Goal: Task Accomplishment & Management: Complete application form

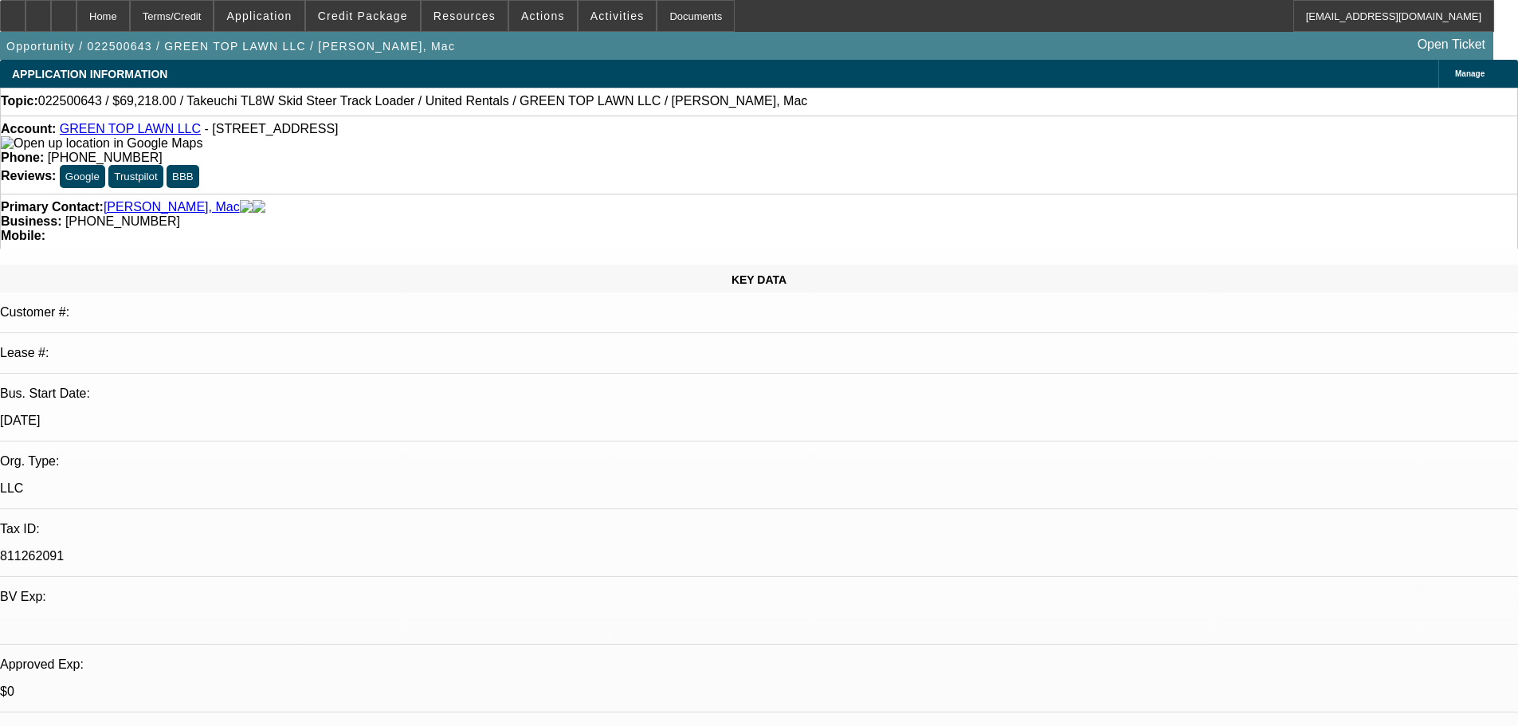
select select "0"
select select "2"
select select "0"
select select "6"
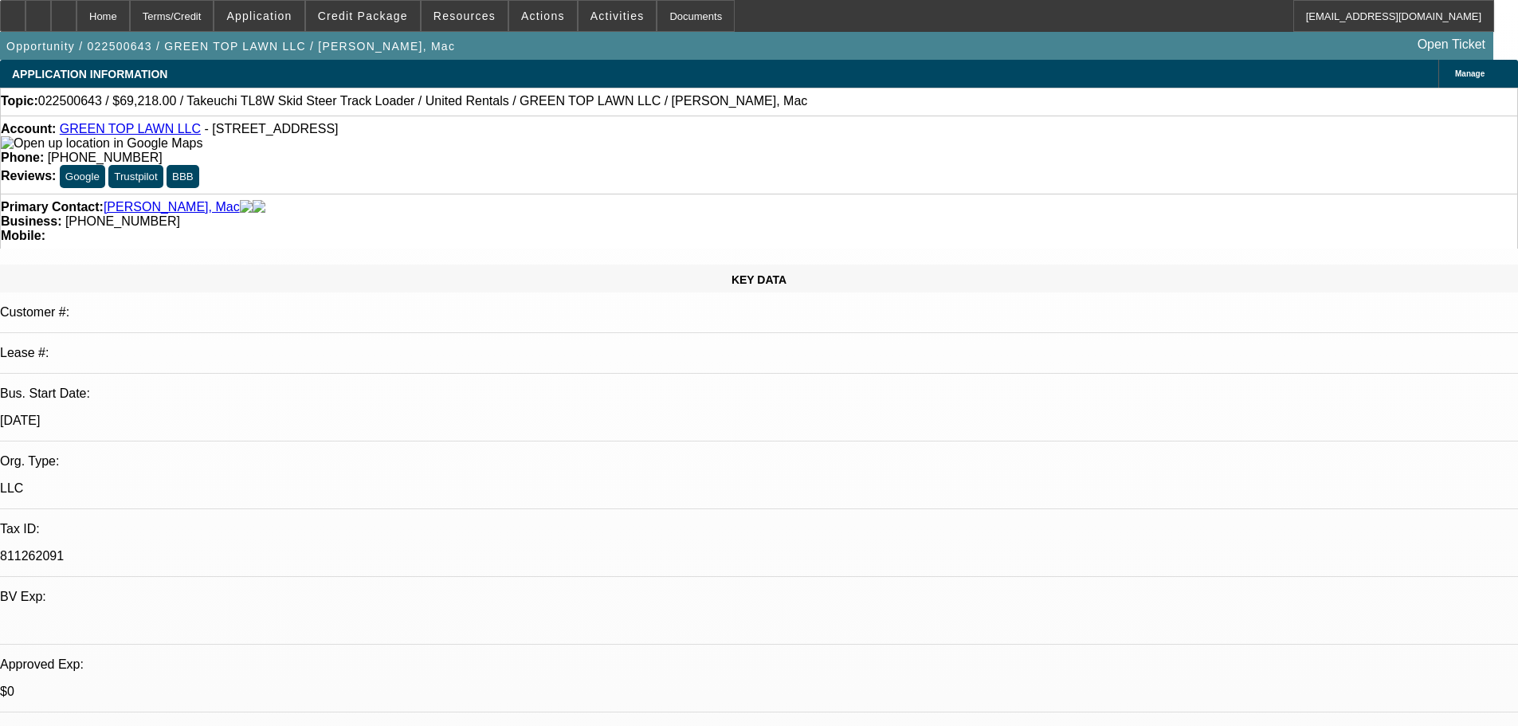
select select "0"
select select "2"
select select "0"
select select "6"
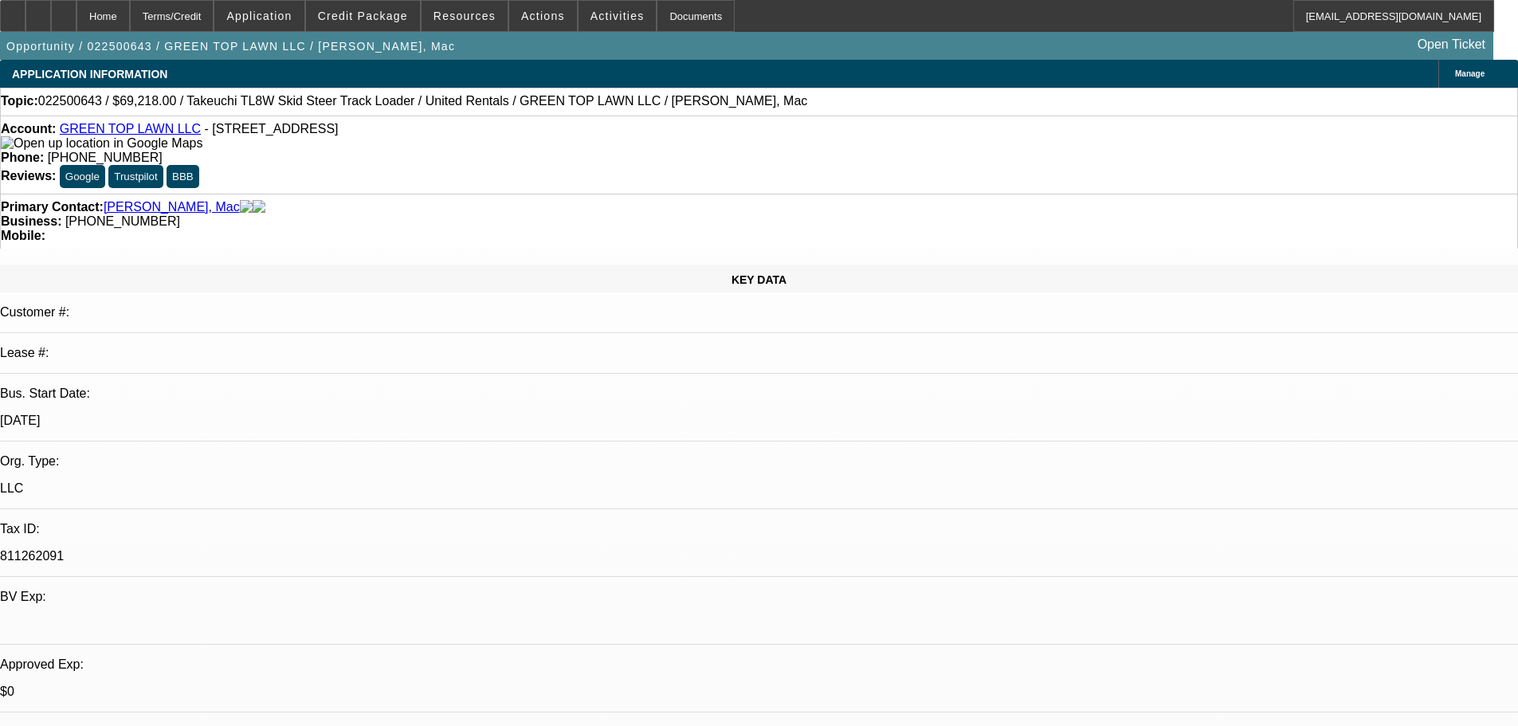
select select "0"
select select "2"
select select "0"
select select "6"
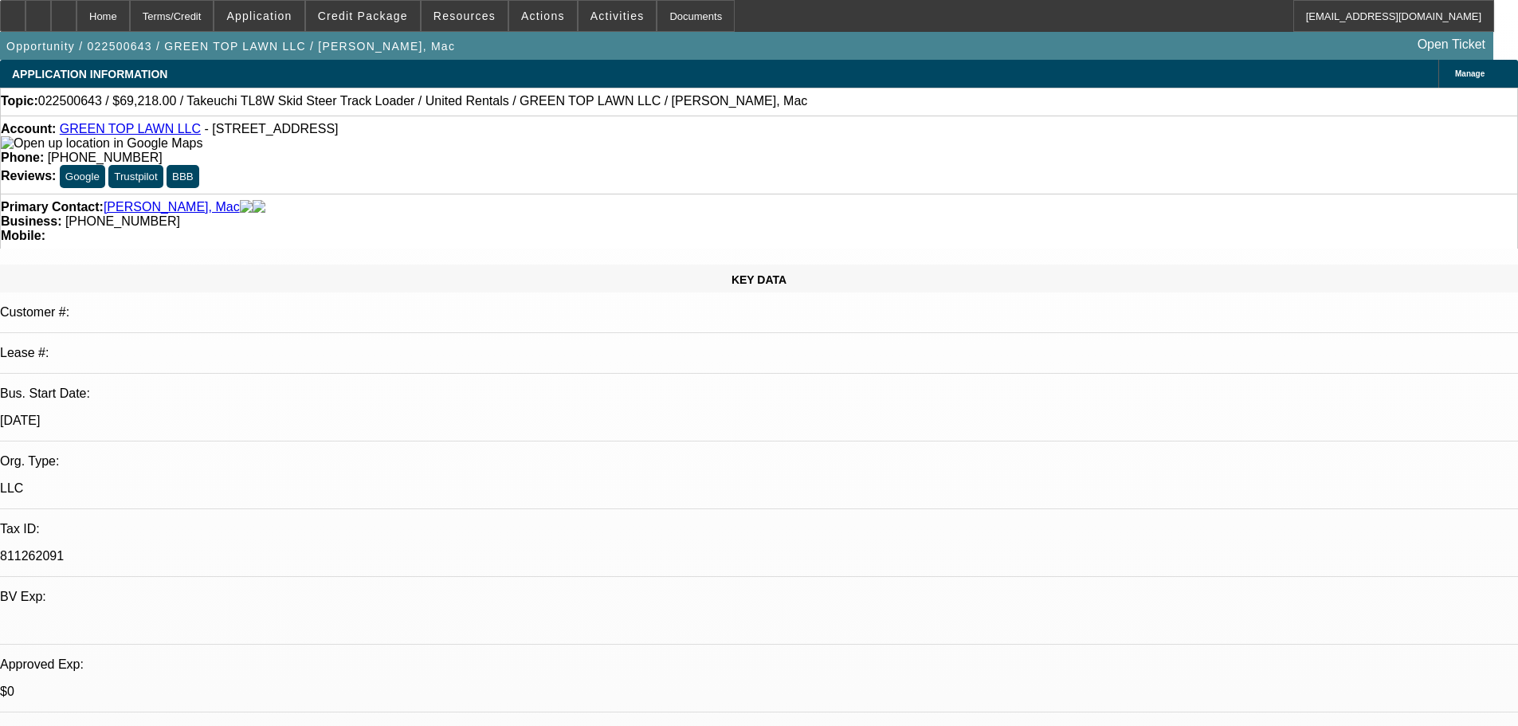
select select "0"
select select "2"
select select "0"
select select "6"
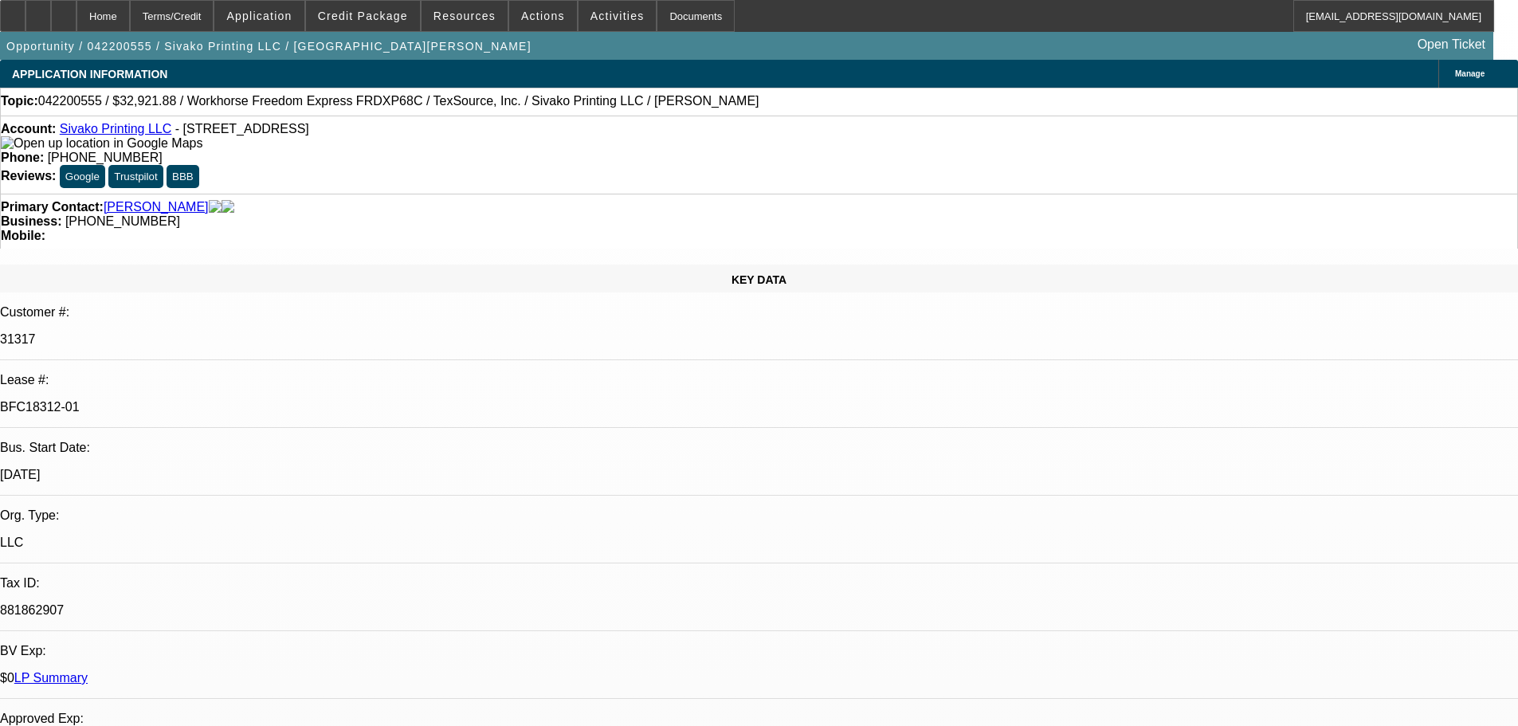
select select "0"
select select "2"
select select "0"
select select "6"
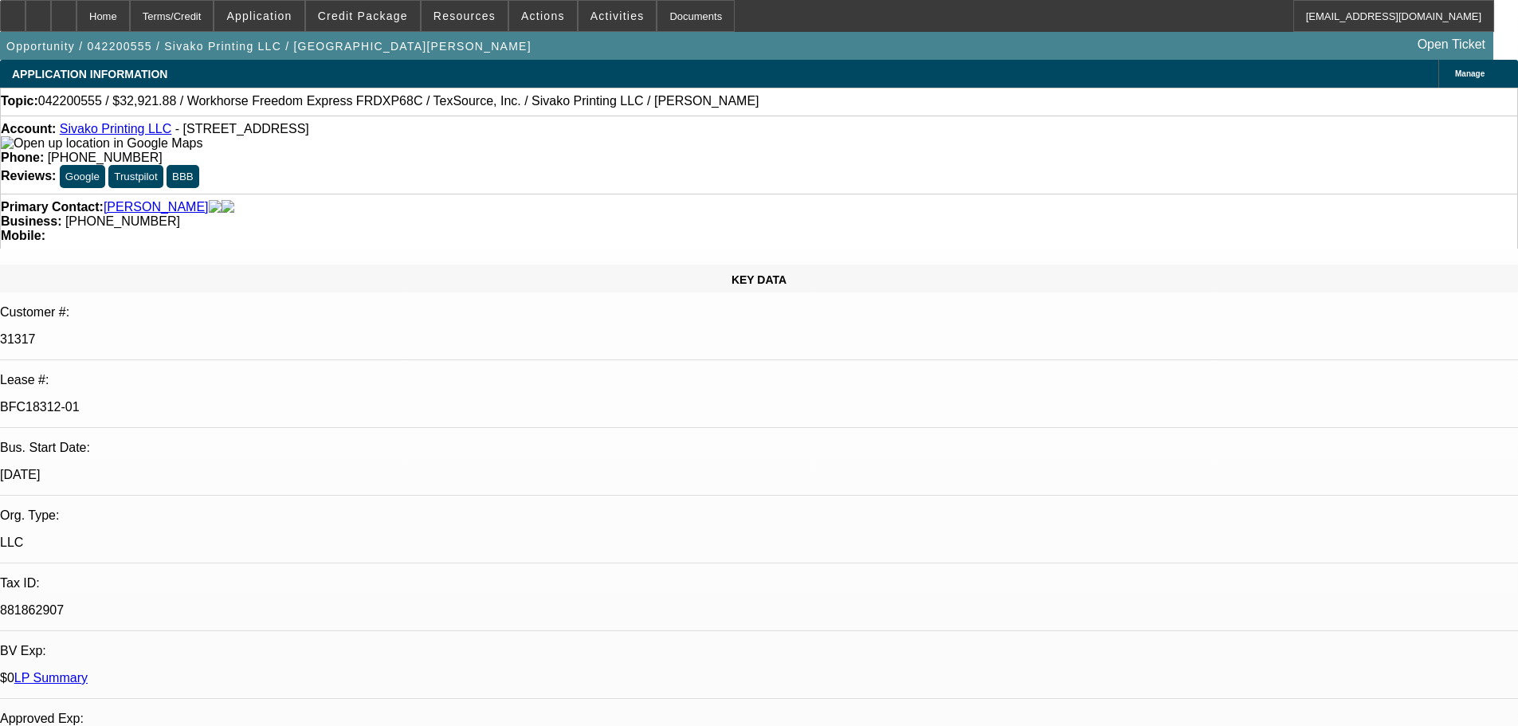
select select "0.1"
select select "2"
select select "0"
select select "6"
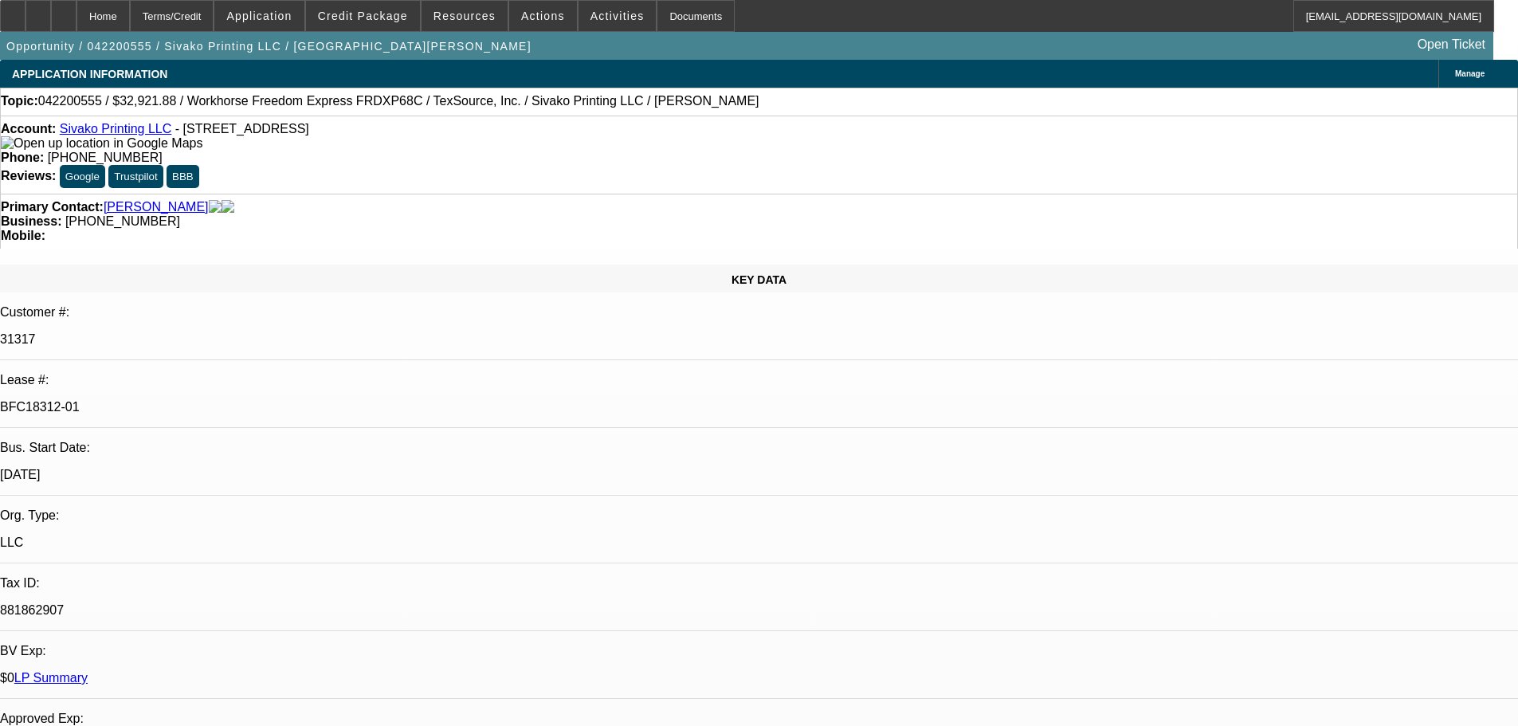
select select "0.1"
select select "2"
select select "0"
select select "6"
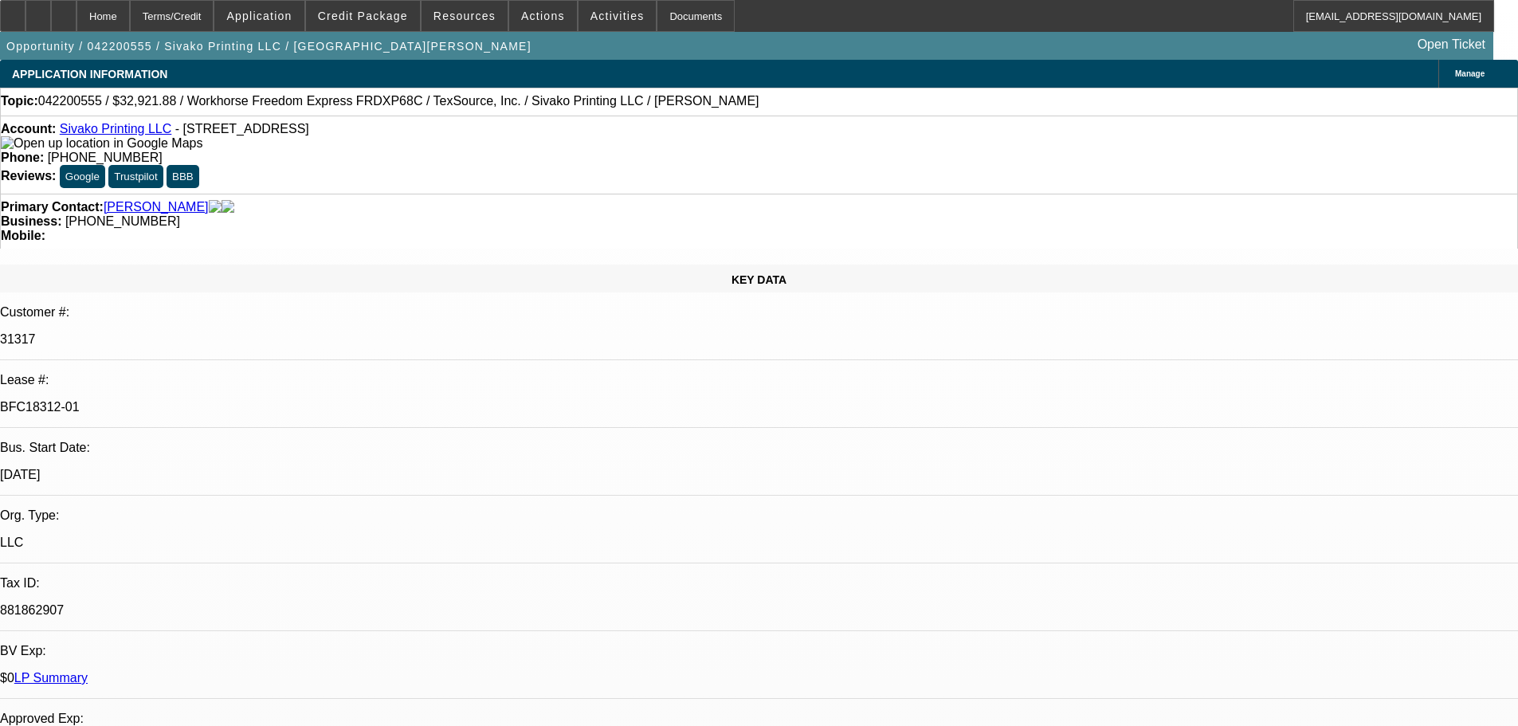
select select "0.1"
select select "2"
select select "0"
select select "6"
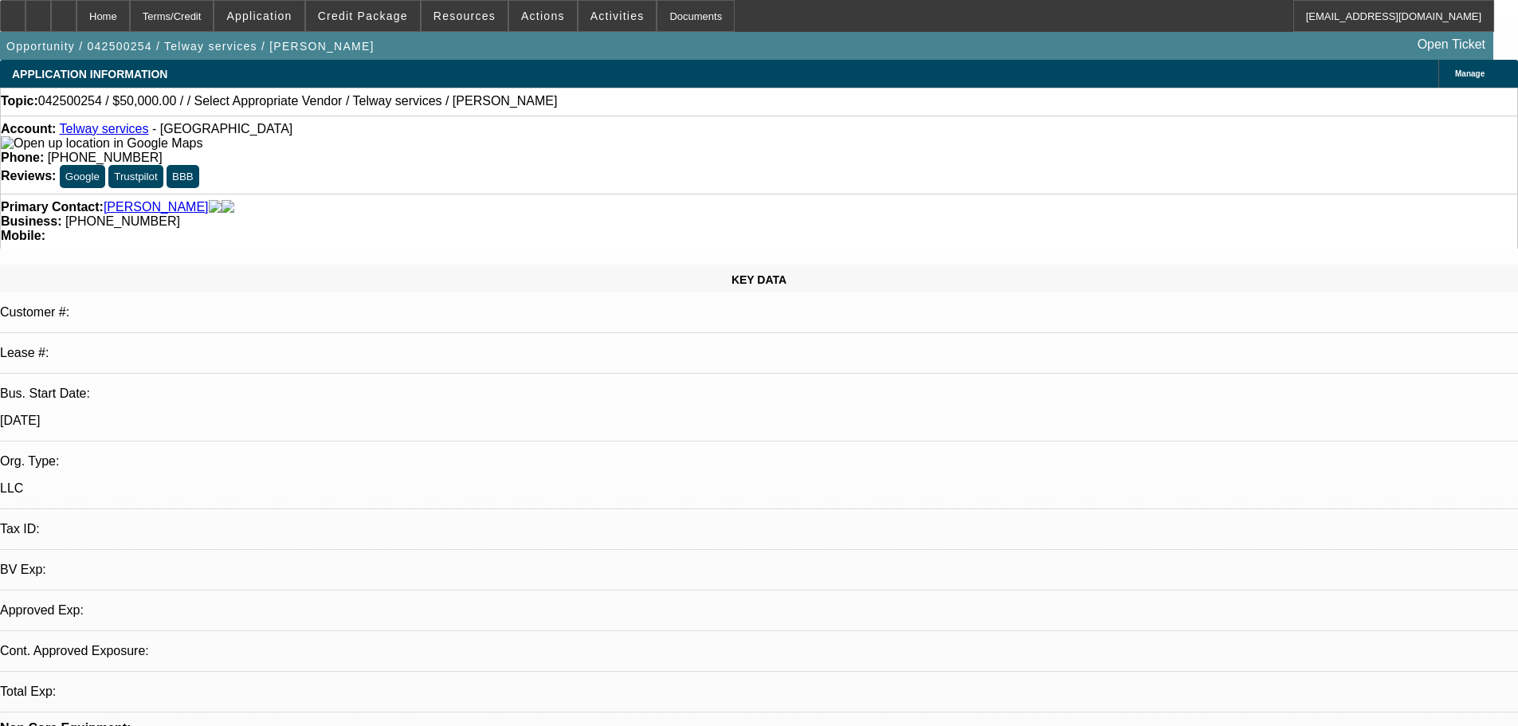
select select "0"
select select "2"
select select "0.1"
select select "4"
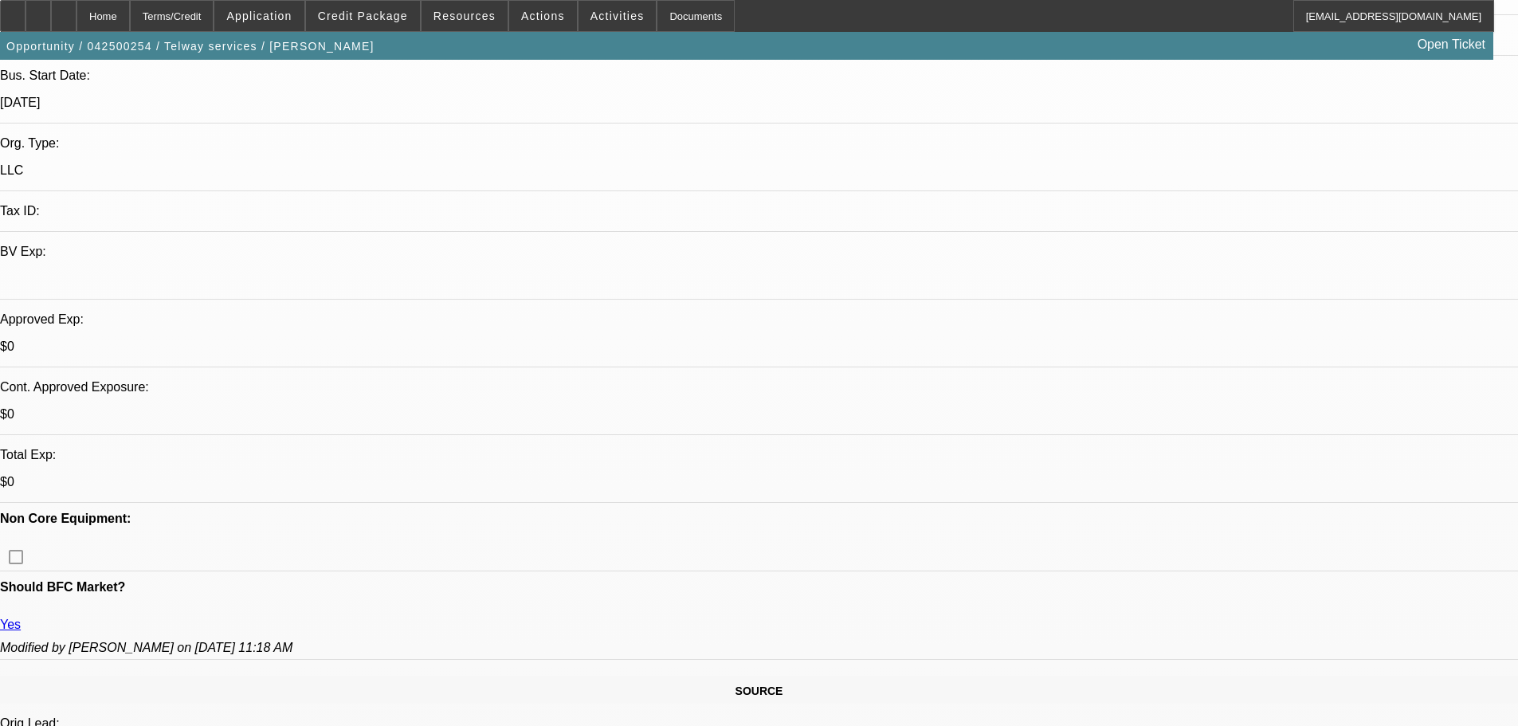
scroll to position [319, 0]
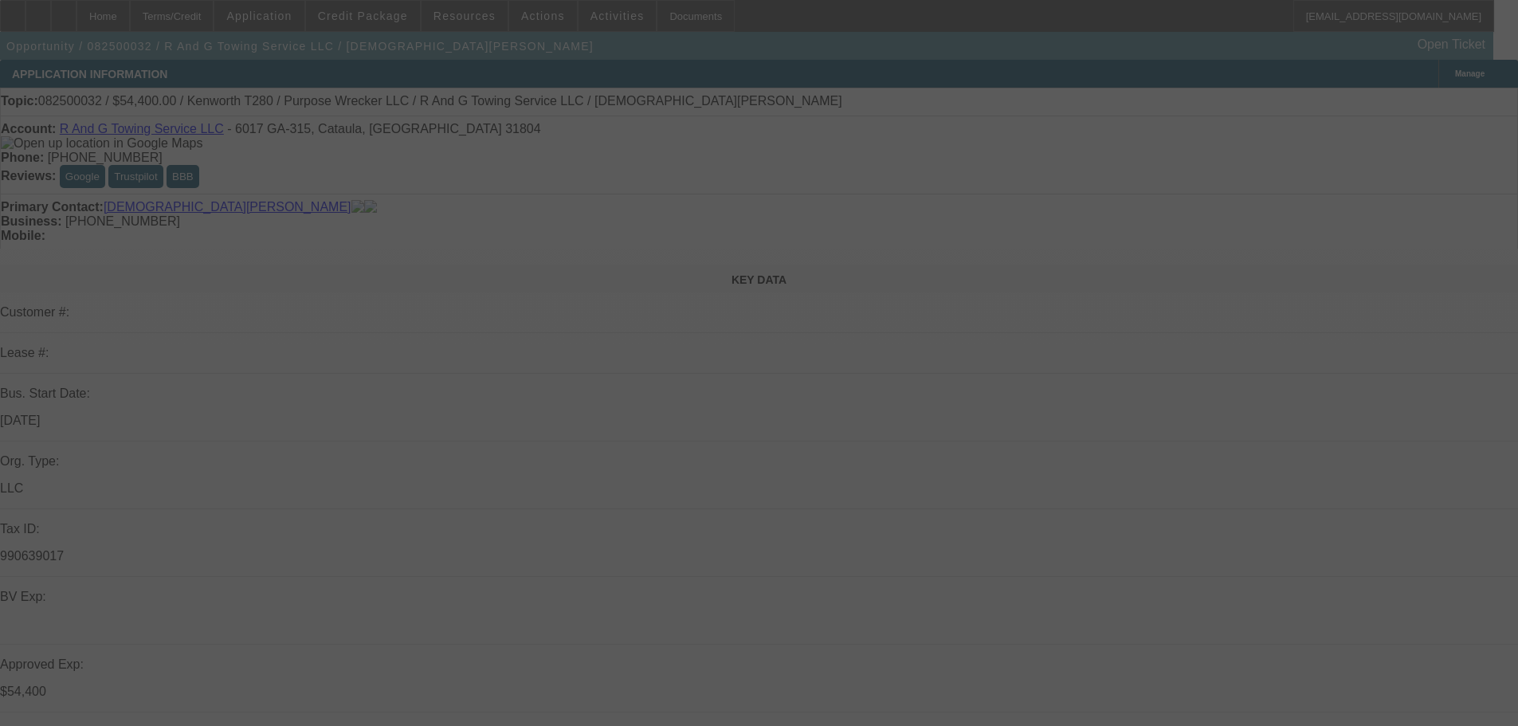
select select "0"
select select "3"
select select "0"
select select "6"
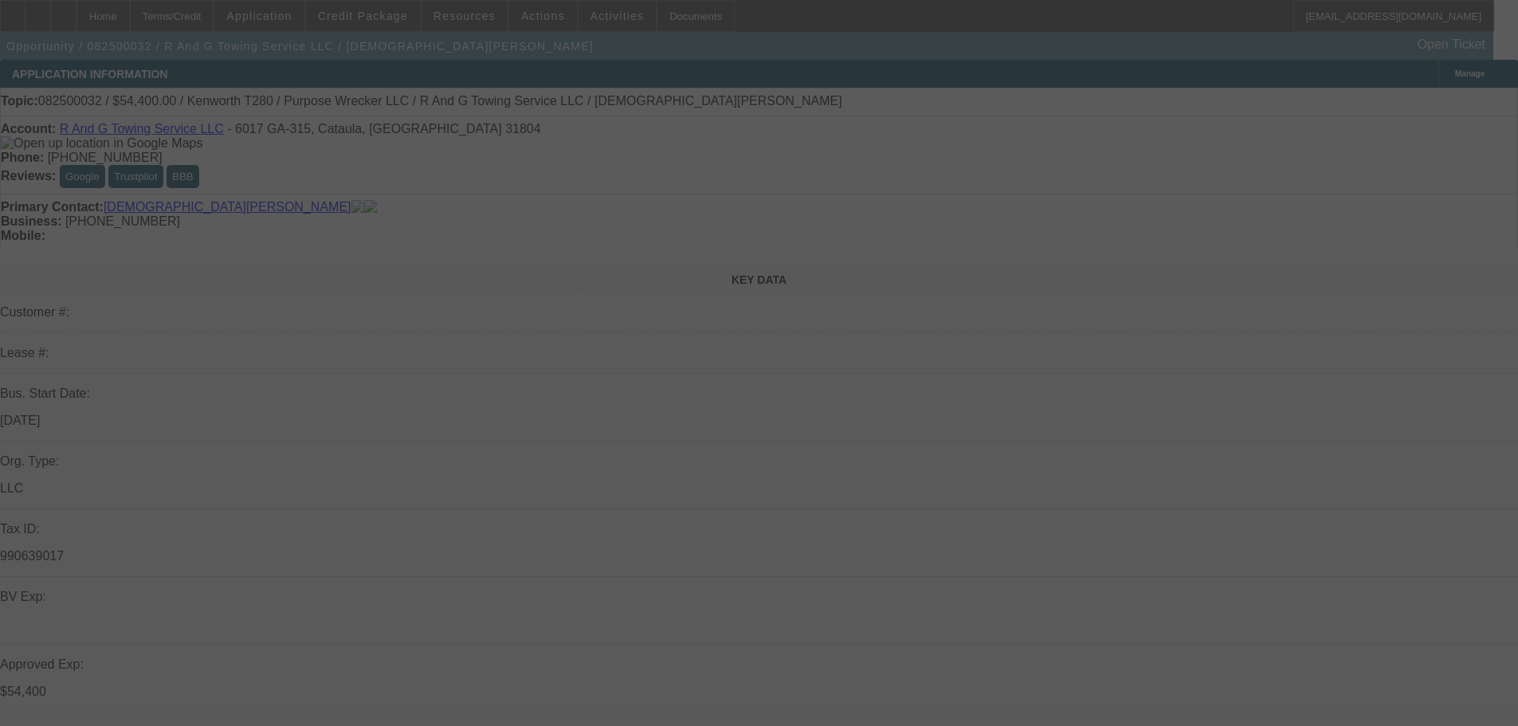
select select "0"
select select "3"
select select "0"
select select "6"
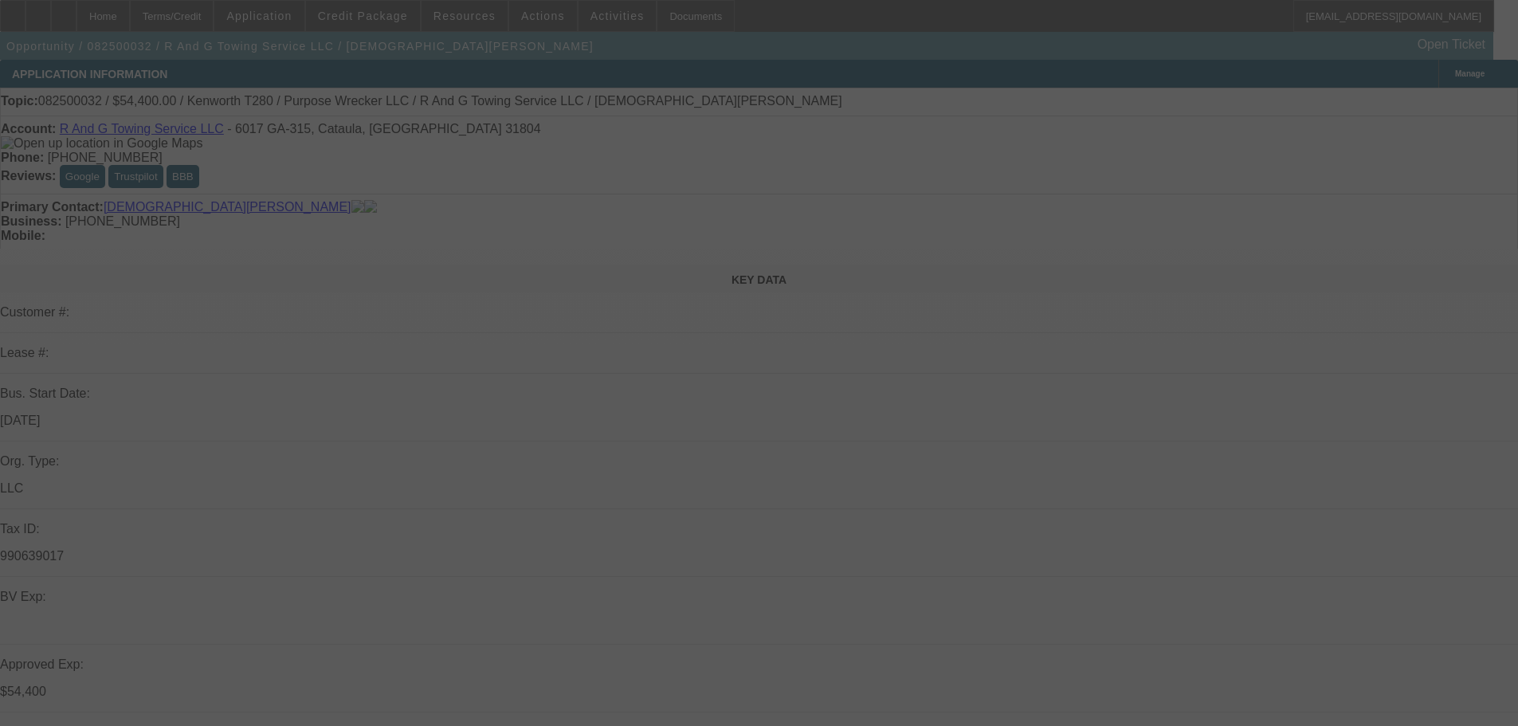
select select "0"
select select "3"
select select "0"
select select "6"
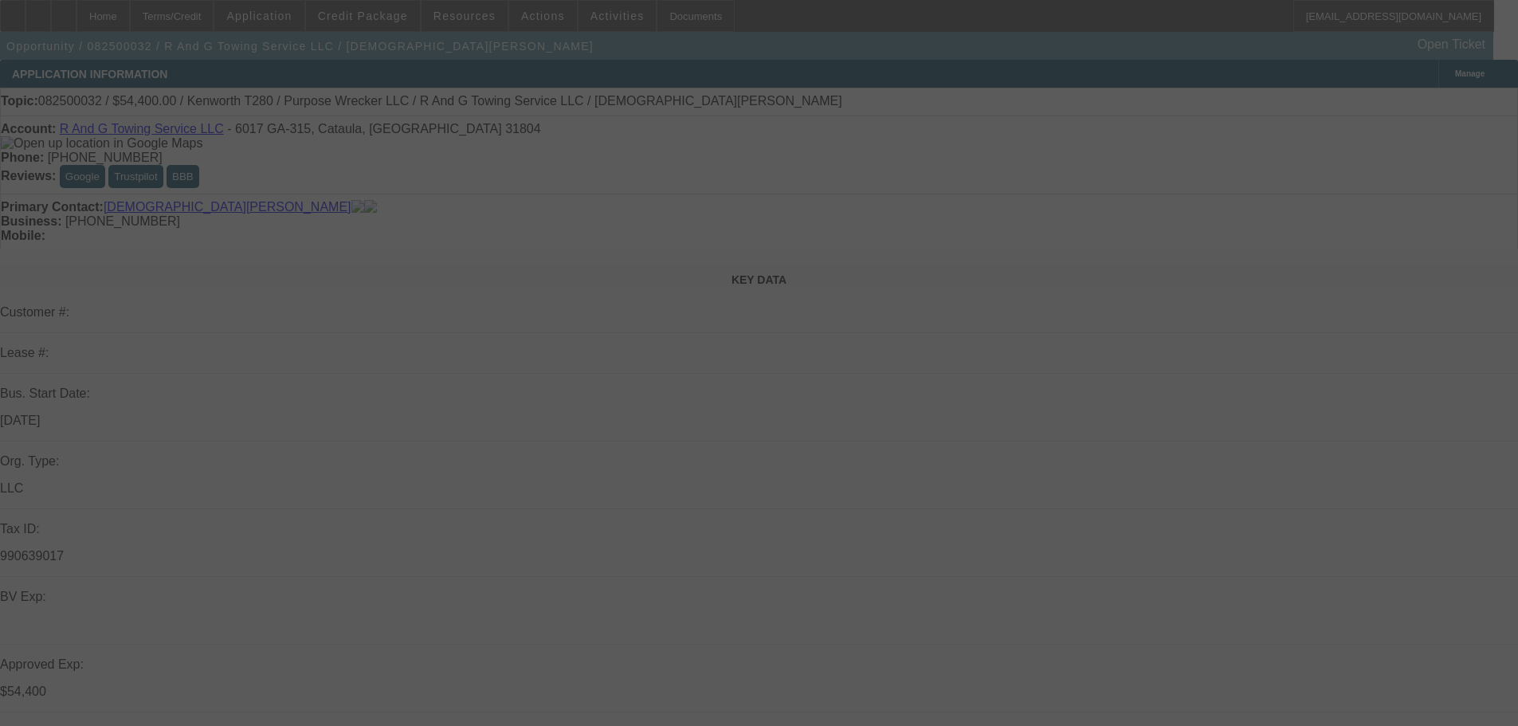
select select "0"
select select "3"
select select "0"
select select "6"
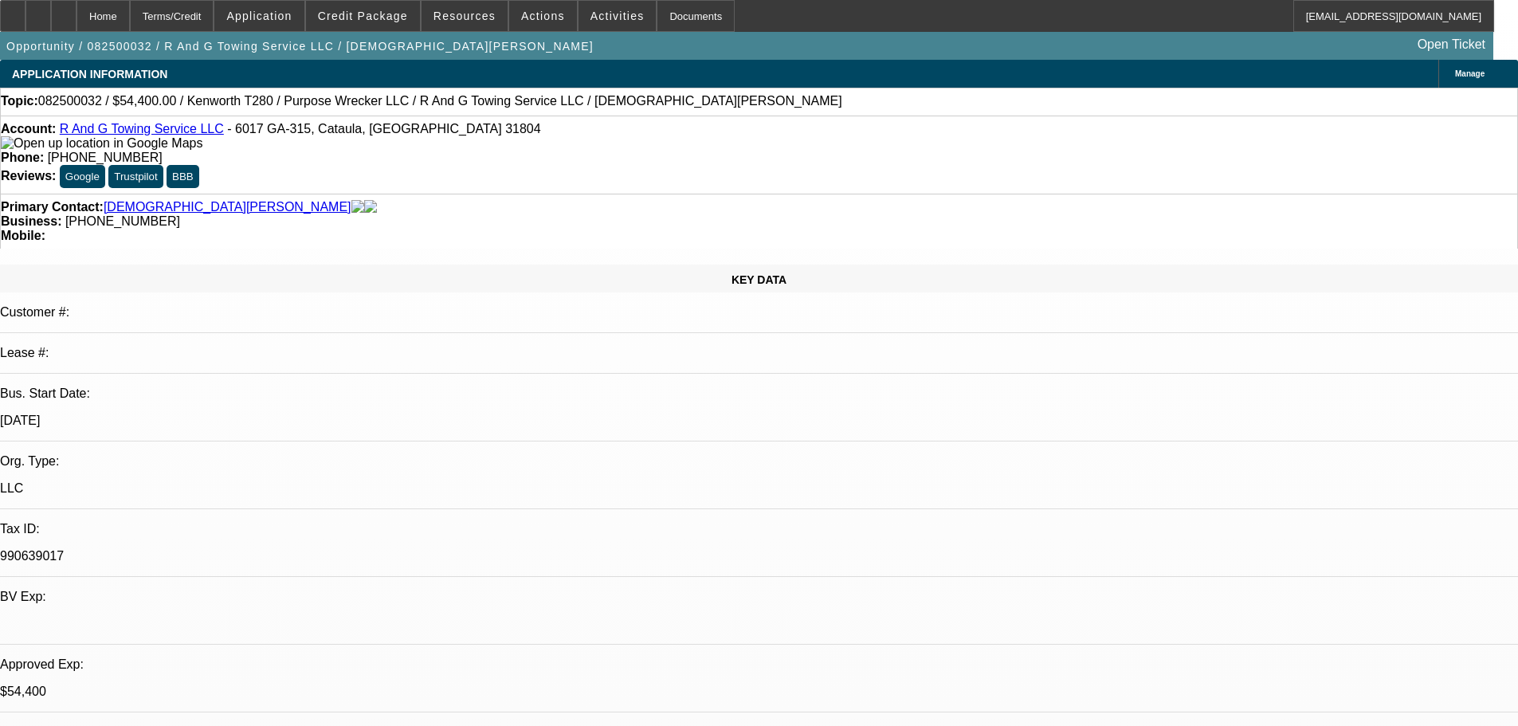
scroll to position [319, 0]
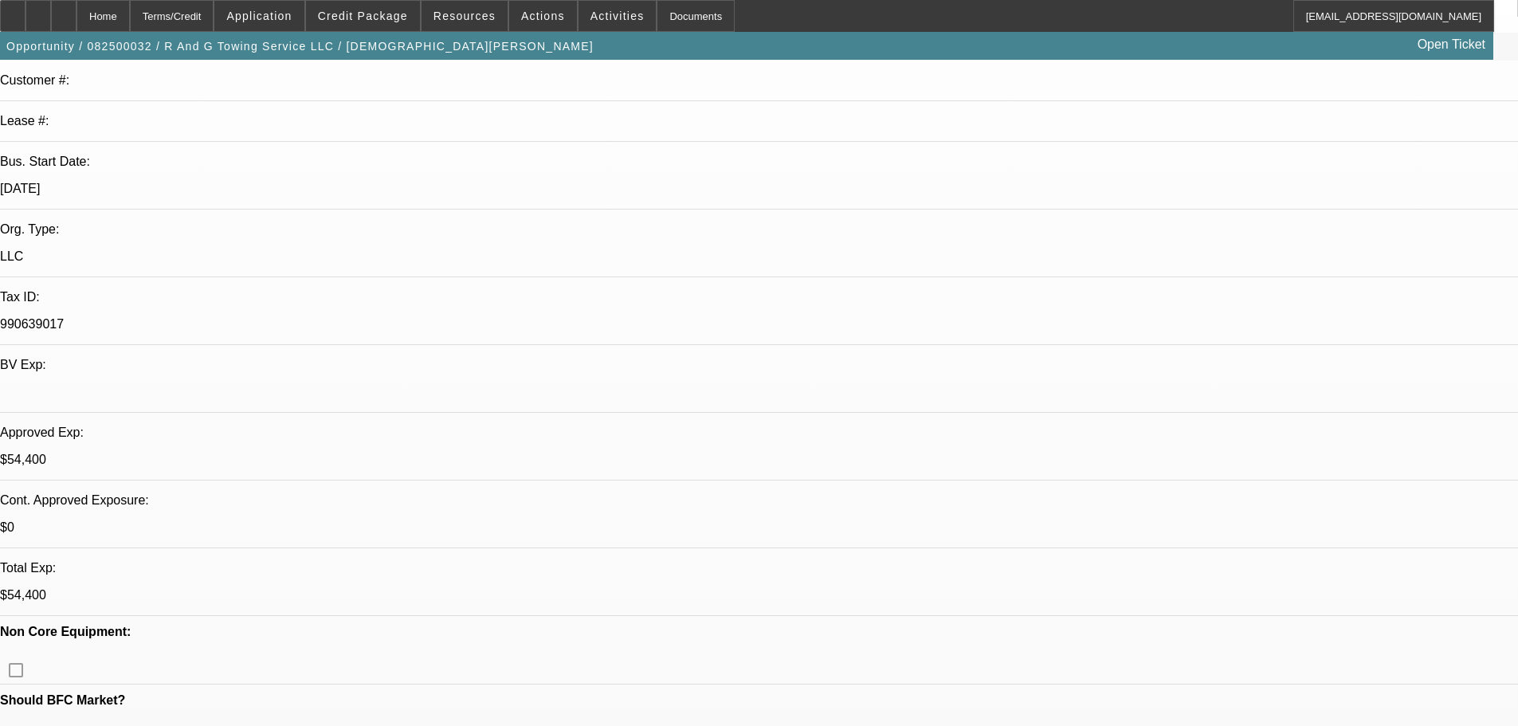
scroll to position [478, 0]
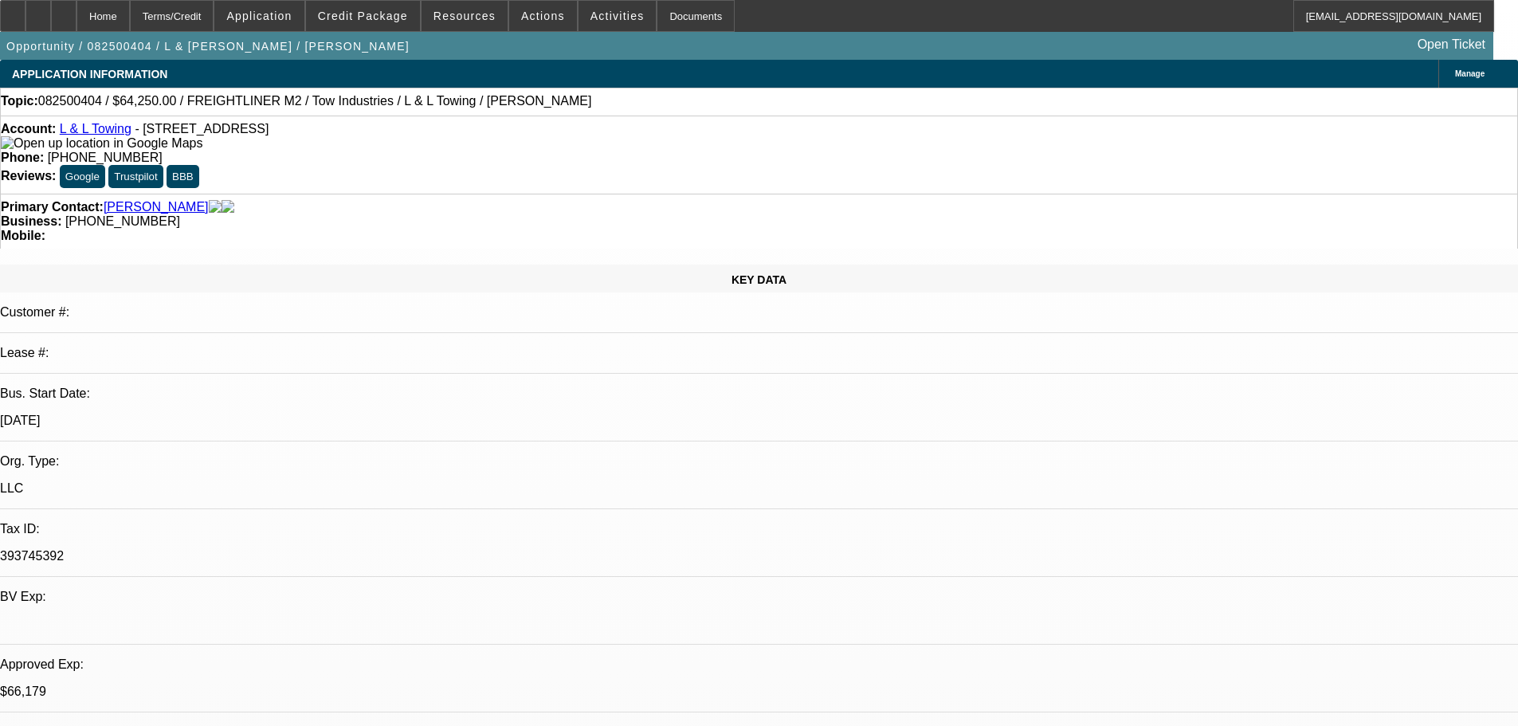
select select "0"
select select "2"
select select "0.1"
select select "4"
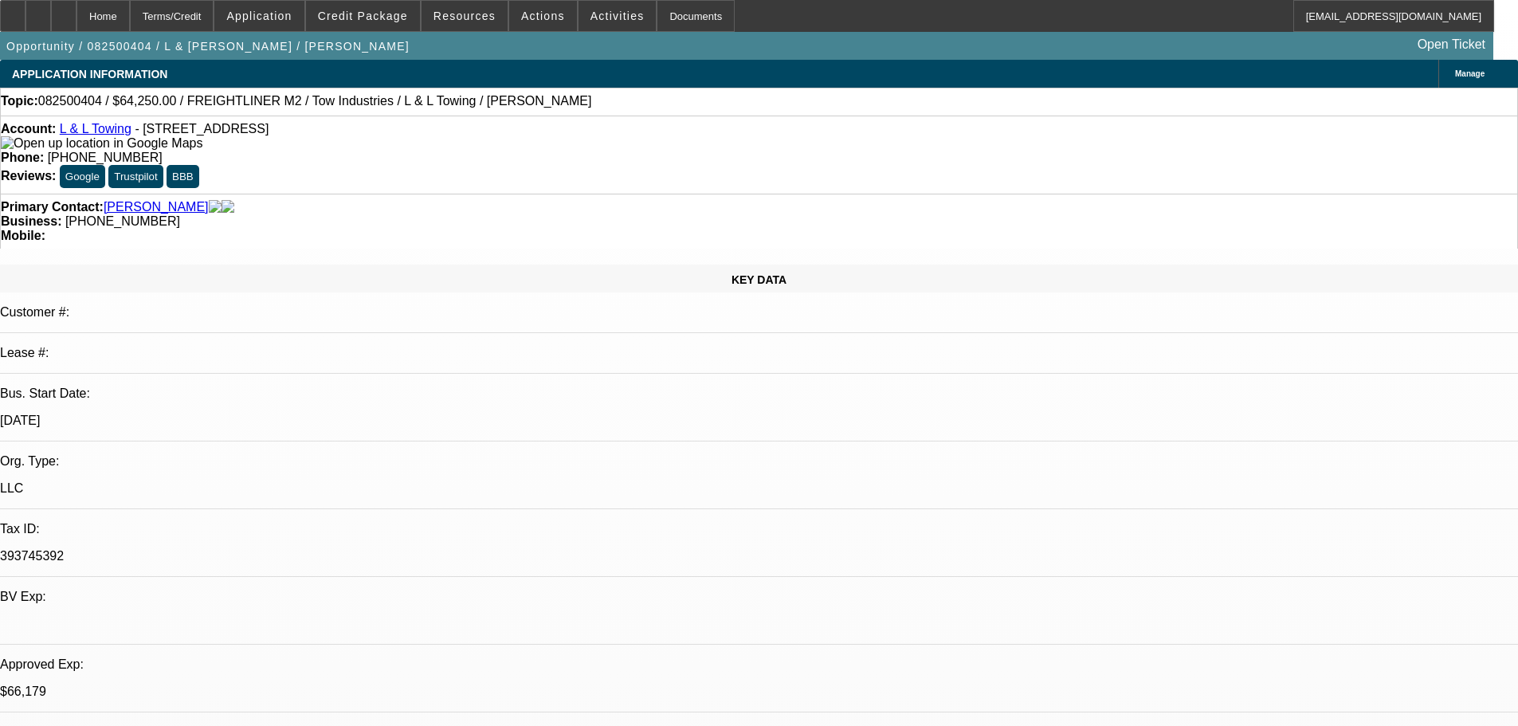
select select "0"
select select "2"
select select "0.1"
select select "4"
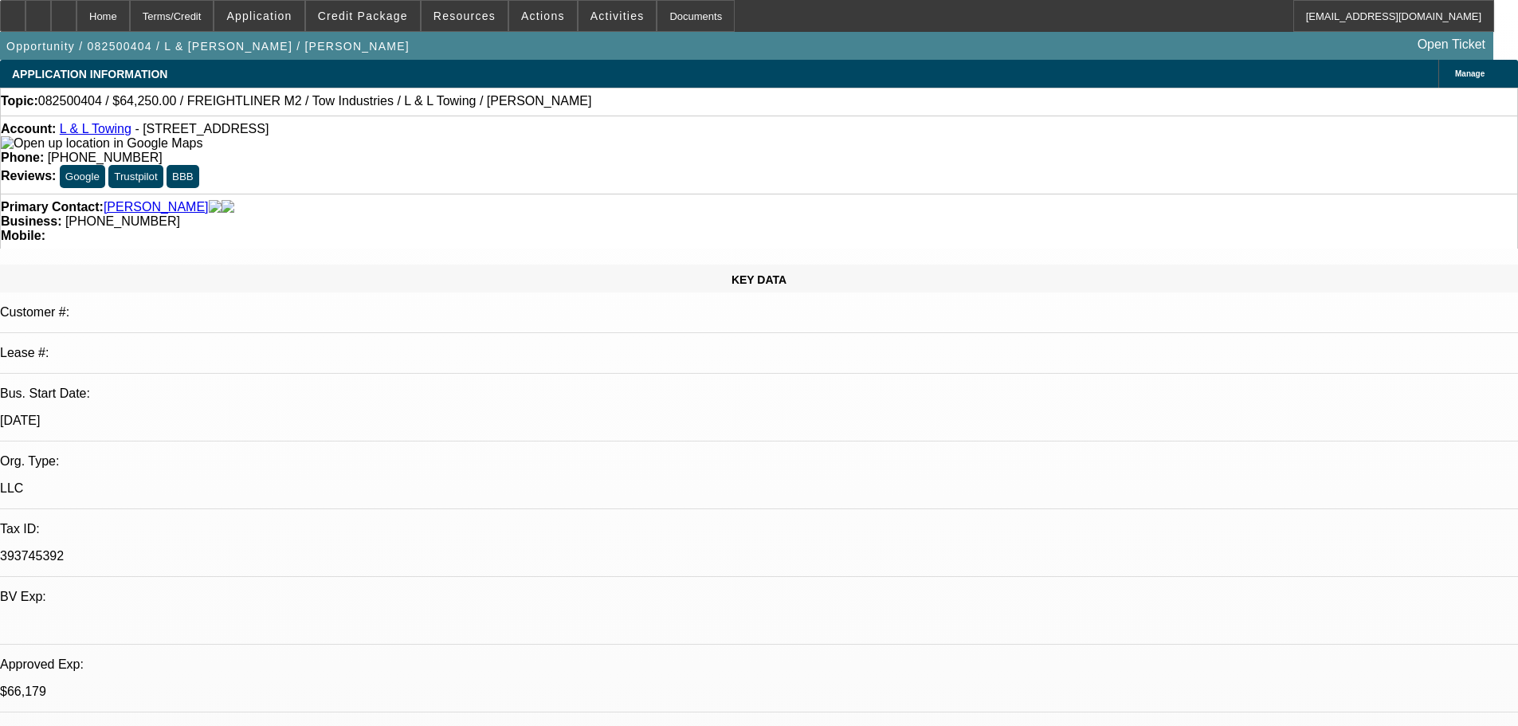
select select "0"
select select "2"
select select "0.1"
select select "4"
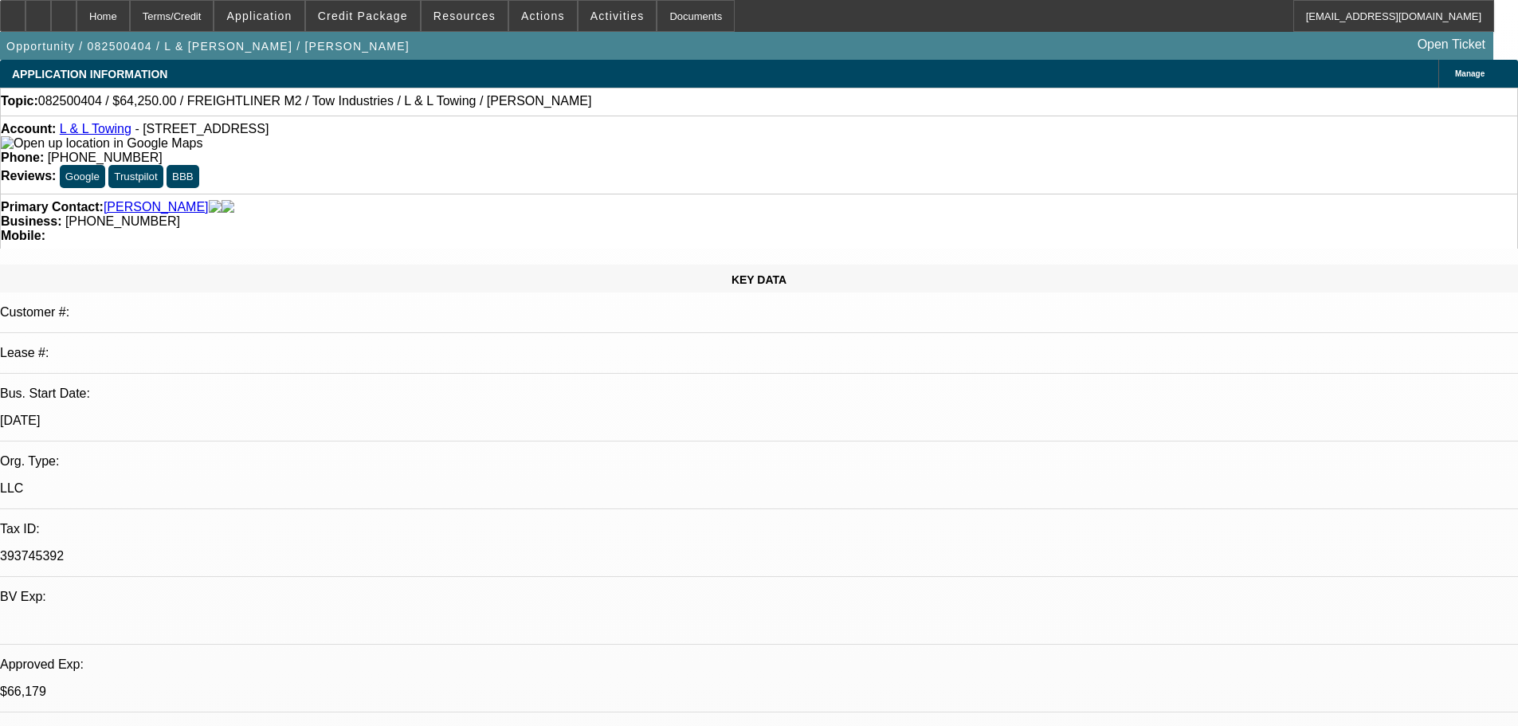
select select "0"
select select "2"
select select "0.1"
select select "4"
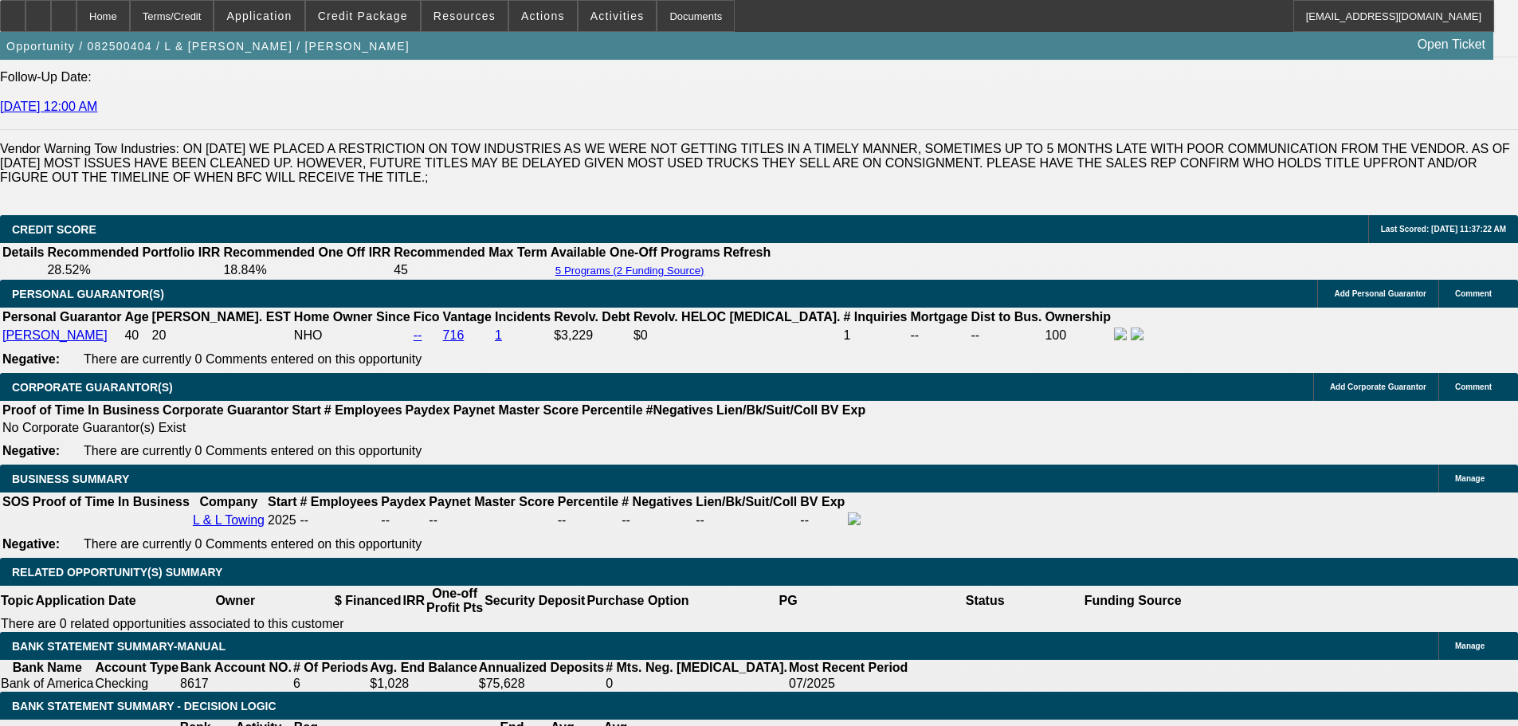
scroll to position [2152, 0]
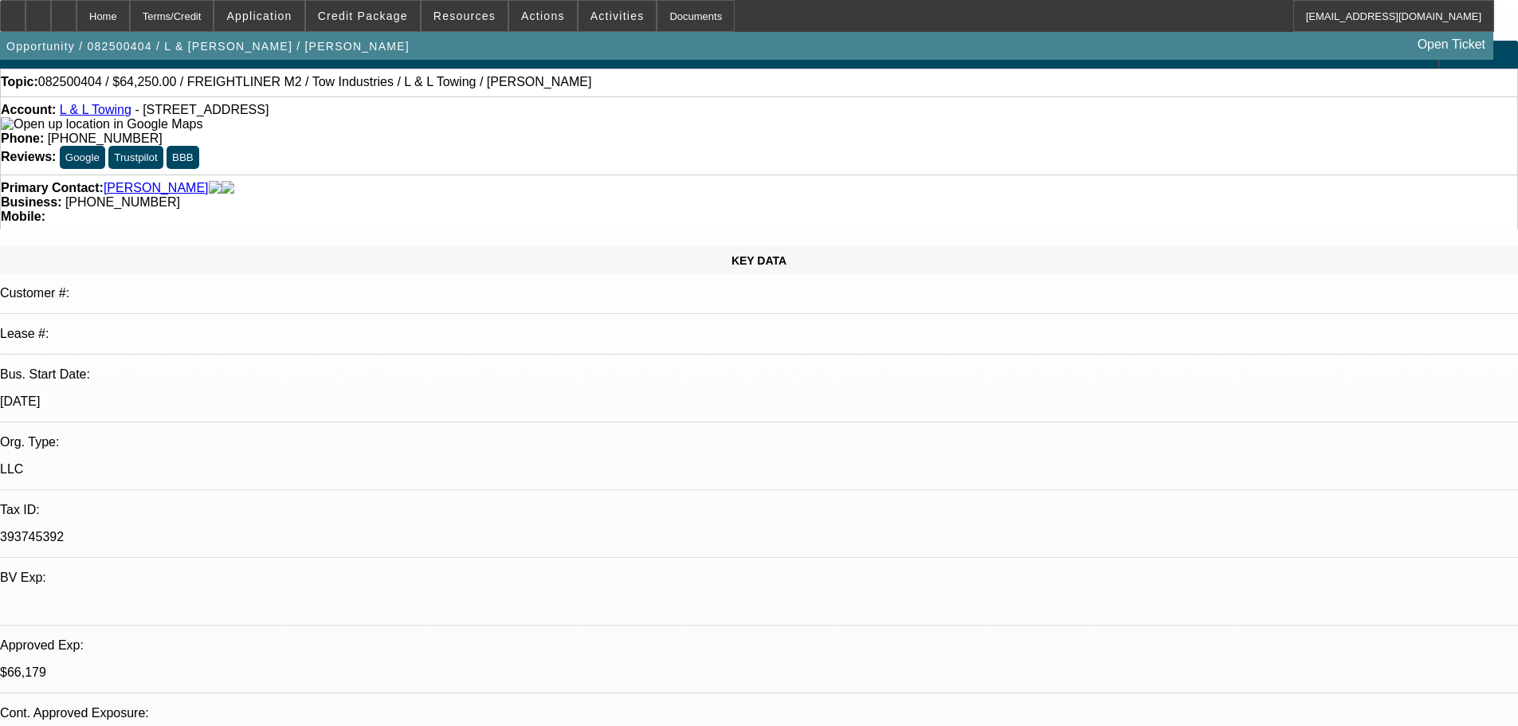
scroll to position [0, 0]
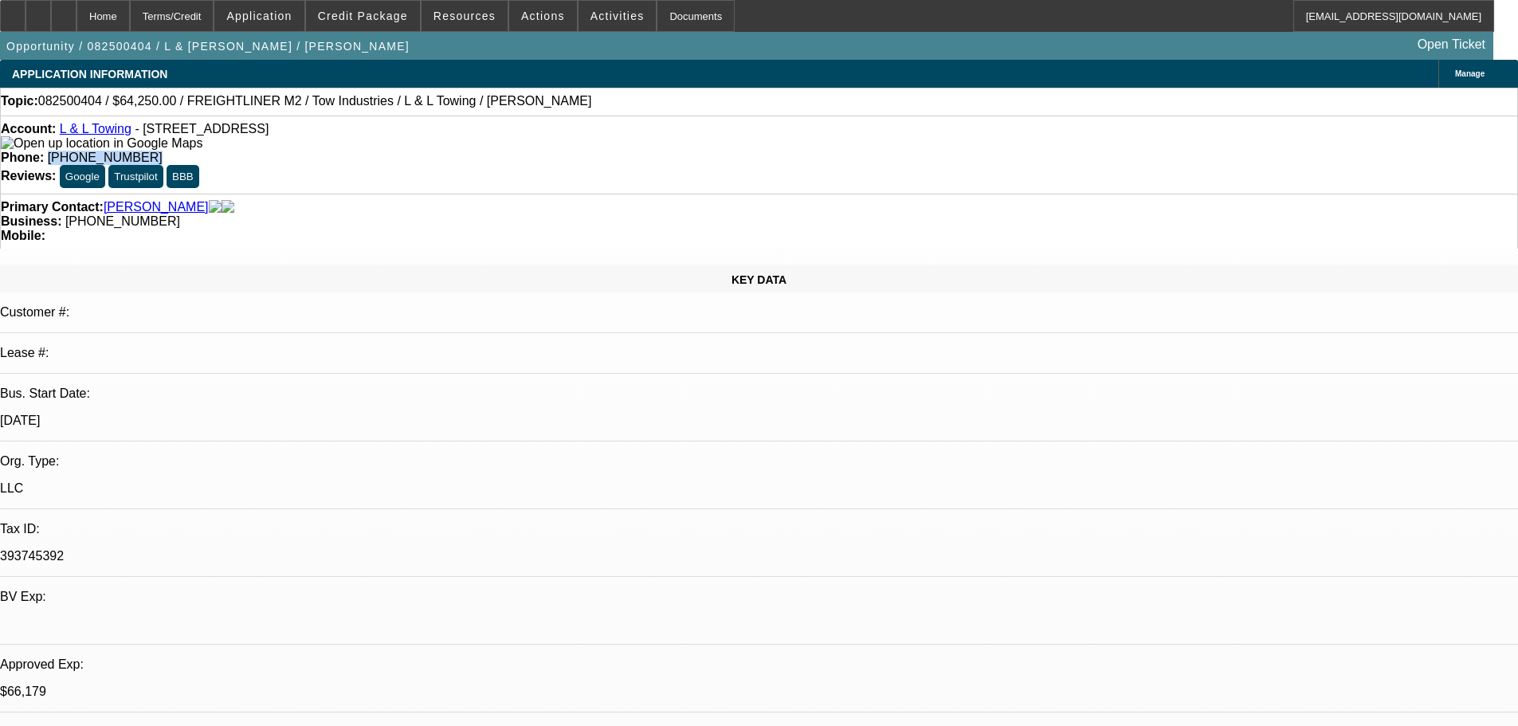
drag, startPoint x: 614, startPoint y: 132, endPoint x: 555, endPoint y: 141, distance: 58.8
click at [555, 141] on div "Account: L & L Towing - 1412 N Grand Ave, Covina, CA 91724 Phone: (323) 807-564…" at bounding box center [759, 155] width 1518 height 78
copy span "[PHONE_NUMBER]"
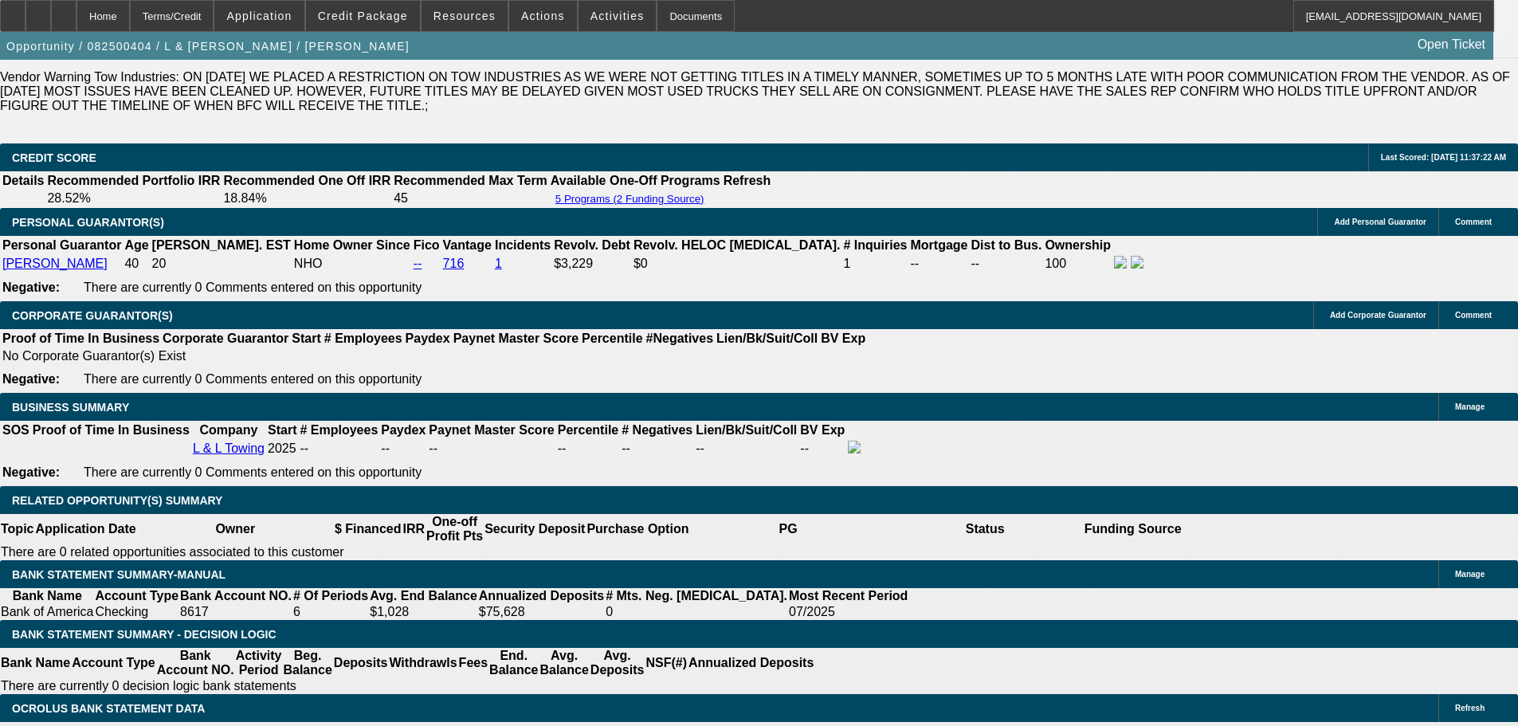
scroll to position [2391, 0]
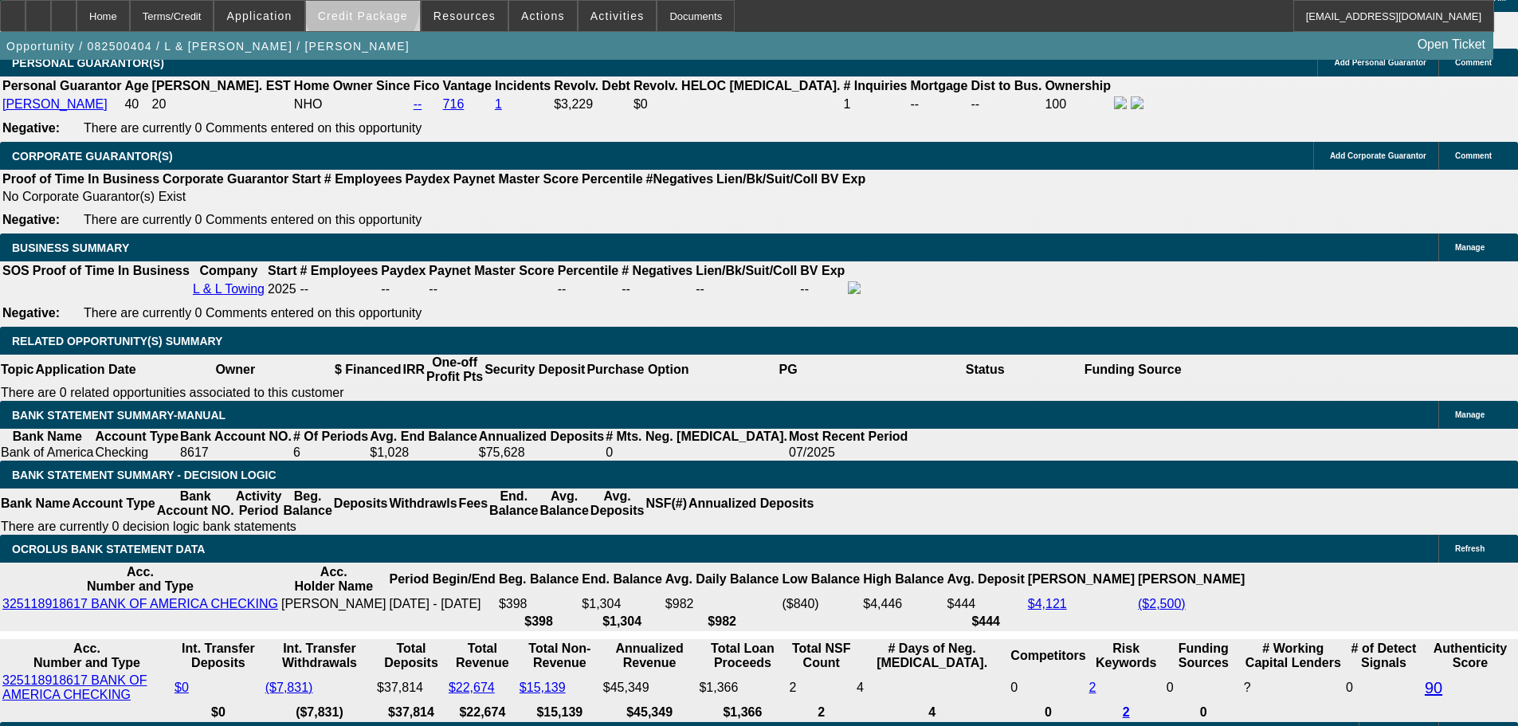
click at [386, 9] on span at bounding box center [363, 16] width 114 height 38
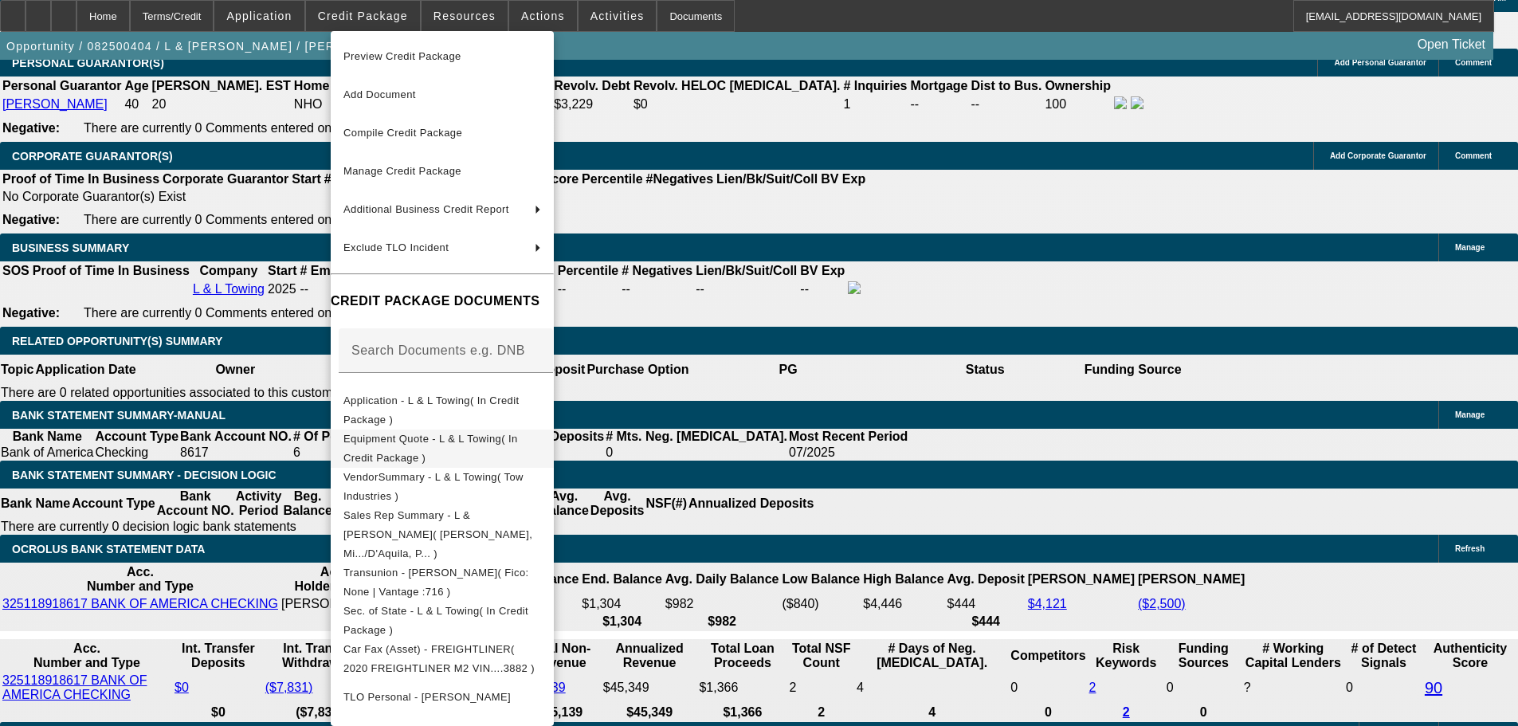
click at [518, 442] on span "Equipment Quote - L & L Towing( In Credit Package )" at bounding box center [430, 448] width 175 height 31
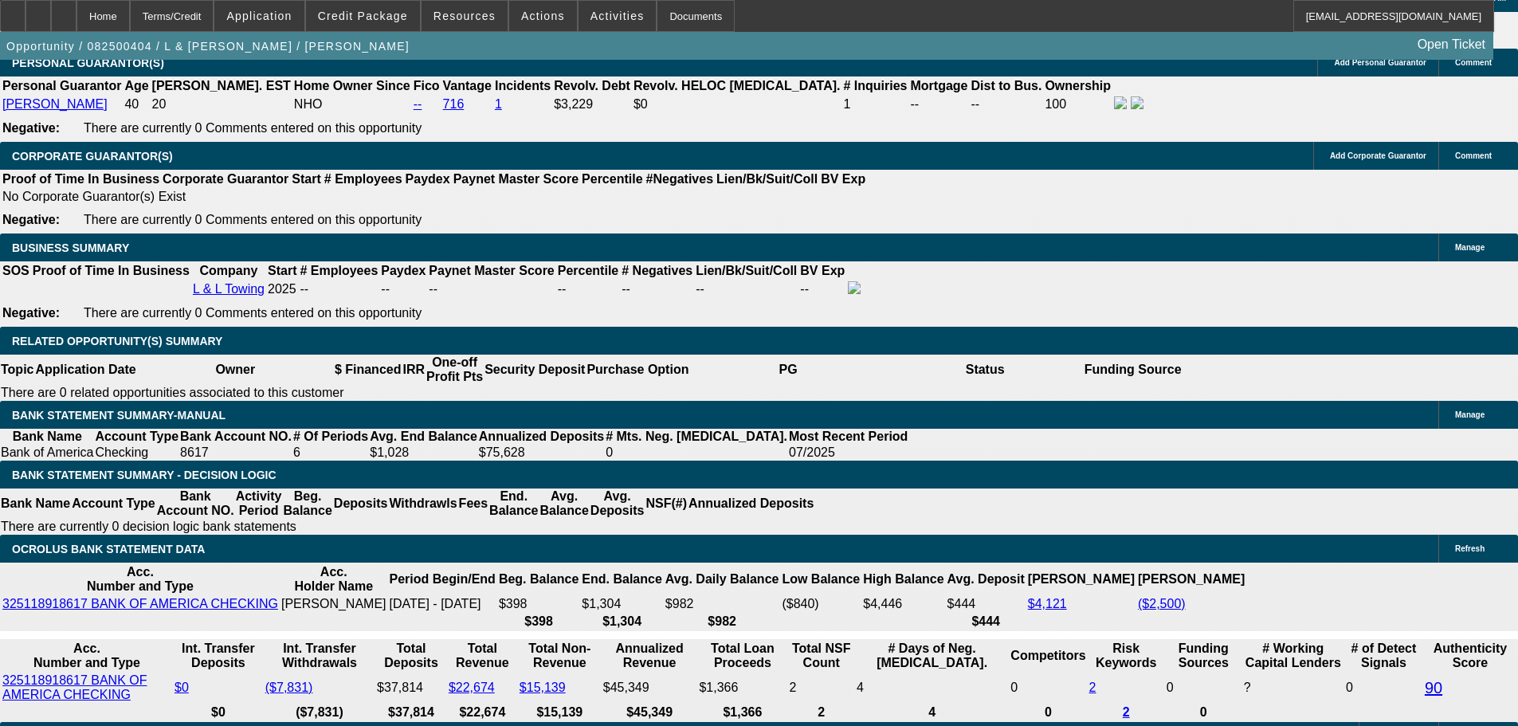
scroll to position [2550, 0]
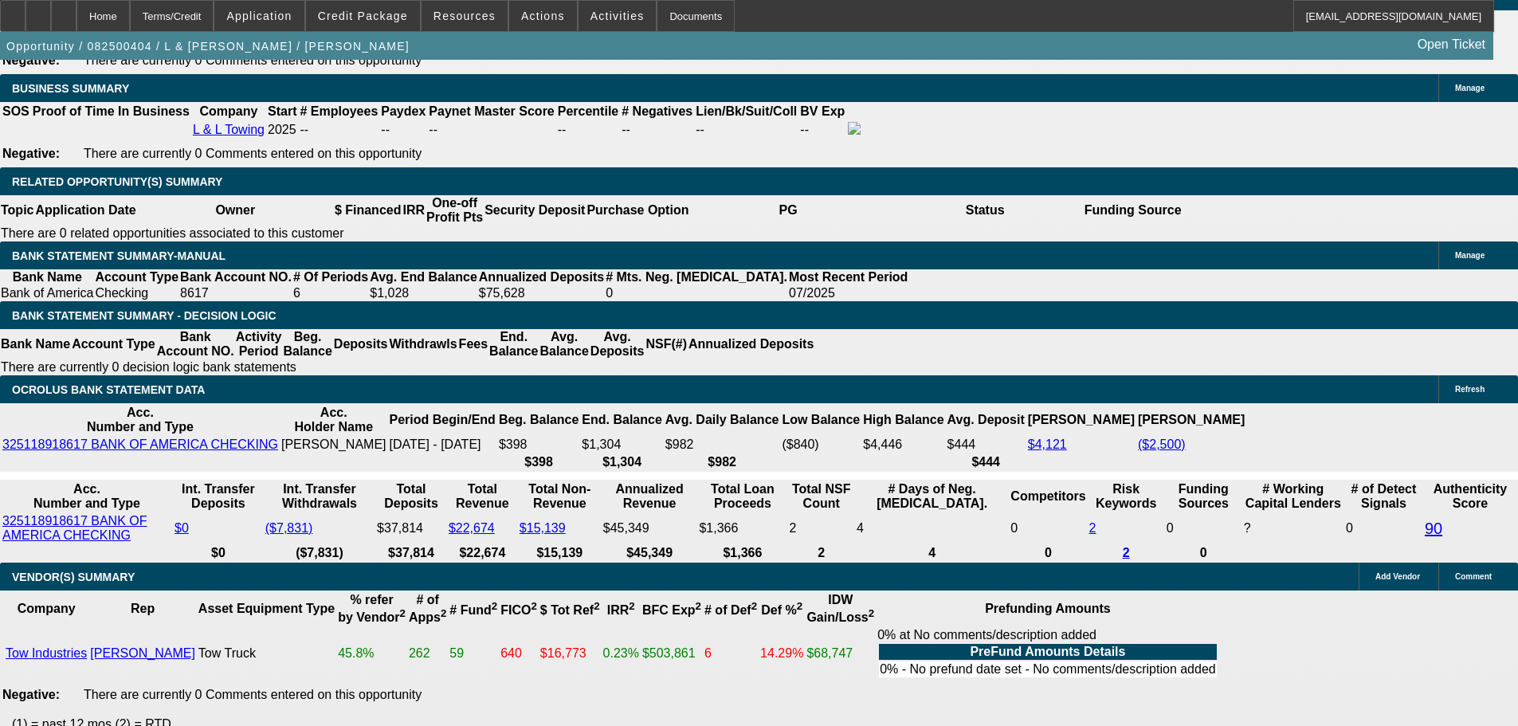
drag, startPoint x: 482, startPoint y: 286, endPoint x: 570, endPoint y: 292, distance: 87.8
type input "$14,750.00"
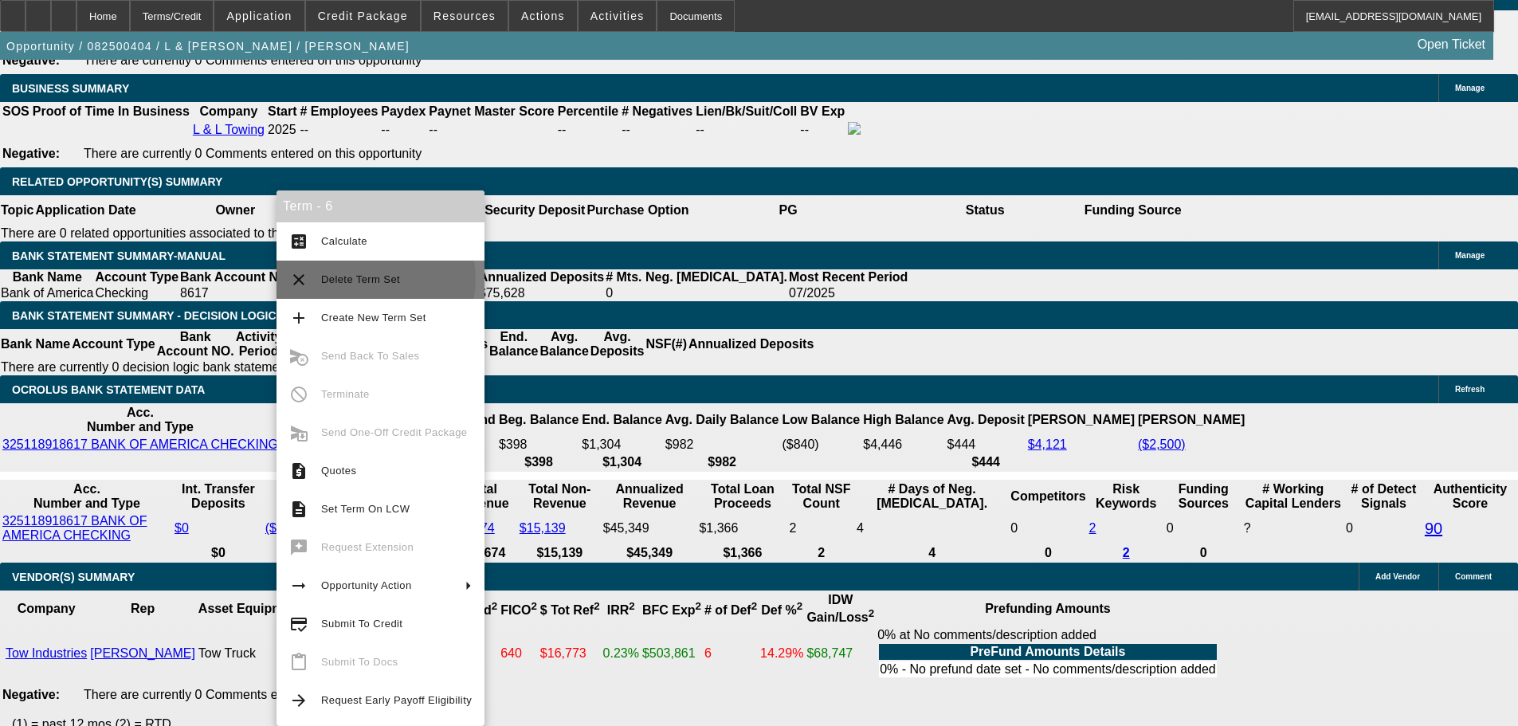
click at [371, 279] on span "Delete Term Set" at bounding box center [360, 279] width 79 height 12
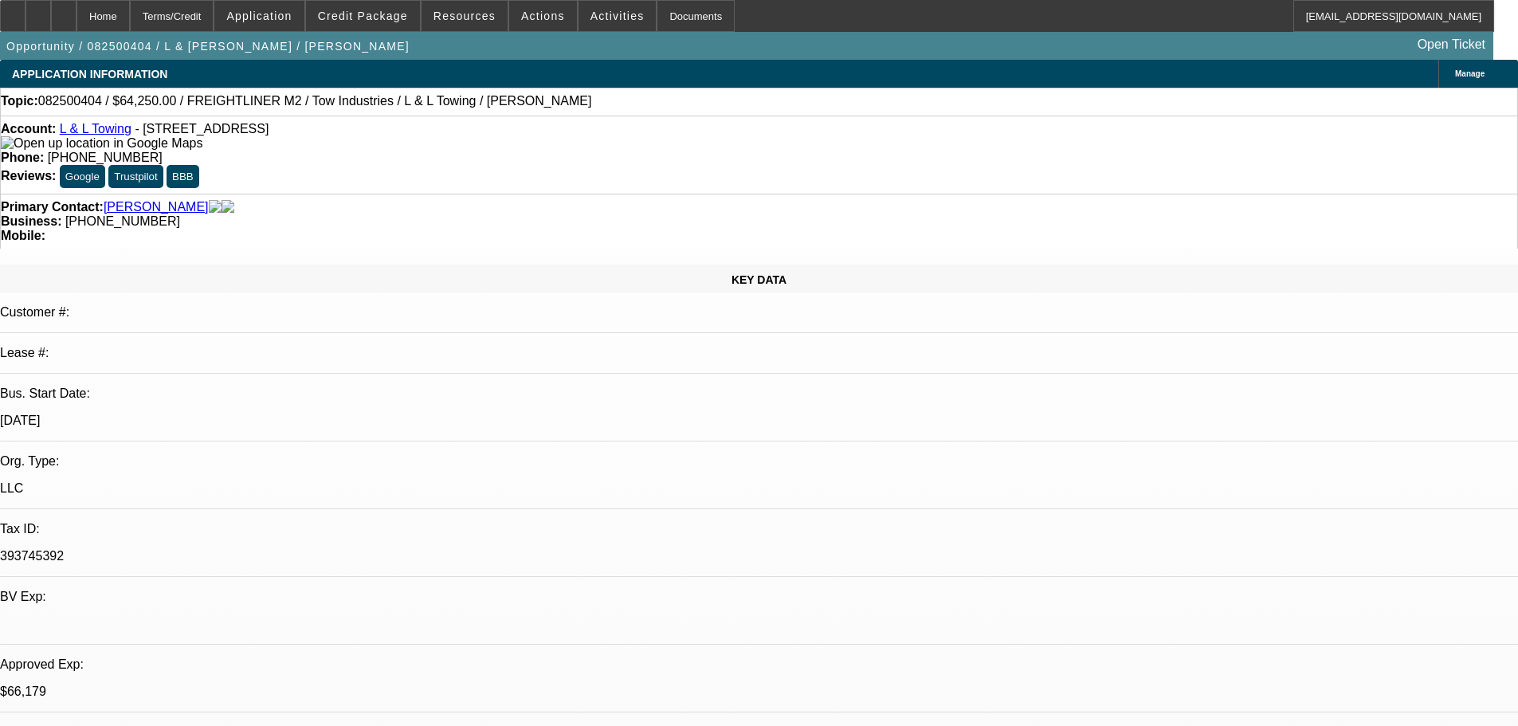
select select "0"
select select "2"
select select "0.1"
select select "4"
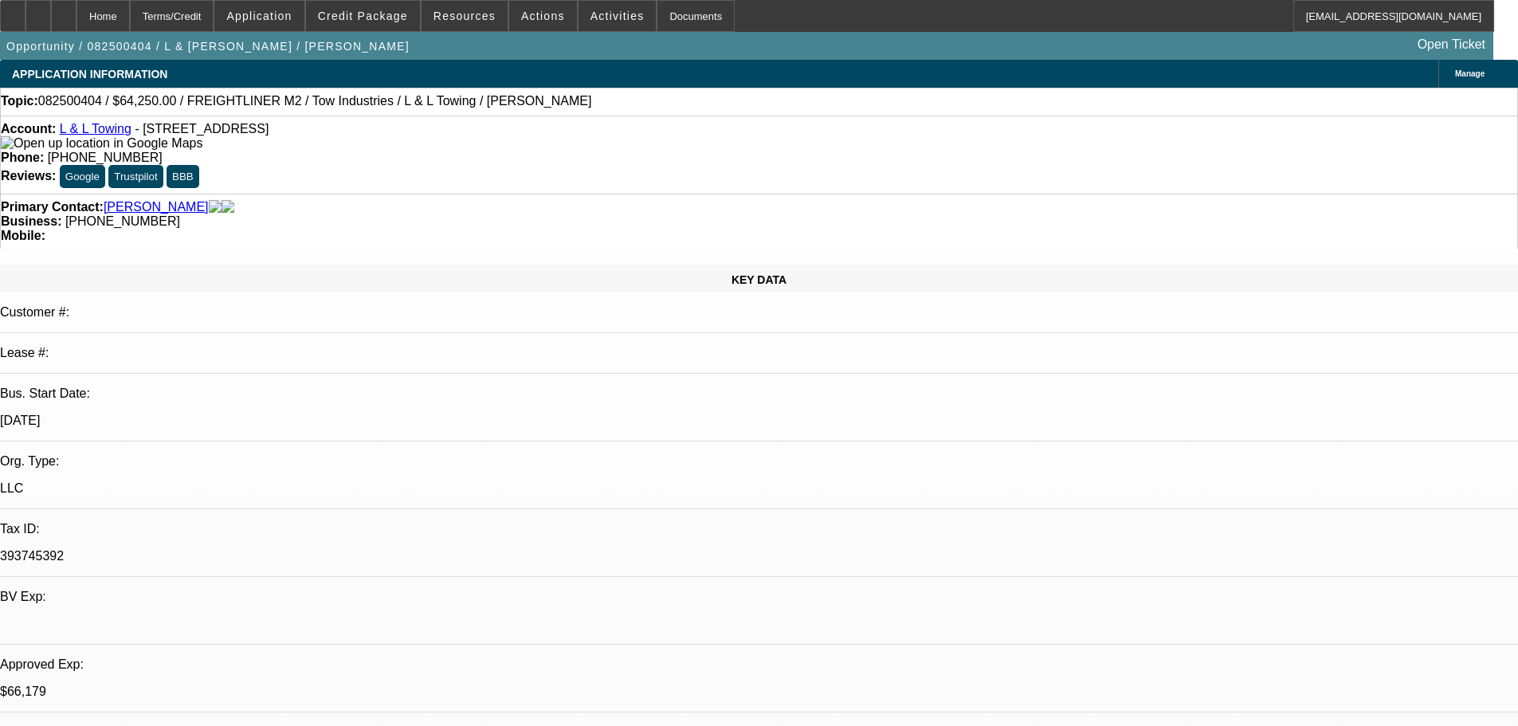
select select "0"
select select "2"
select select "0.1"
select select "4"
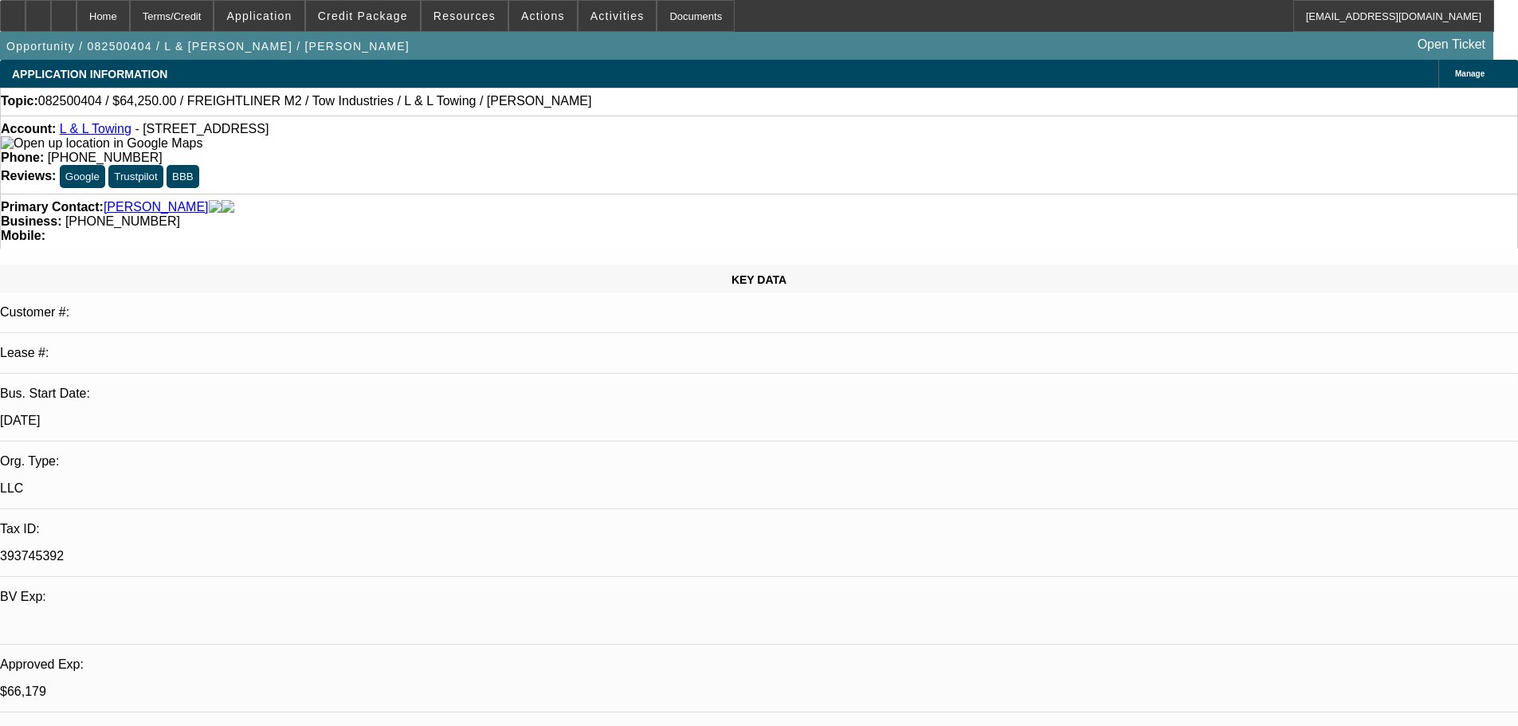
select select "0"
select select "2"
select select "0.1"
select select "4"
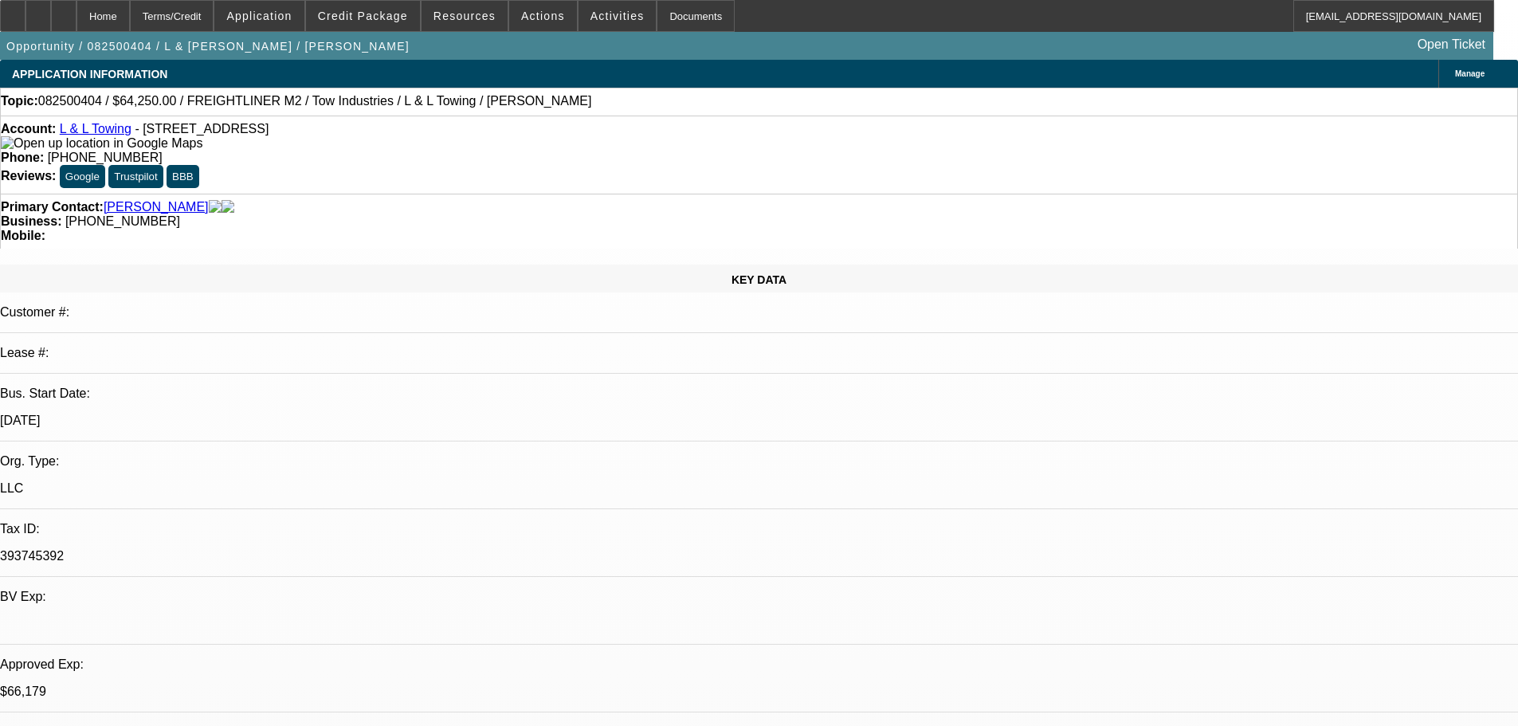
select select "0"
select select "2"
select select "0.1"
select select "4"
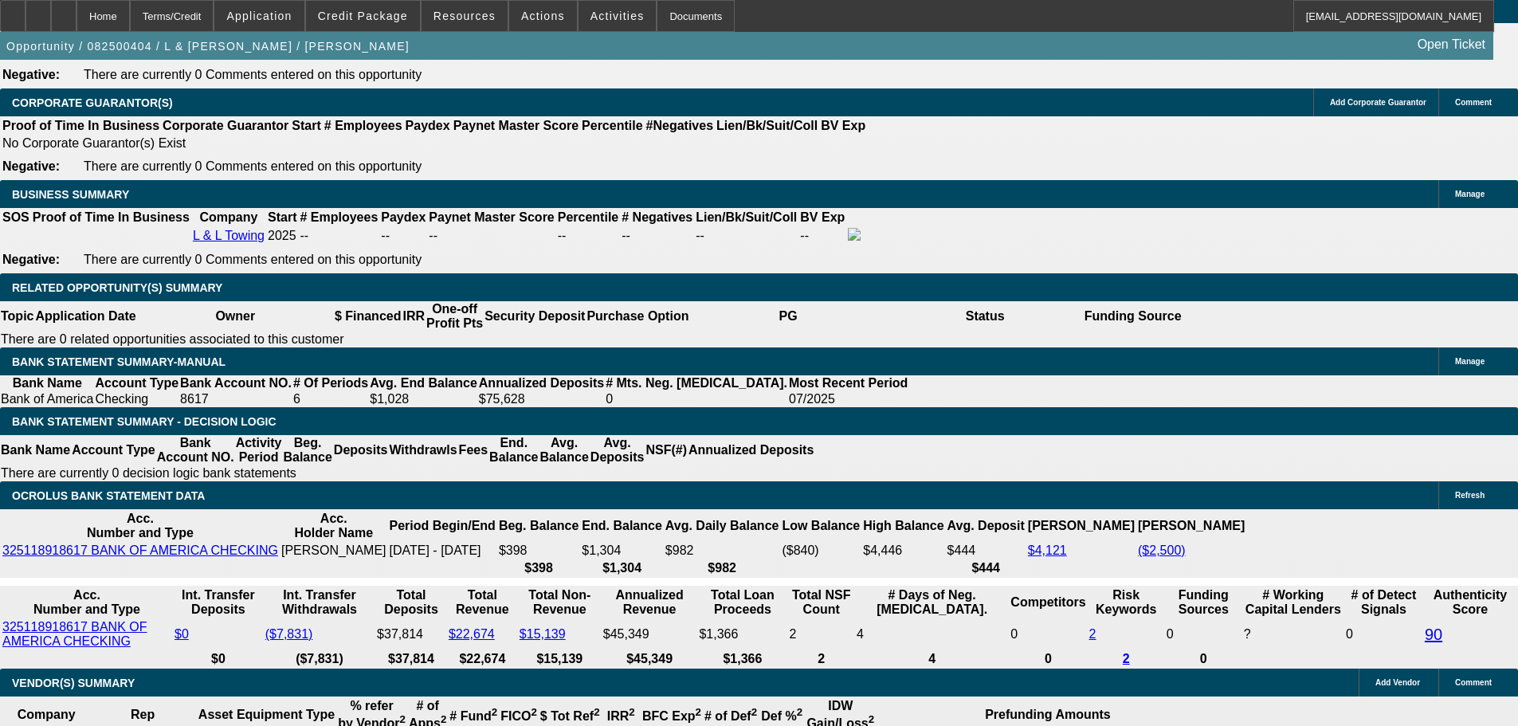
scroll to position [2603, 0]
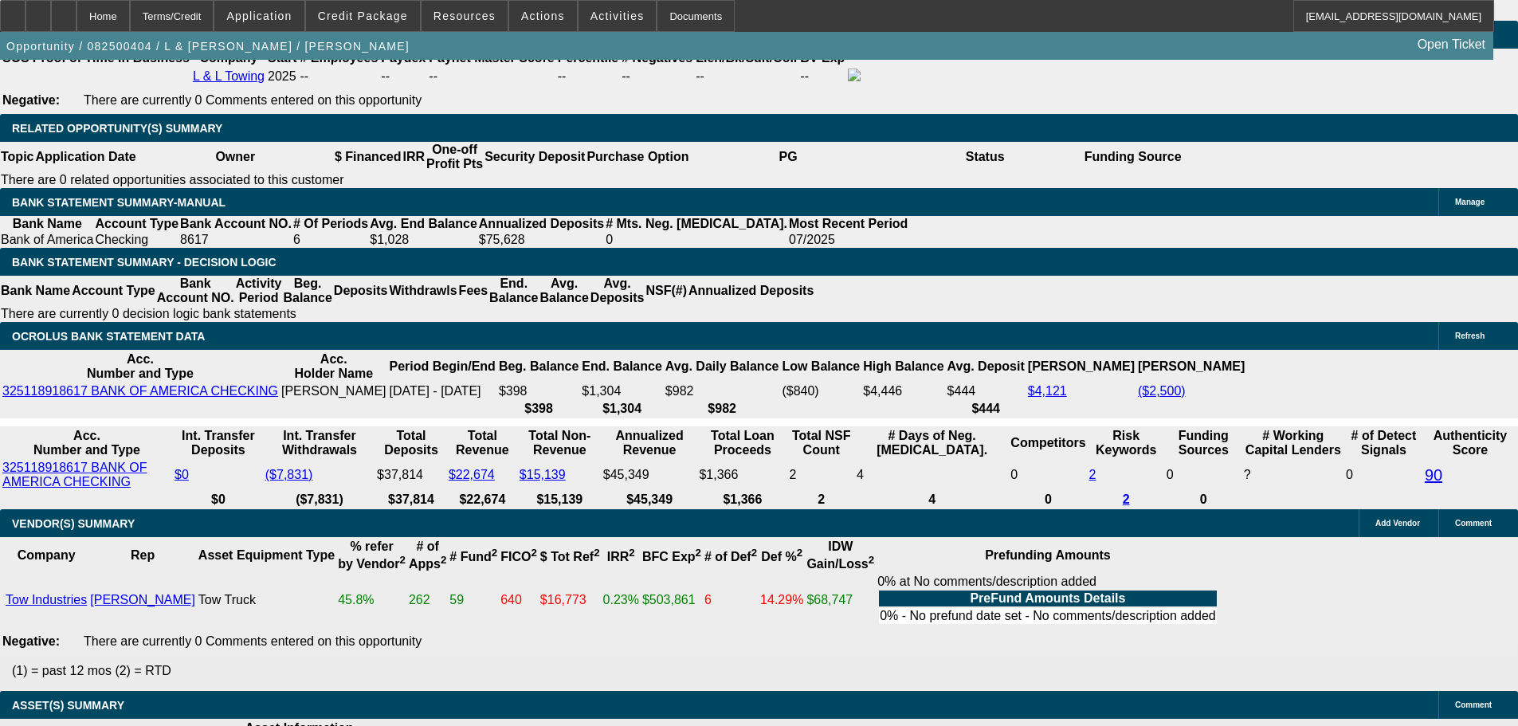
drag, startPoint x: 293, startPoint y: 227, endPoint x: 383, endPoint y: 233, distance: 90.3
type input "$25,000.00"
type input "UNKNOWN"
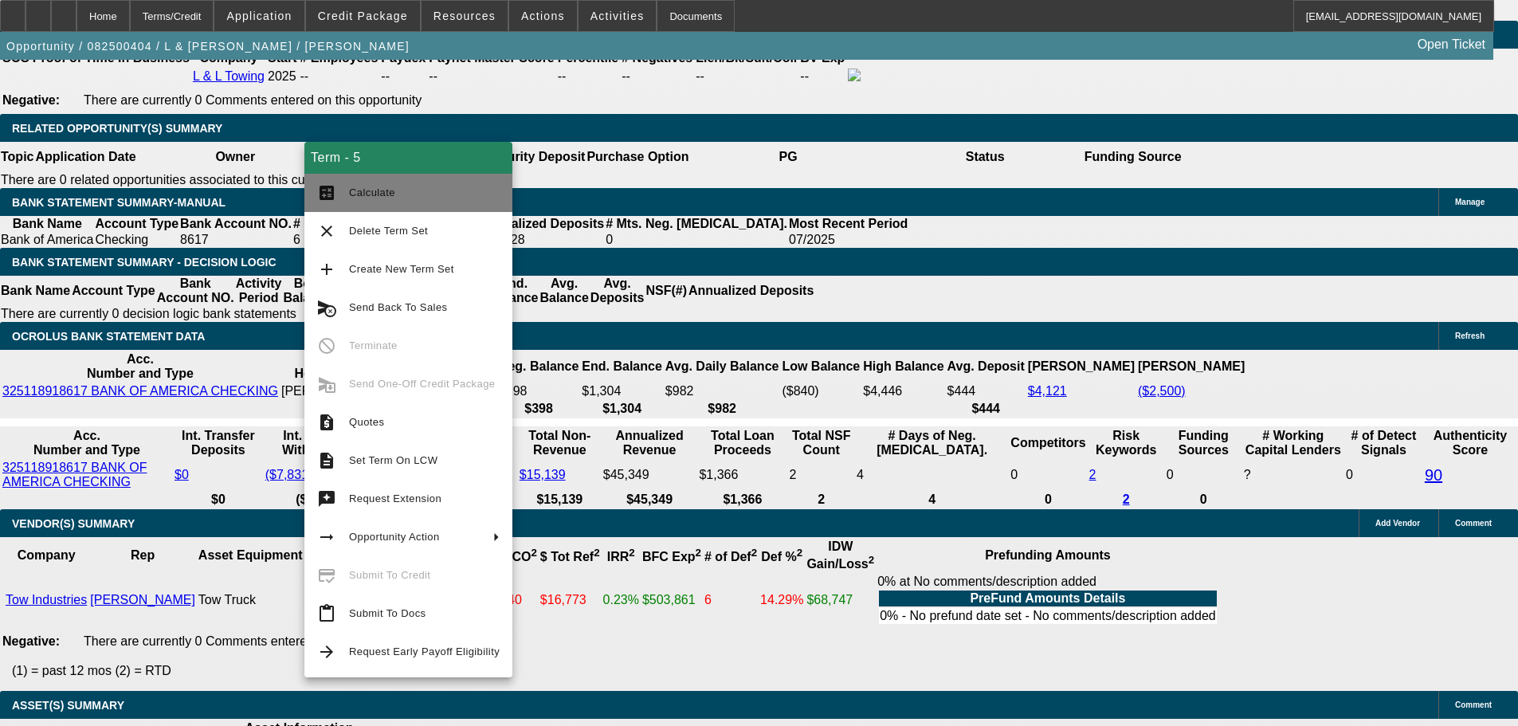
type input "$1,861.54"
type input "$3,723.08"
click at [360, 195] on span "Calculate" at bounding box center [372, 192] width 46 height 12
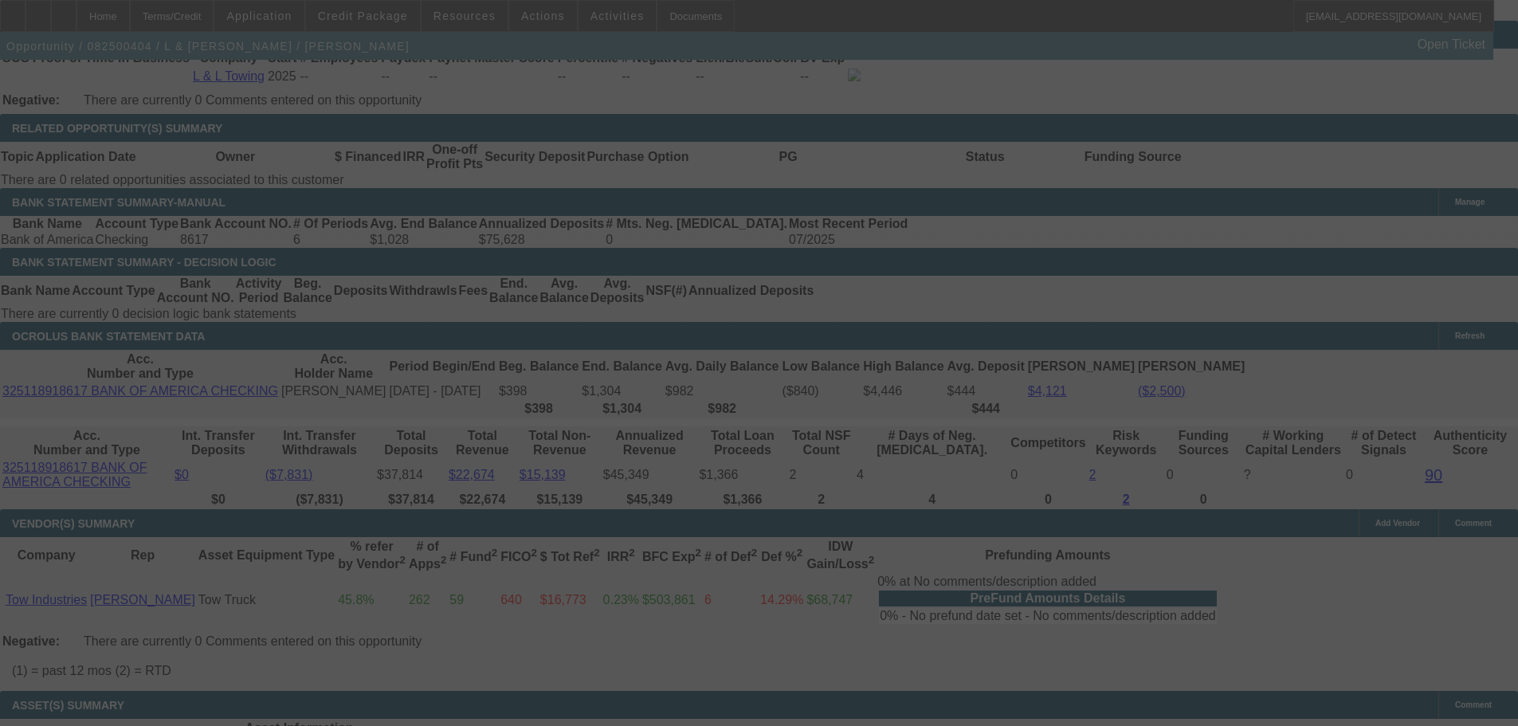
select select "0"
select select "2"
select select "0.1"
select select "4"
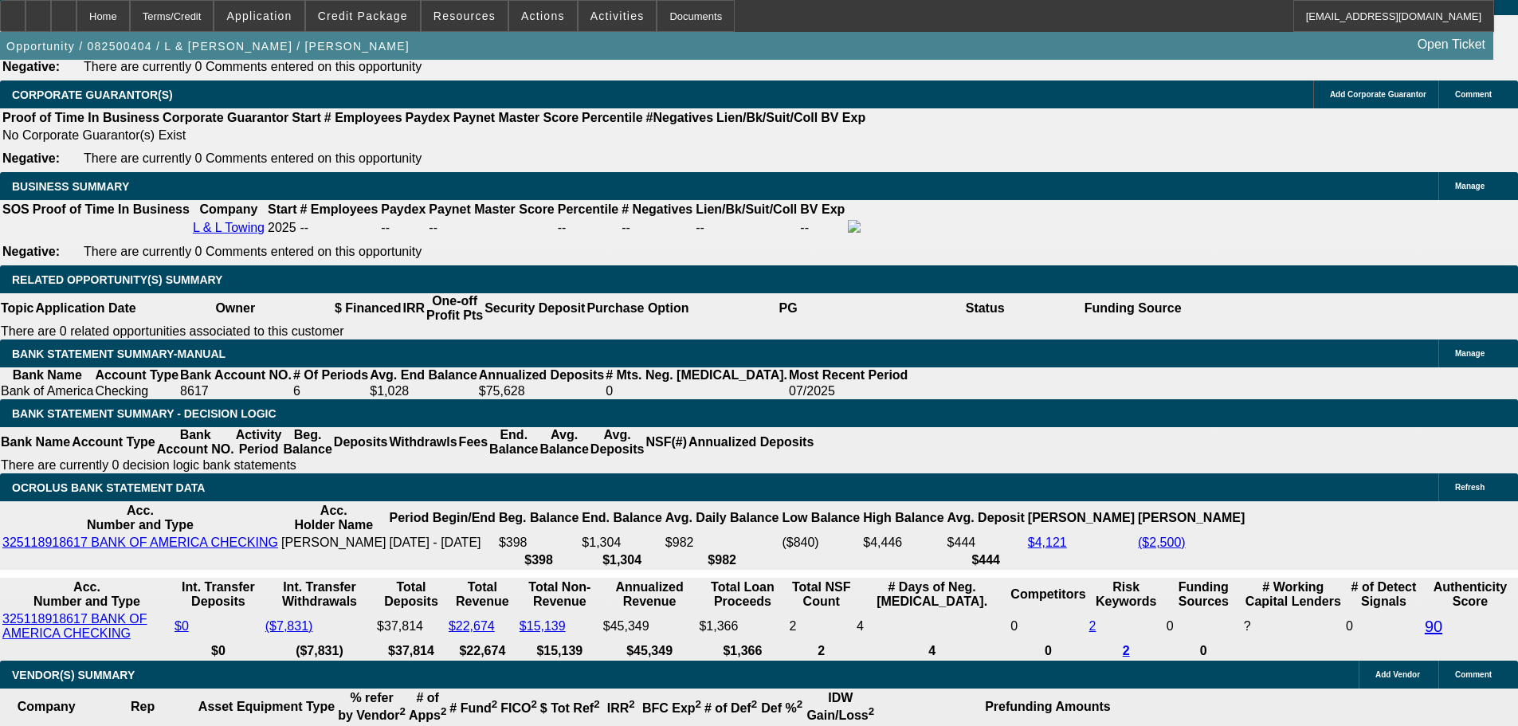
scroll to position [2444, 0]
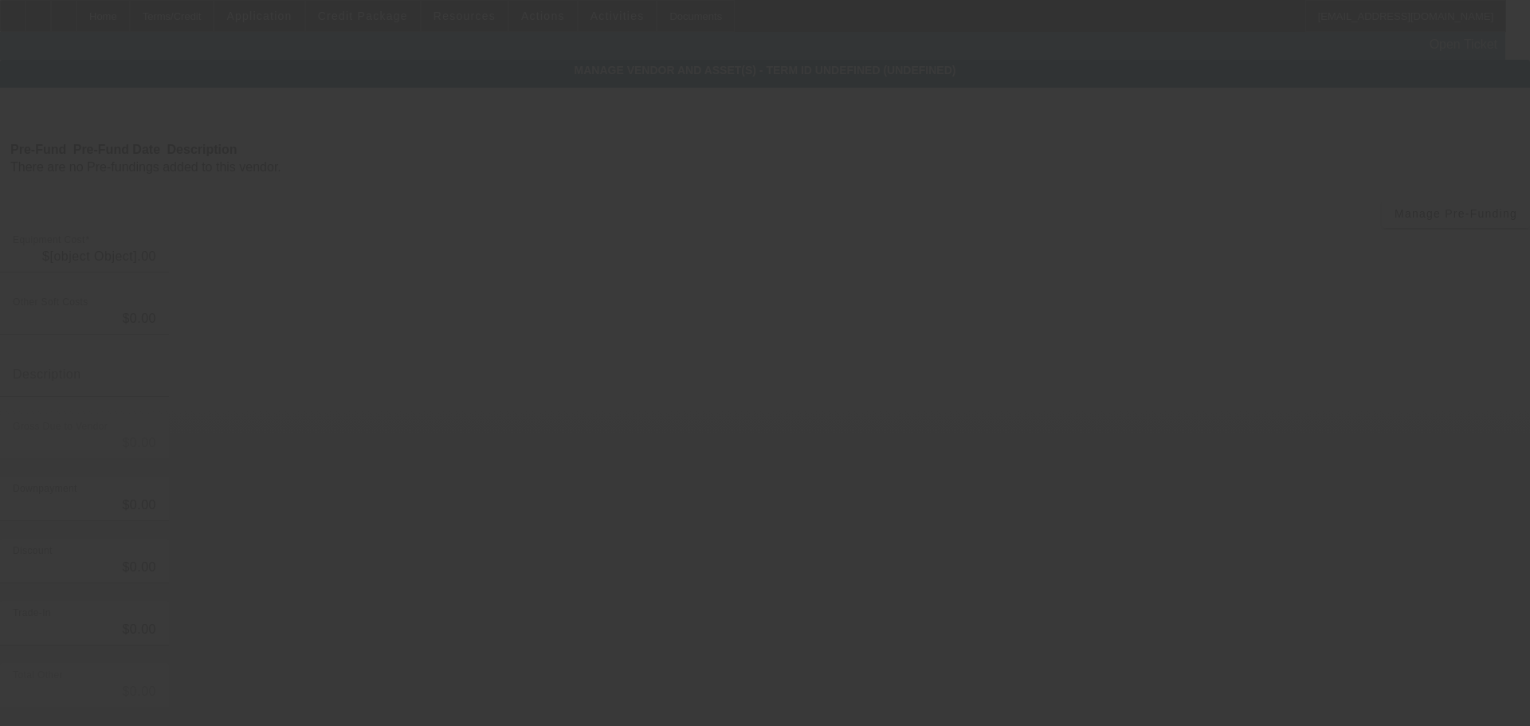
type input "$79,000.00"
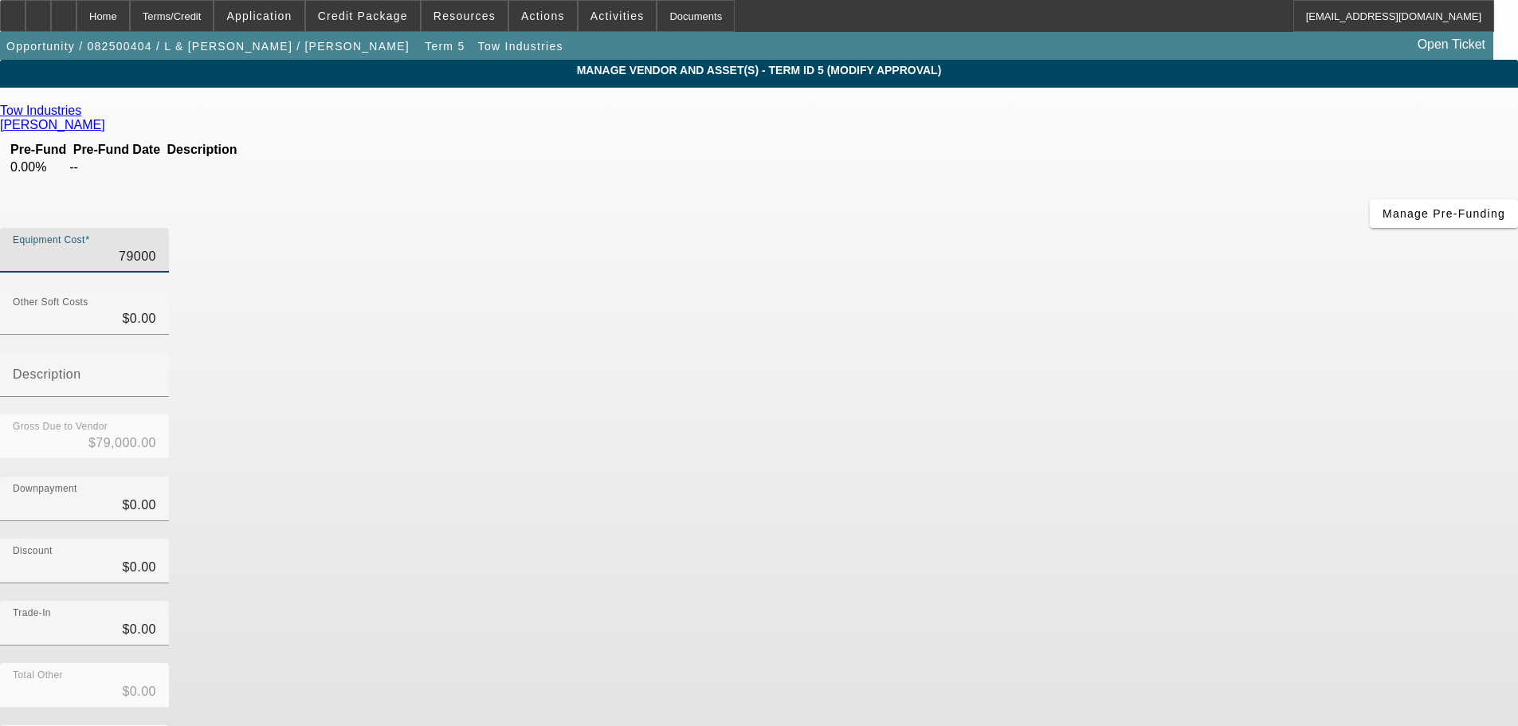
drag, startPoint x: 912, startPoint y: 137, endPoint x: 1024, endPoint y: 138, distance: 111.6
click at [1024, 228] on div "Equipment Cost 79000" at bounding box center [759, 259] width 1518 height 62
type input "8"
type input "$8.00"
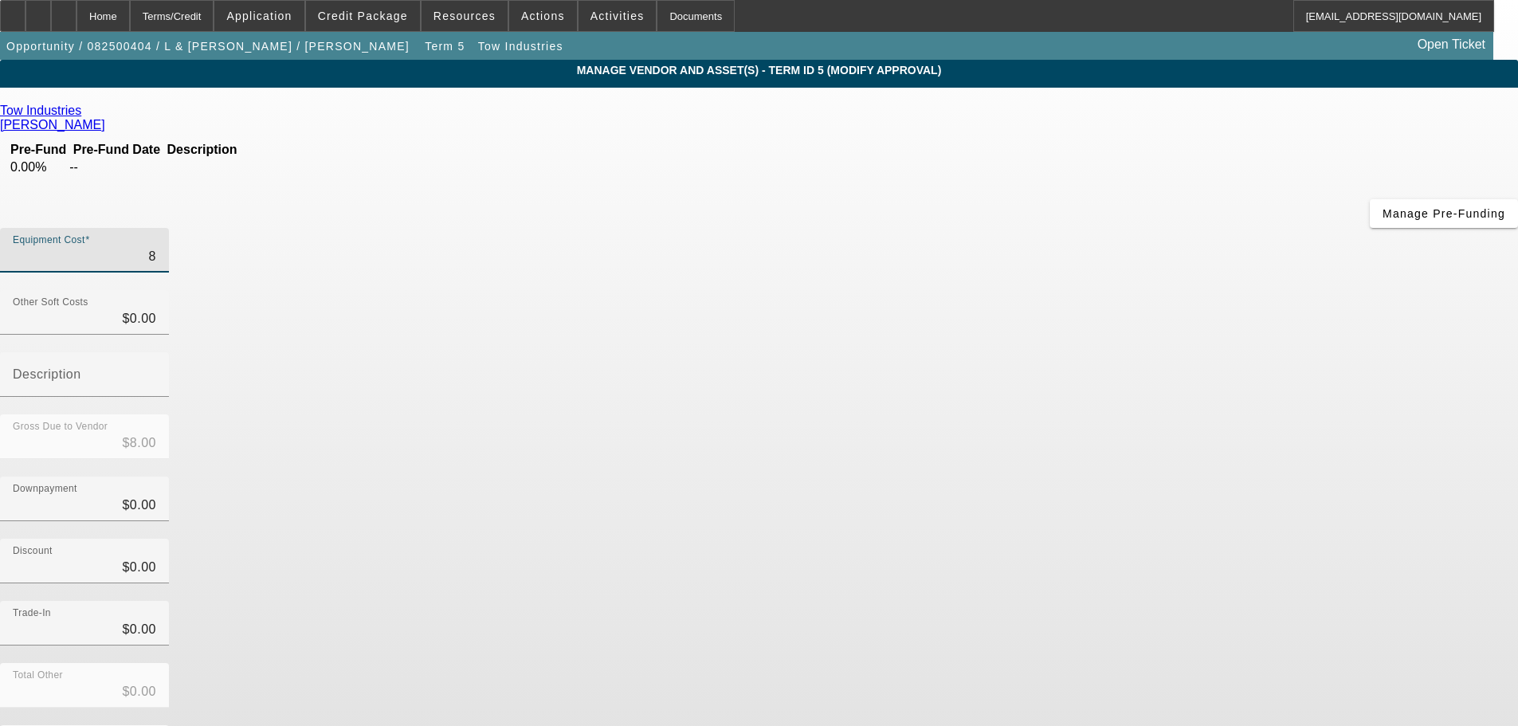
type input "81"
type input "$81.00"
type input "8"
type input "$8.00"
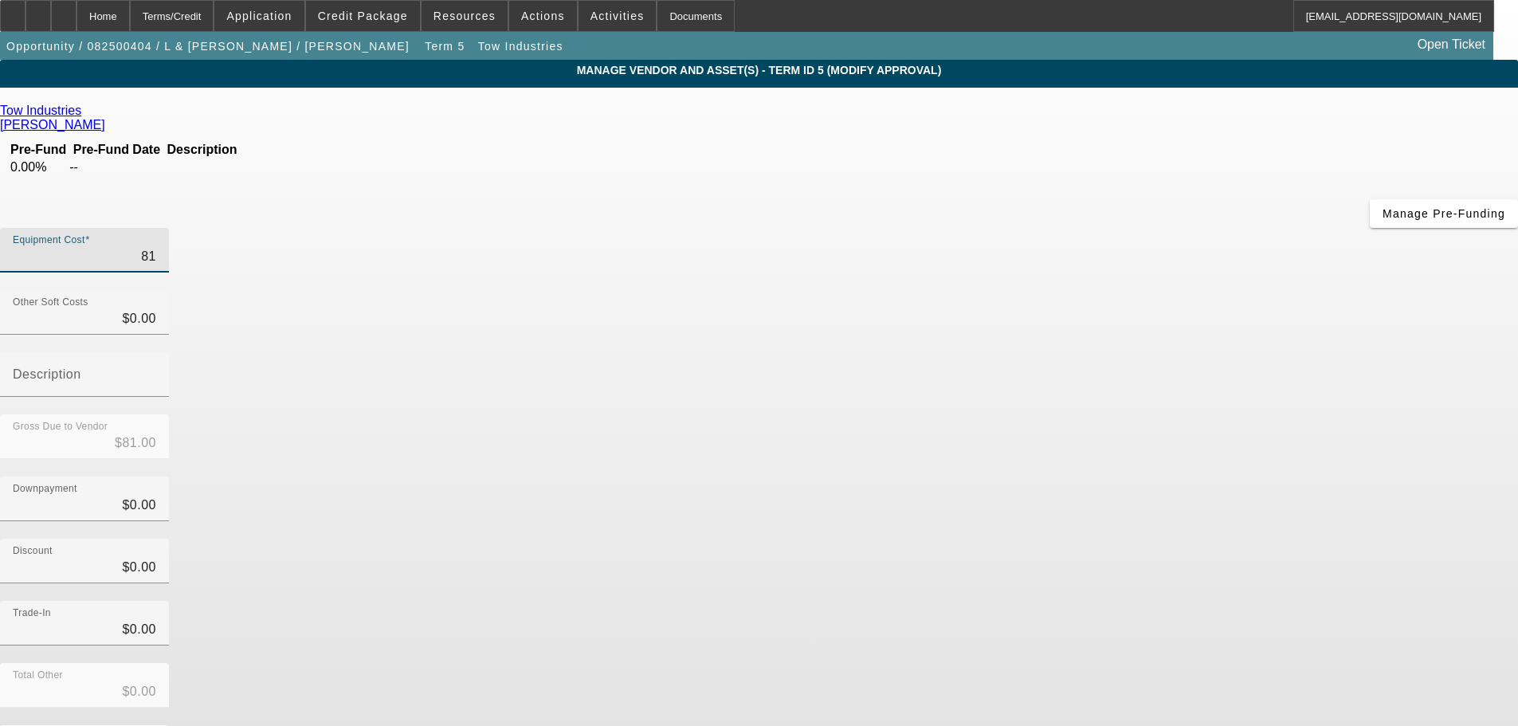
type input "$8.00"
type input "80"
type input "$80.00"
type input "809"
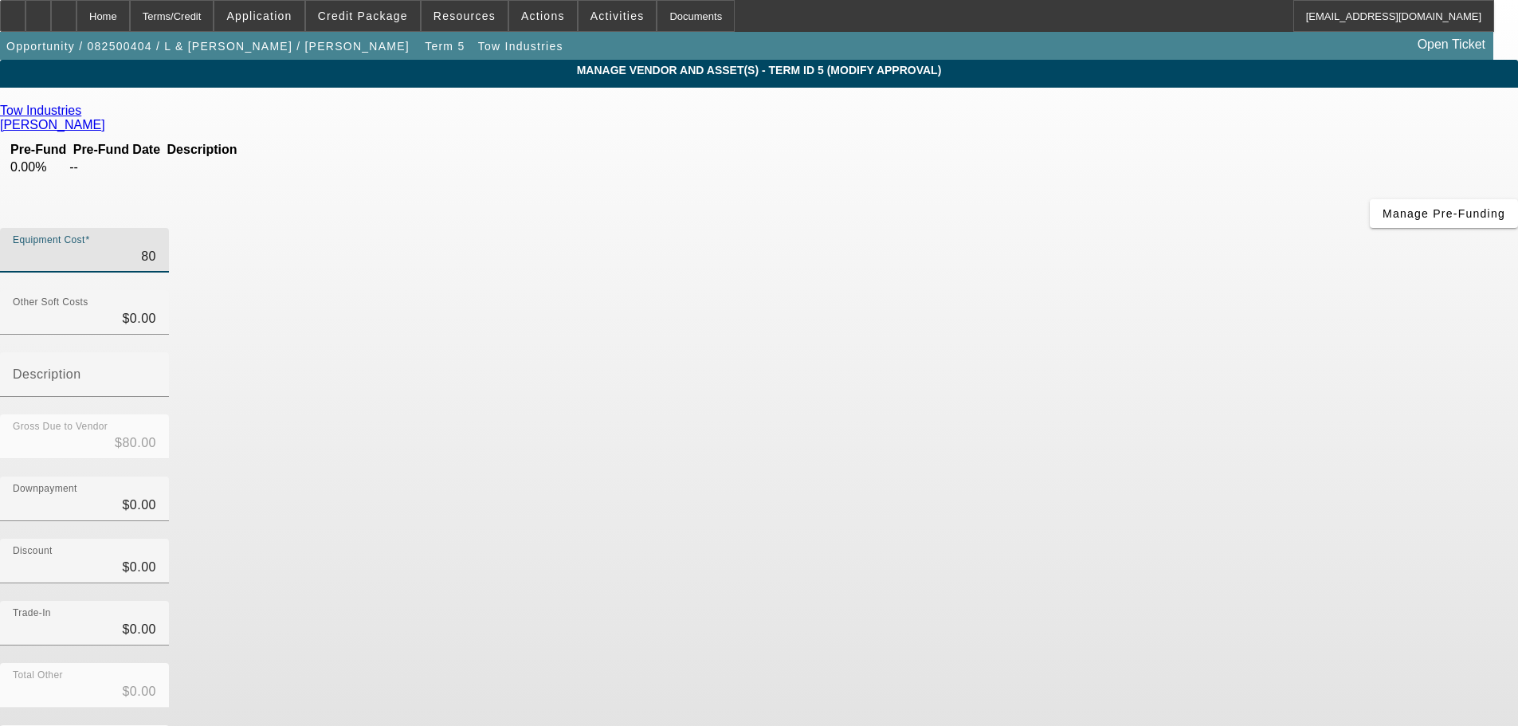
type input "$809.00"
type input "8092"
type input "$8,092.00"
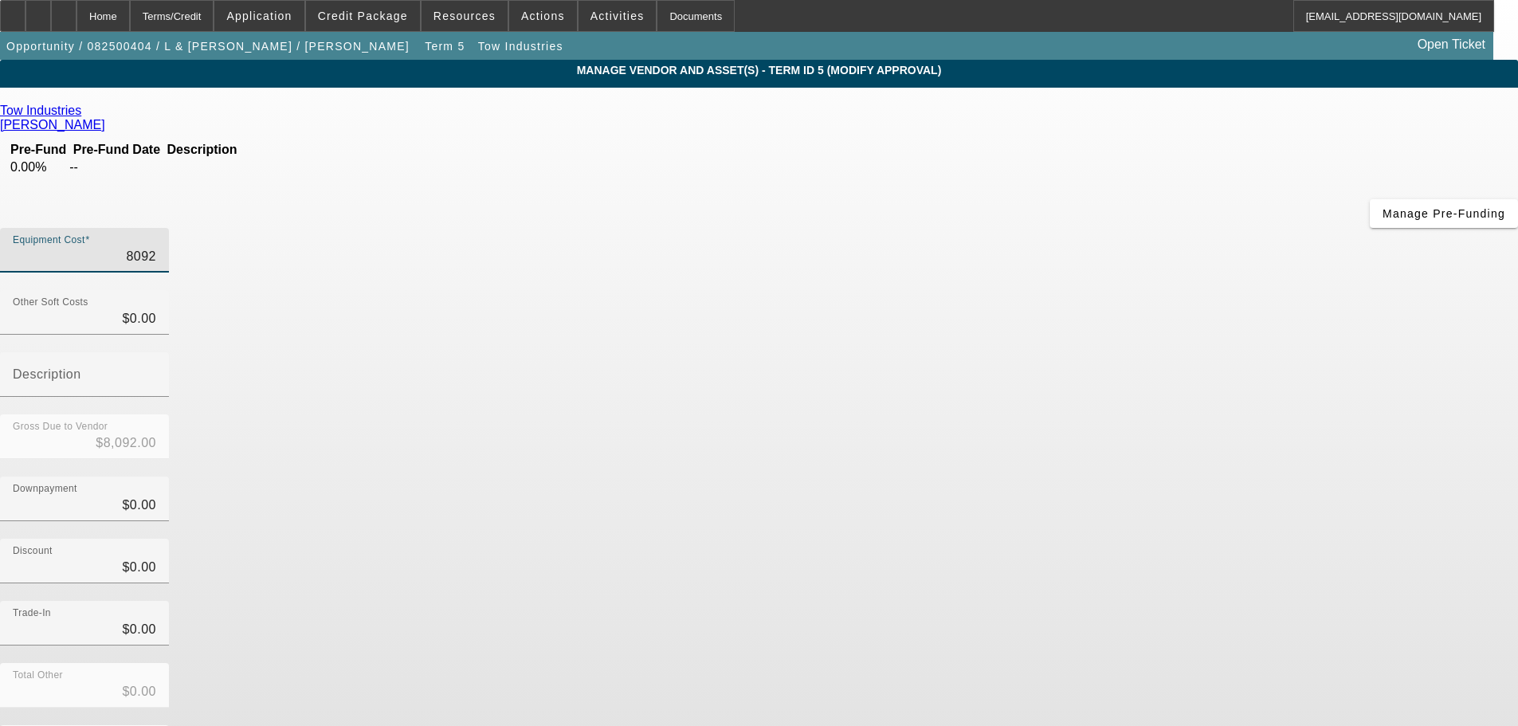
type input "80928"
type input "$80,928.00"
type input "80928.9"
type input "$80,928.90"
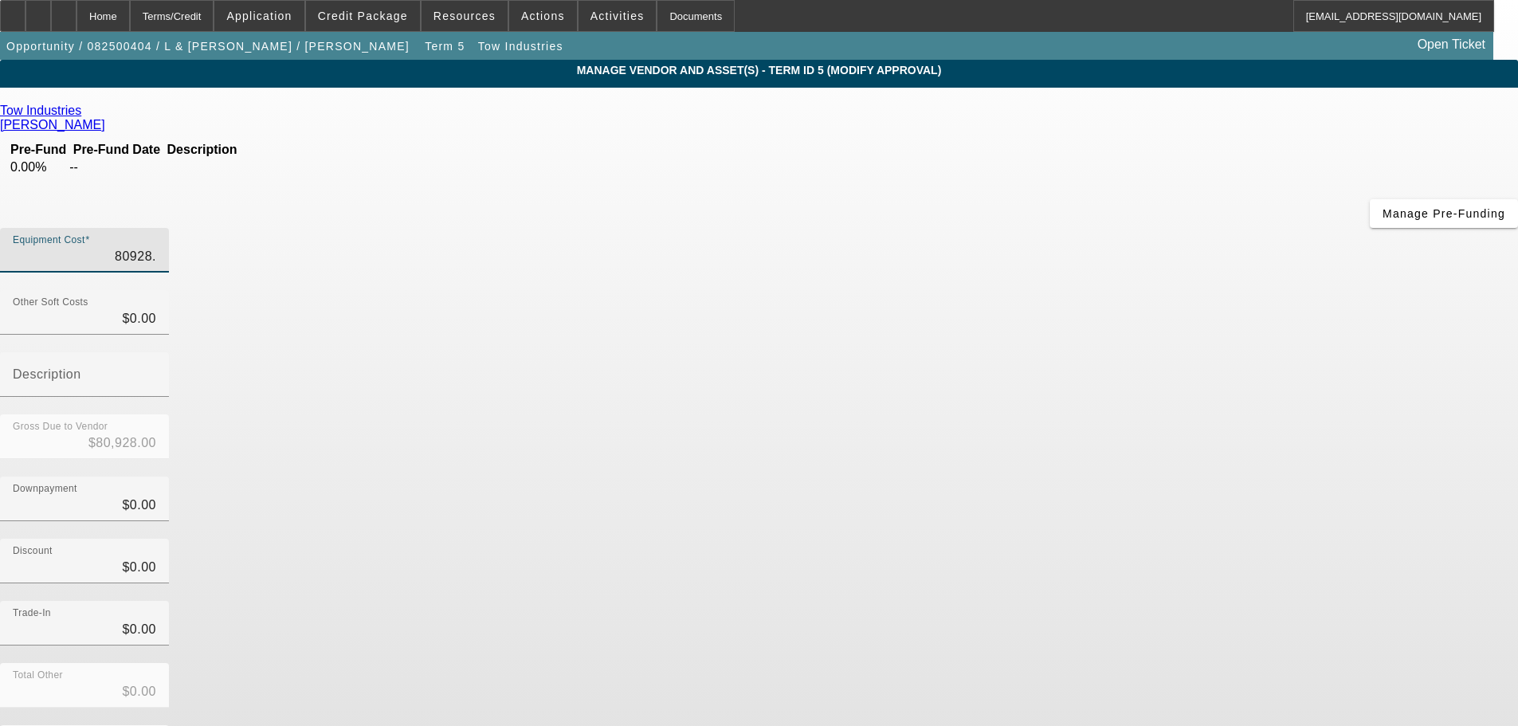
type input "$80,928.90"
type input "80928.93"
type input "$80,928.93"
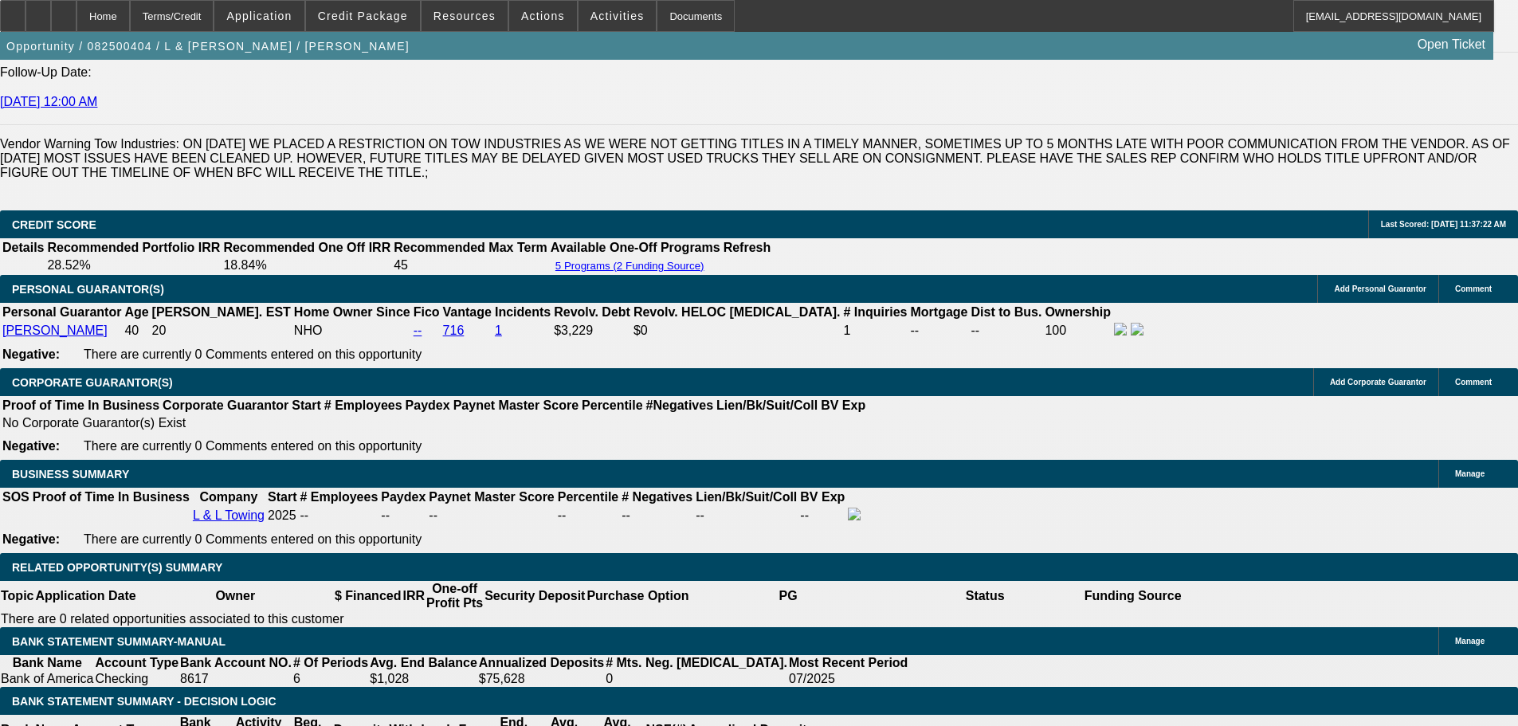
select select "0"
select select "2"
select select "0.1"
select select "4"
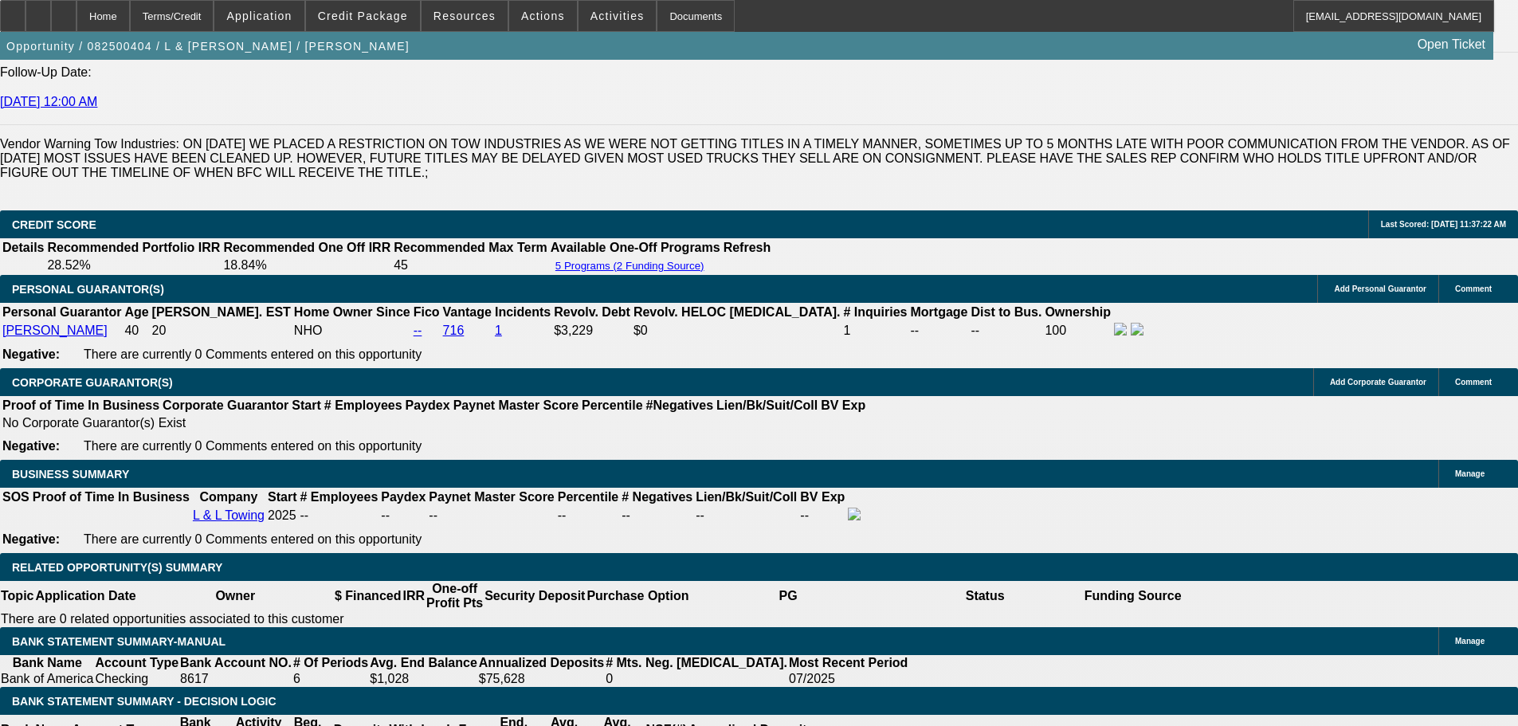
select select "0"
select select "2"
select select "0.1"
select select "4"
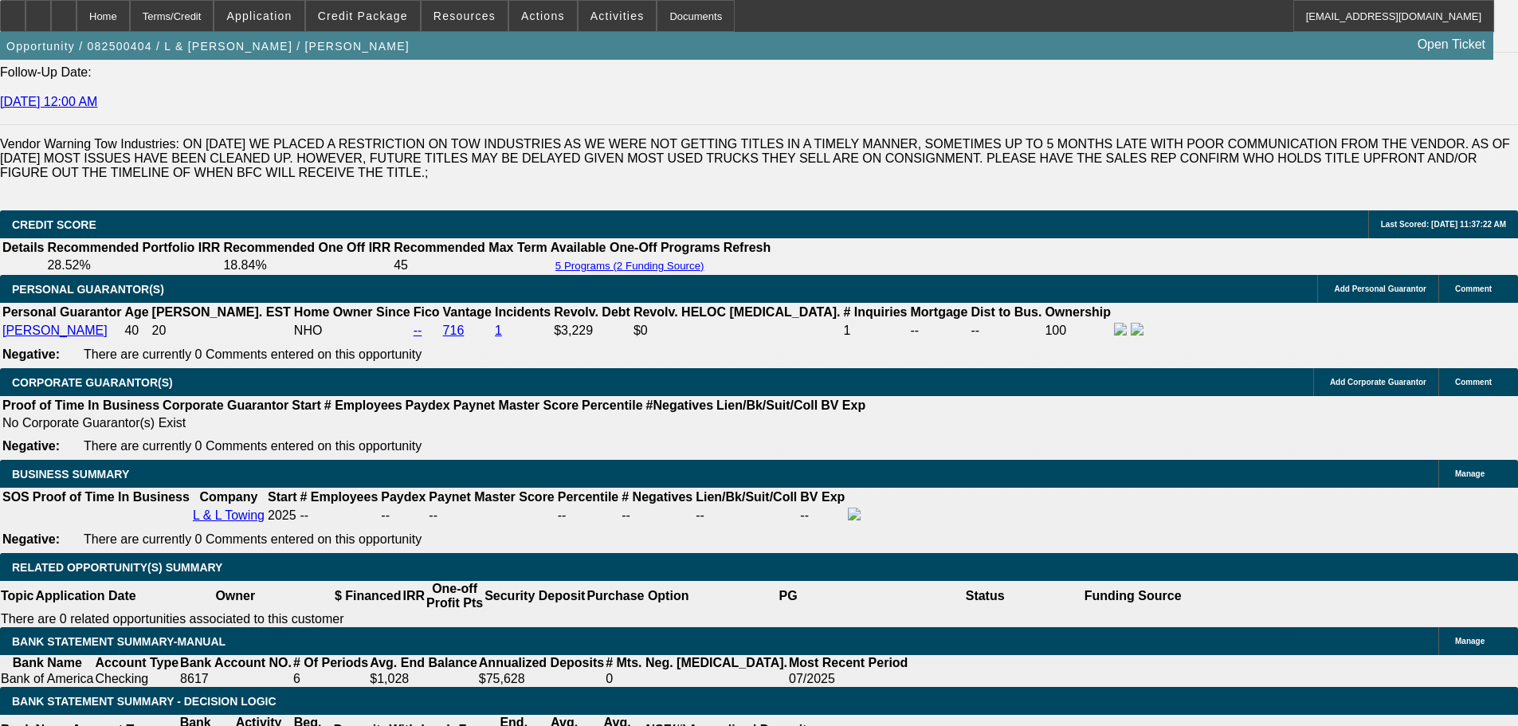
select select "0"
select select "2"
select select "0.1"
select select "4"
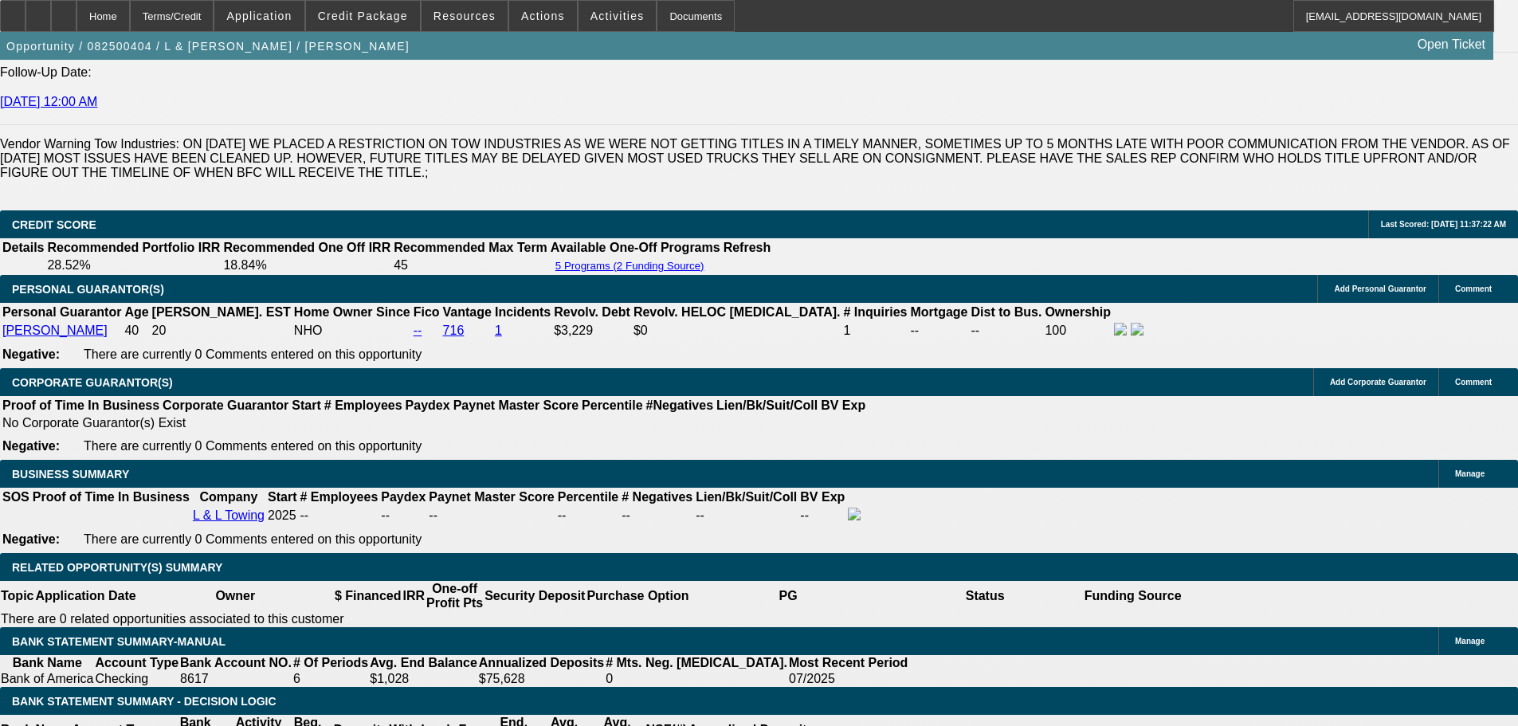
select select "0"
select select "2"
select select "0.1"
select select "4"
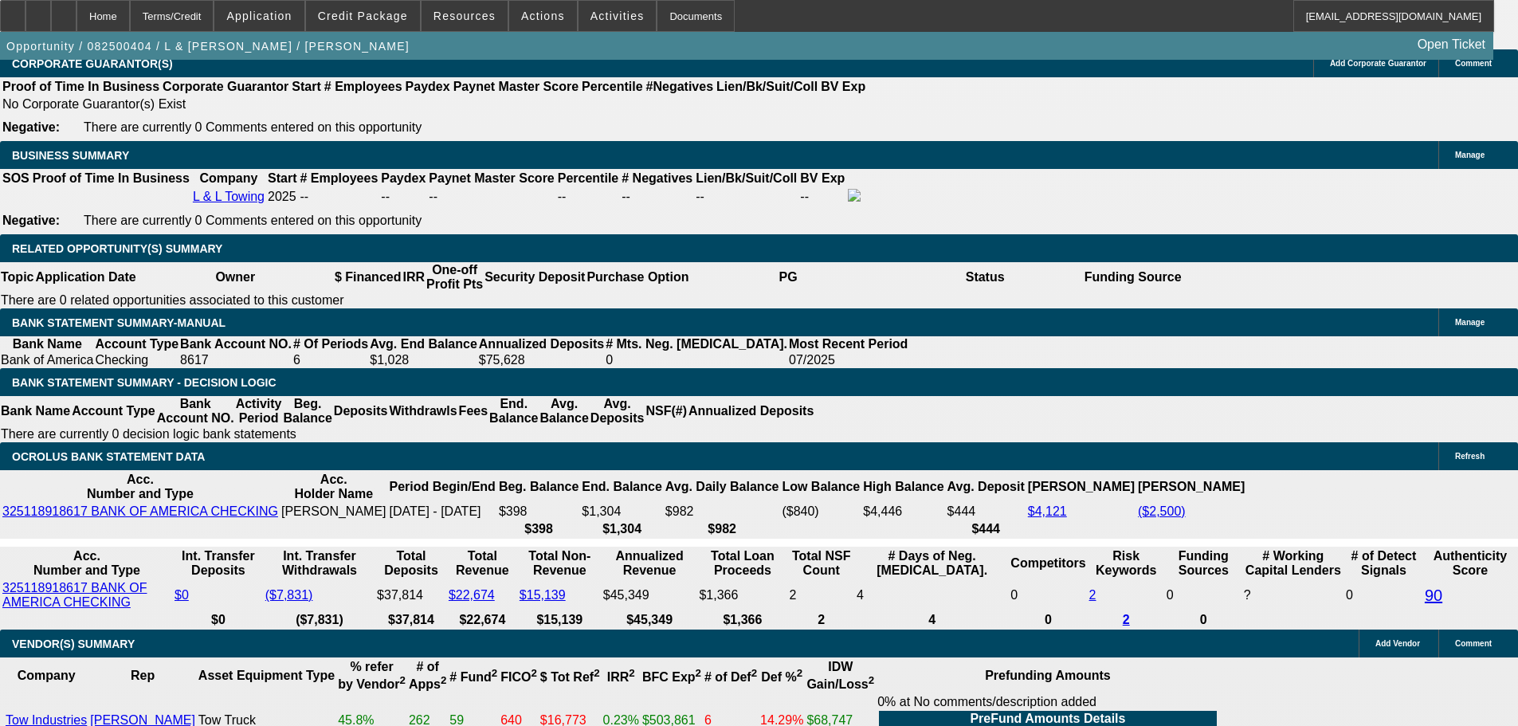
scroll to position [2642, 0]
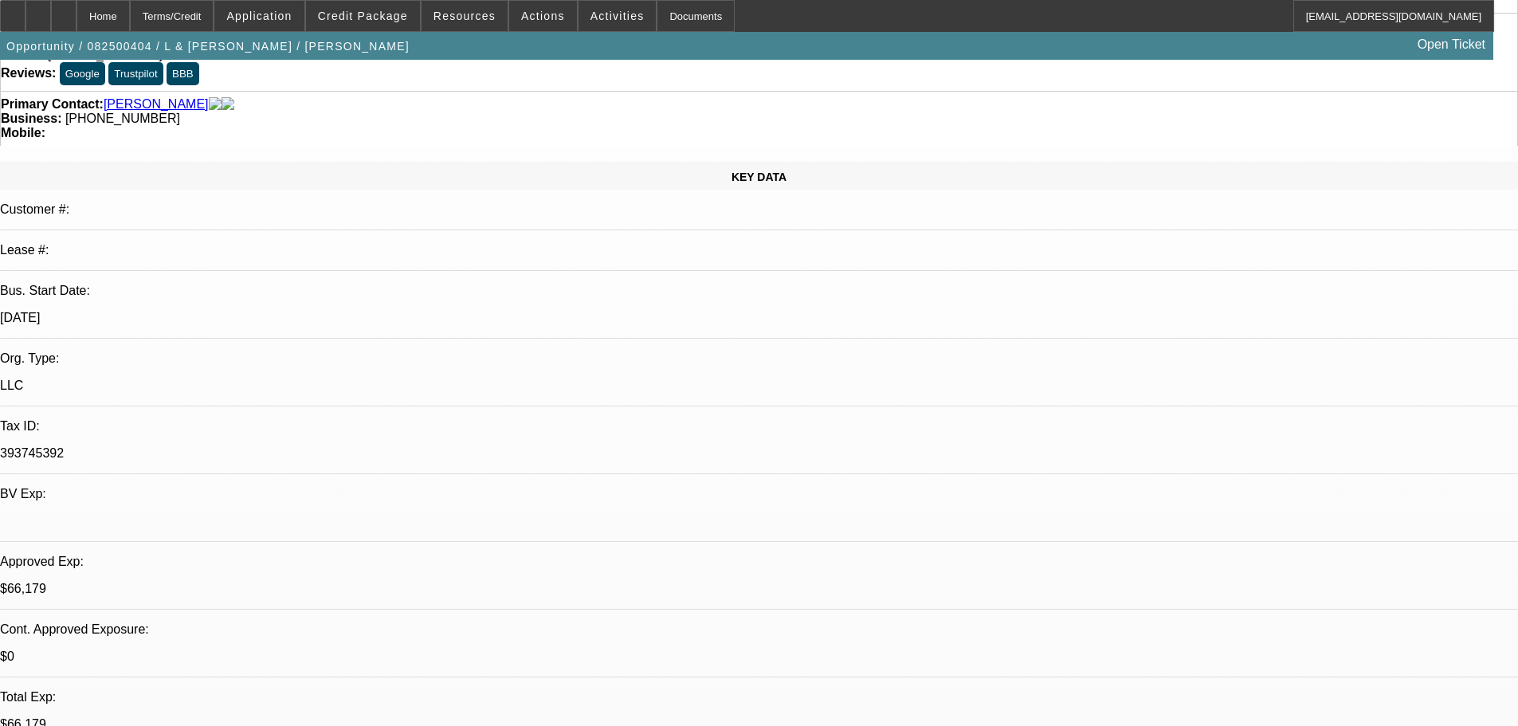
scroll to position [92, 0]
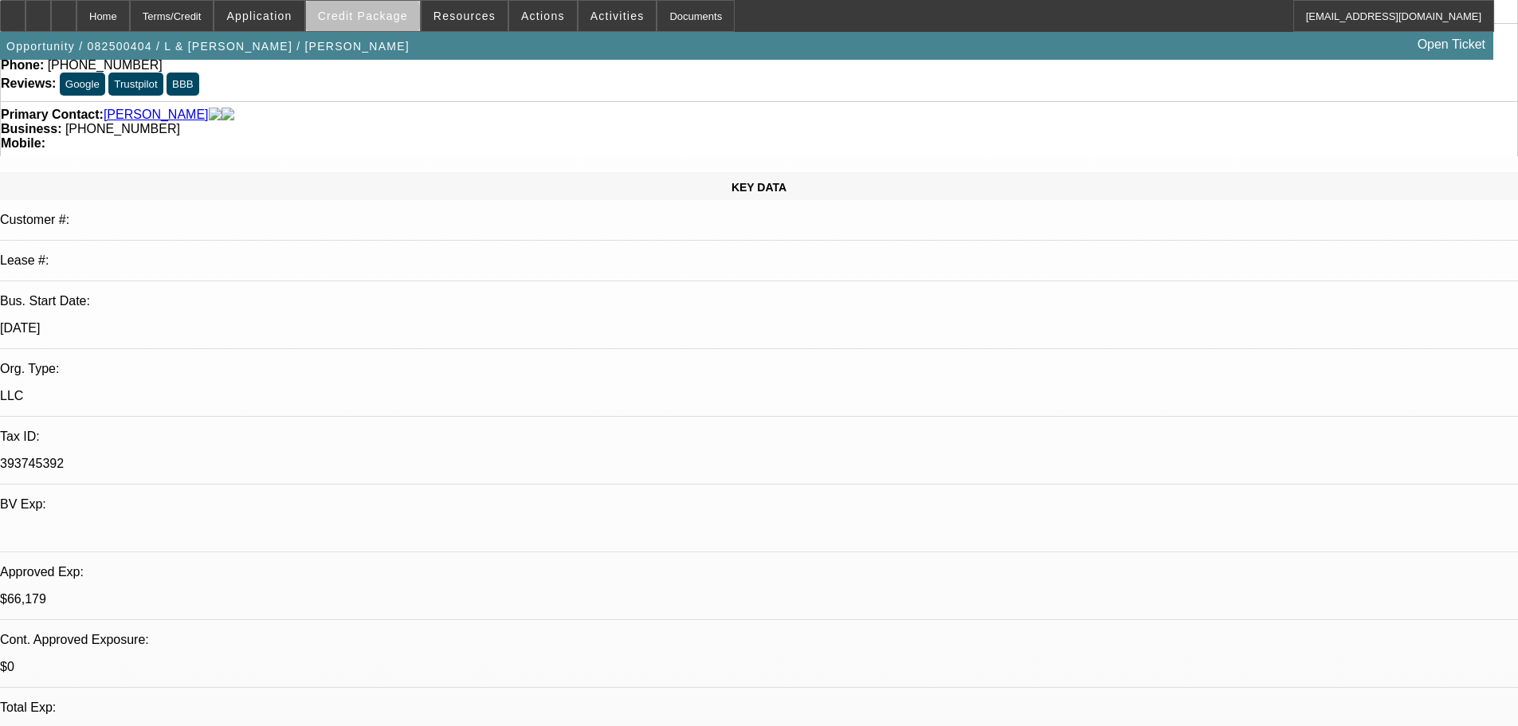
click at [387, 21] on span "Credit Package" at bounding box center [363, 16] width 90 height 13
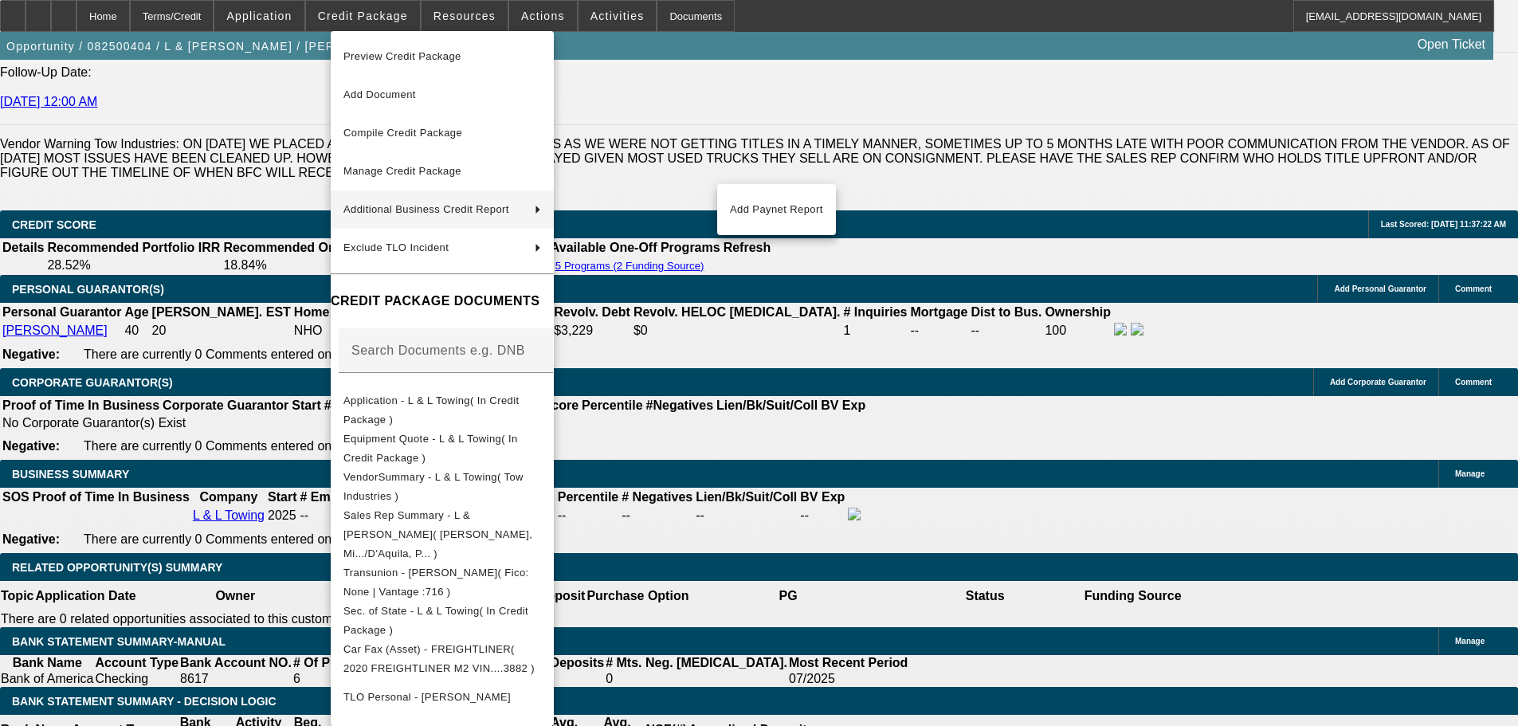
click at [284, 303] on div at bounding box center [759, 363] width 1518 height 726
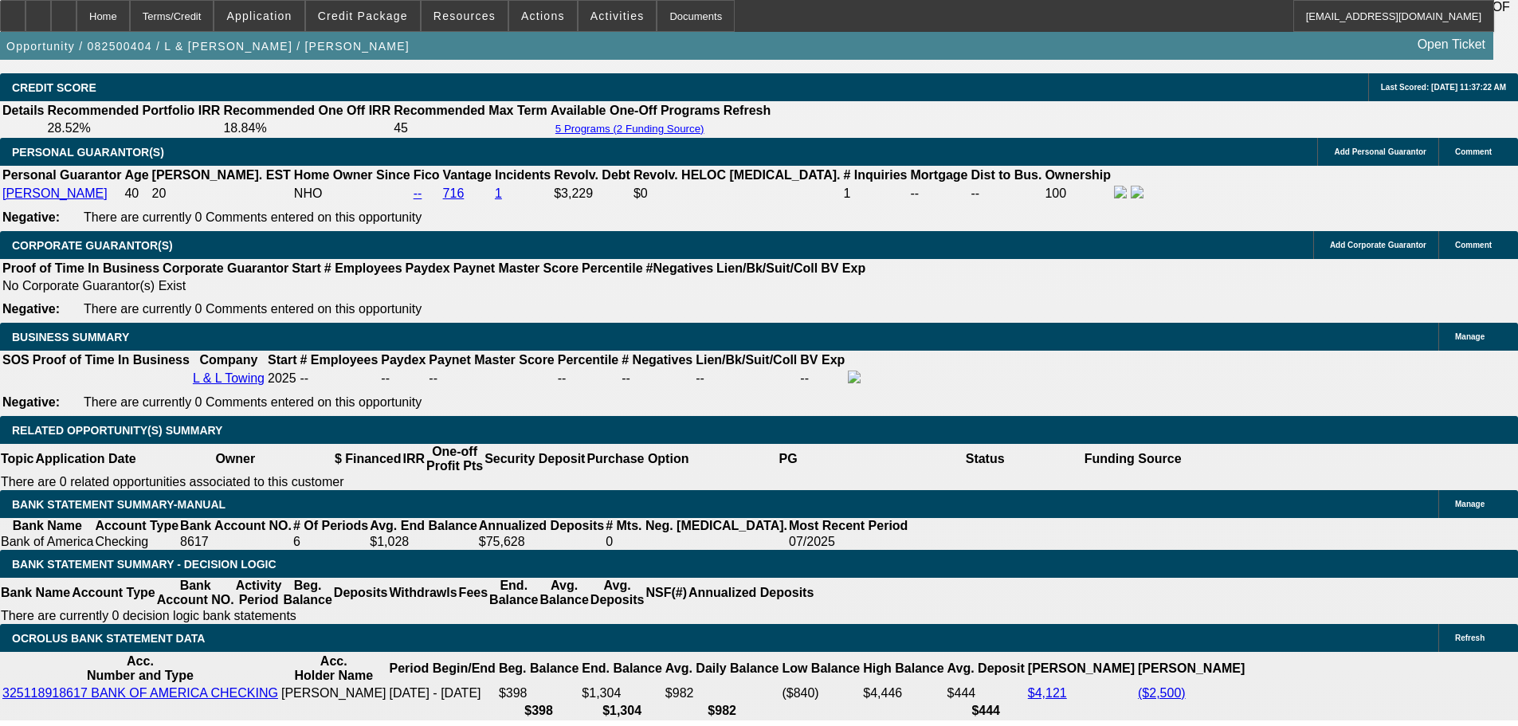
scroll to position [2324, 0]
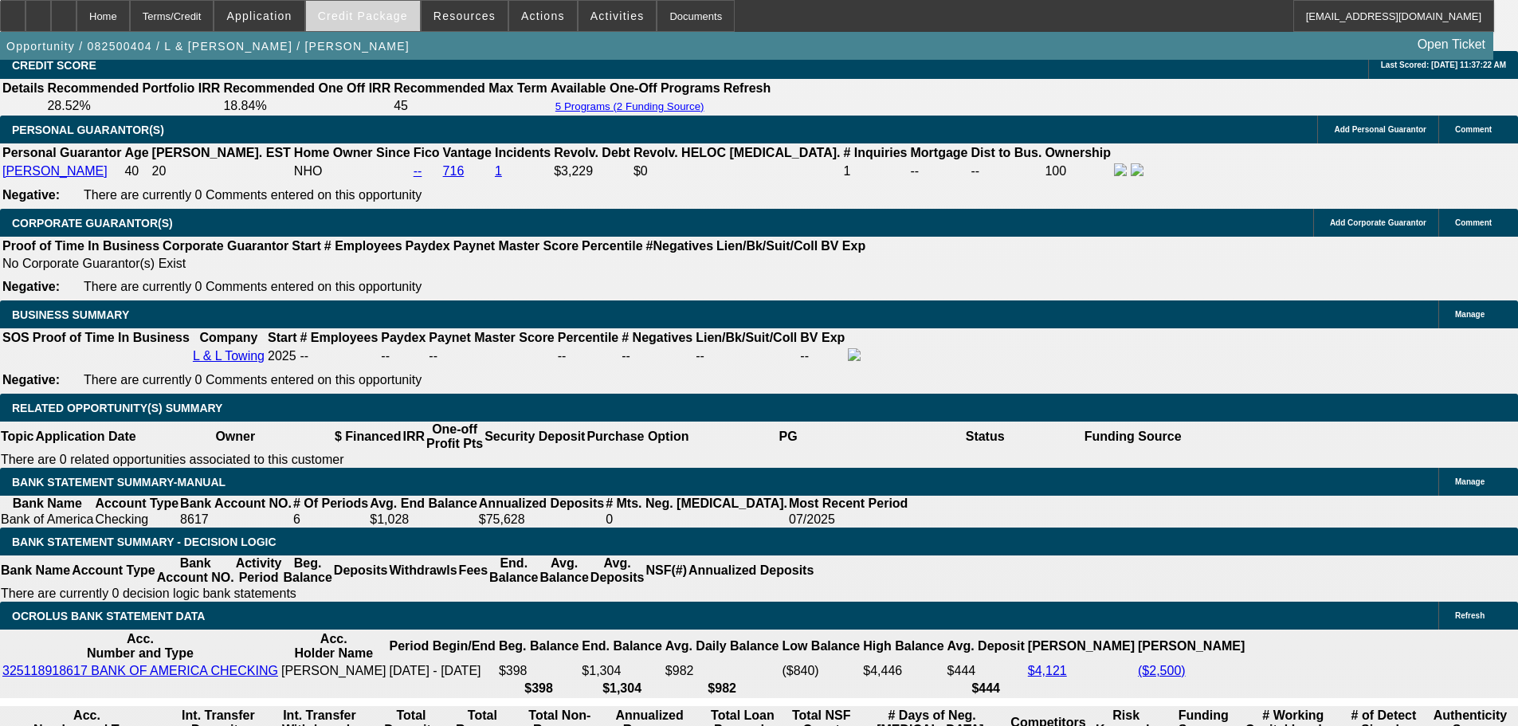
click at [346, 20] on span "Credit Package" at bounding box center [363, 16] width 90 height 13
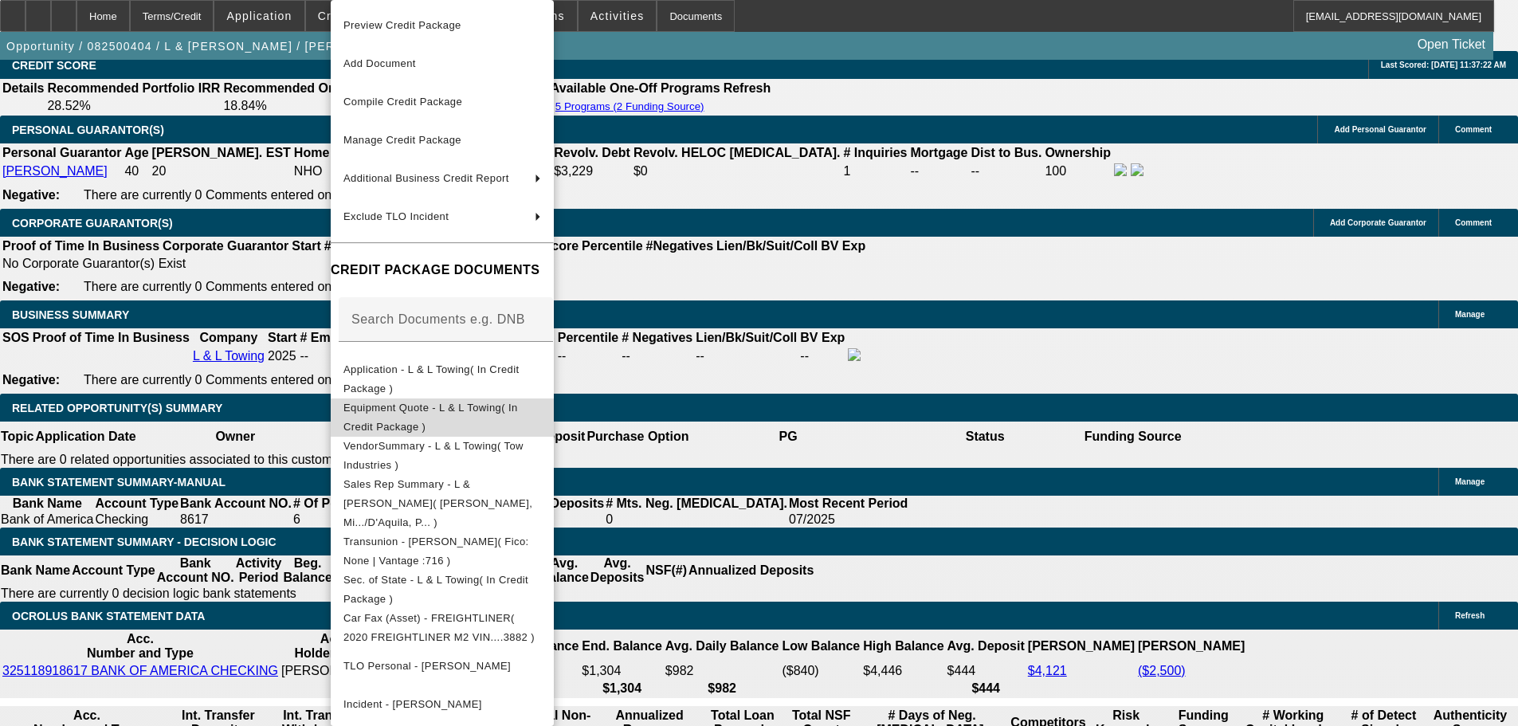
click at [453, 406] on span "Equipment Quote - L & L Towing( In Credit Package )" at bounding box center [430, 417] width 175 height 31
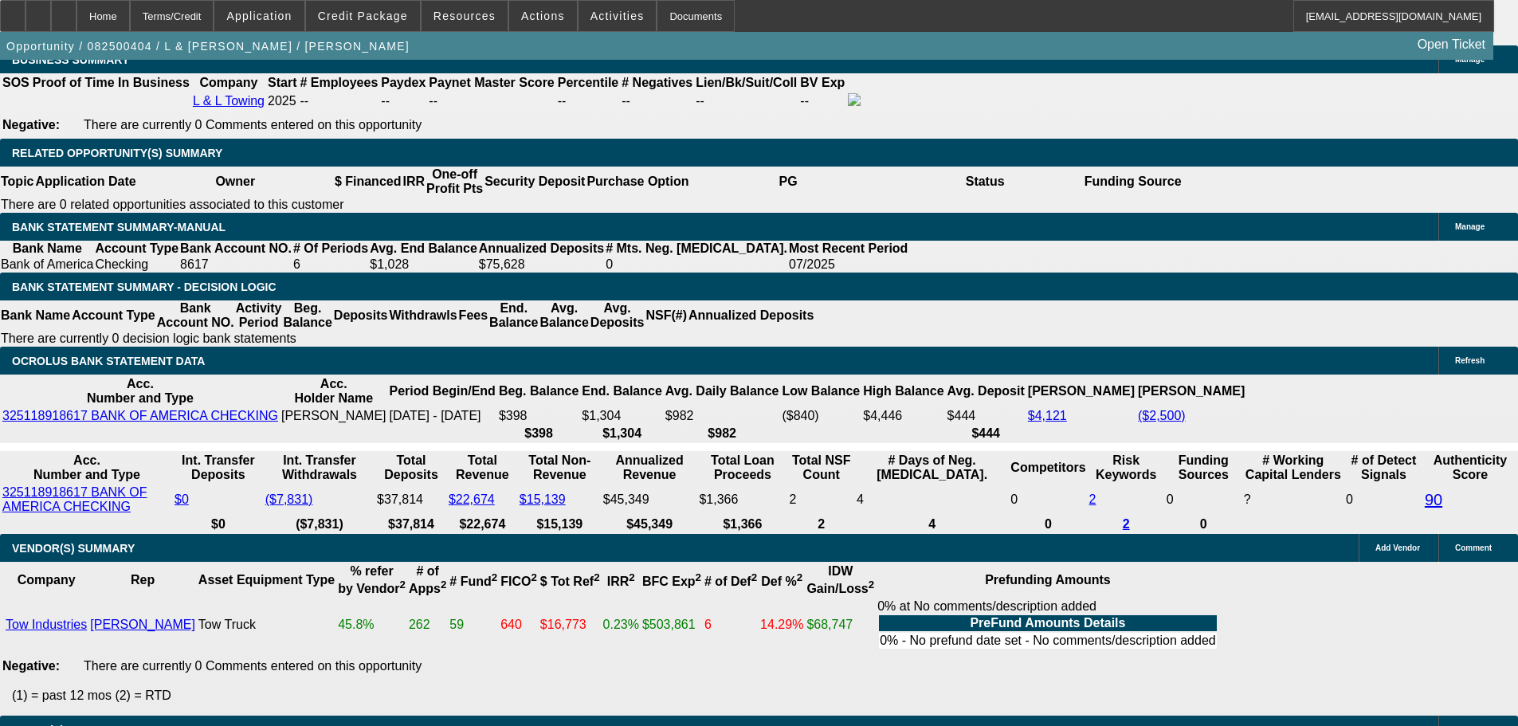
scroll to position [2642, 0]
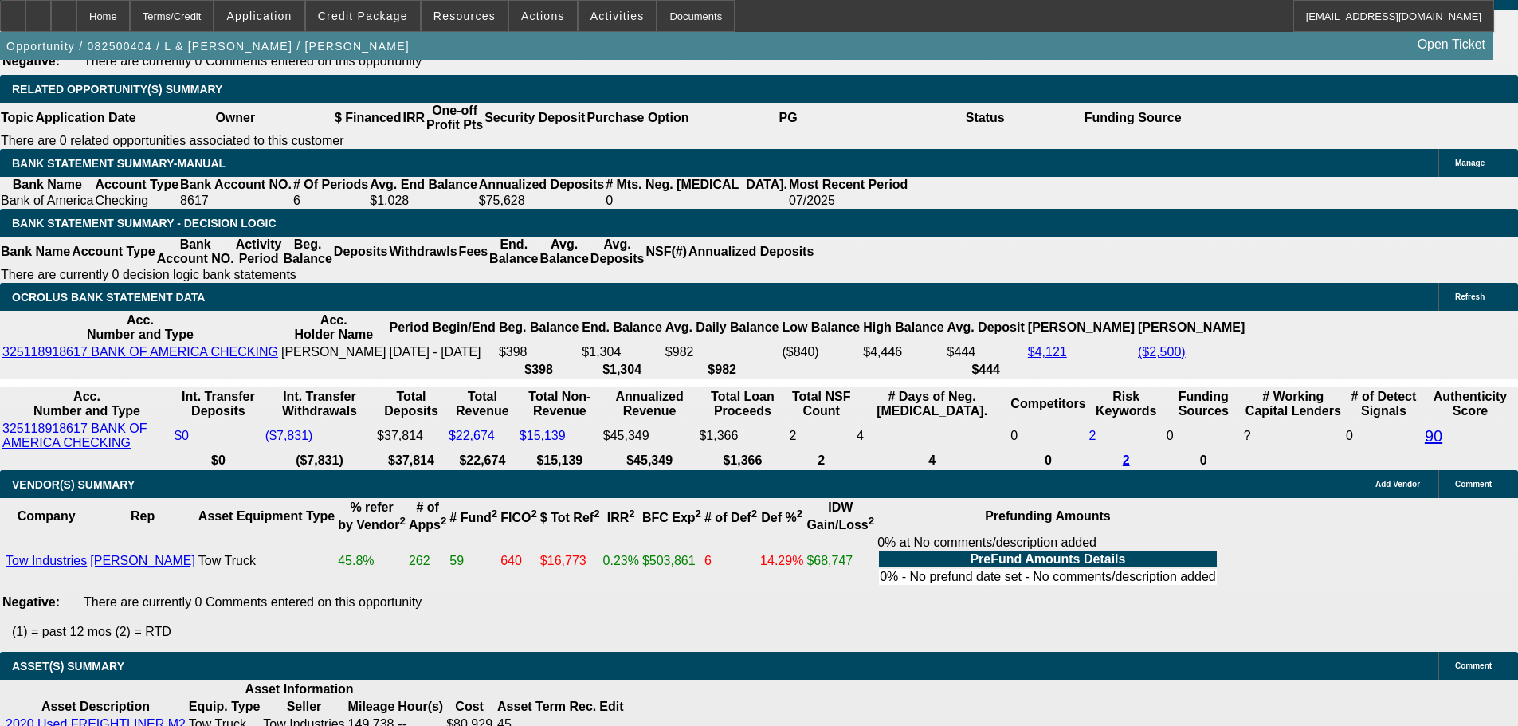
drag, startPoint x: 354, startPoint y: 320, endPoint x: 382, endPoint y: 321, distance: 28.7
type input "22"
type input "UNKNOWN"
type input "2"
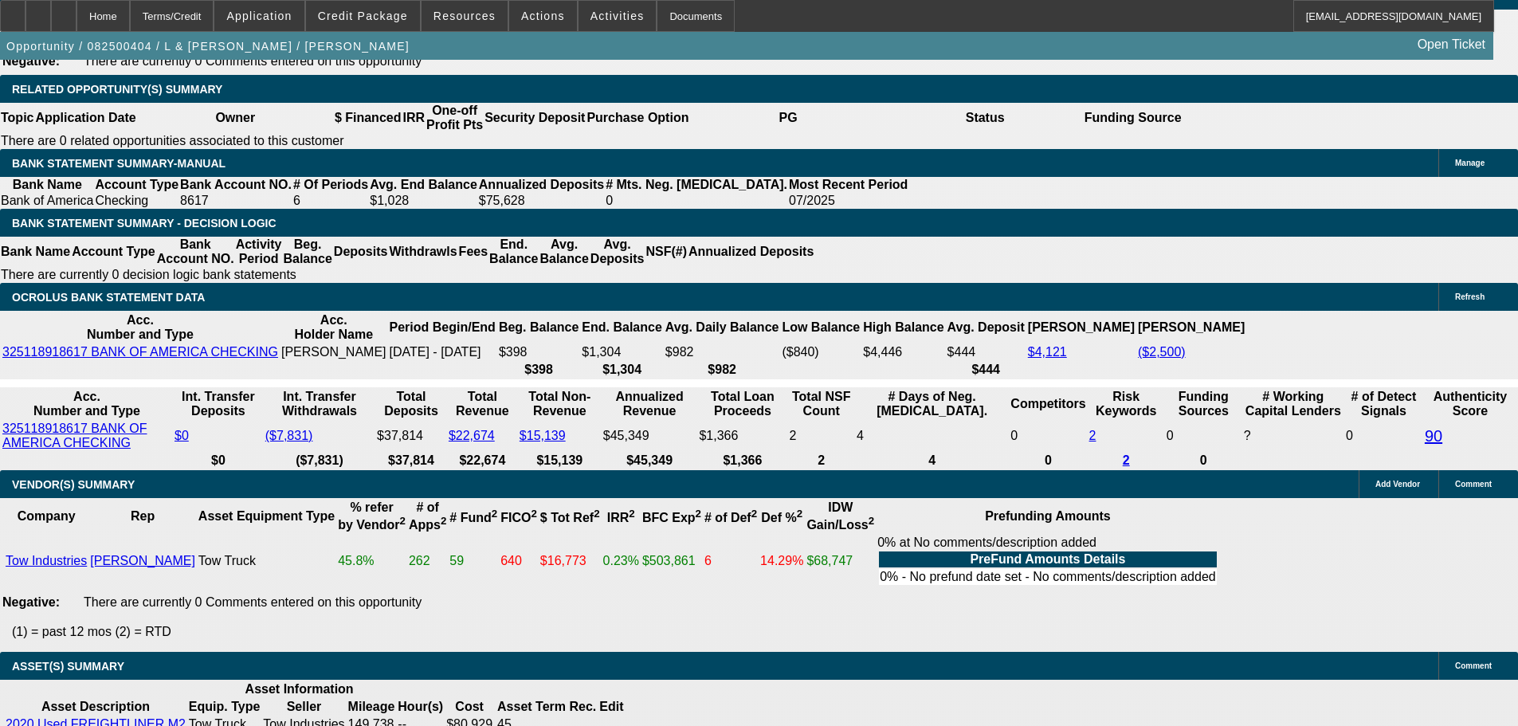
type input "$1,921.07"
type input "$3,842.14"
type input "$1,379.90"
type input "$2,759.80"
type input "21"
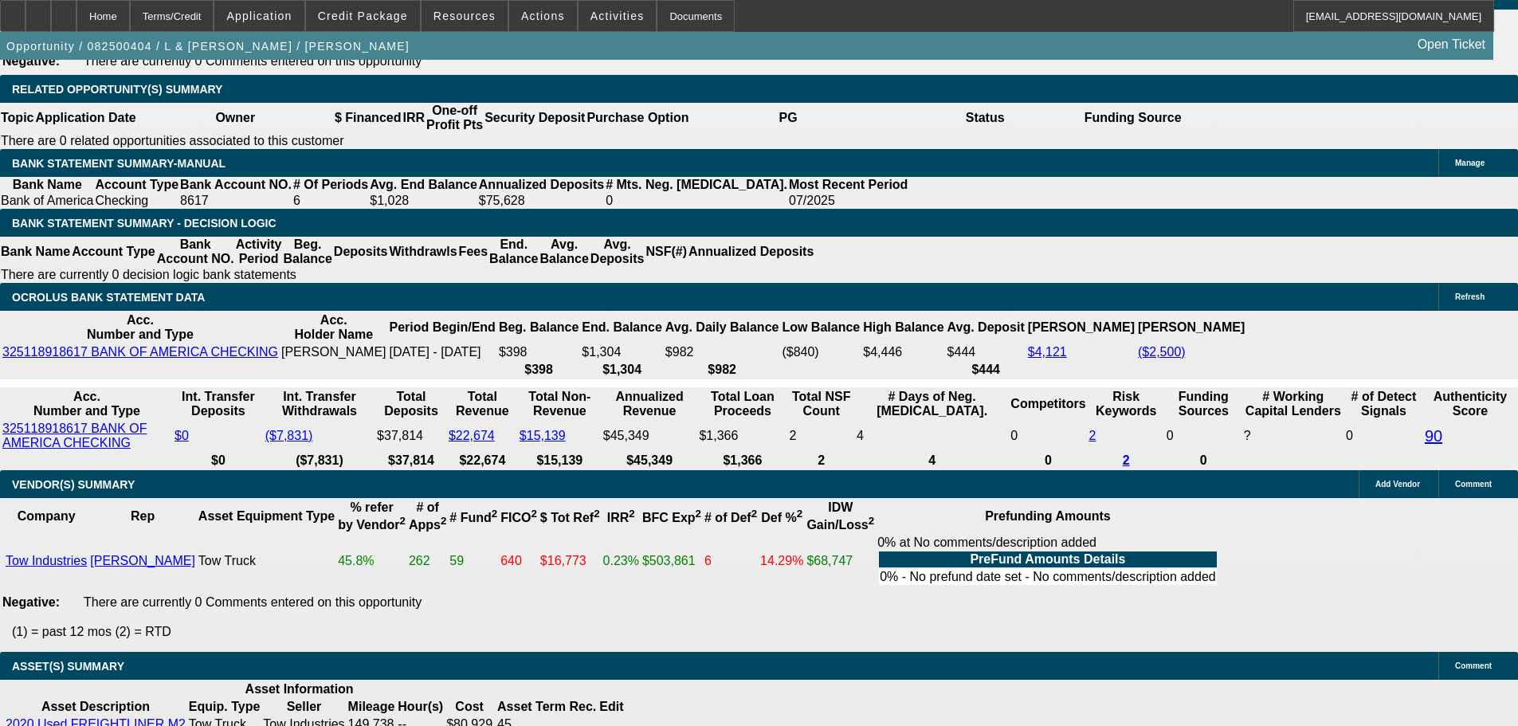
type input "$1,891.55"
type input "$3,783.10"
type input "21"
drag, startPoint x: 259, startPoint y: 59, endPoint x: 249, endPoint y: 96, distance: 38.1
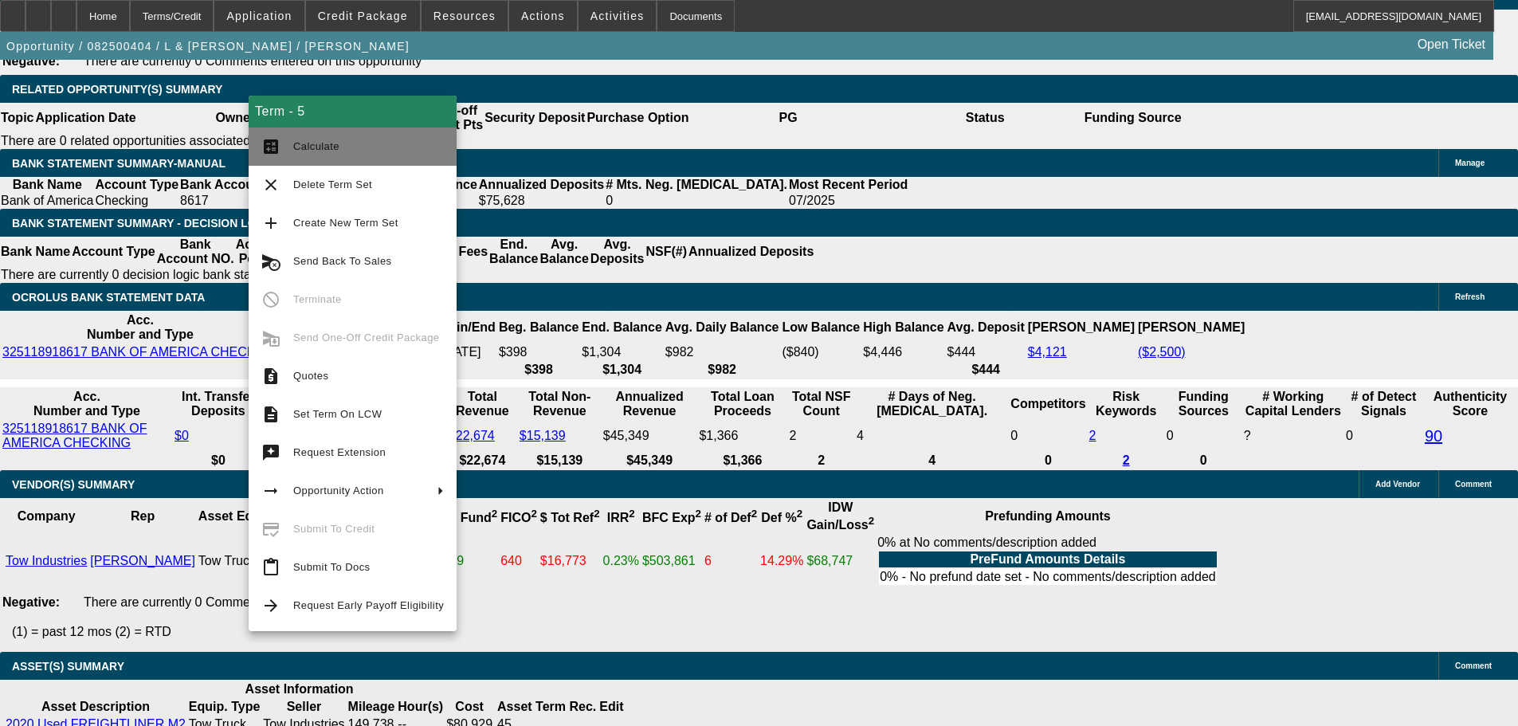
click at [291, 140] on button "calculate Calculate" at bounding box center [353, 146] width 208 height 38
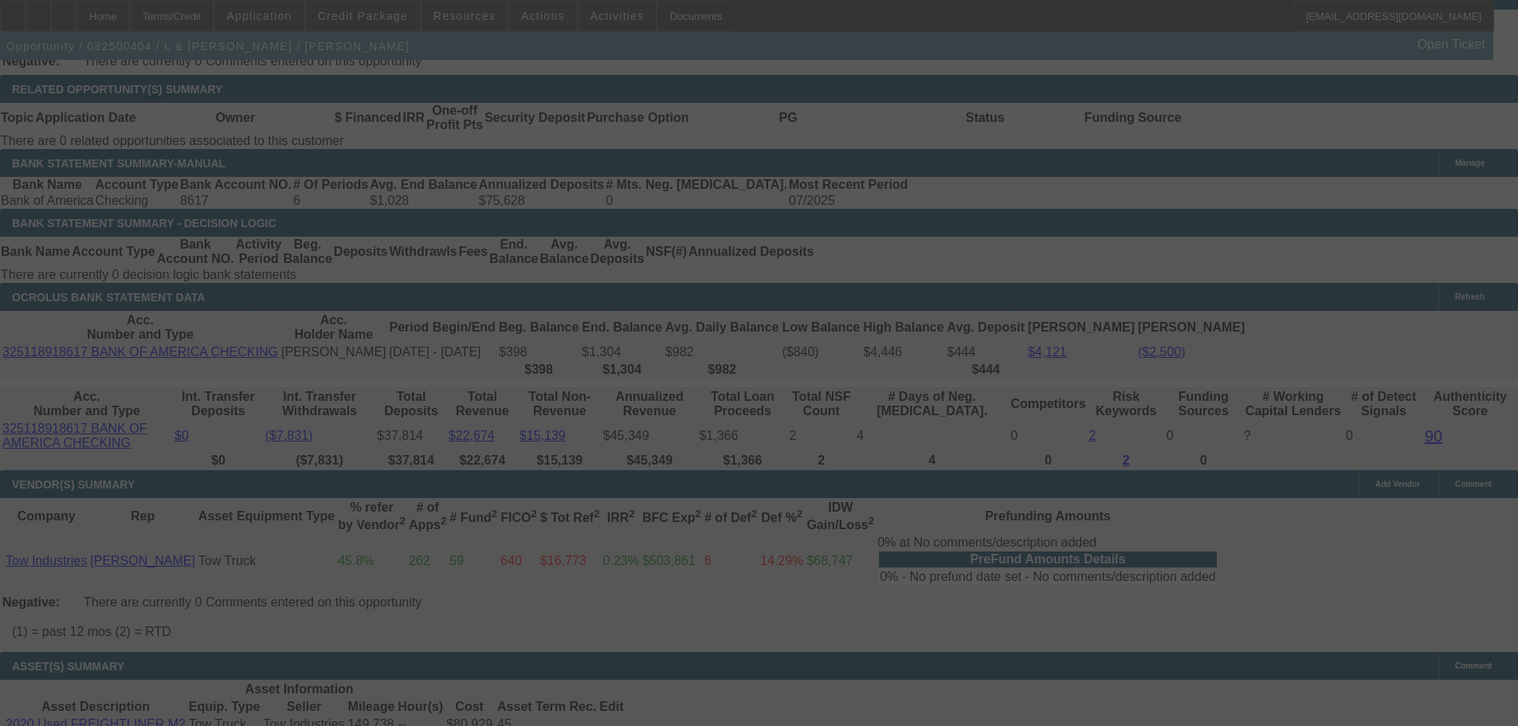
select select "0"
select select "2"
select select "0.1"
select select "4"
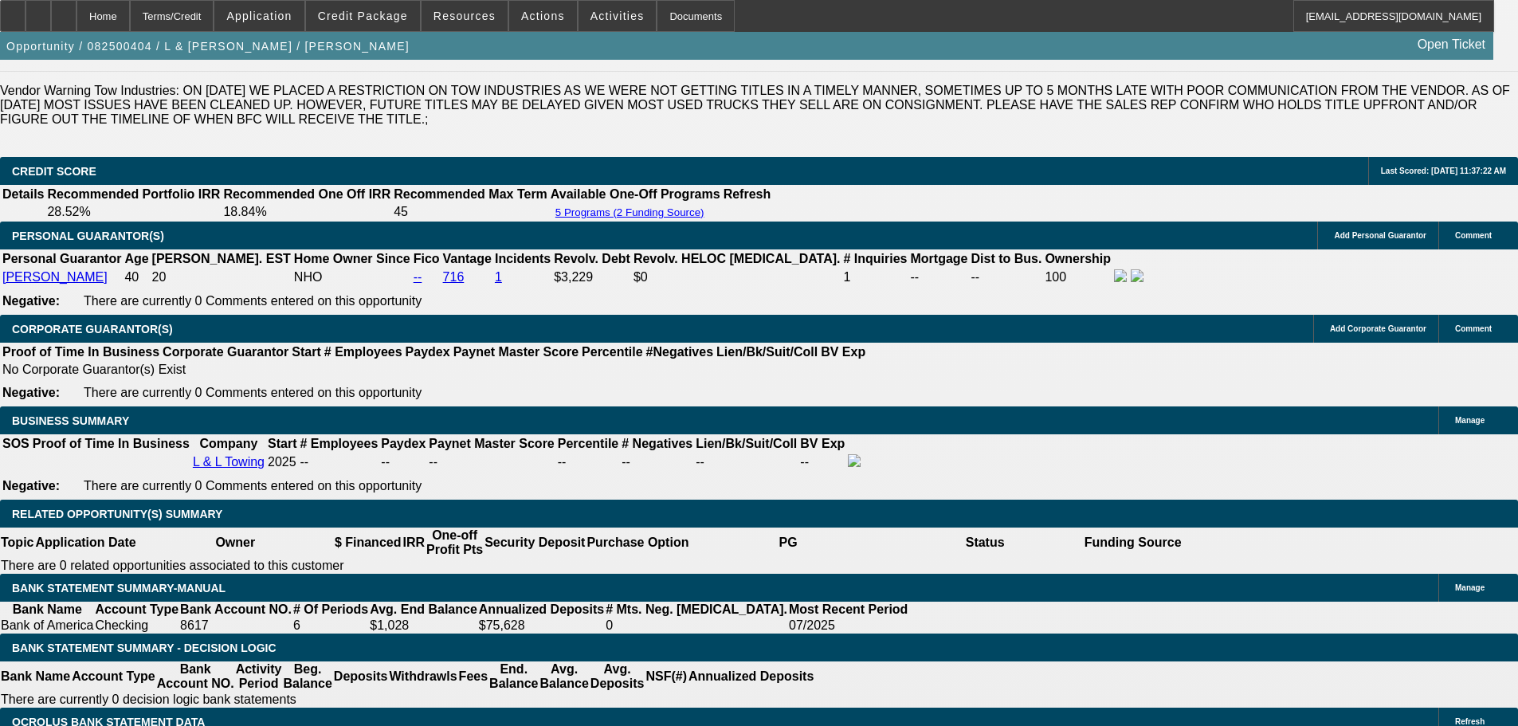
scroll to position [1992, 0]
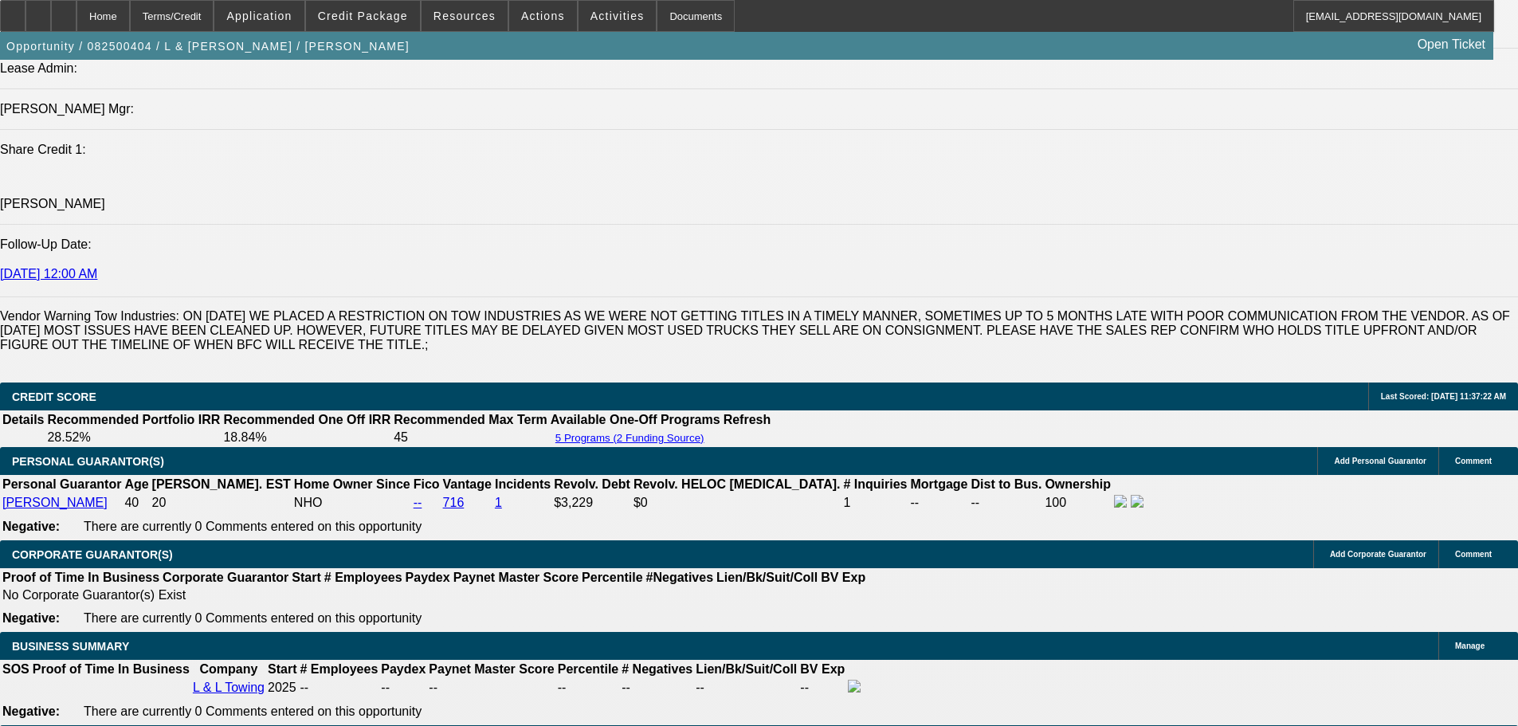
drag, startPoint x: 429, startPoint y: 10, endPoint x: 310, endPoint y: 203, distance: 227.1
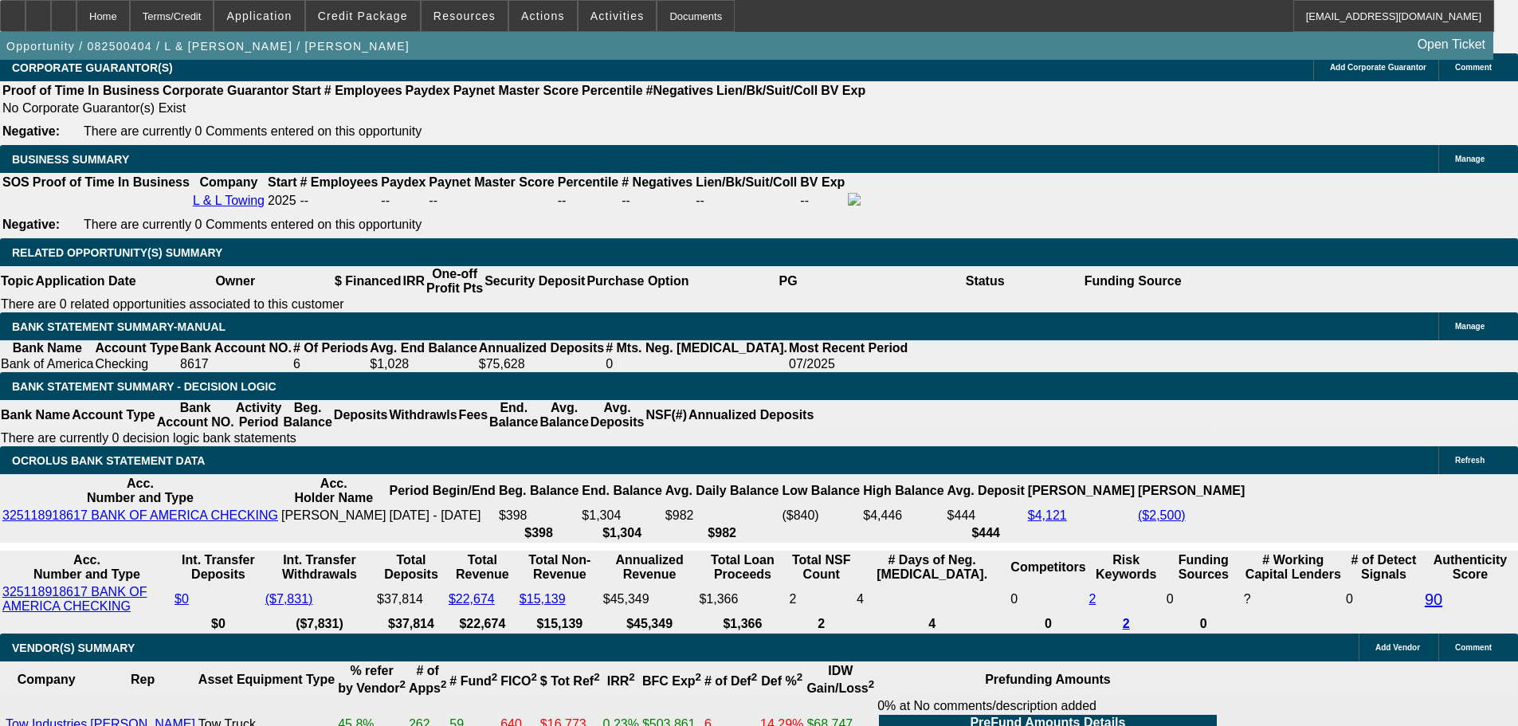
scroll to position [2630, 0]
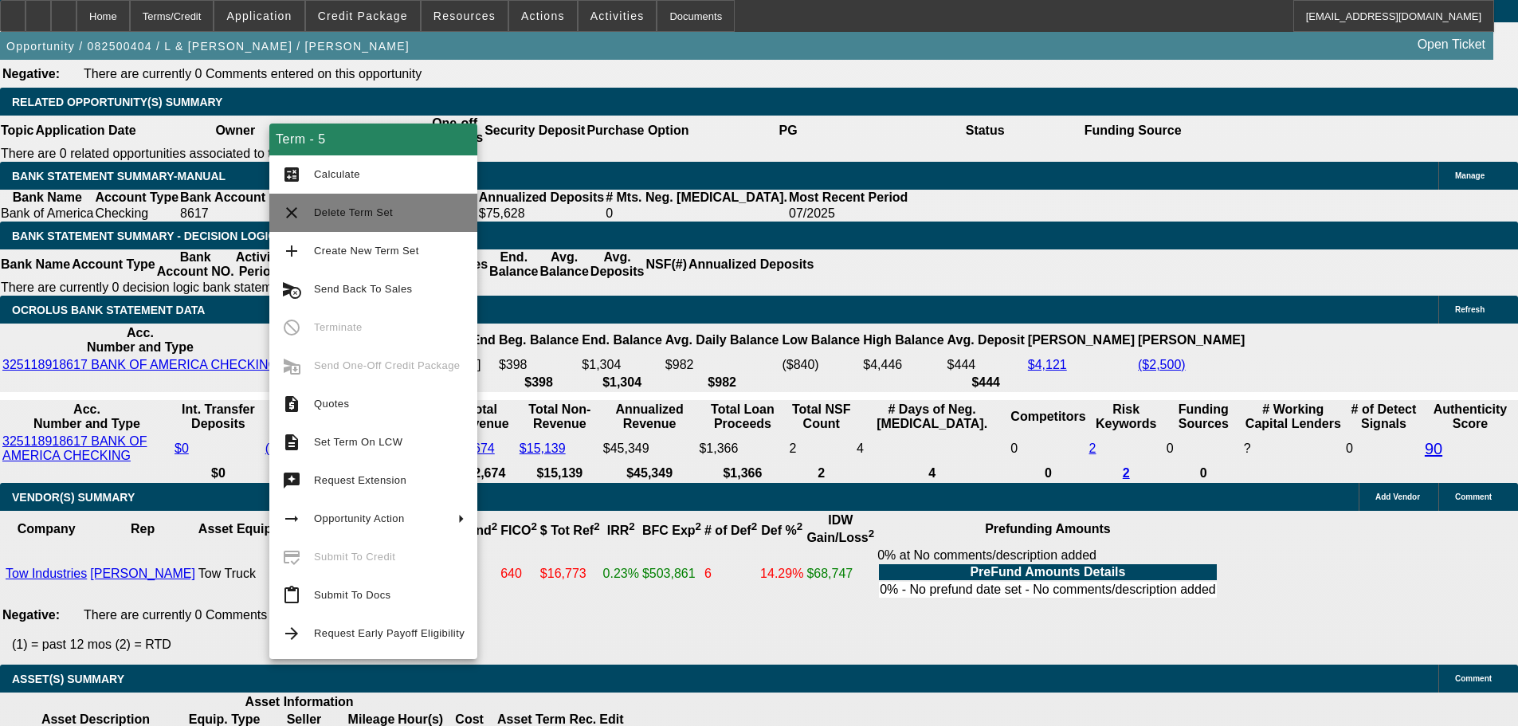
click at [405, 207] on span "Delete Term Set" at bounding box center [389, 212] width 151 height 19
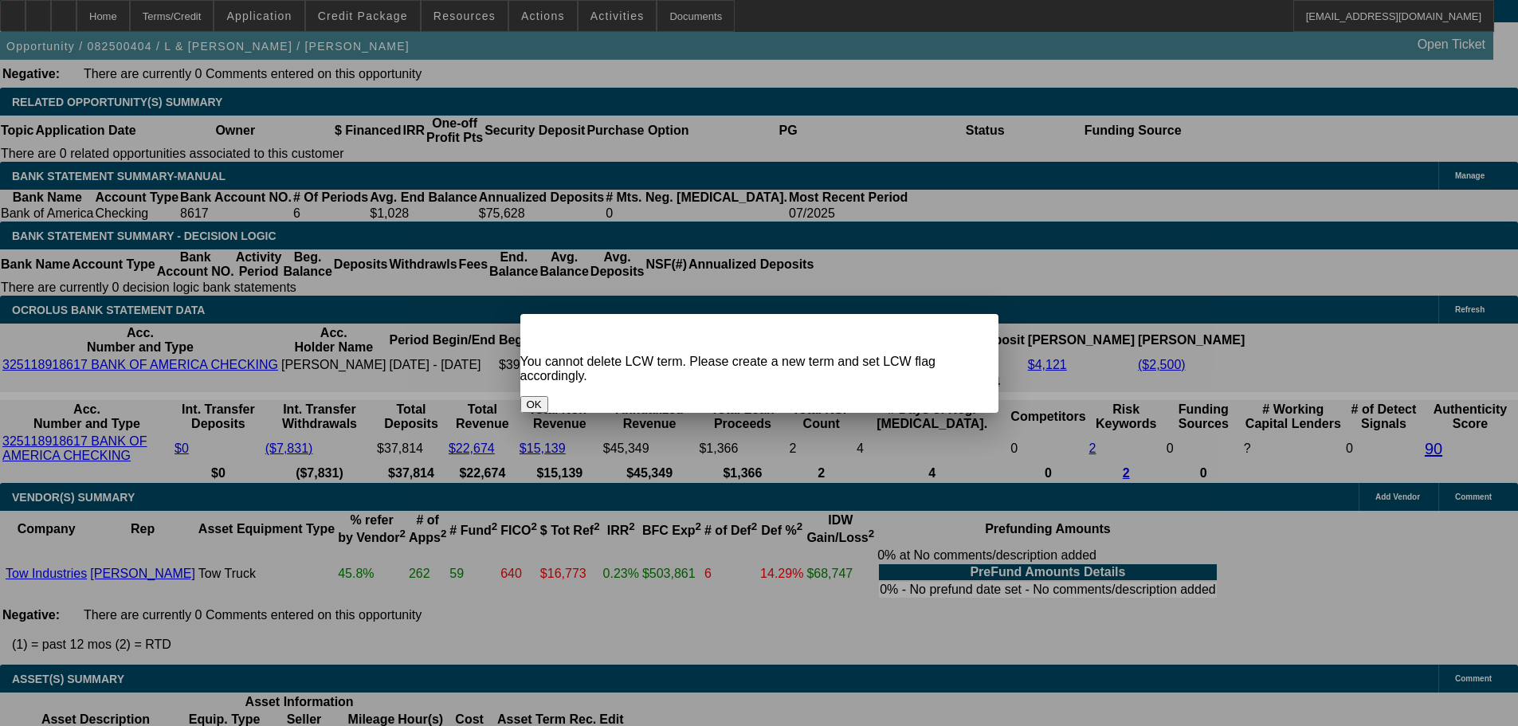
scroll to position [0, 0]
click at [548, 396] on button "OK" at bounding box center [534, 404] width 28 height 17
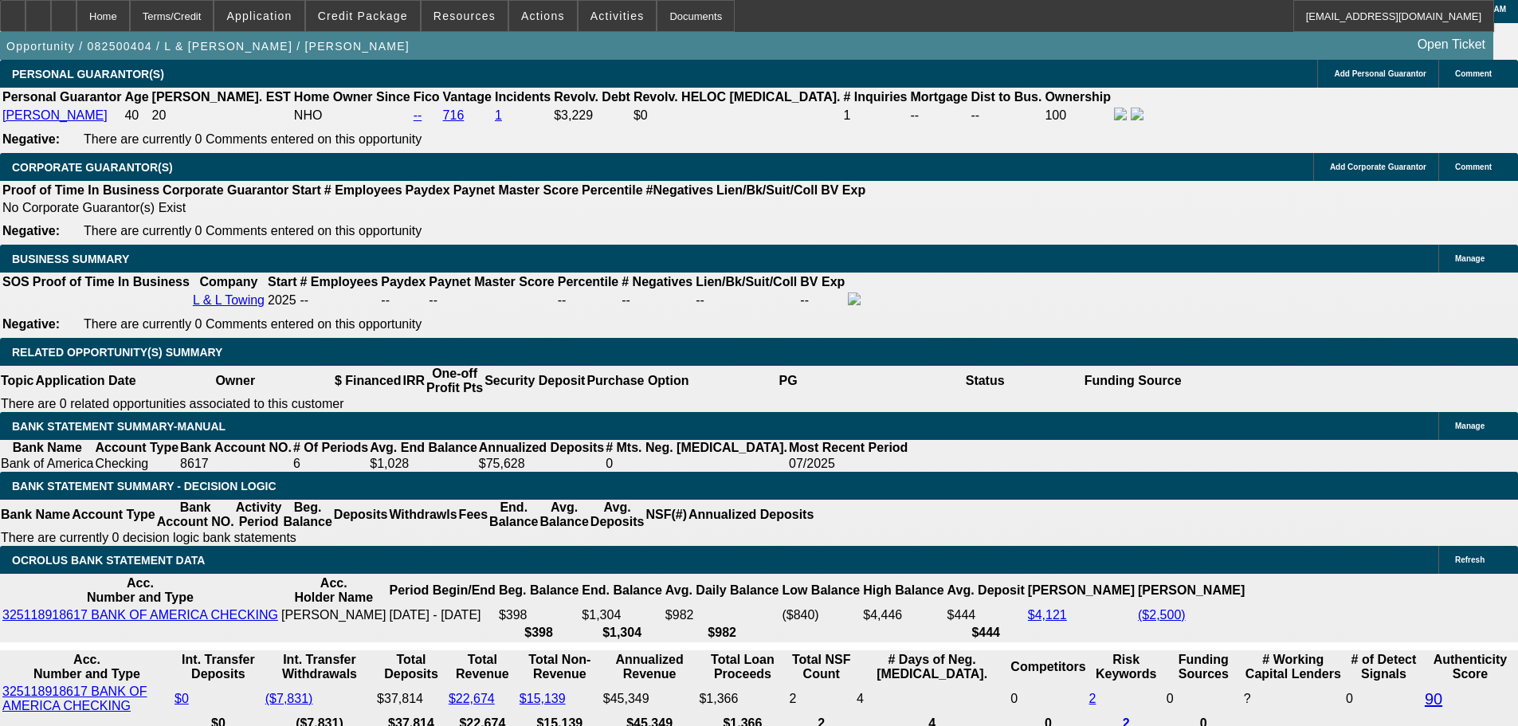
scroll to position [2311, 0]
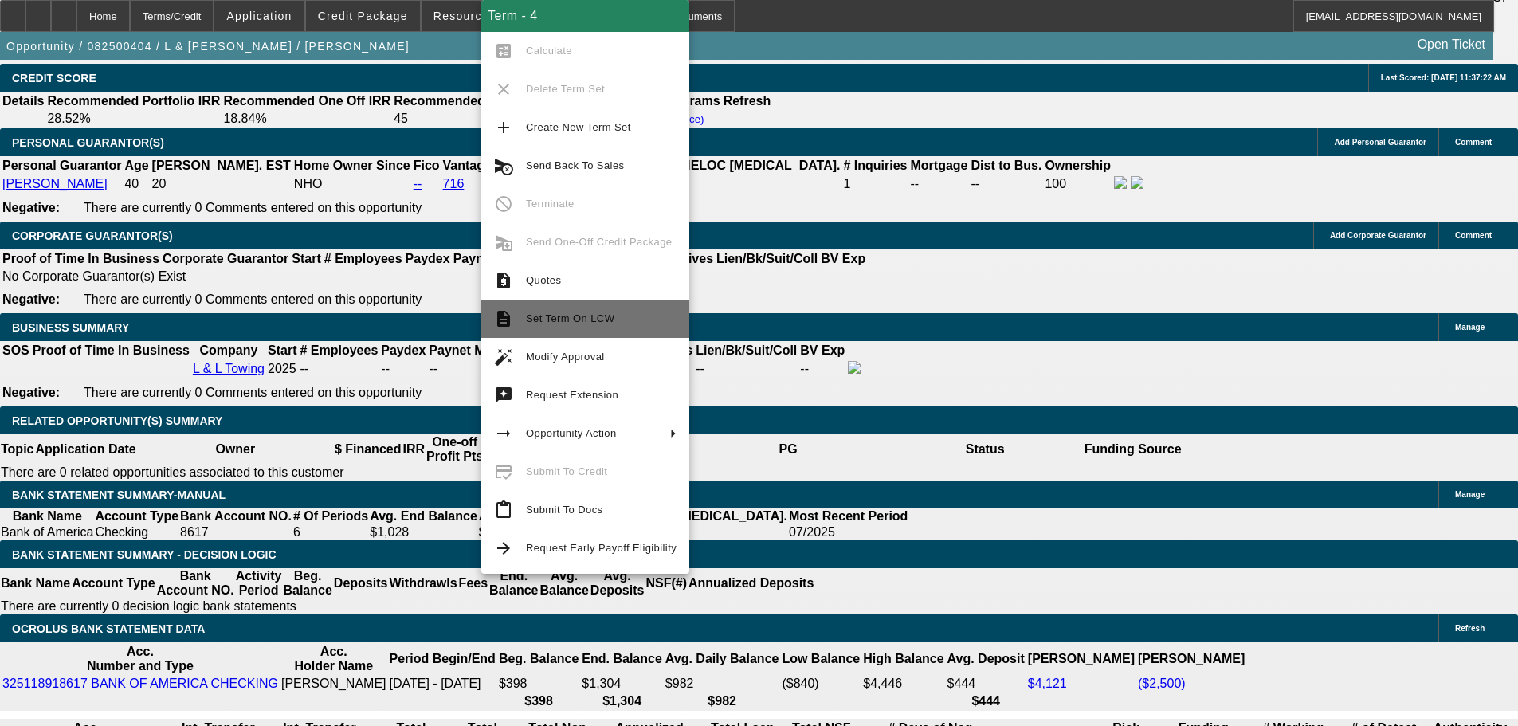
click at [617, 335] on button "description Set Term On LCW" at bounding box center [585, 319] width 208 height 38
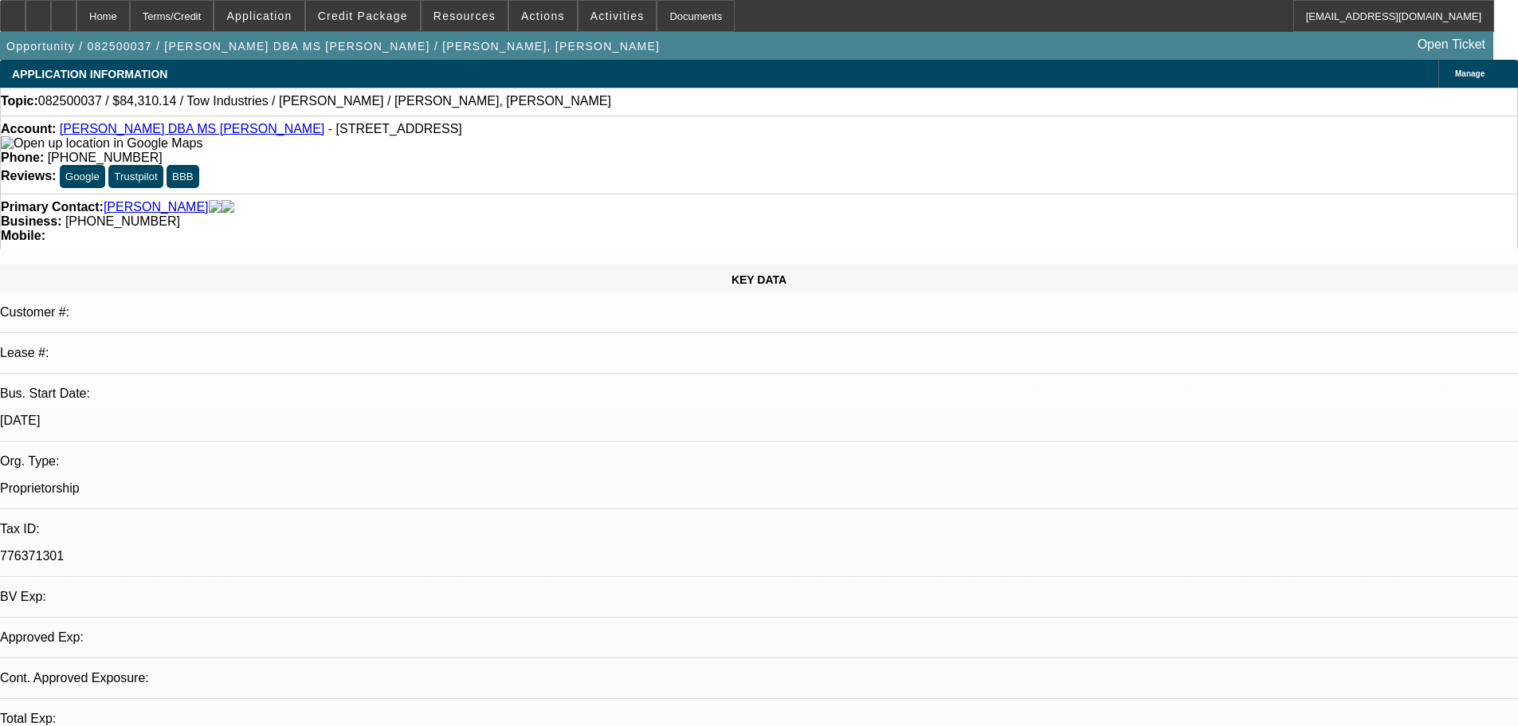
select select "0"
select select "2"
select select "0.1"
select select "2"
select select "4"
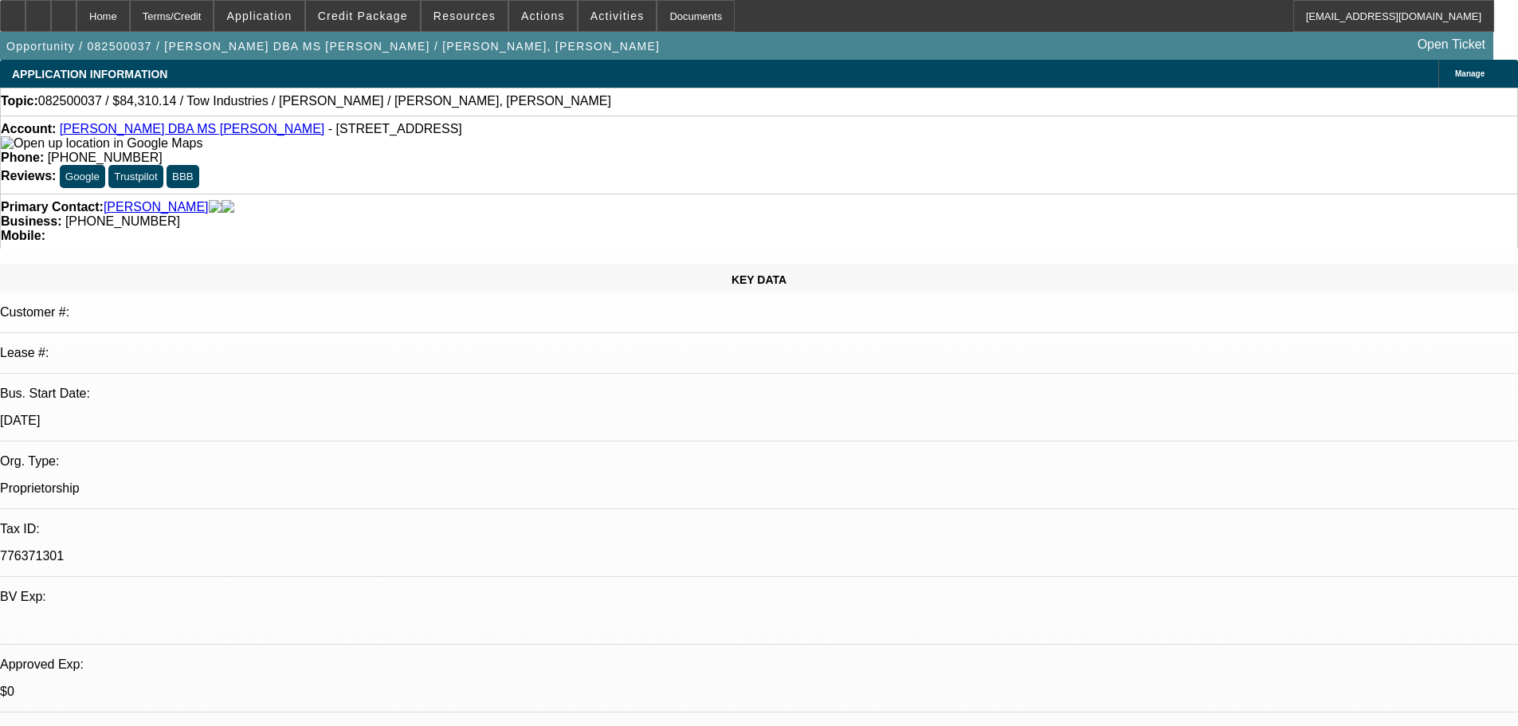
click at [100, 135] on link "[PERSON_NAME] DBA MS [PERSON_NAME]" at bounding box center [192, 129] width 265 height 14
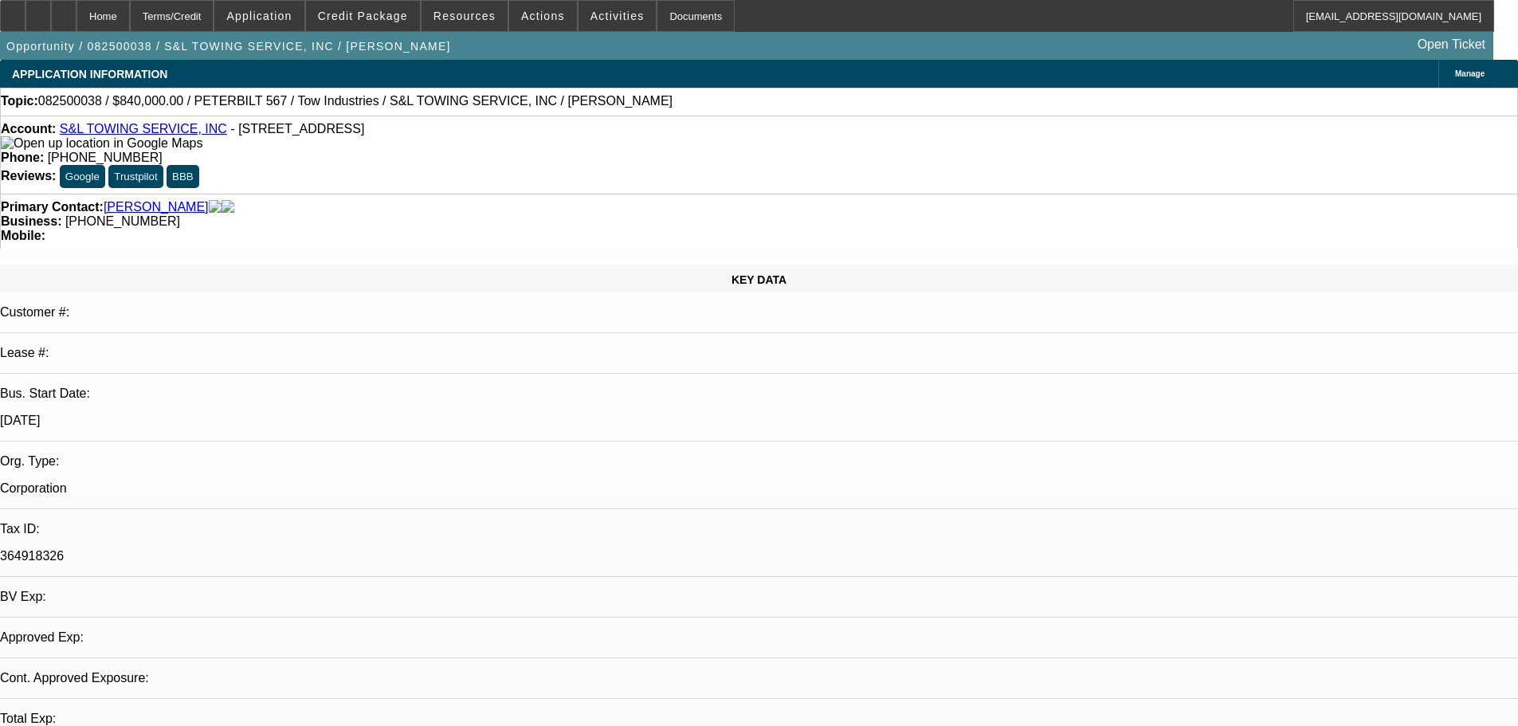
select select "0"
select select "2"
select select "0.1"
select select "4"
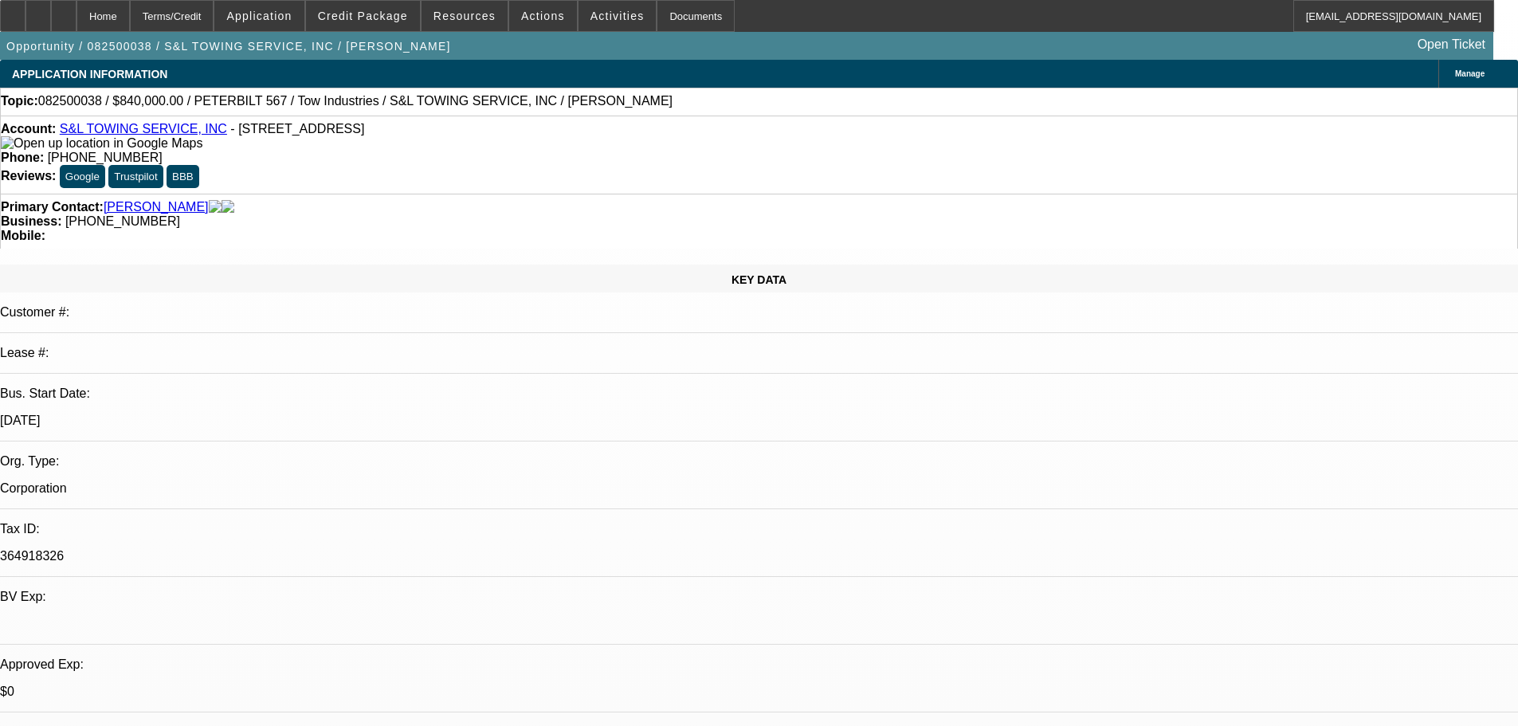
drag, startPoint x: 1155, startPoint y: 282, endPoint x: 1090, endPoint y: 289, distance: 65.7
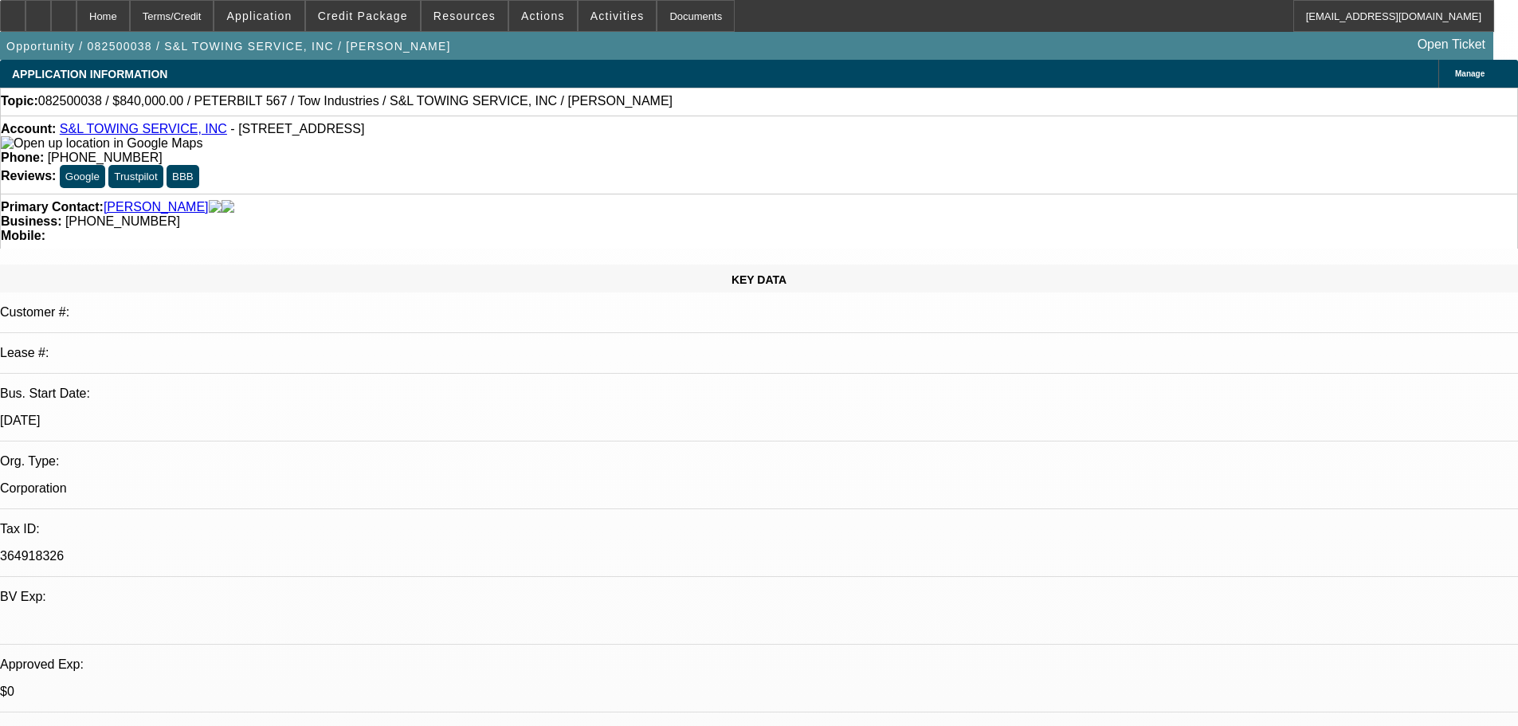
copy b "(818) 437-3268"
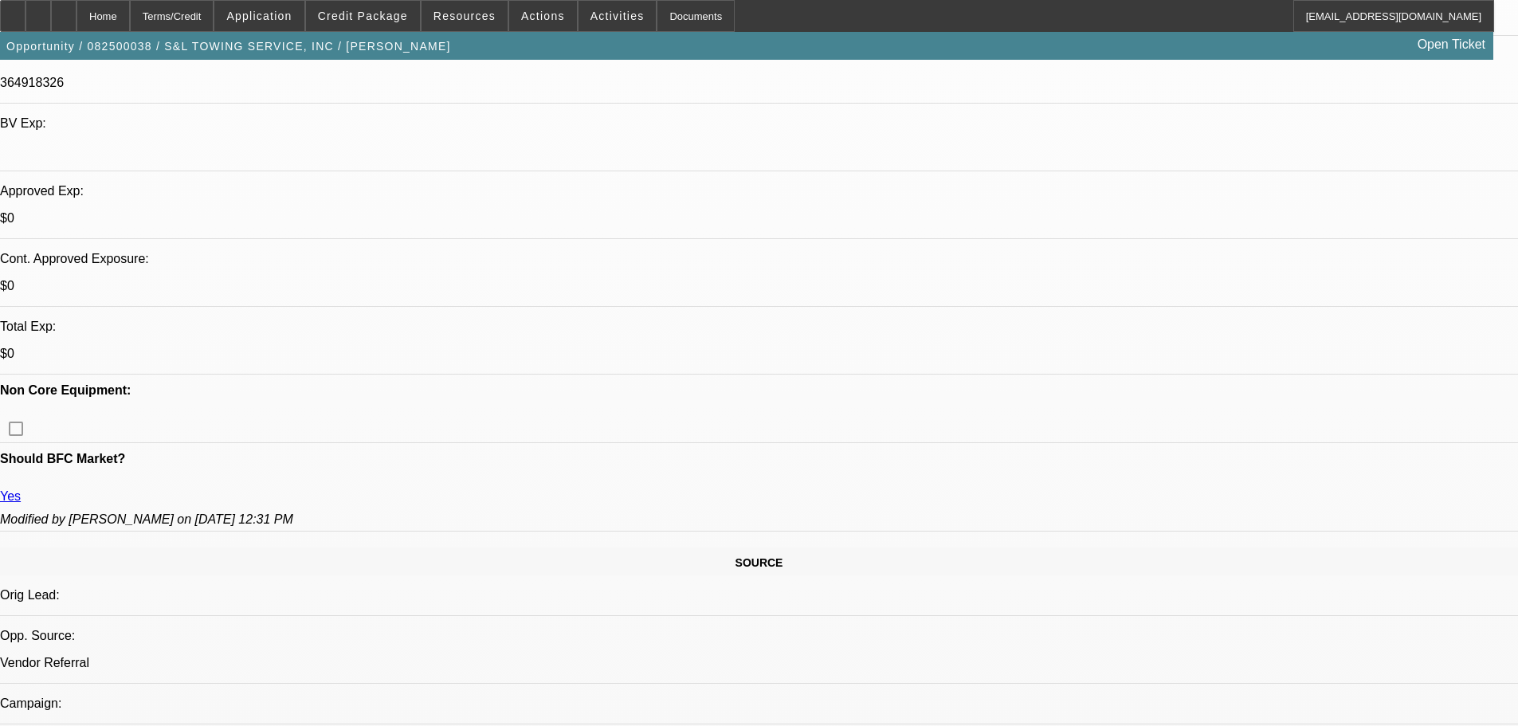
scroll to position [478, 0]
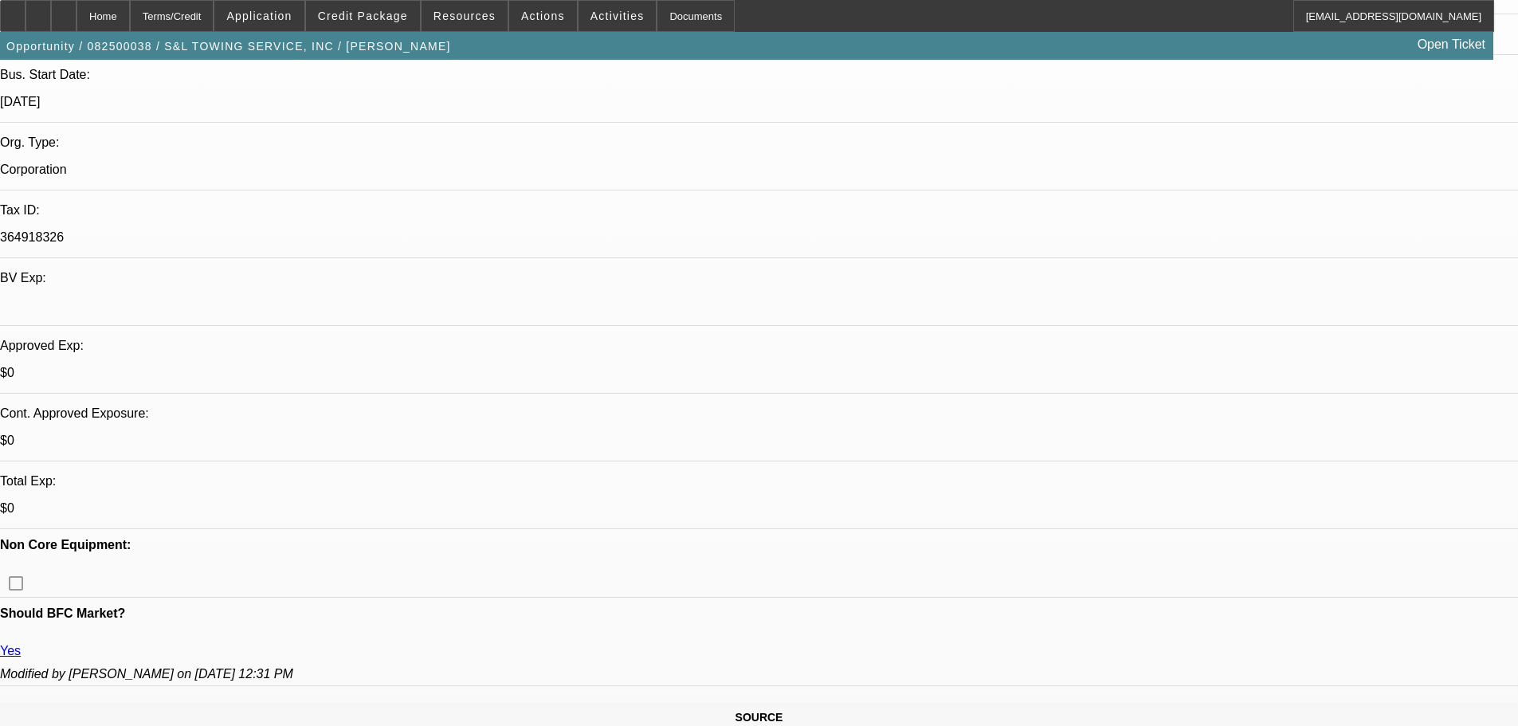
scroll to position [0, 0]
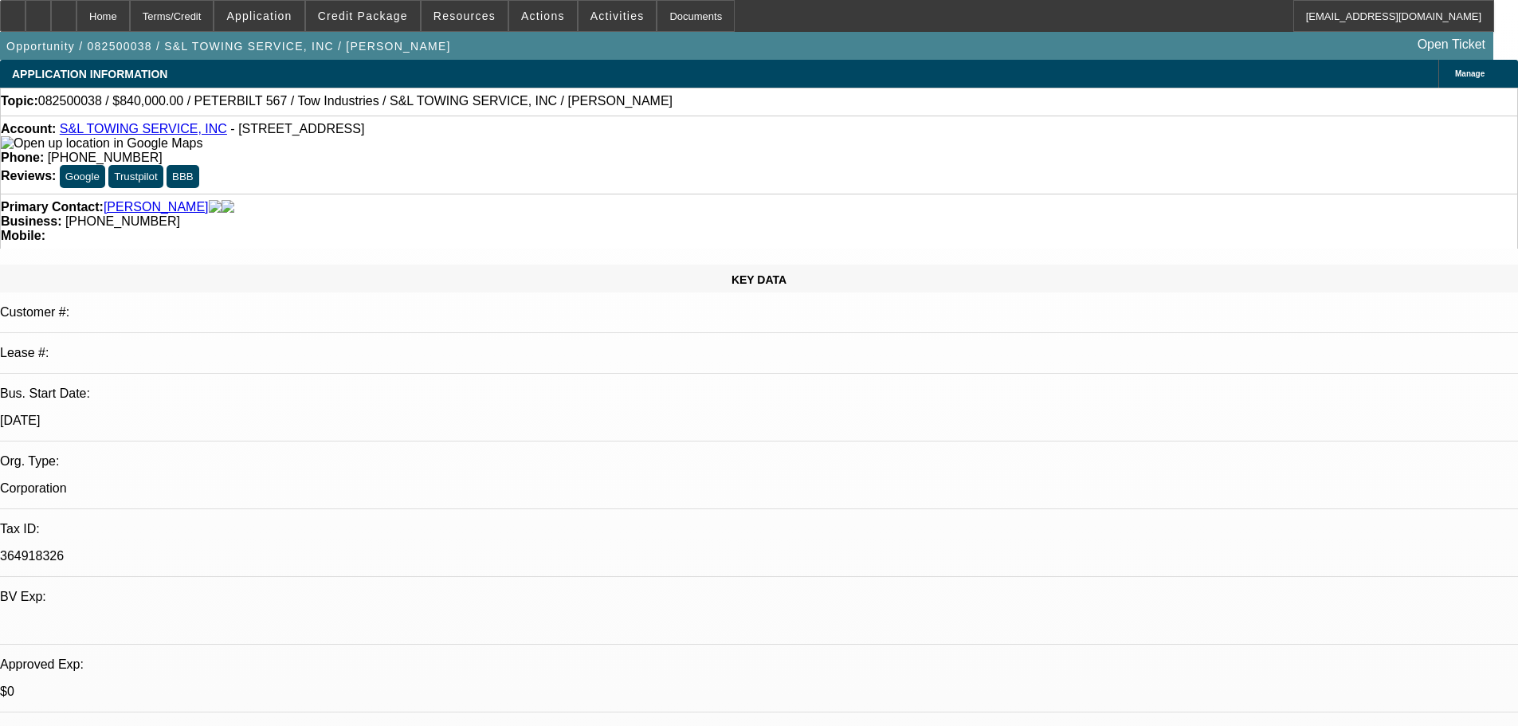
click at [124, 131] on link "S&L TOWING SERVICE, INC" at bounding box center [143, 129] width 167 height 14
select select "0"
select select "2"
select select "0.1"
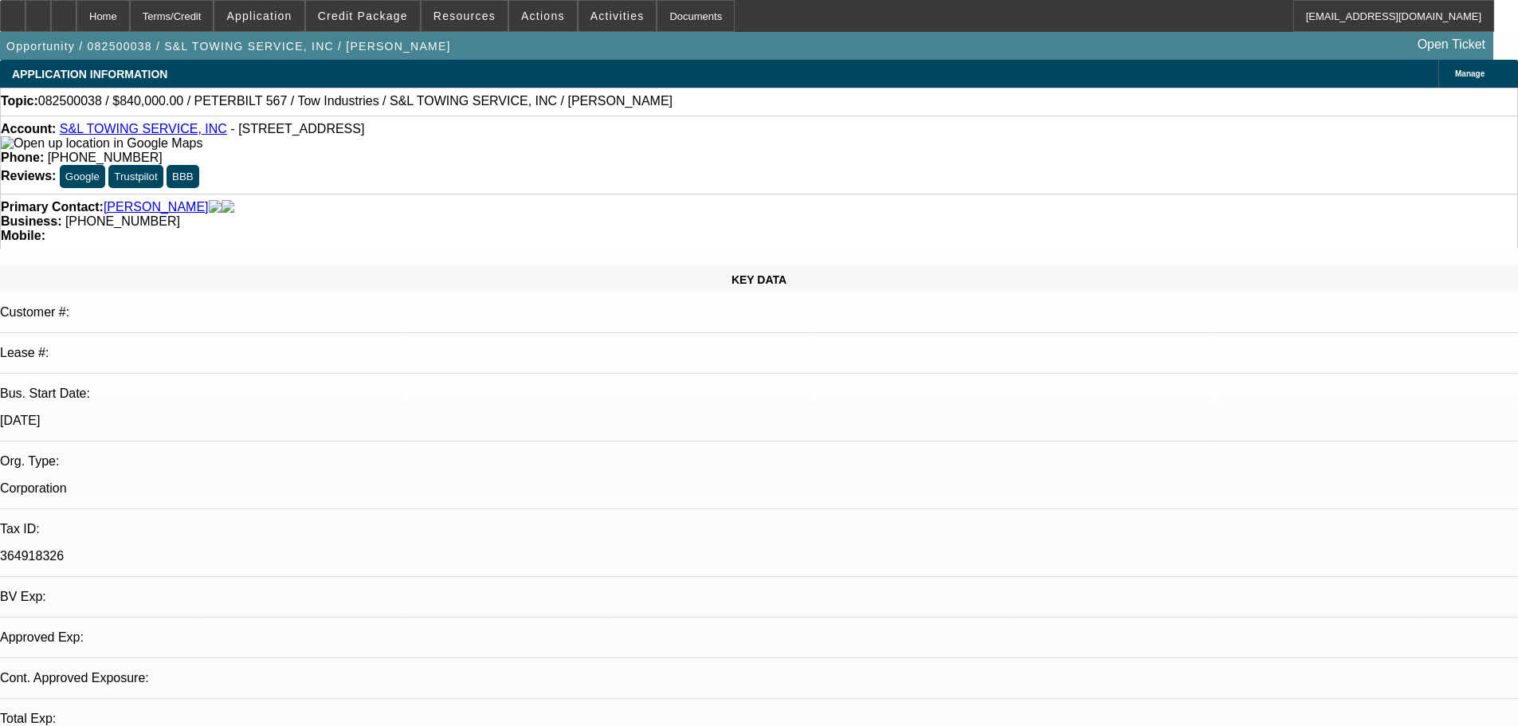
select select "4"
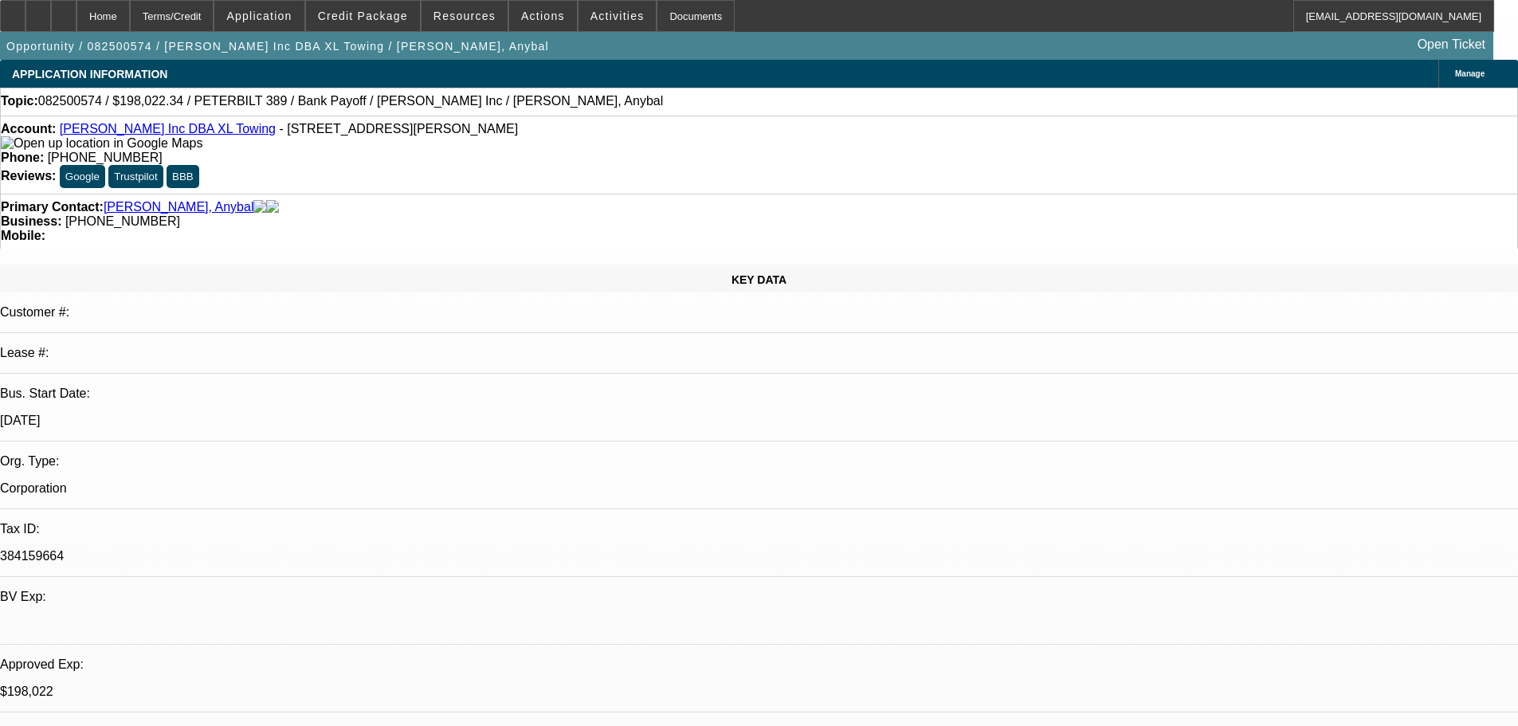
select select "0"
select select "2"
select select "0.15"
select select "16"
select select "0"
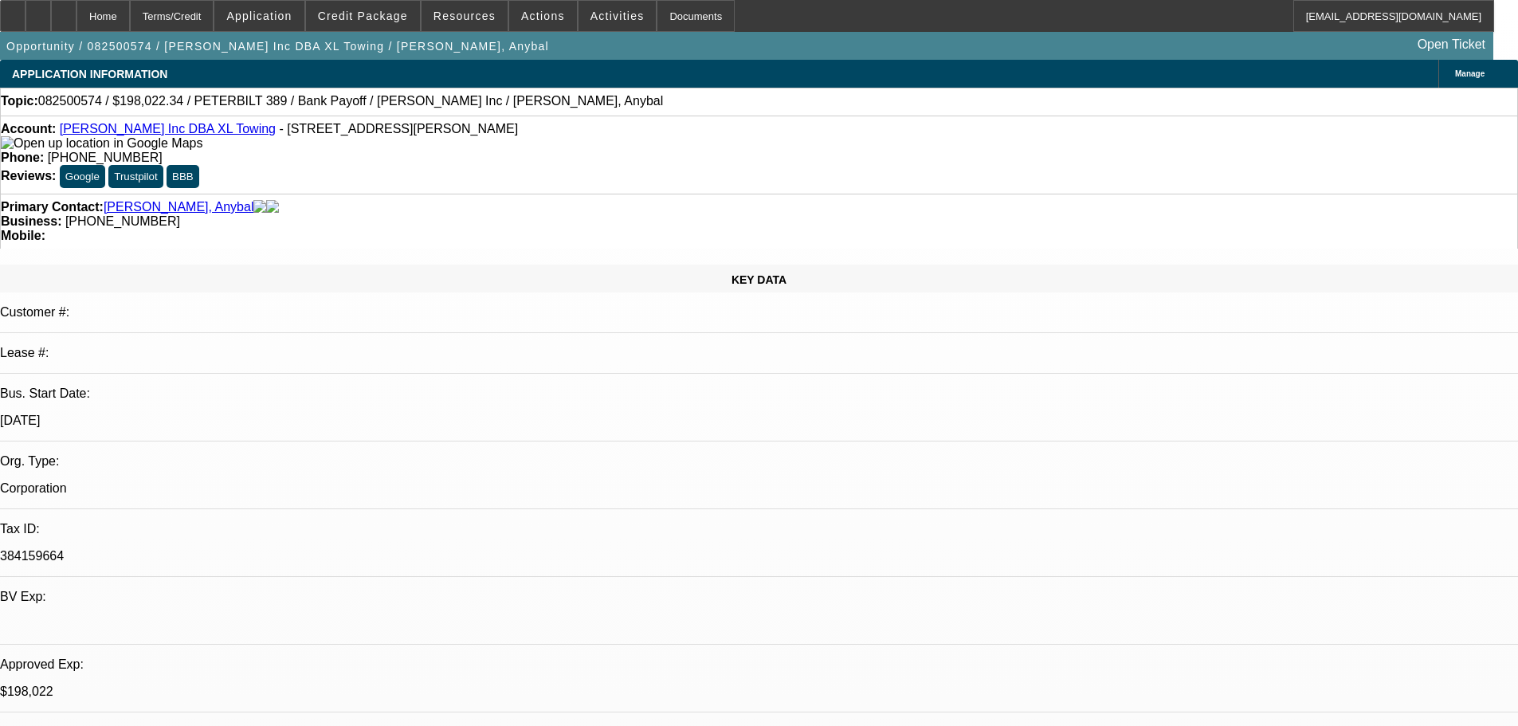
select select "2"
select select "0.15"
select select "16"
select select "0"
select select "2"
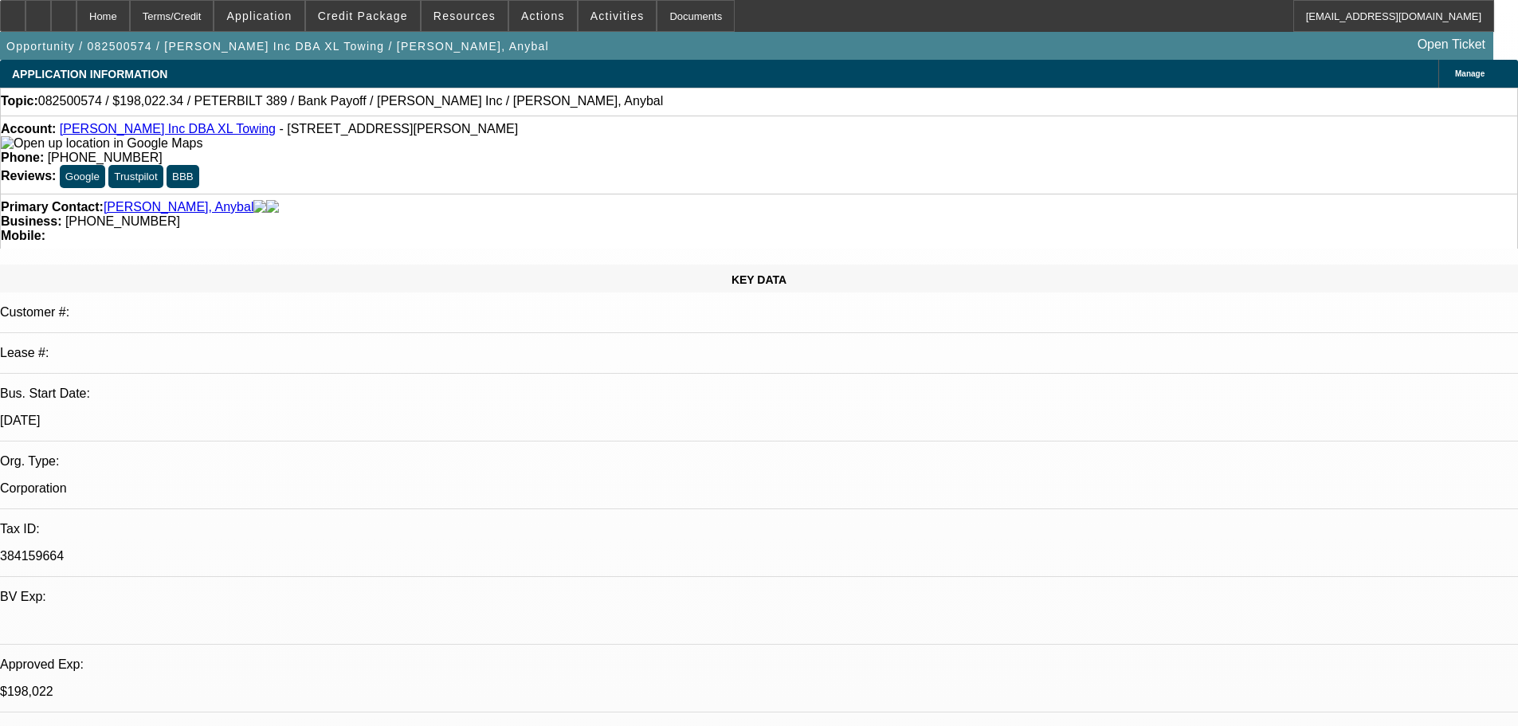
select select "0.15"
select select "4"
select select "0"
select select "2"
select select "0.15"
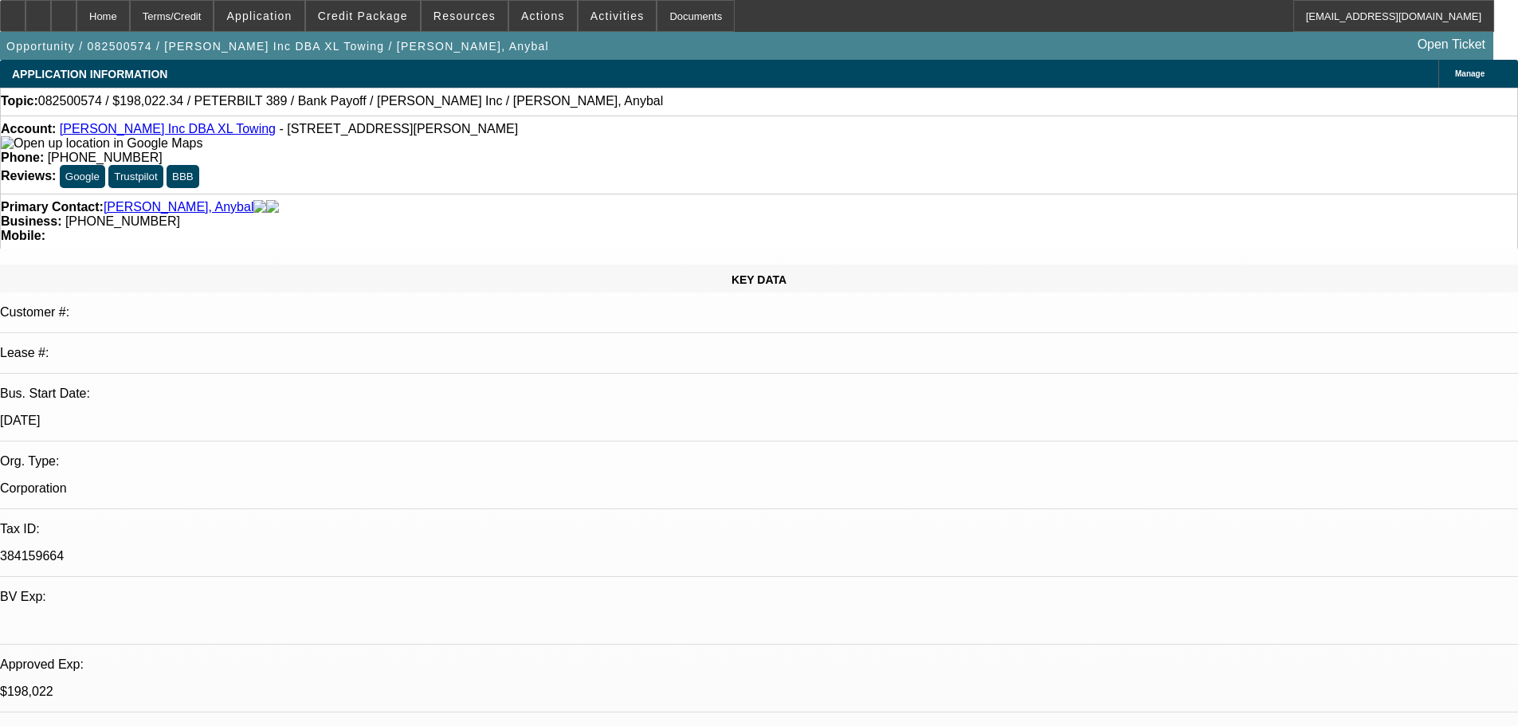
select select "4"
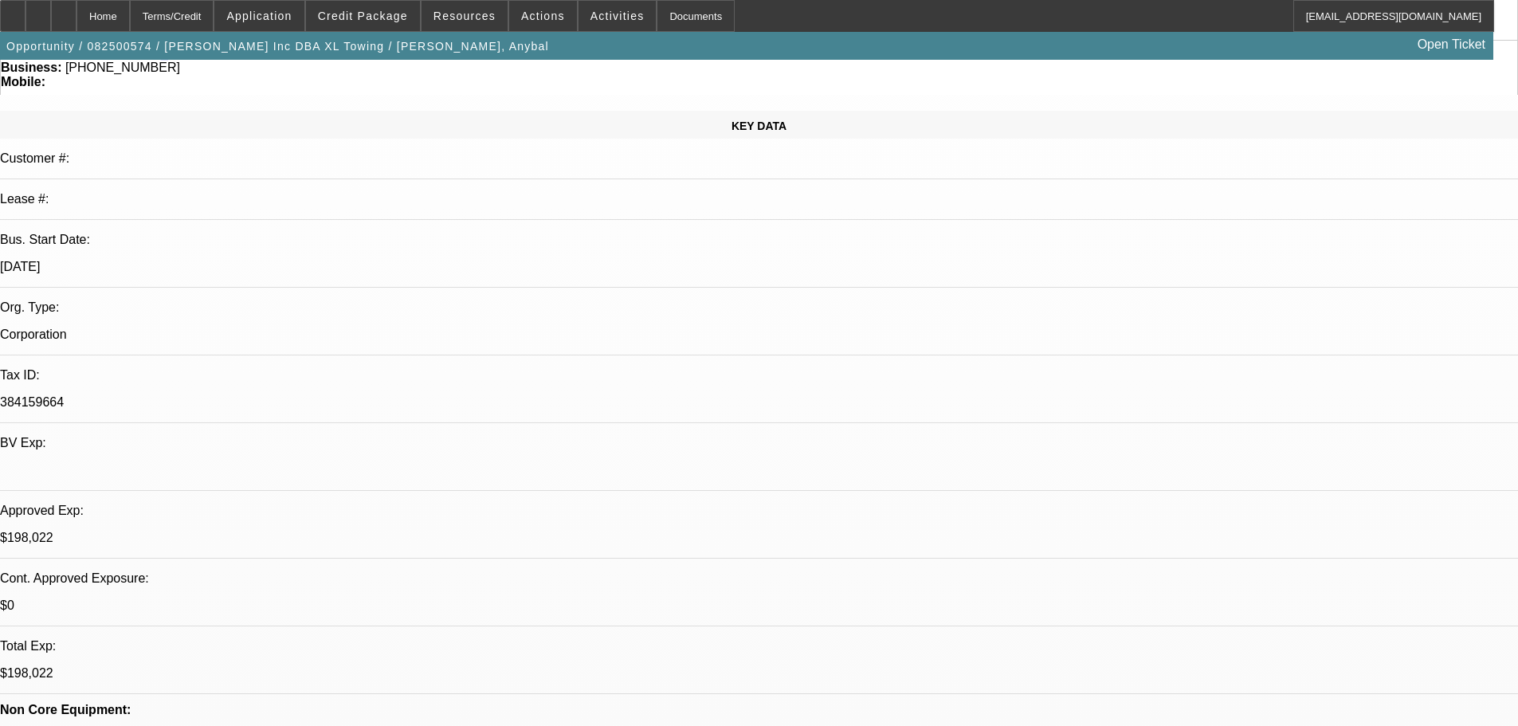
scroll to position [159, 0]
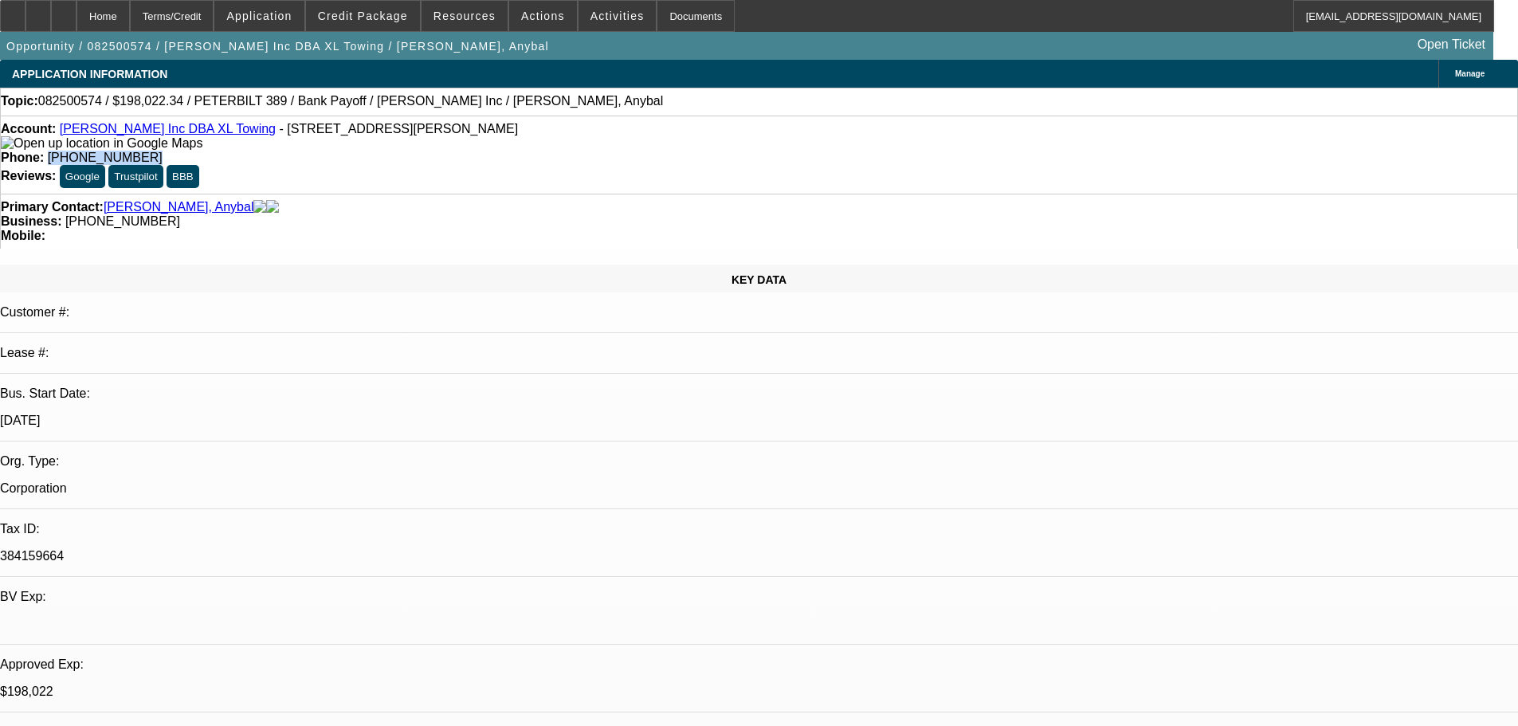
drag, startPoint x: 633, startPoint y: 136, endPoint x: 555, endPoint y: 143, distance: 78.4
click at [555, 143] on div "Account: [PERSON_NAME] Inc DBA XL Towing - [GEOGRAPHIC_DATA][STREET_ADDRESS][PE…" at bounding box center [759, 155] width 1518 height 78
copy span "[PHONE_NUMBER]"
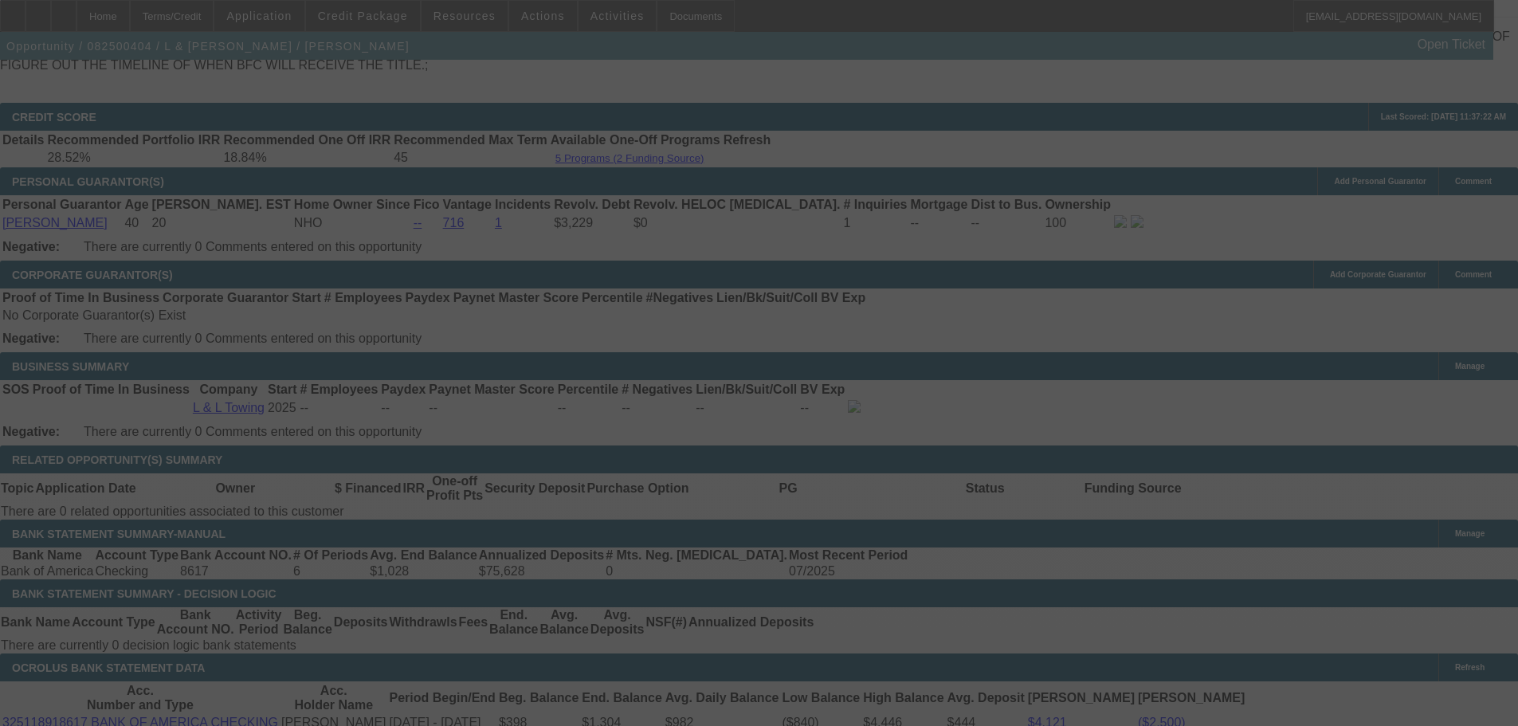
scroll to position [2371, 0]
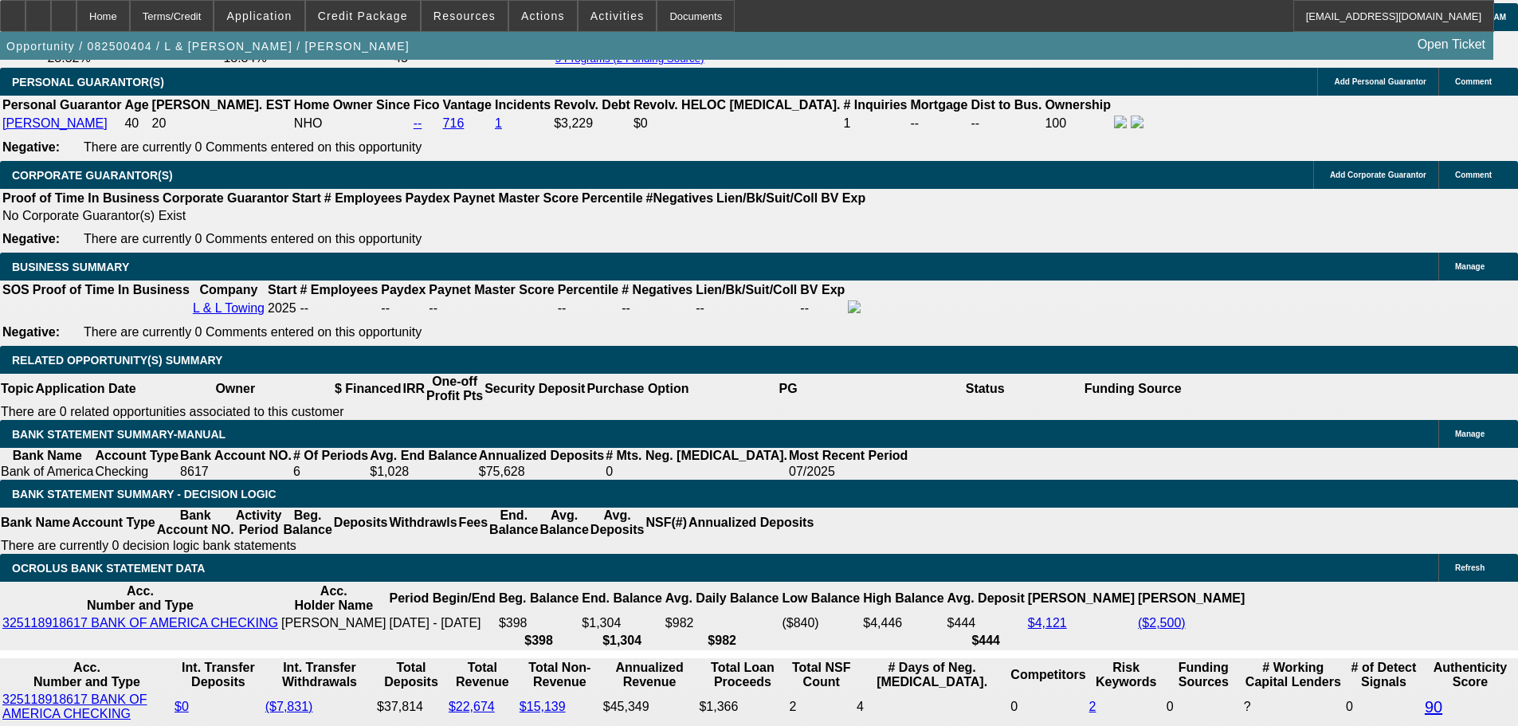
select select "0"
select select "2"
select select "0.1"
select select "4"
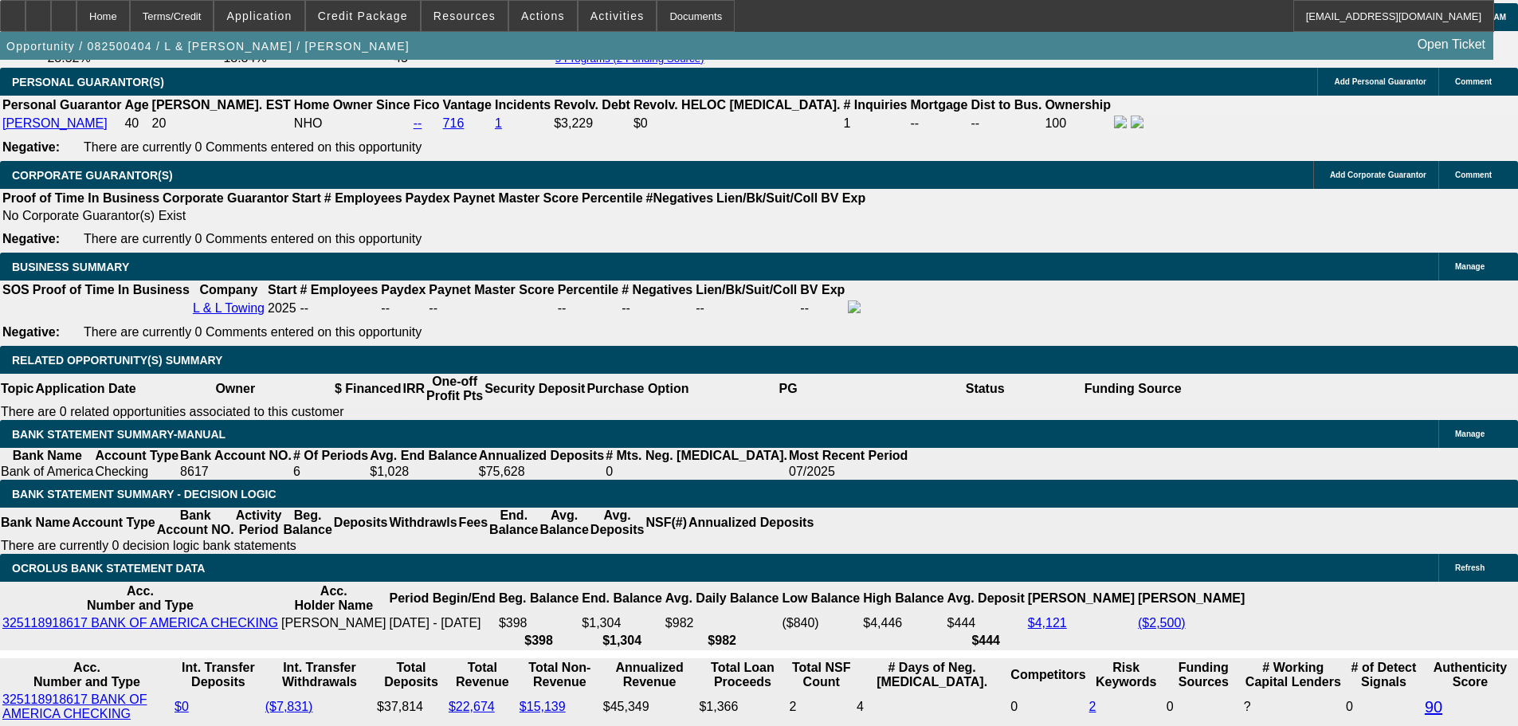
select select "0"
select select "2"
select select "0.1"
select select "4"
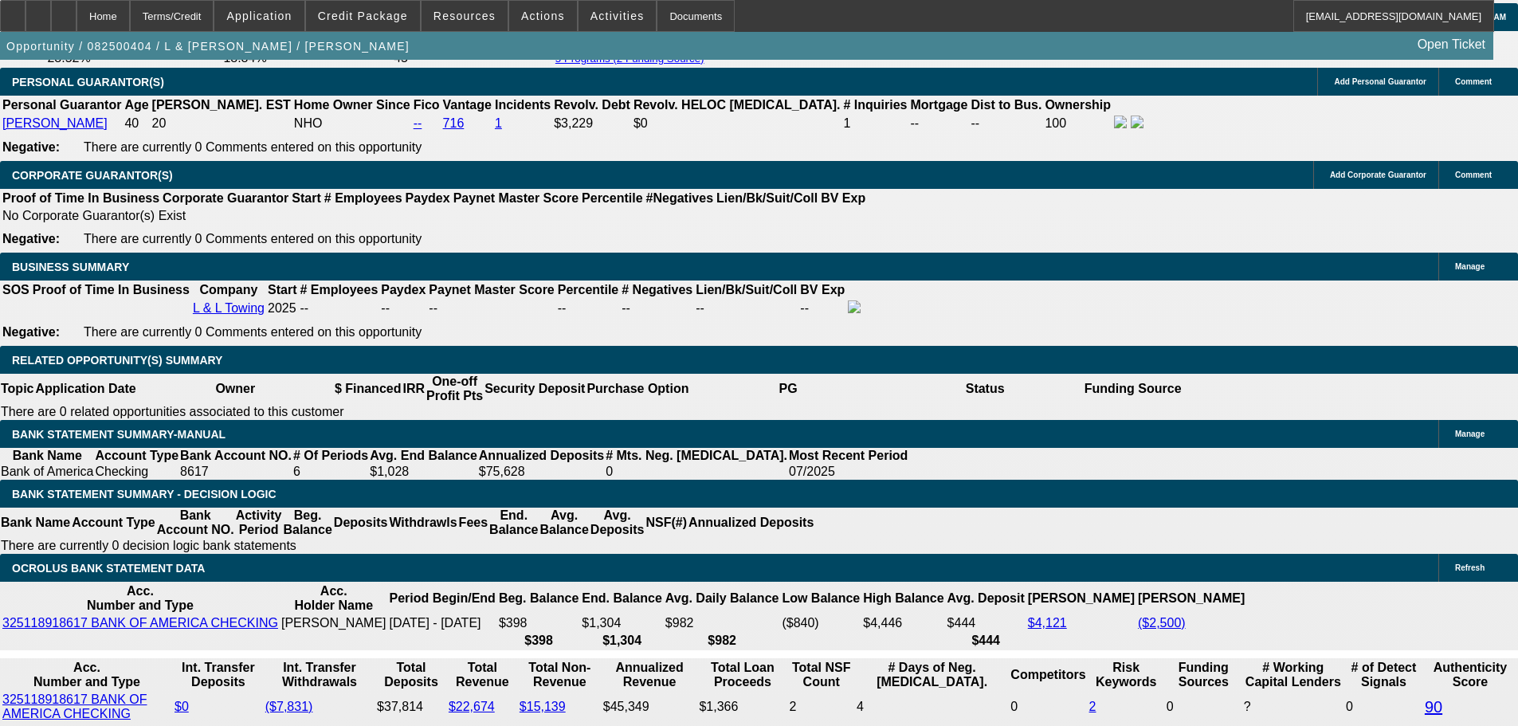
select select "0"
select select "2"
select select "0.1"
select select "4"
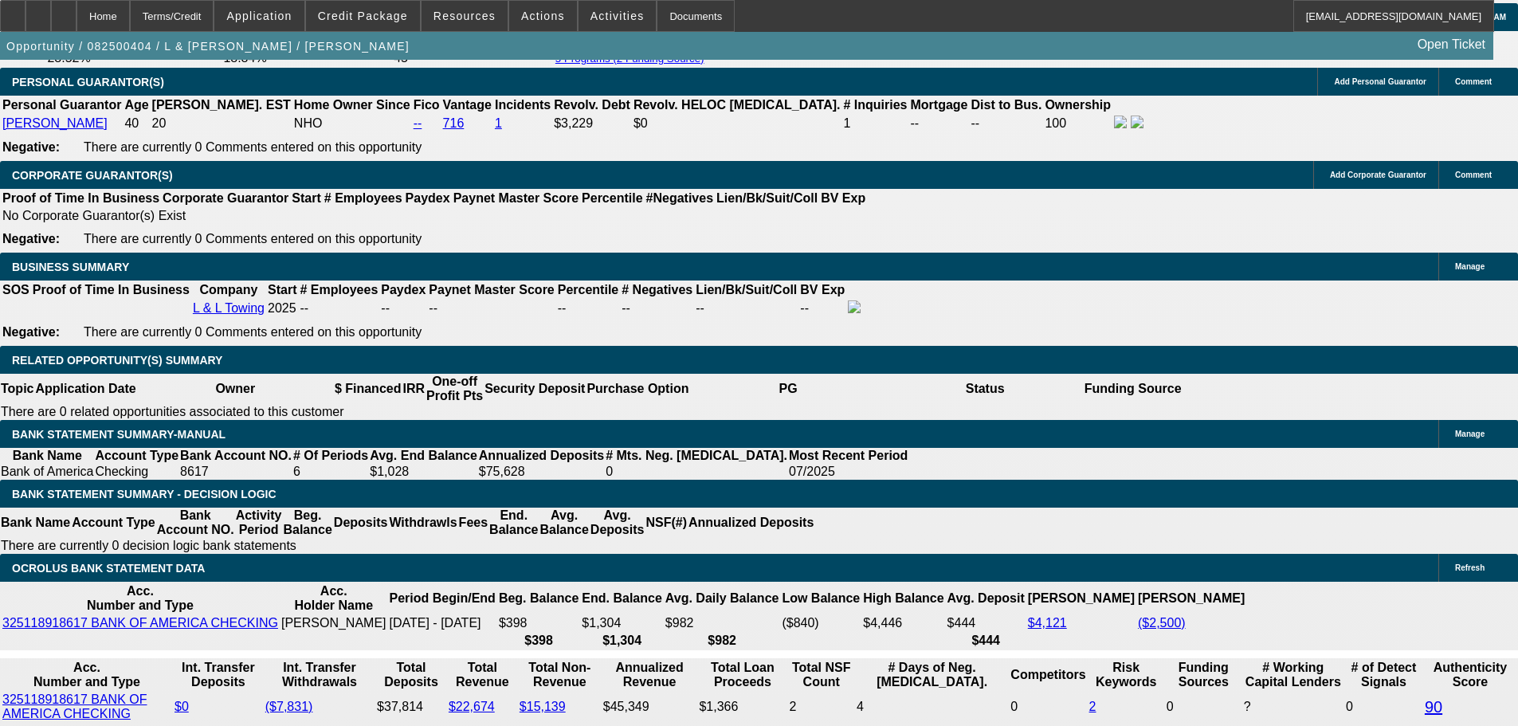
select select "0"
select select "2"
select select "0.1"
select select "4"
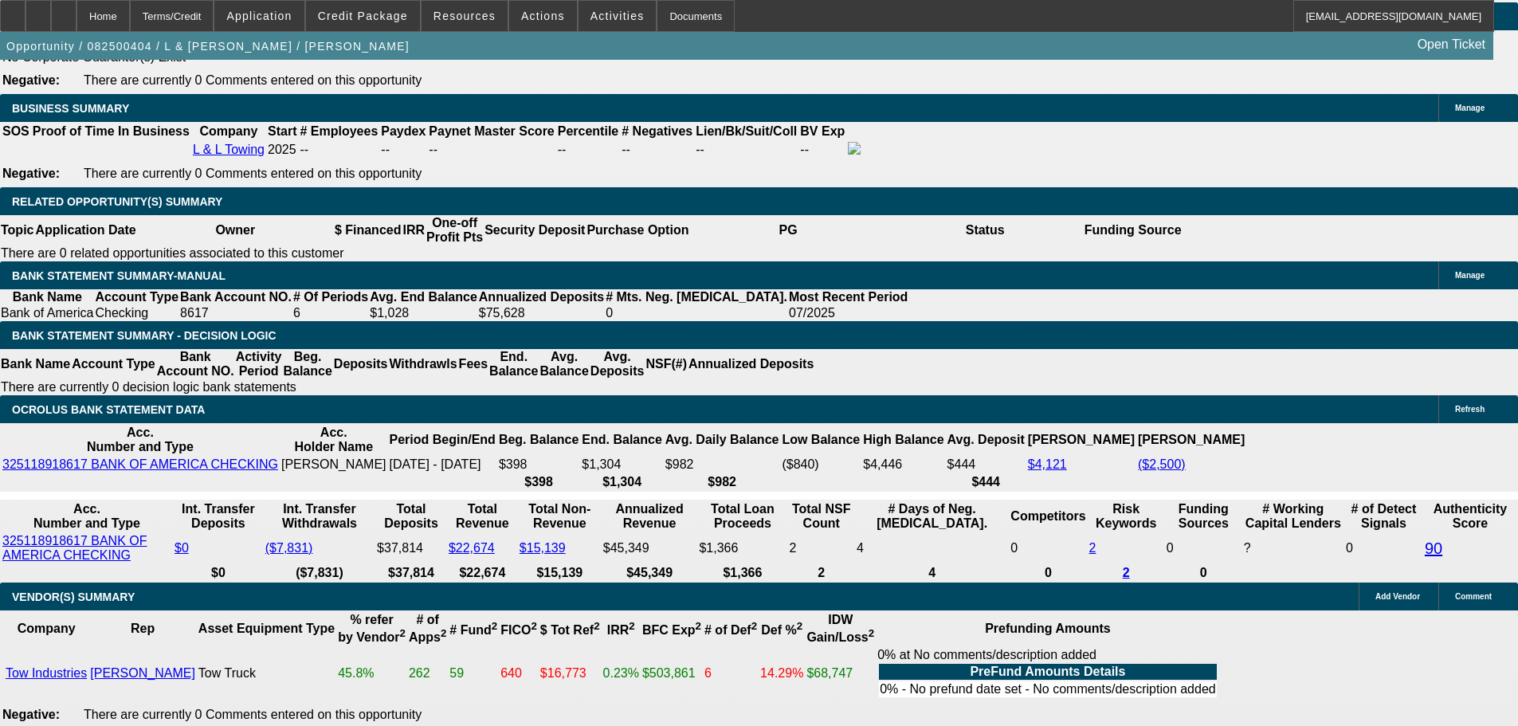
scroll to position [2531, 0]
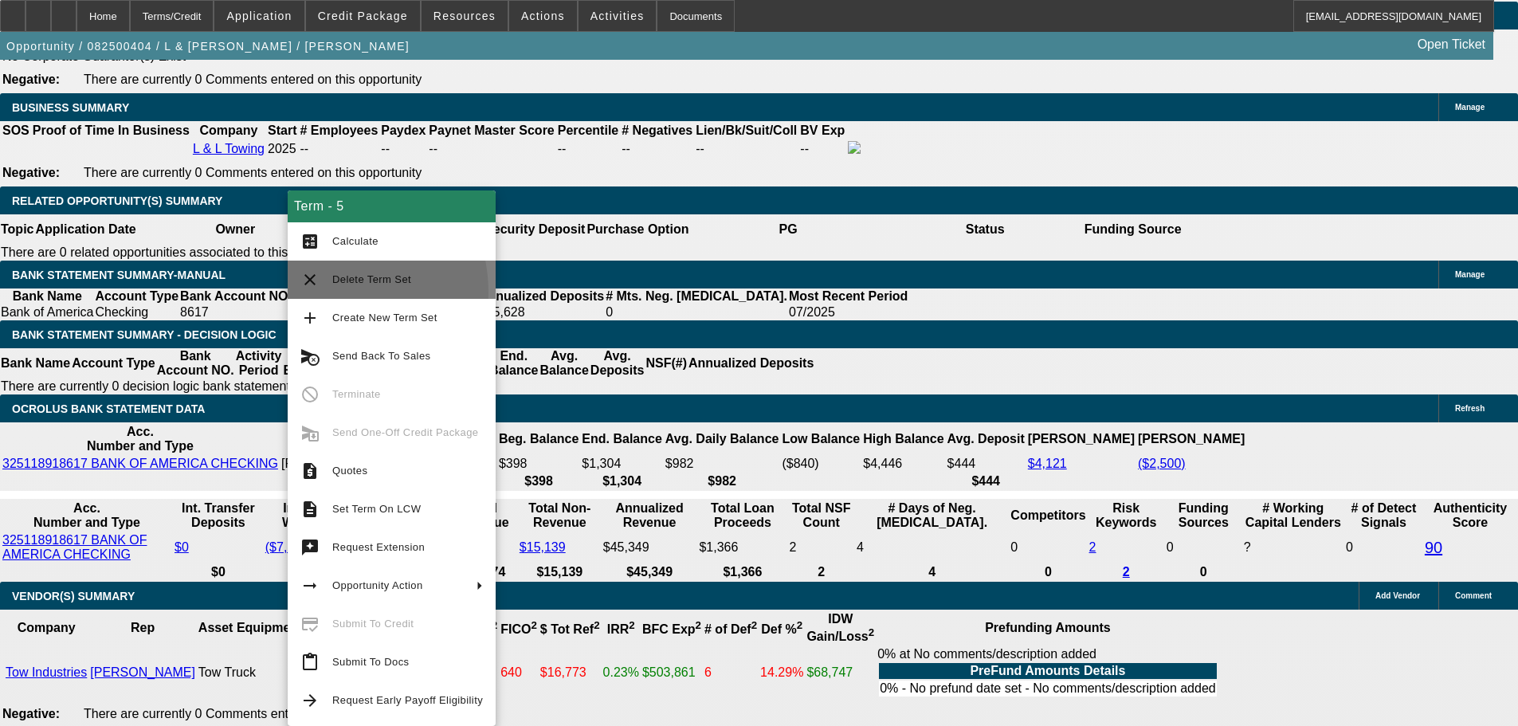
click at [322, 292] on button "clear Delete Term Set" at bounding box center [392, 280] width 208 height 38
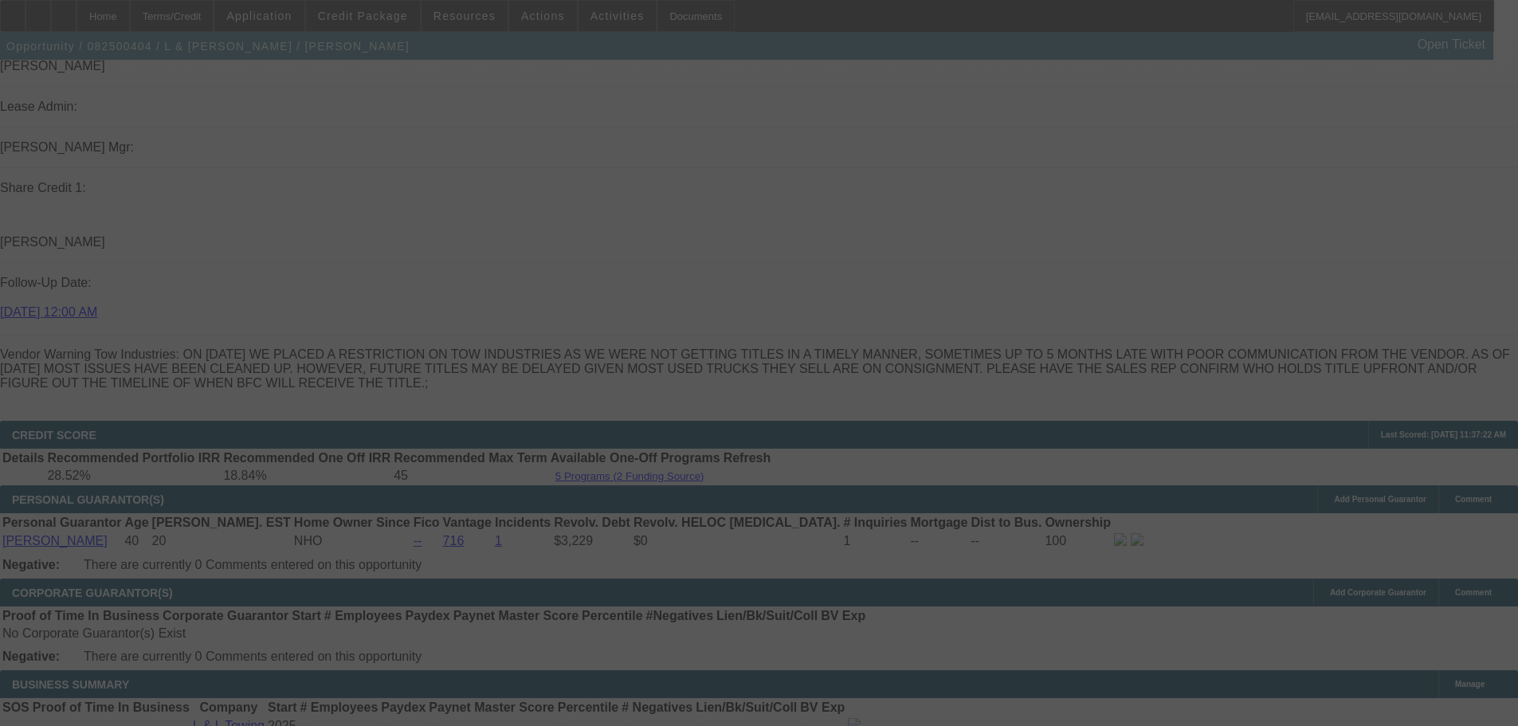
scroll to position [1846, 0]
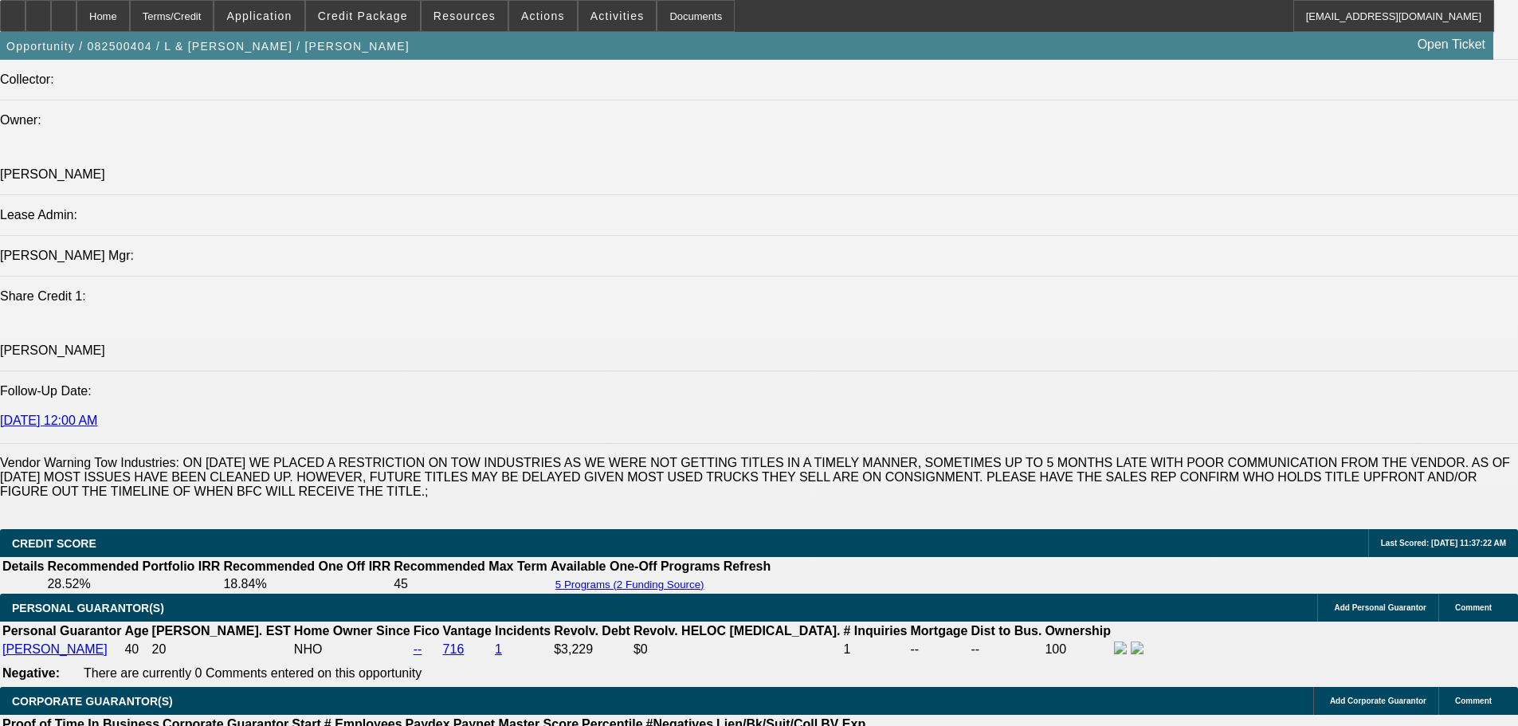
select select "0"
select select "2"
select select "0.1"
select select "4"
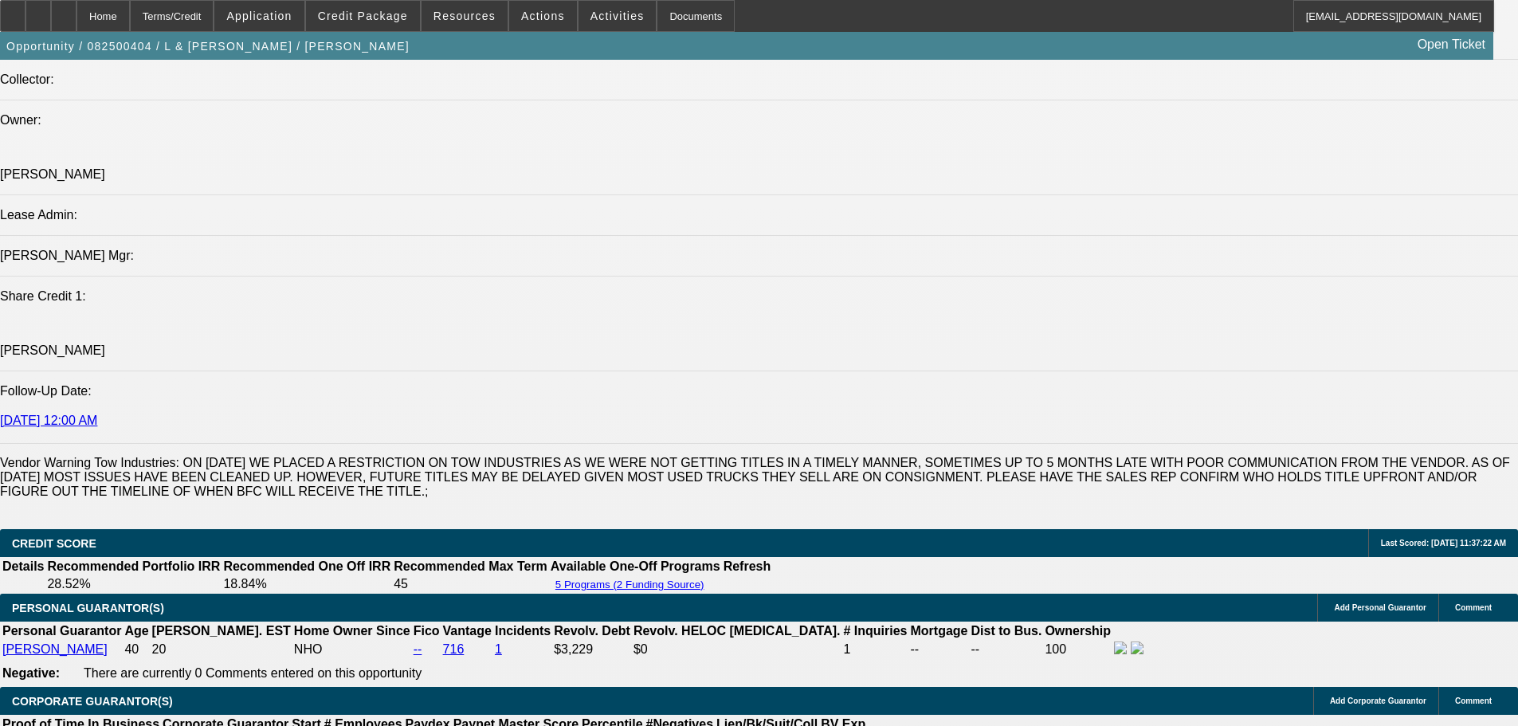
select select "0"
select select "2"
select select "0.1"
select select "4"
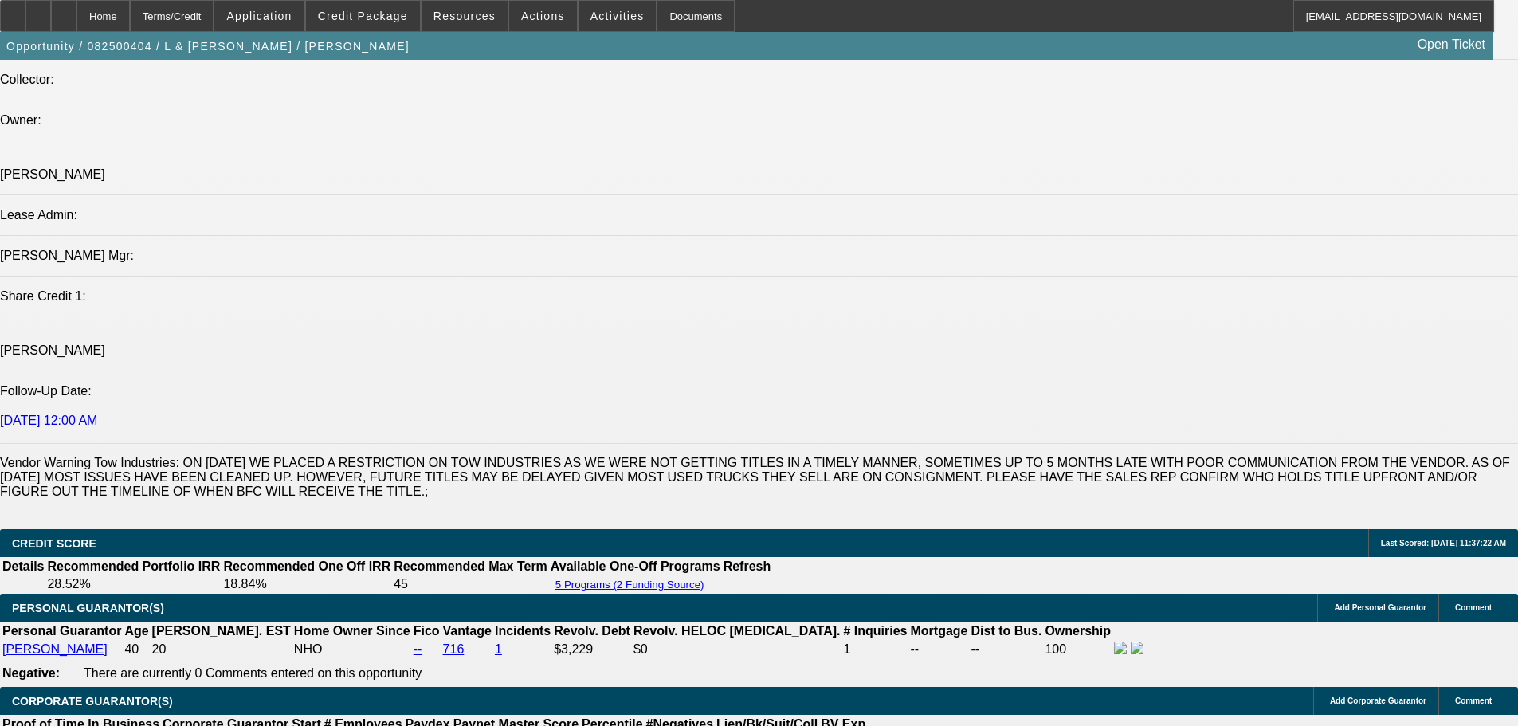
select select "0"
select select "2"
select select "0.1"
select select "4"
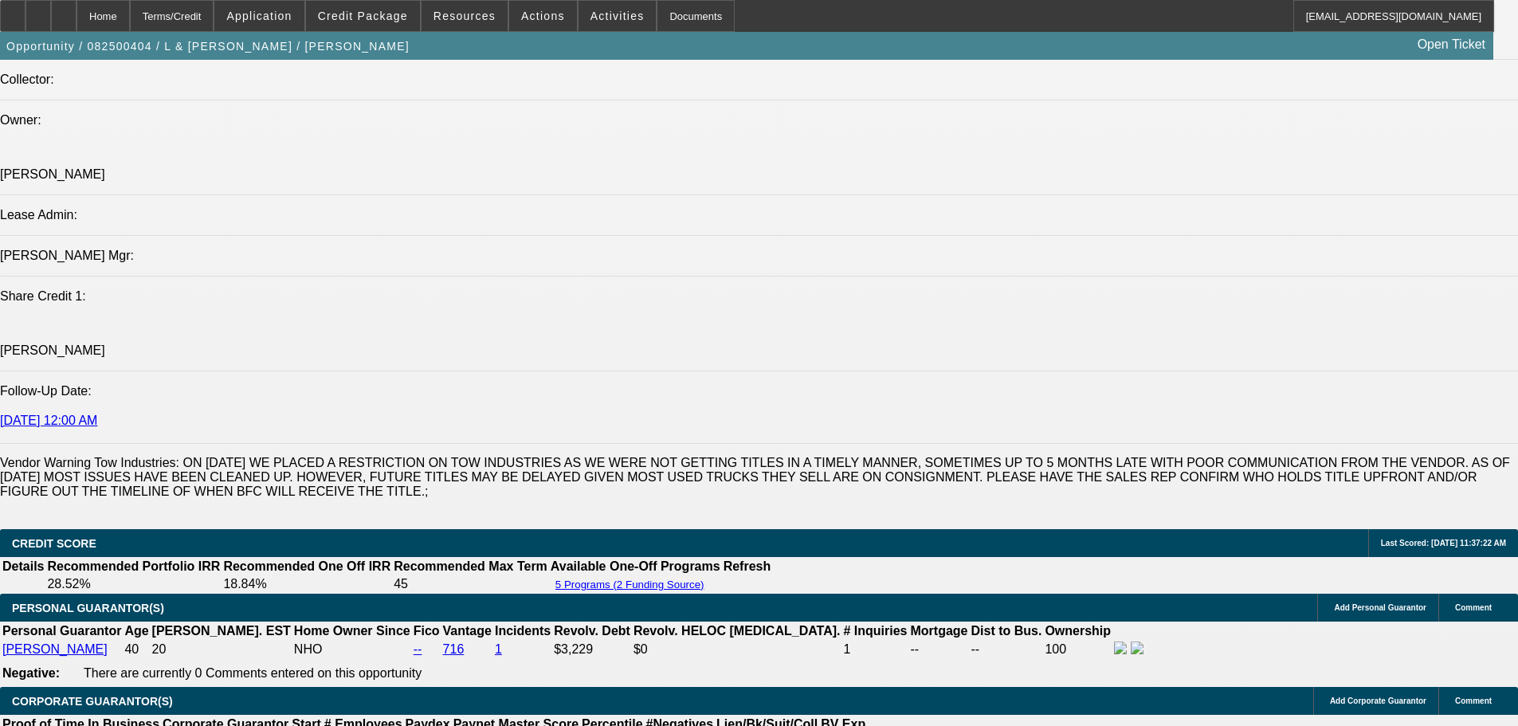
select select "0.15"
select select "2"
select select "0.1"
select select "4"
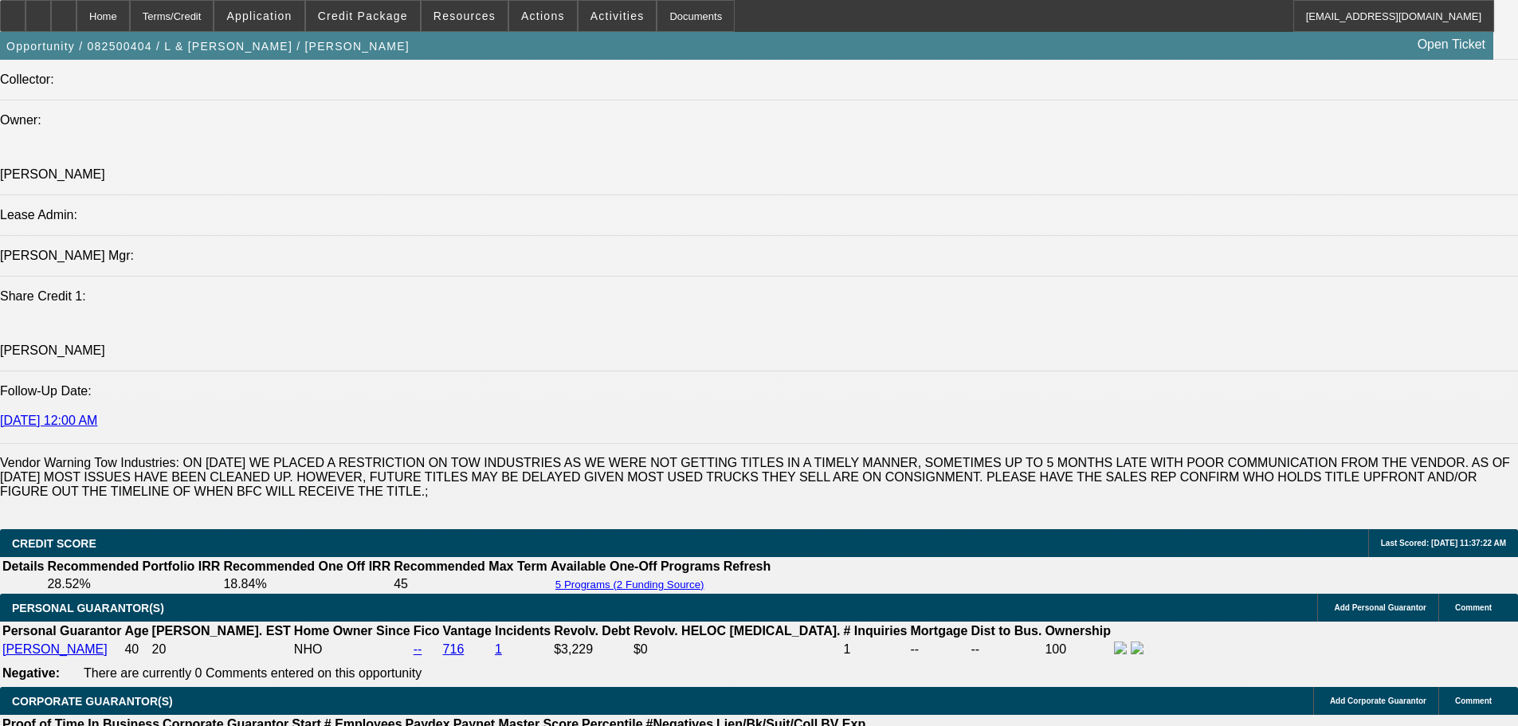
scroll to position [2483, 0]
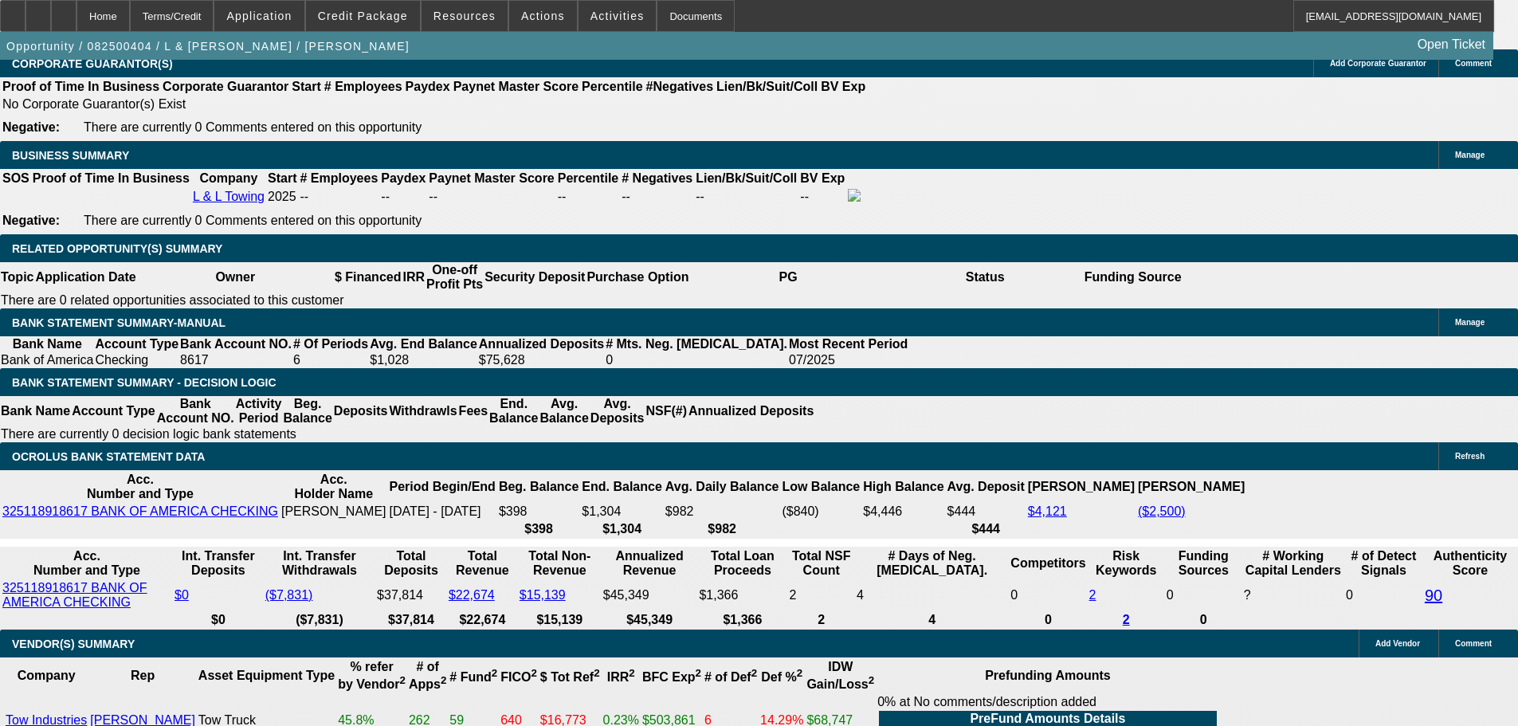
drag, startPoint x: 326, startPoint y: 292, endPoint x: 316, endPoint y: 301, distance: 13.6
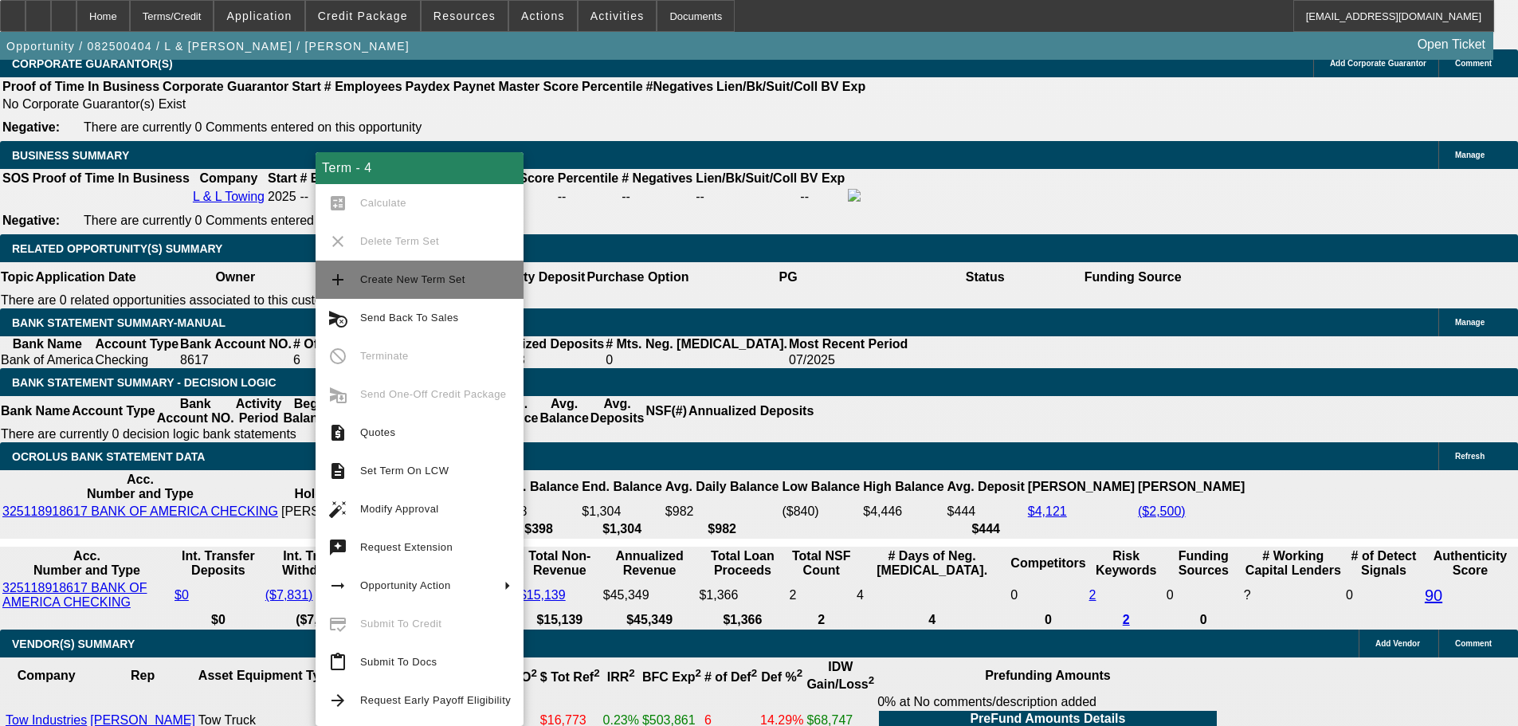
click at [393, 284] on span "Create New Term Set" at bounding box center [435, 279] width 151 height 19
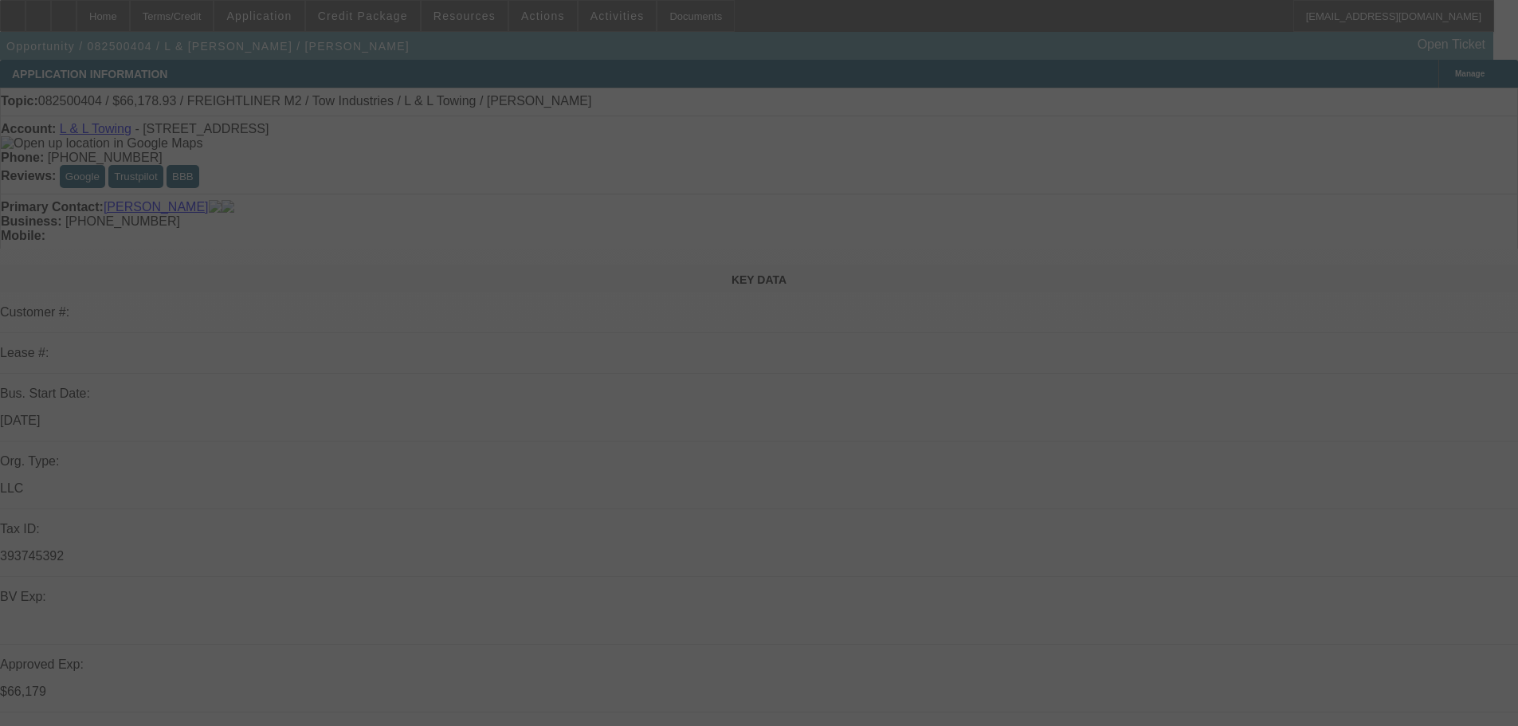
select select "0"
select select "2"
select select "0.1"
select select "4"
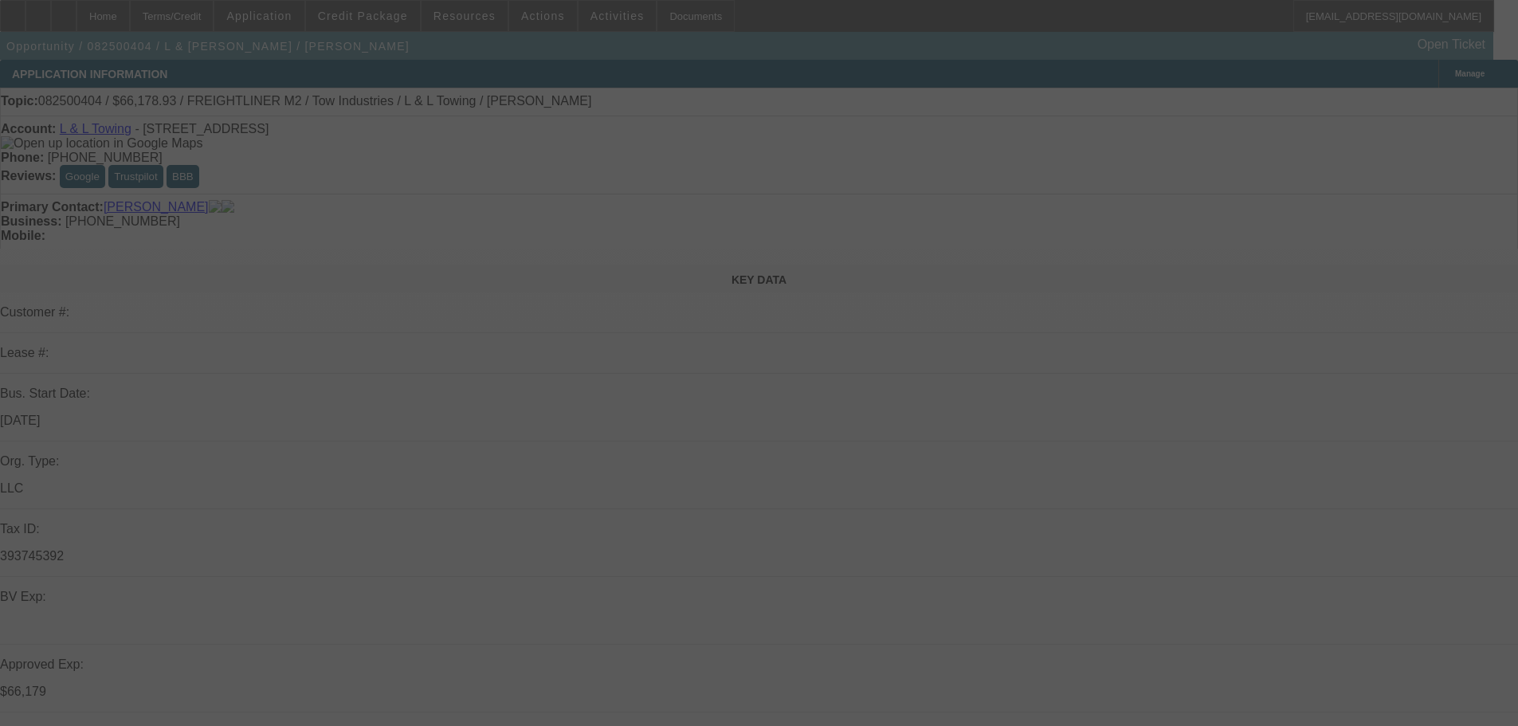
select select "0"
select select "2"
select select "0.1"
select select "4"
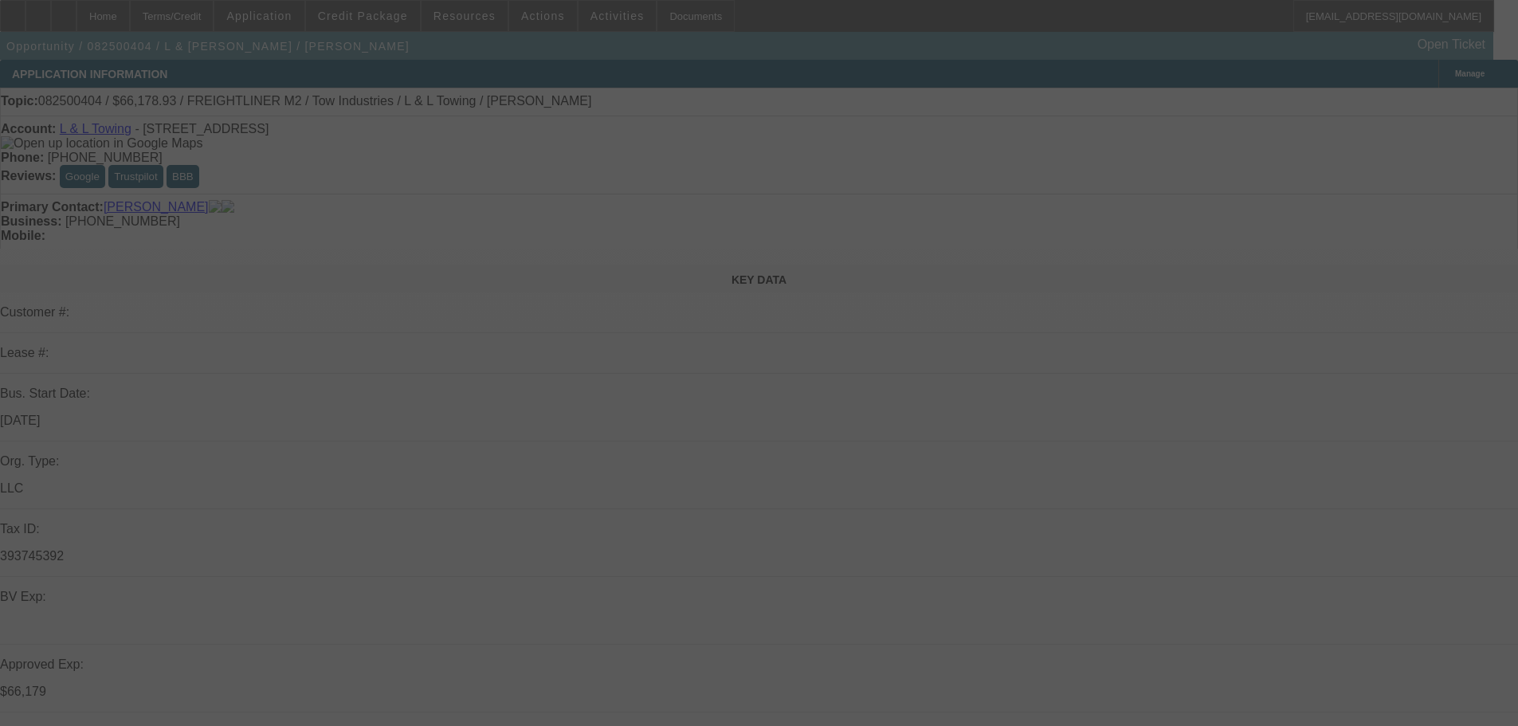
select select "0"
select select "2"
select select "0.1"
select select "4"
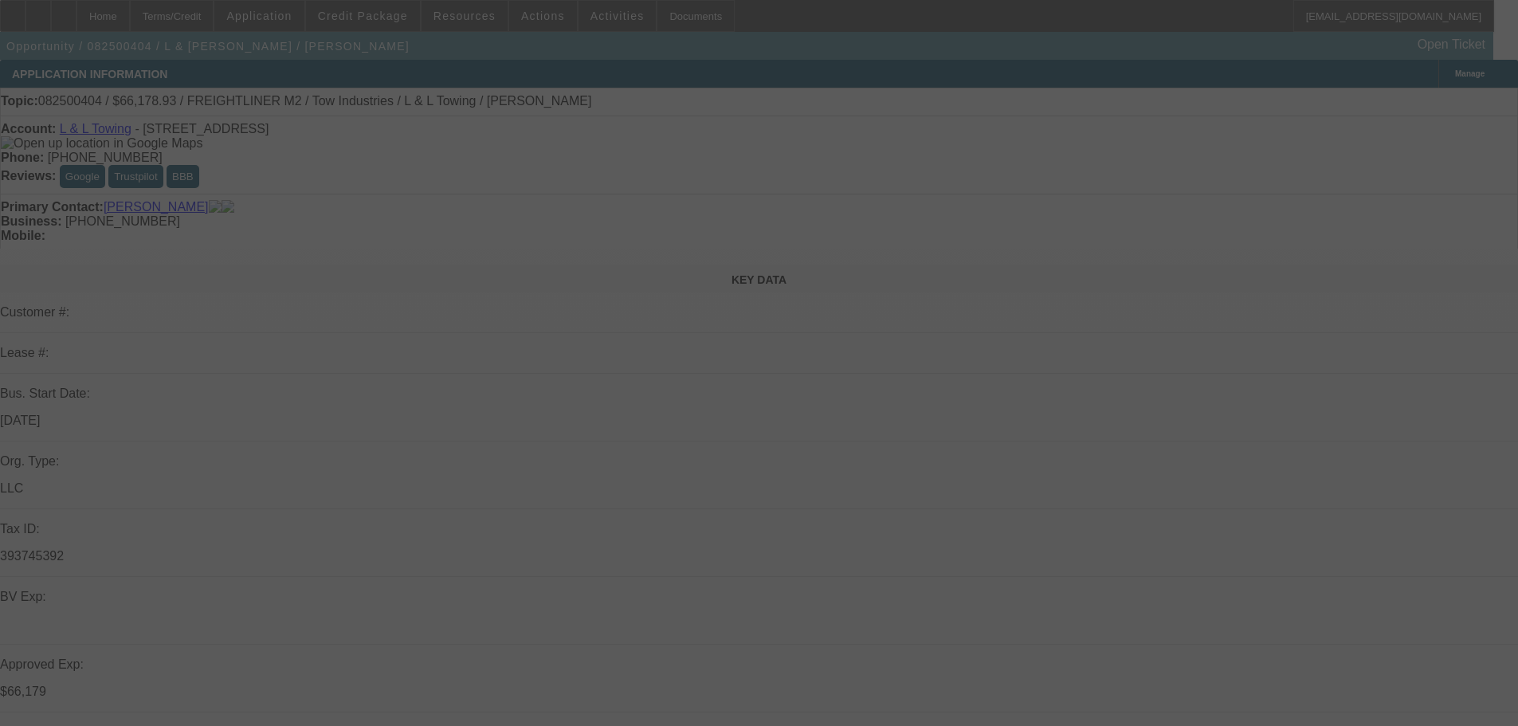
select select "0"
select select "2"
select select "0.1"
select select "4"
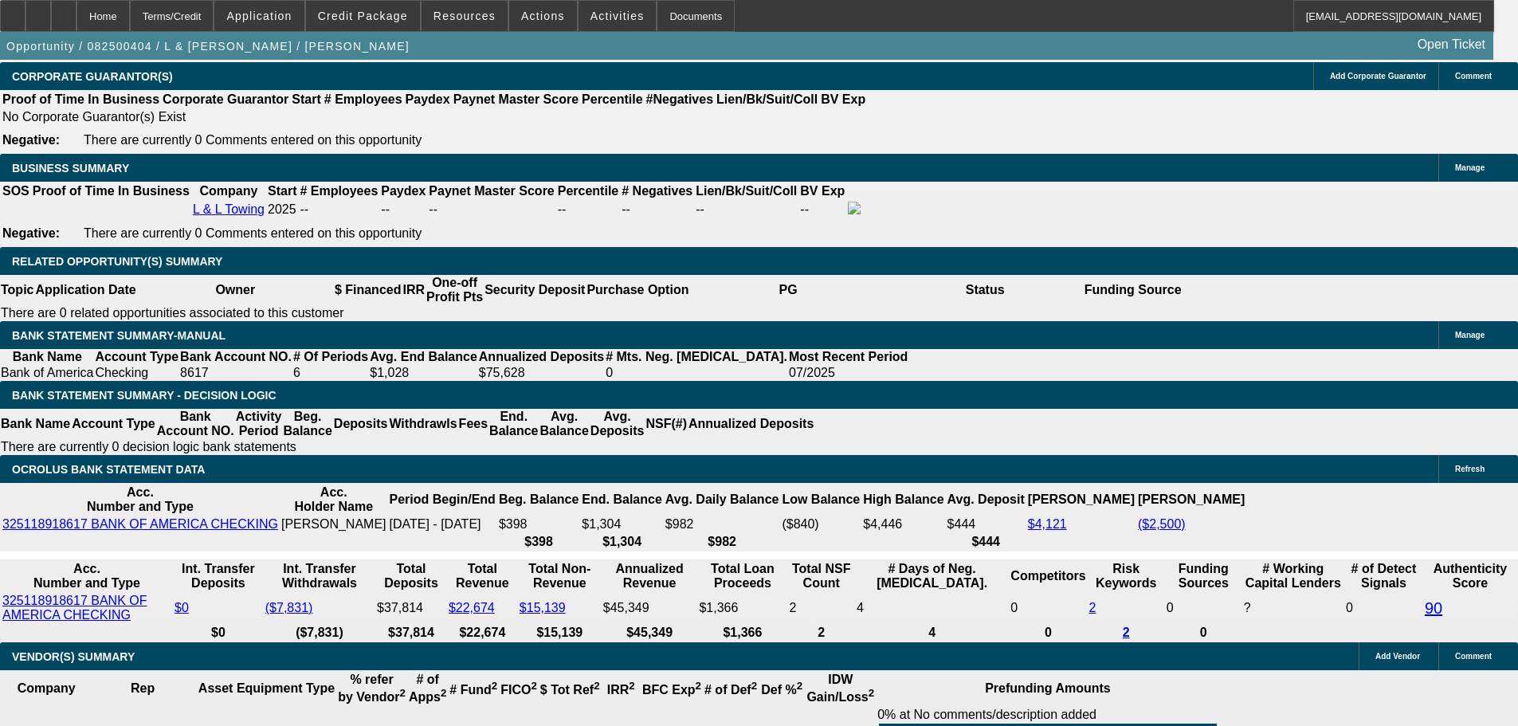
scroll to position [2470, 0]
drag, startPoint x: 269, startPoint y: 360, endPoint x: 499, endPoint y: 386, distance: 231.8
type input "$25,000.00"
type input "UNKNOWN"
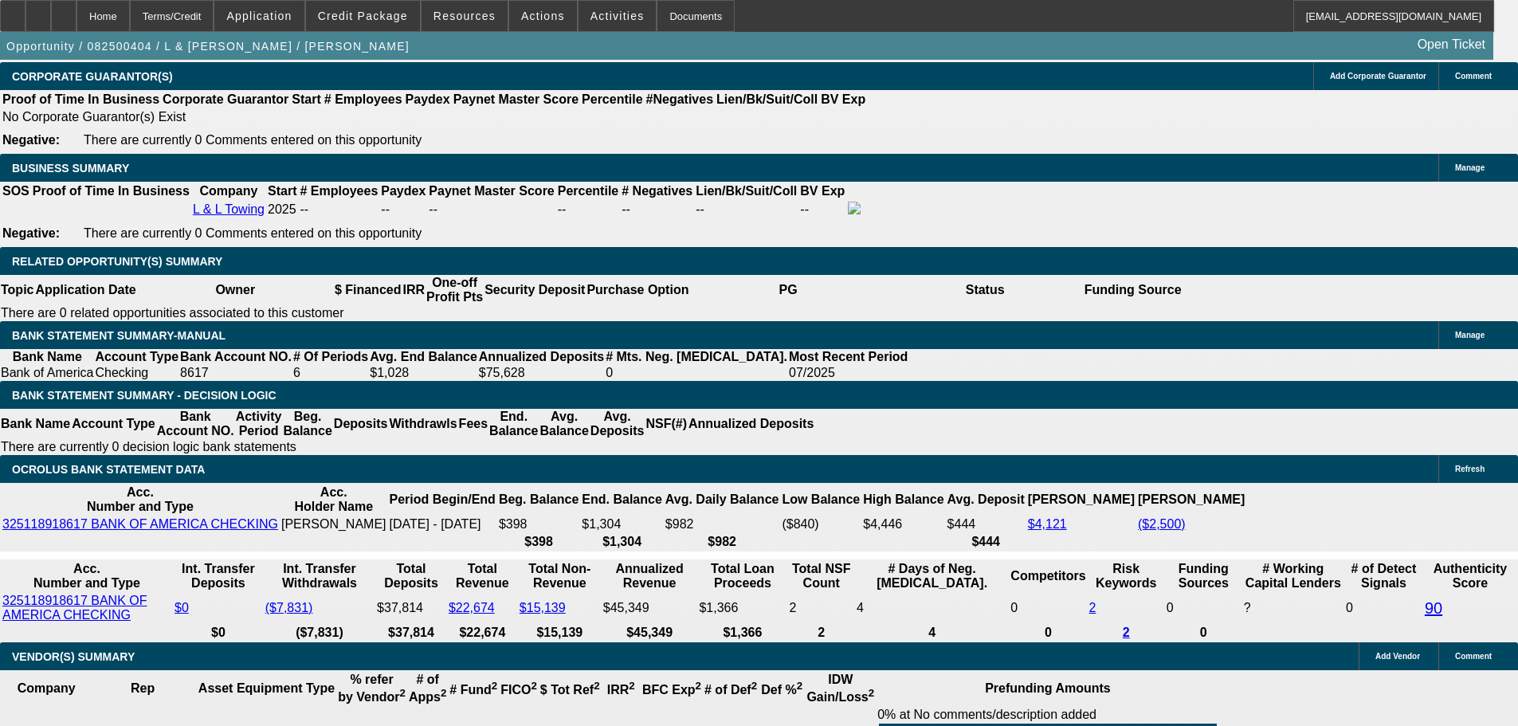
drag, startPoint x: 343, startPoint y: 495, endPoint x: 418, endPoint y: 492, distance: 74.9
type input "$1,928.04"
type input "$3,856.08"
type input "21"
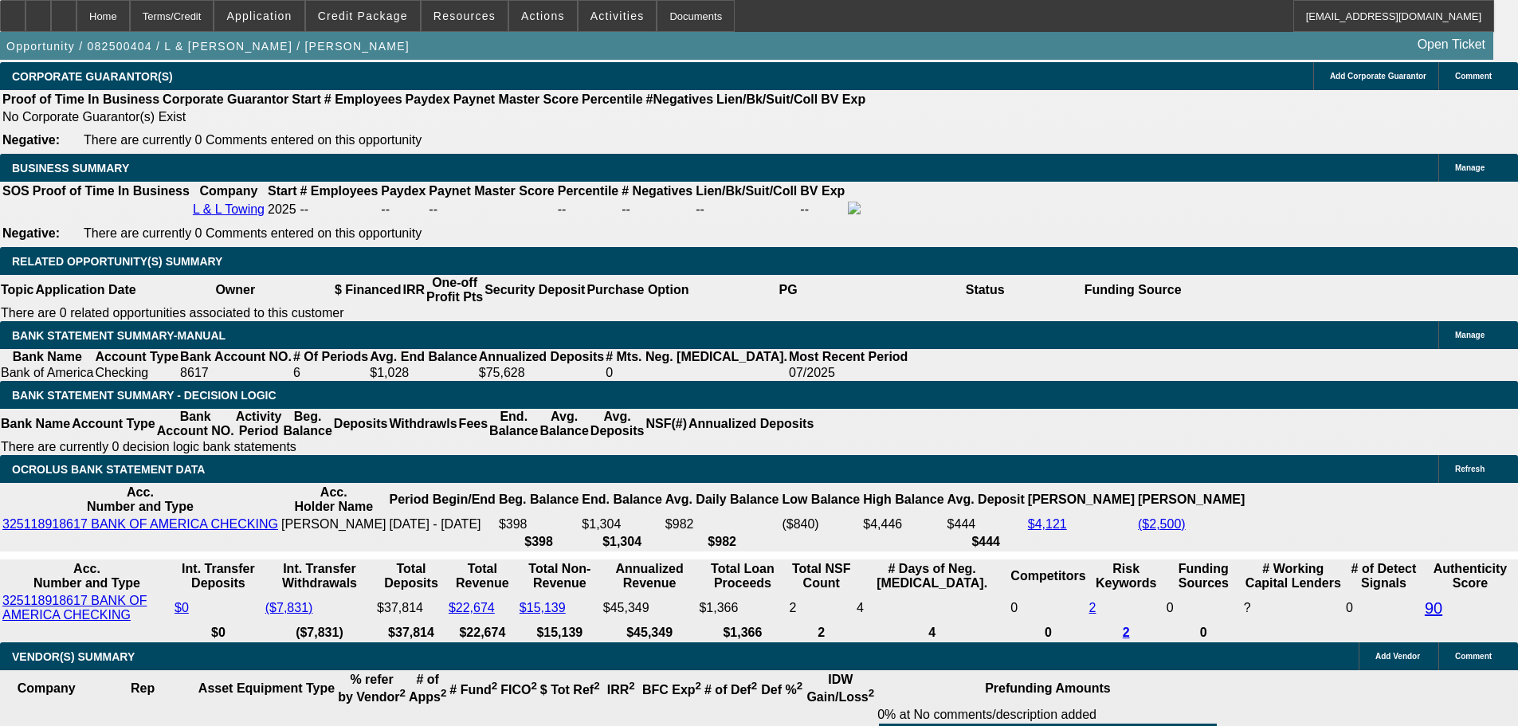
type input "$1,379.90"
type input "$2,759.80"
type input "$1,891.55"
type input "$3,783.10"
type input "21"
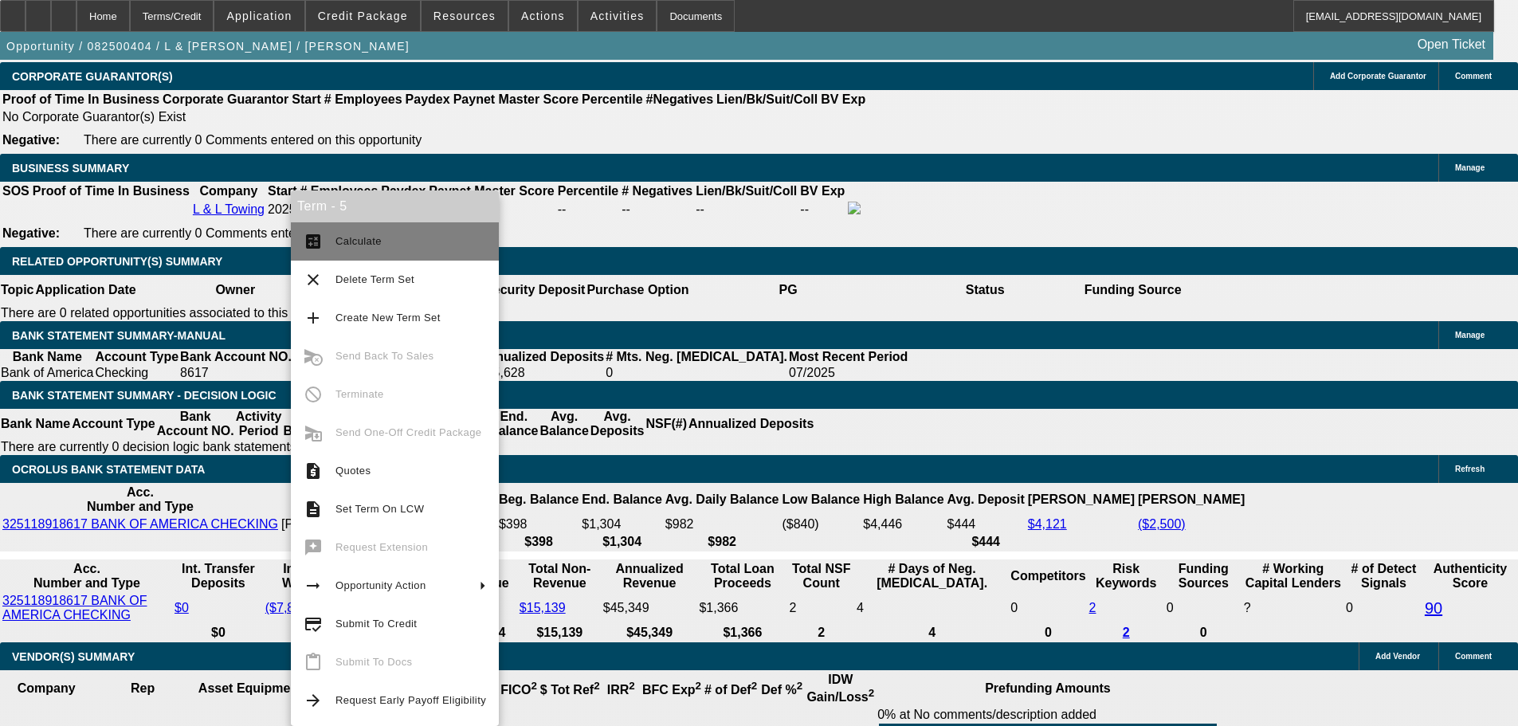
click at [345, 237] on span "Calculate" at bounding box center [358, 241] width 46 height 12
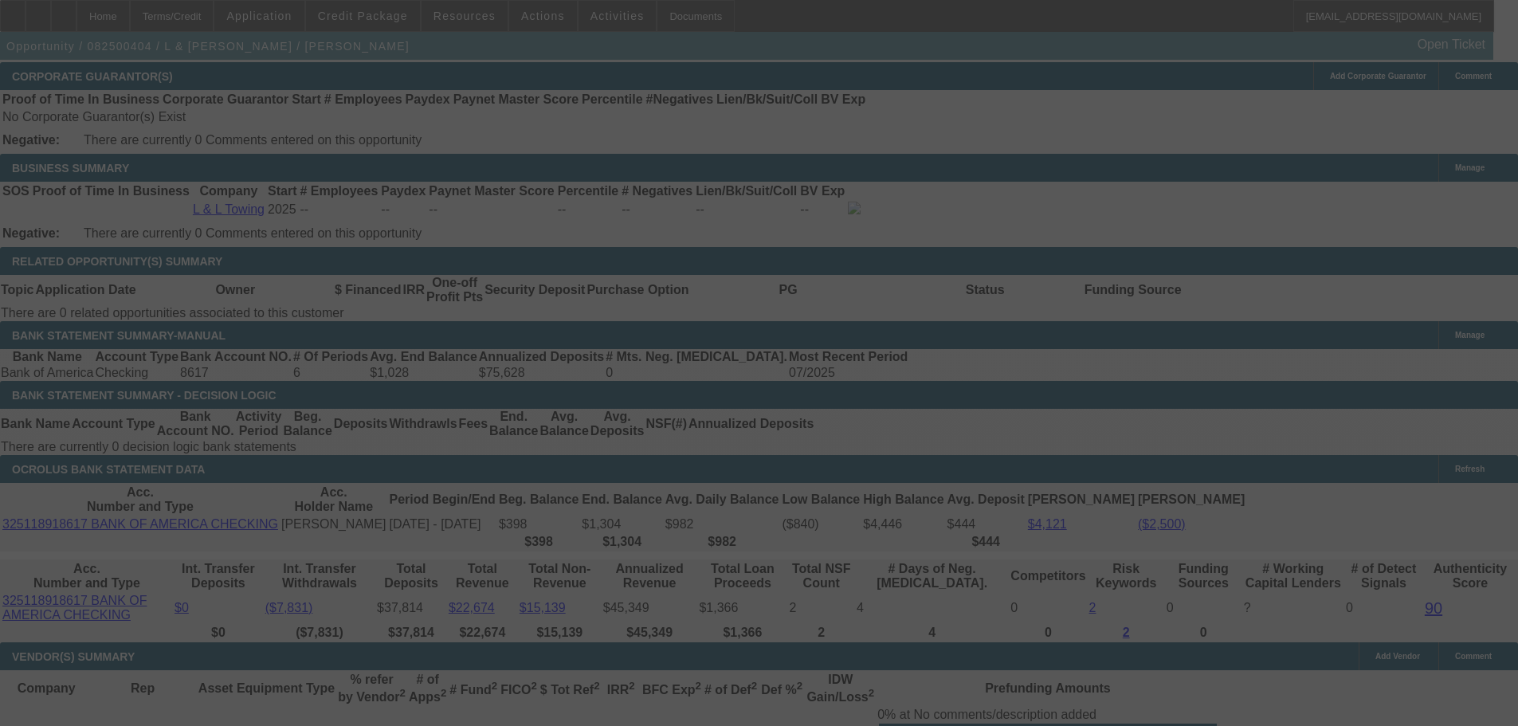
select select "0"
select select "2"
select select "0.1"
select select "4"
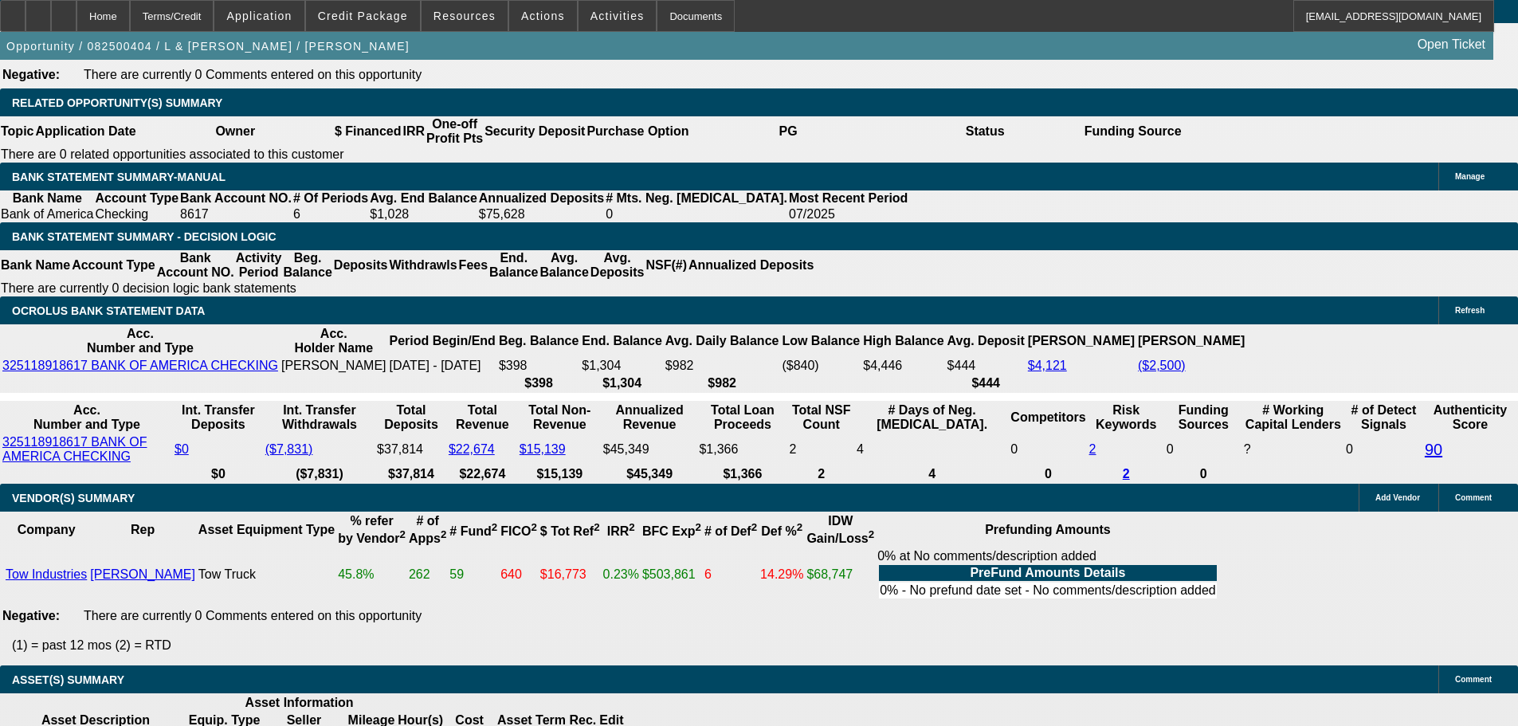
scroll to position [2630, 0]
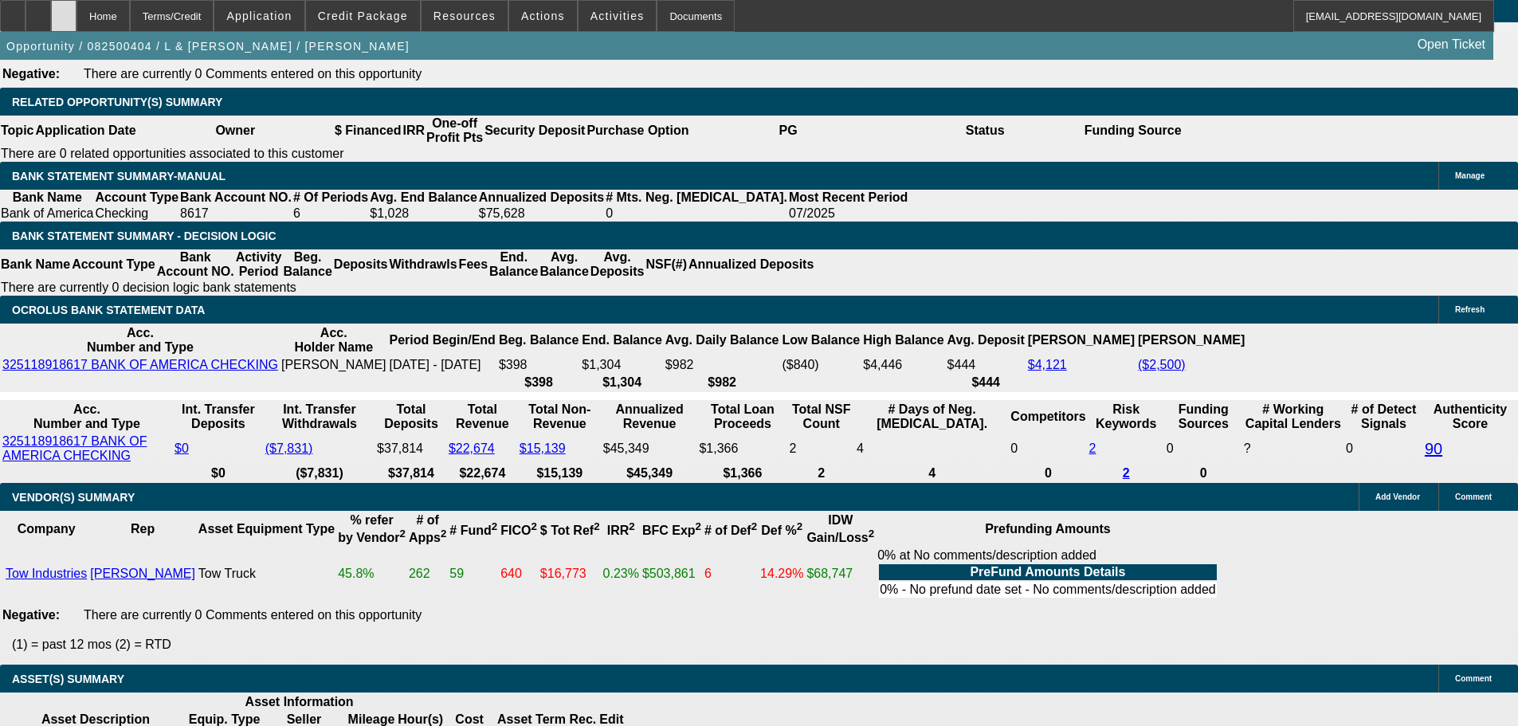
click at [76, 14] on div at bounding box center [63, 16] width 25 height 32
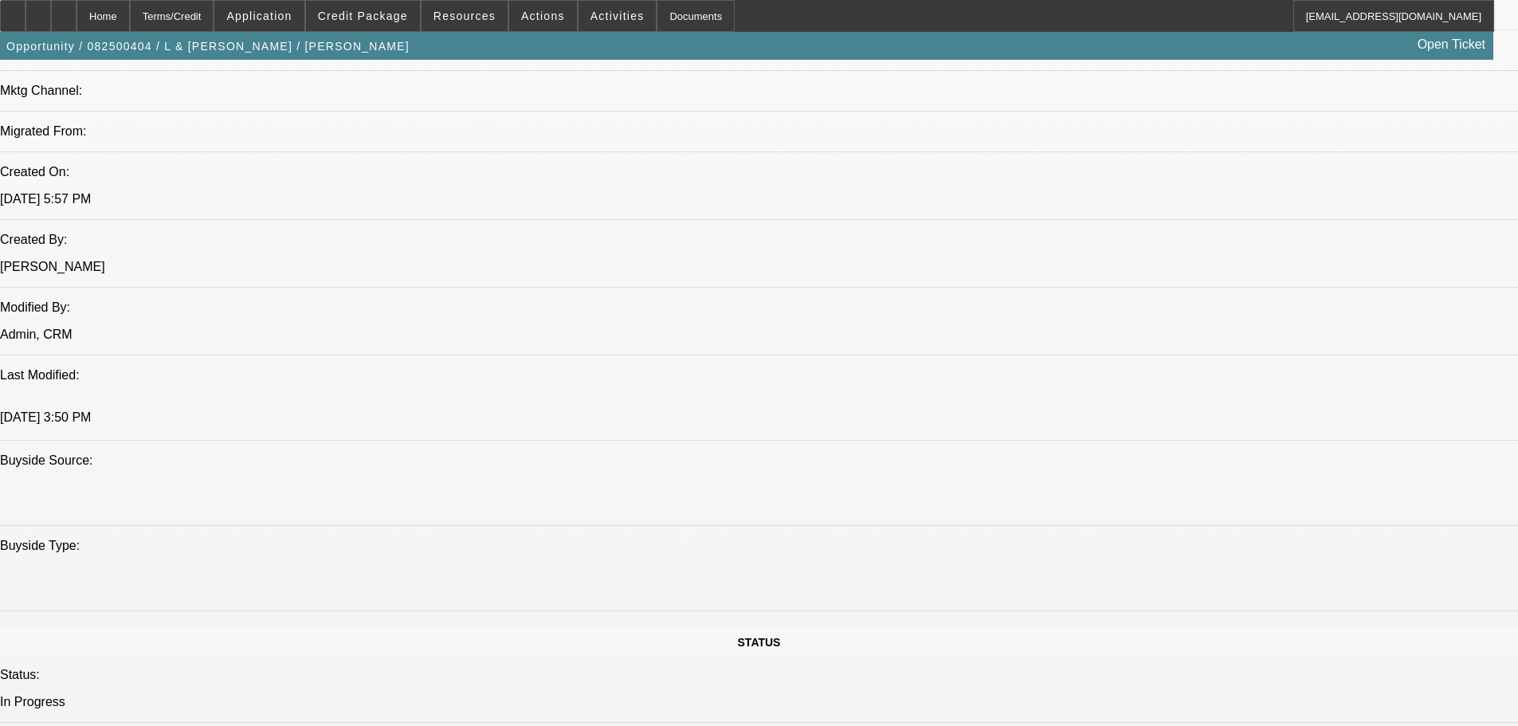
select select "0"
select select "2"
select select "0.1"
select select "4"
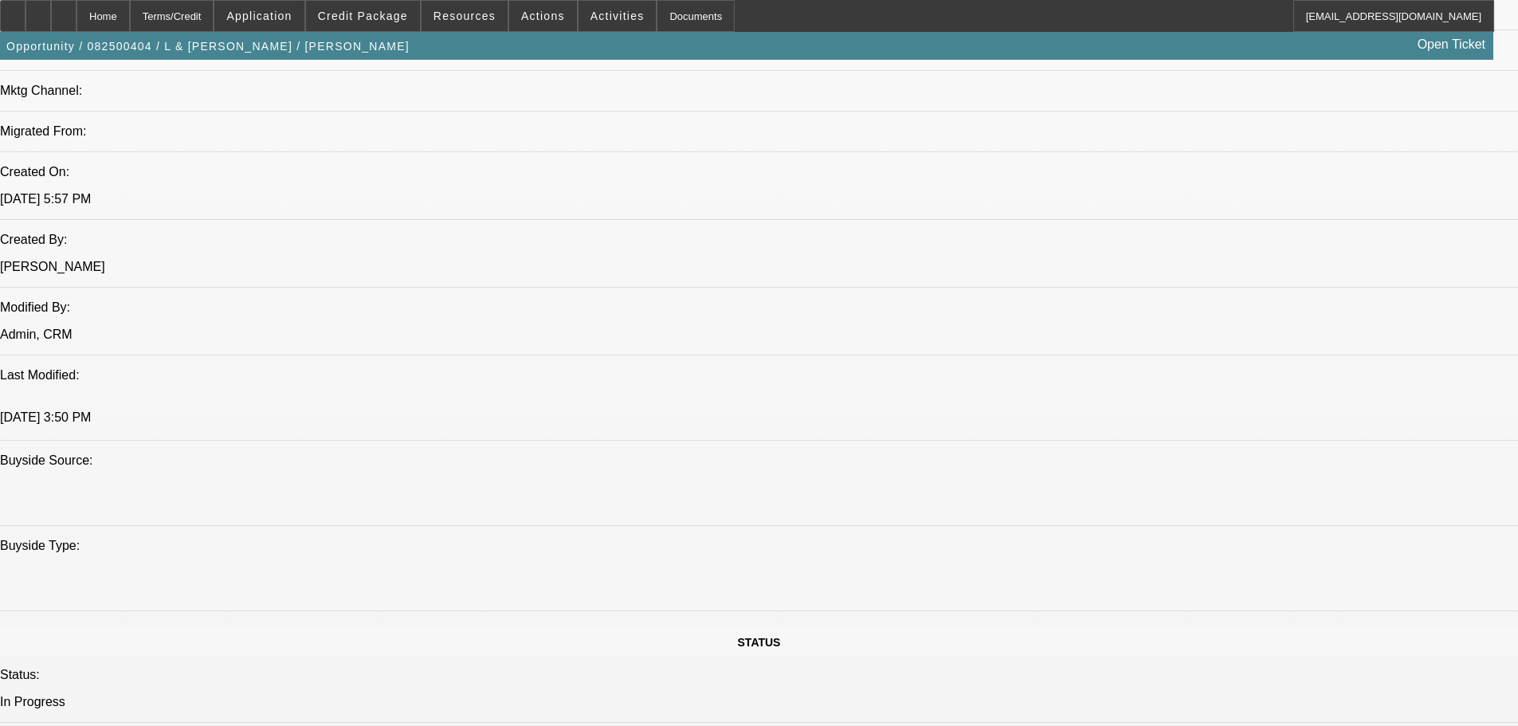
select select "0"
select select "2"
select select "0.1"
select select "4"
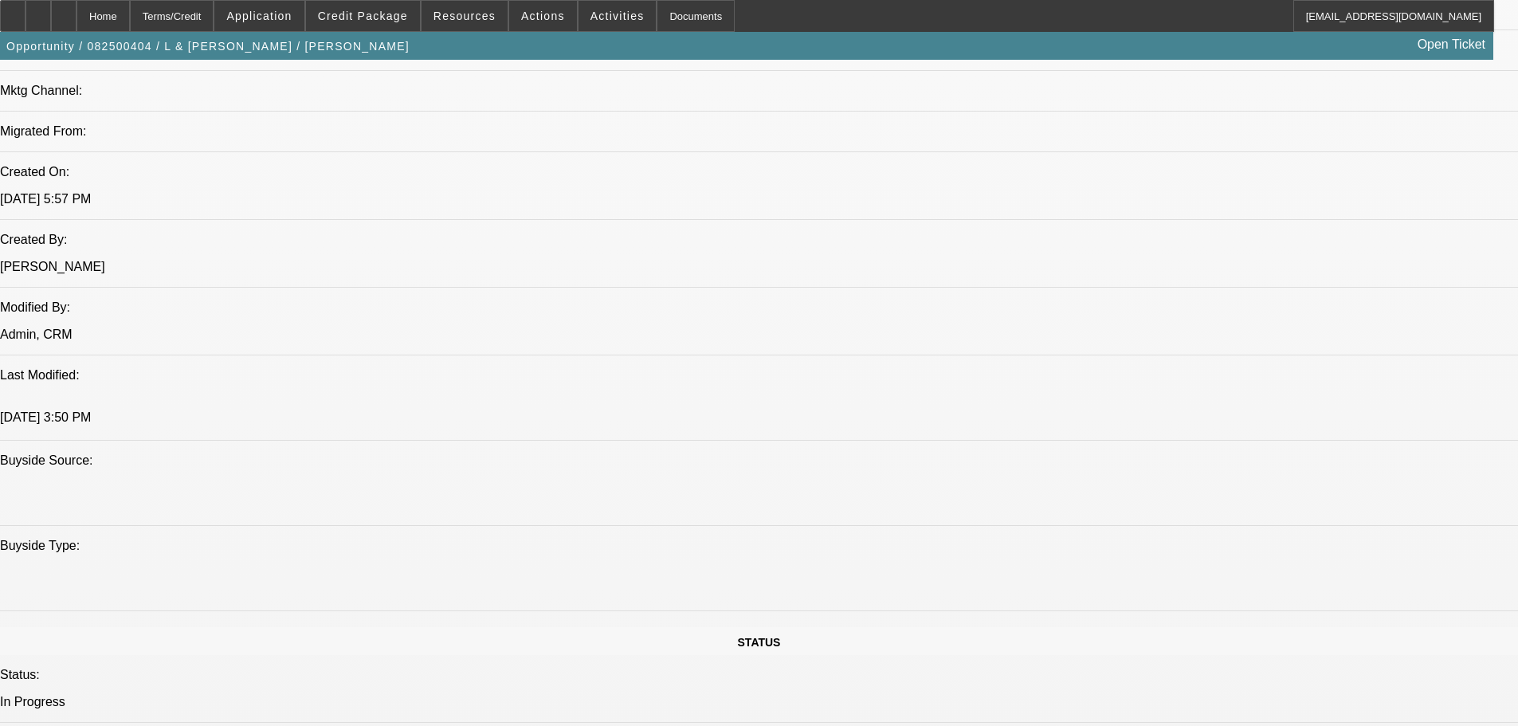
select select "0"
select select "2"
select select "0.1"
select select "4"
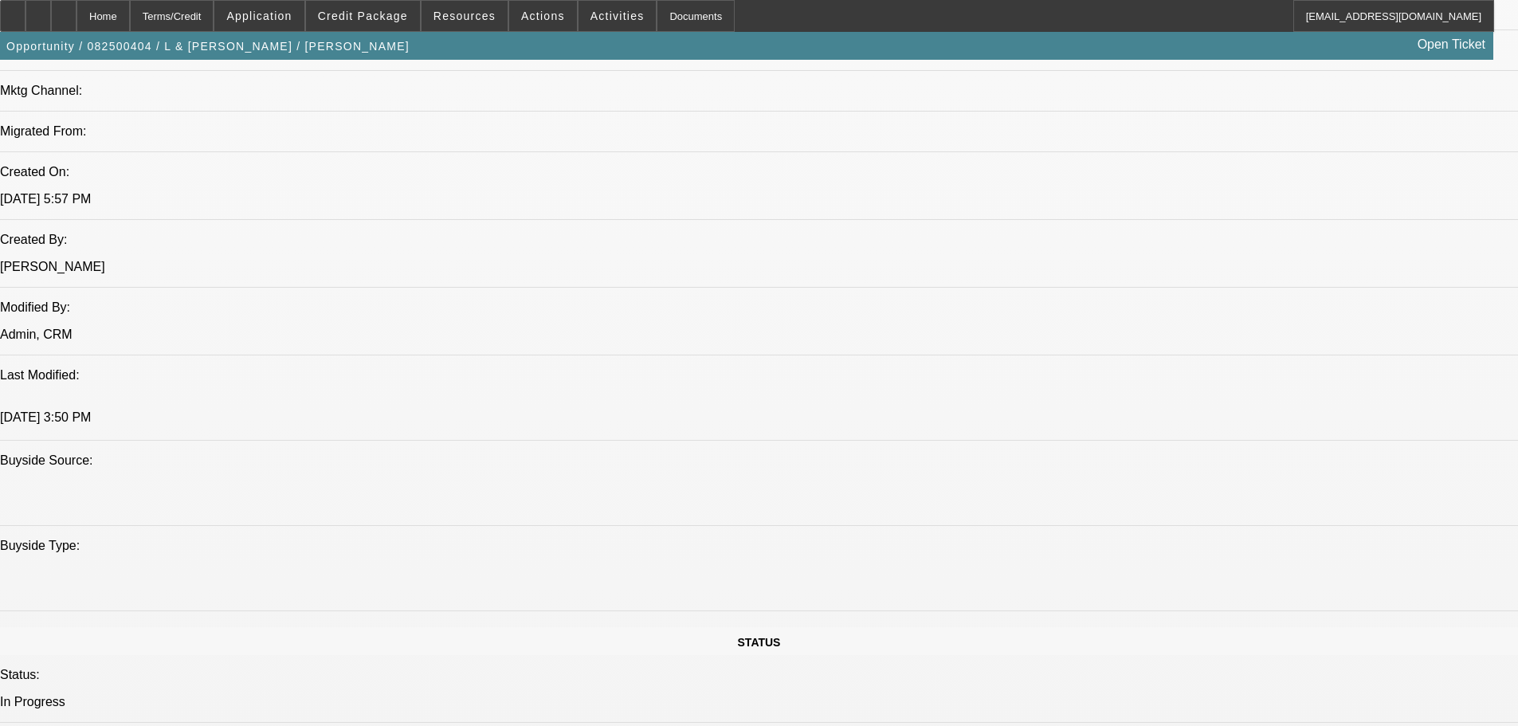
select select "0"
select select "2"
select select "0.1"
select select "4"
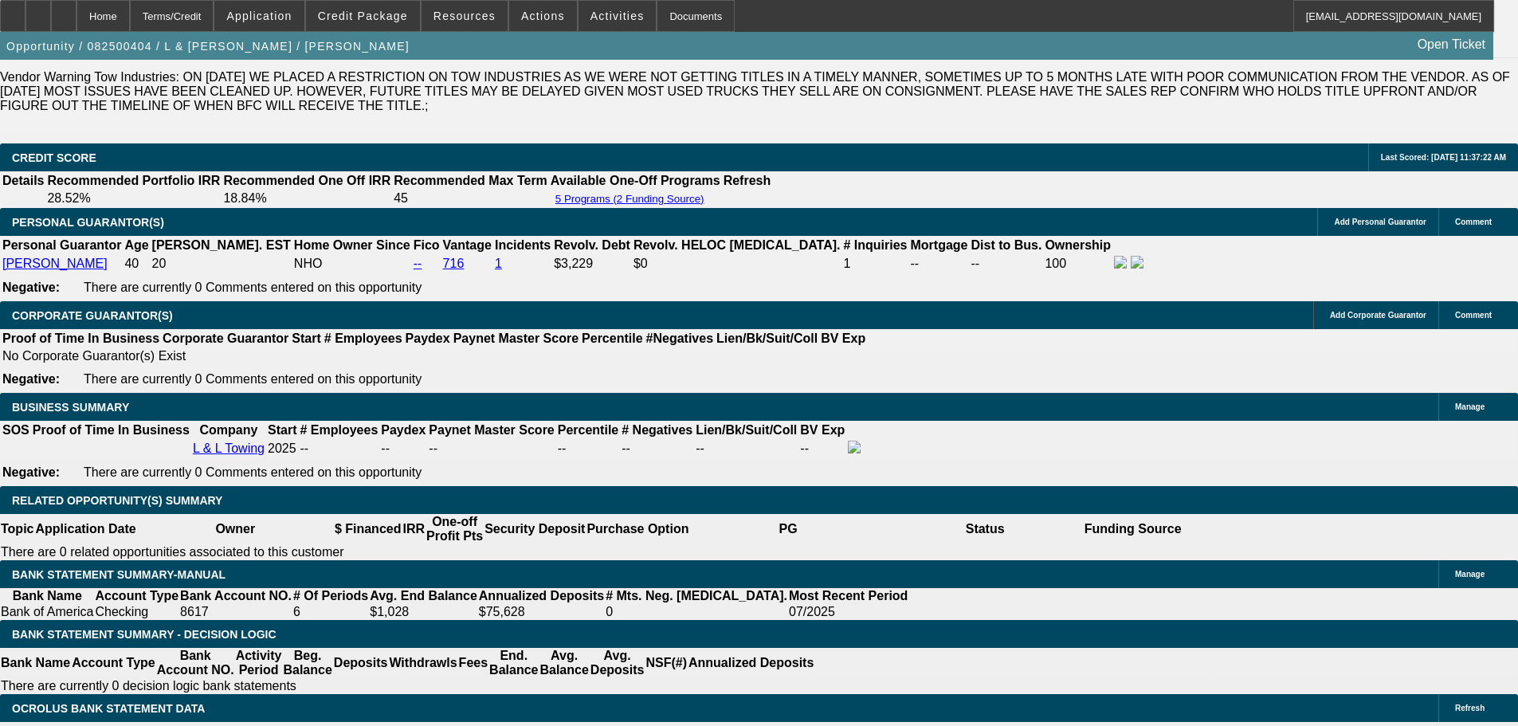
scroll to position [2550, 0]
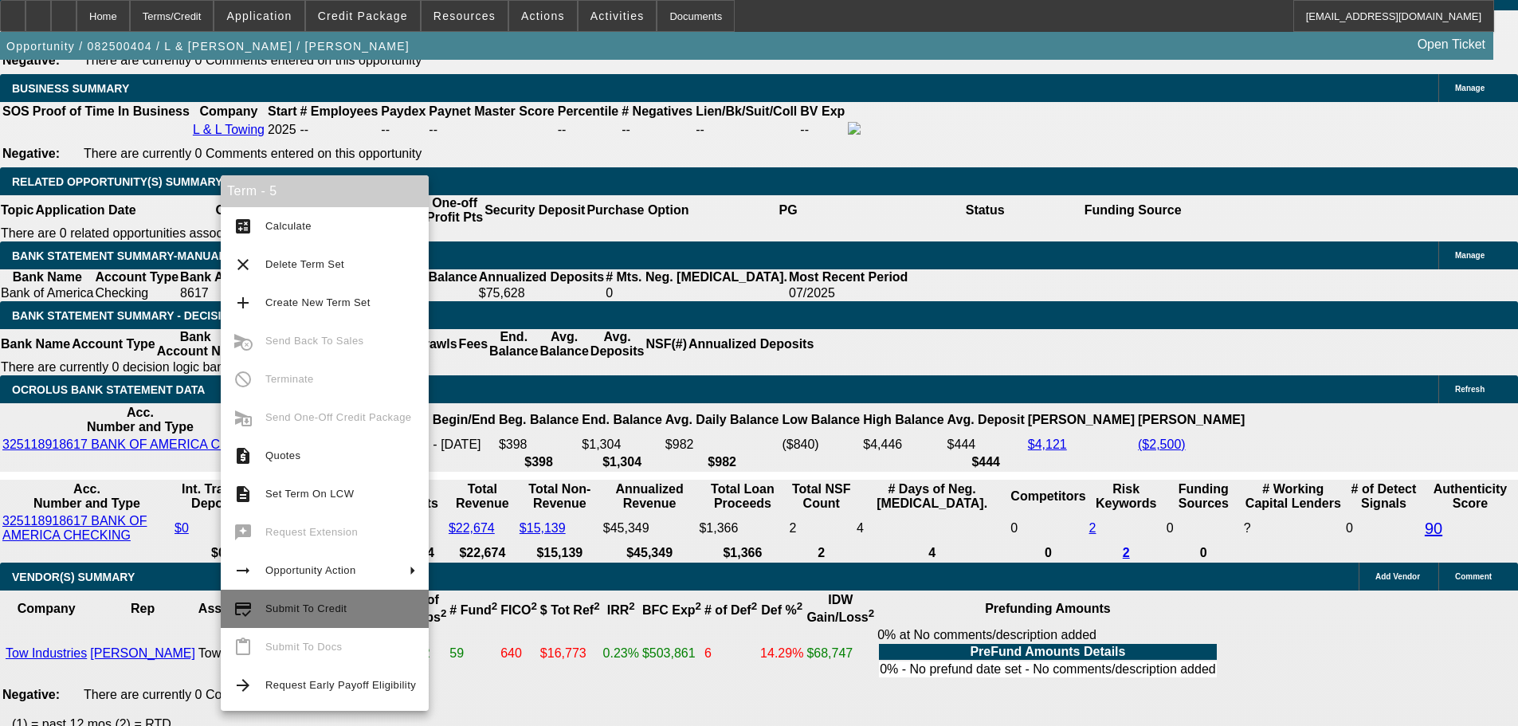
click at [345, 609] on span "Submit To Credit" at bounding box center [340, 608] width 151 height 19
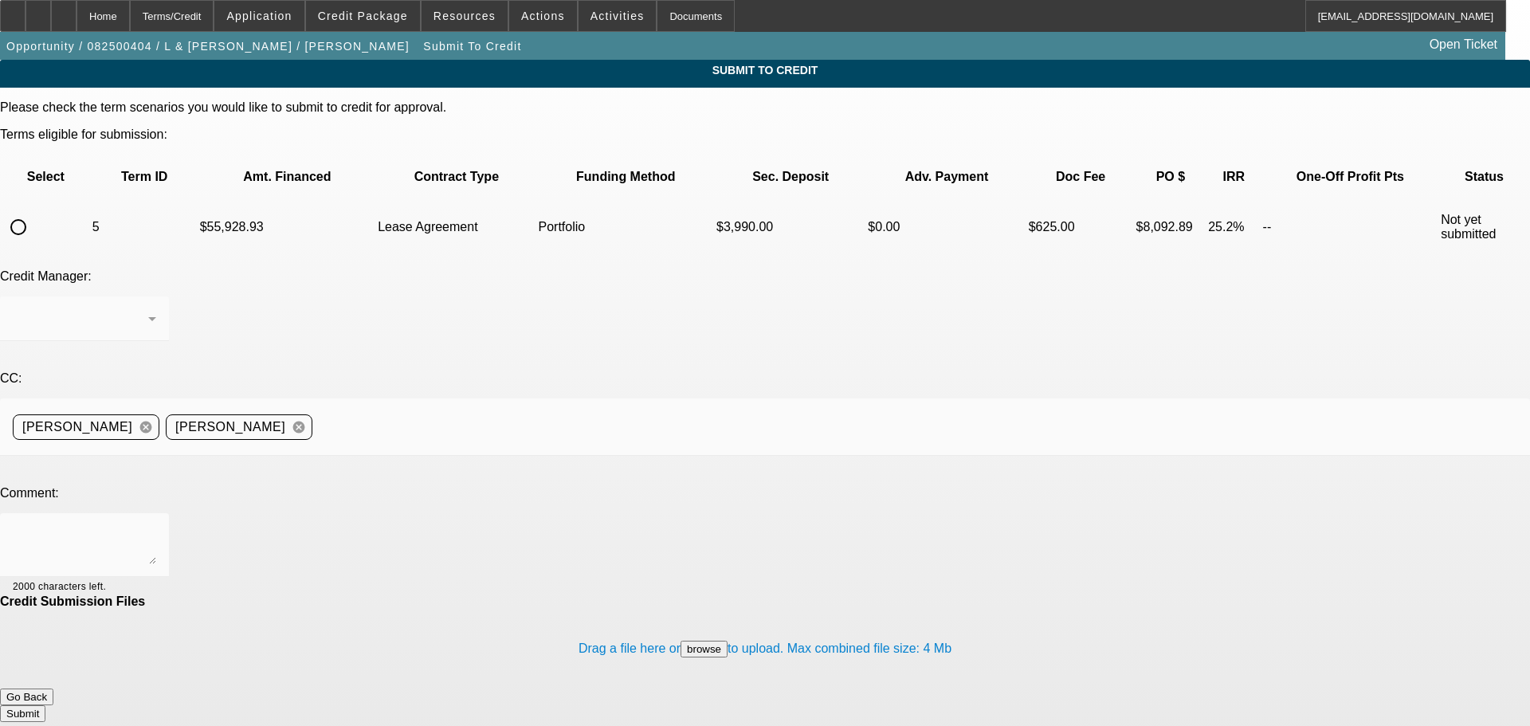
click at [34, 211] on input "radio" at bounding box center [18, 227] width 32 height 32
radio input "true"
click at [162, 309] on icon at bounding box center [152, 318] width 19 height 19
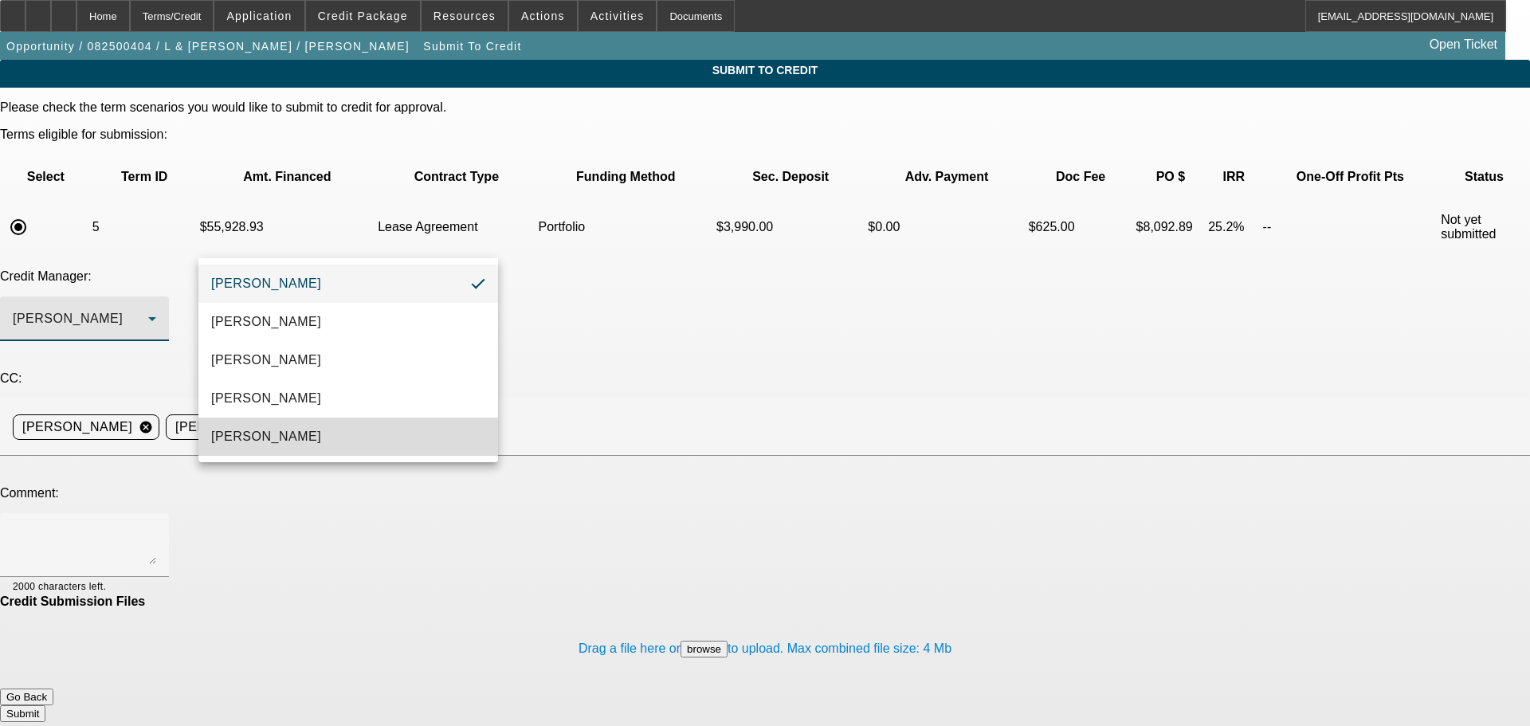
drag, startPoint x: 297, startPoint y: 433, endPoint x: 377, endPoint y: 433, distance: 79.7
click at [297, 433] on mat-option "Oliva, Samuel" at bounding box center [348, 437] width 300 height 38
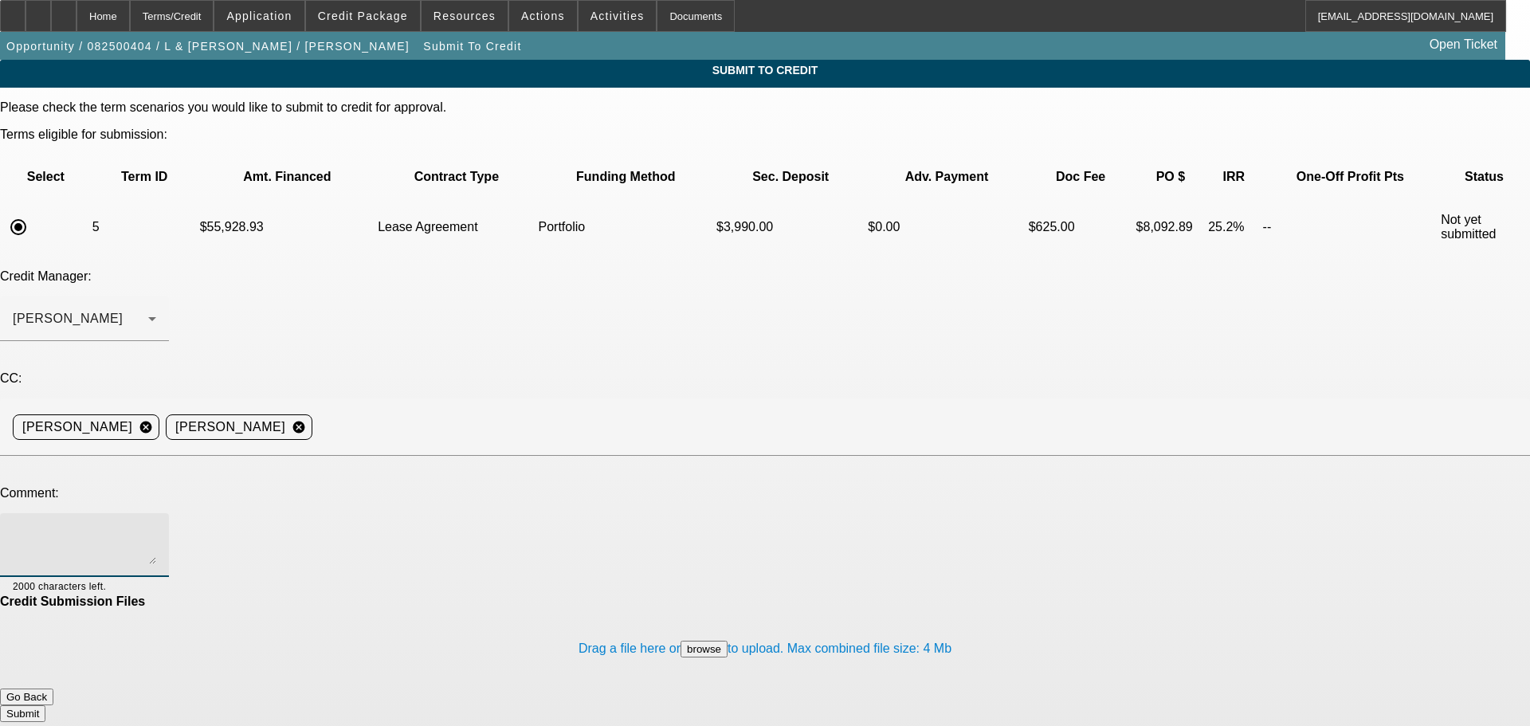
drag, startPoint x: 575, startPoint y: 386, endPoint x: 565, endPoint y: 377, distance: 13.5
click at [156, 526] on textarea at bounding box center [84, 545] width 143 height 38
click at [156, 526] on textarea "Hey Sam, customer is looking for lower repayable. Please consider this structure" at bounding box center [84, 545] width 143 height 38
click at [156, 526] on textarea "Hey Sam, customer is looking for lower repayable. Please consider this structur…" at bounding box center [84, 545] width 143 height 38
click at [156, 526] on textarea "Hey Sam, customer is looking for lower repayable and can afford $30k all in. Pl…" at bounding box center [84, 545] width 143 height 38
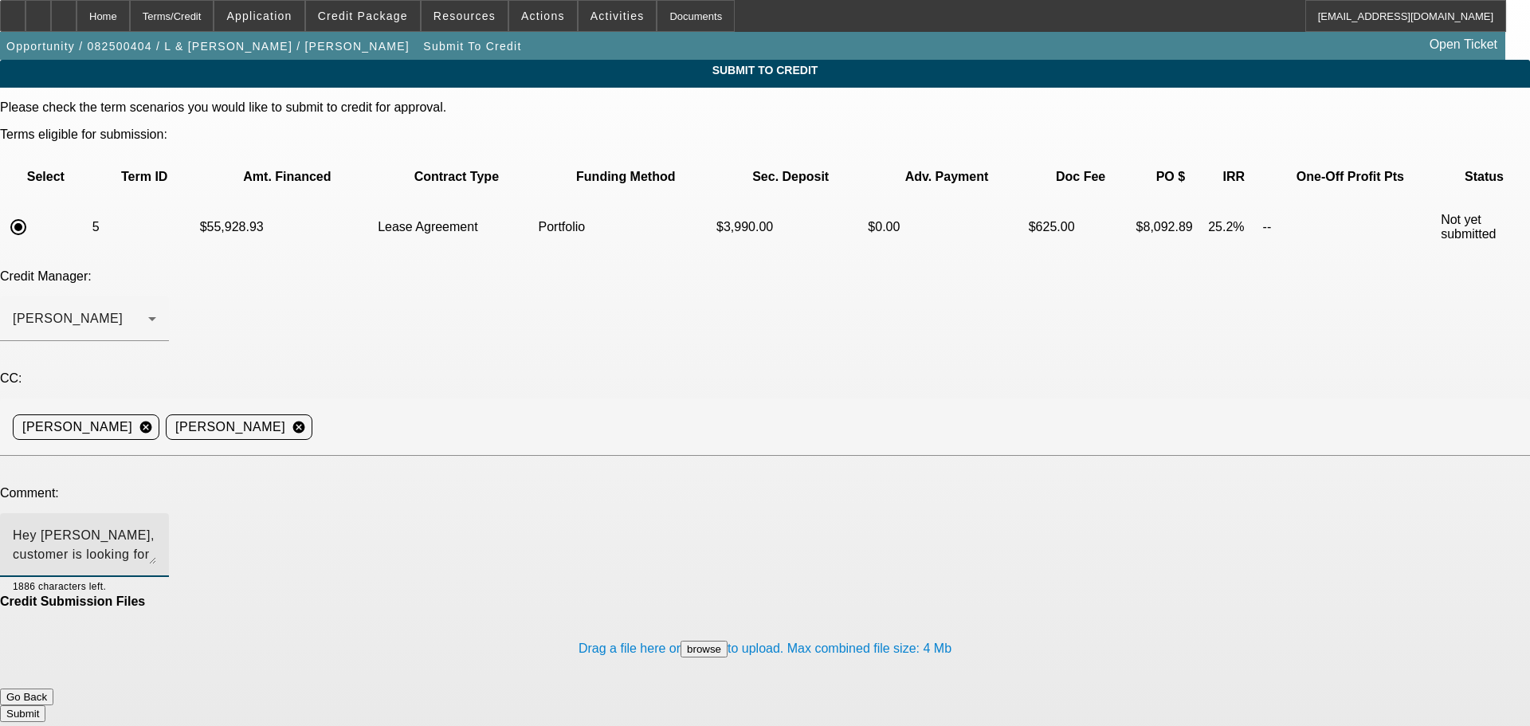
click at [156, 526] on textarea "Hey Sam, customer is looking for lower repayable and can afford $30k all in. Pl…" at bounding box center [84, 545] width 143 height 38
type textarea "Hey Sam, customer is looking for lower repayable and can afford $30k all in. Pl…"
click at [877, 621] on form "Please check the term scenarios you would like to submit to credit for approval…" at bounding box center [765, 418] width 1530 height 636
click at [45, 705] on button "Submit" at bounding box center [22, 713] width 45 height 17
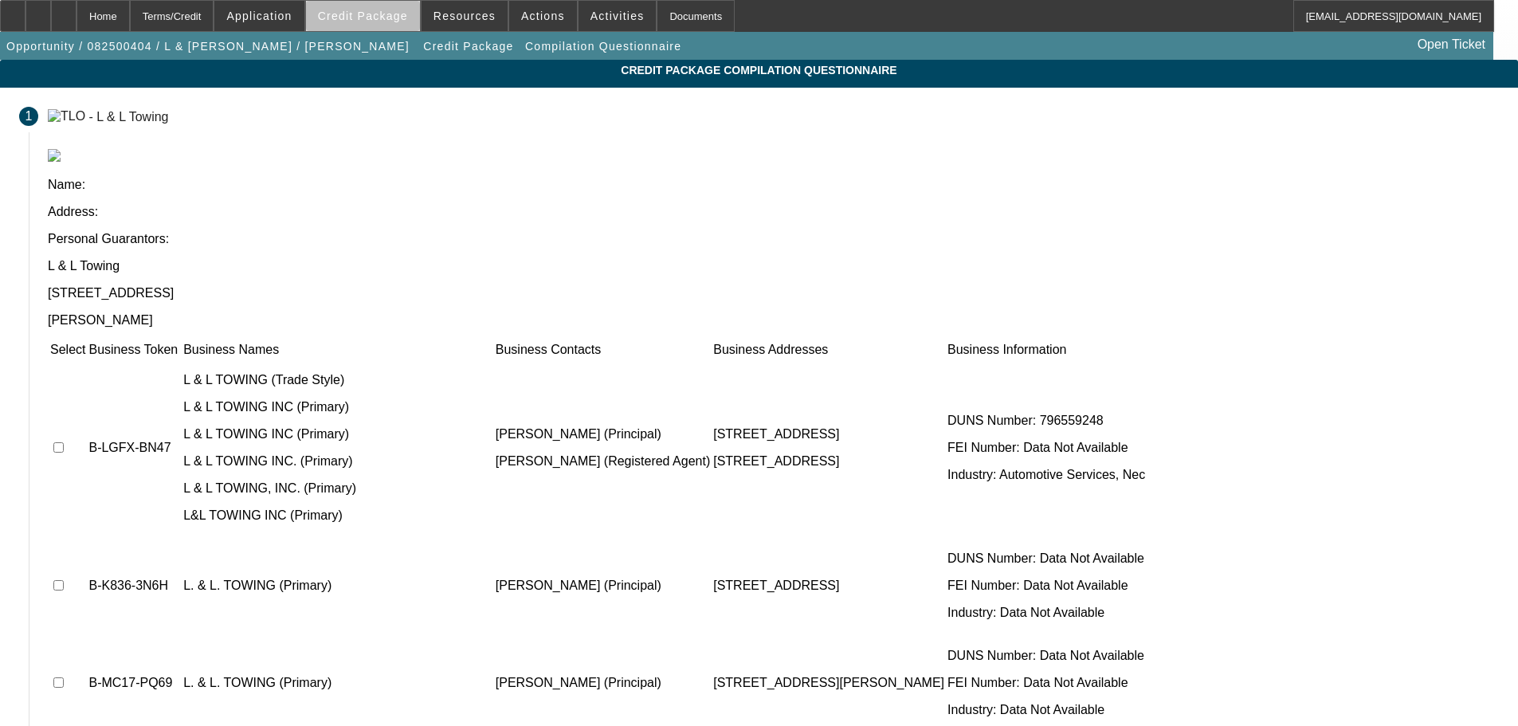
click at [399, 18] on span "Credit Package" at bounding box center [363, 16] width 90 height 13
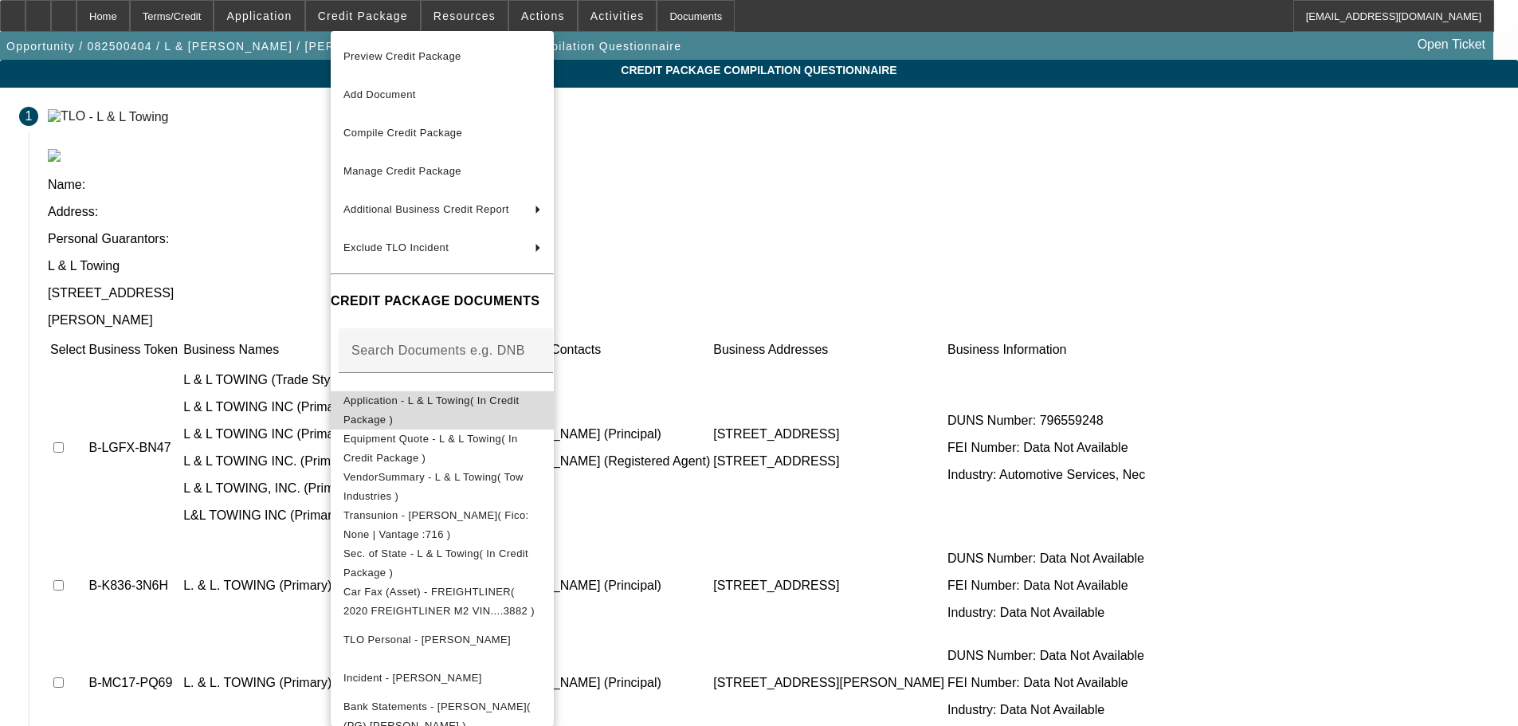
click at [464, 408] on span "Application - L & L Towing( In Credit Package )" at bounding box center [431, 409] width 176 height 31
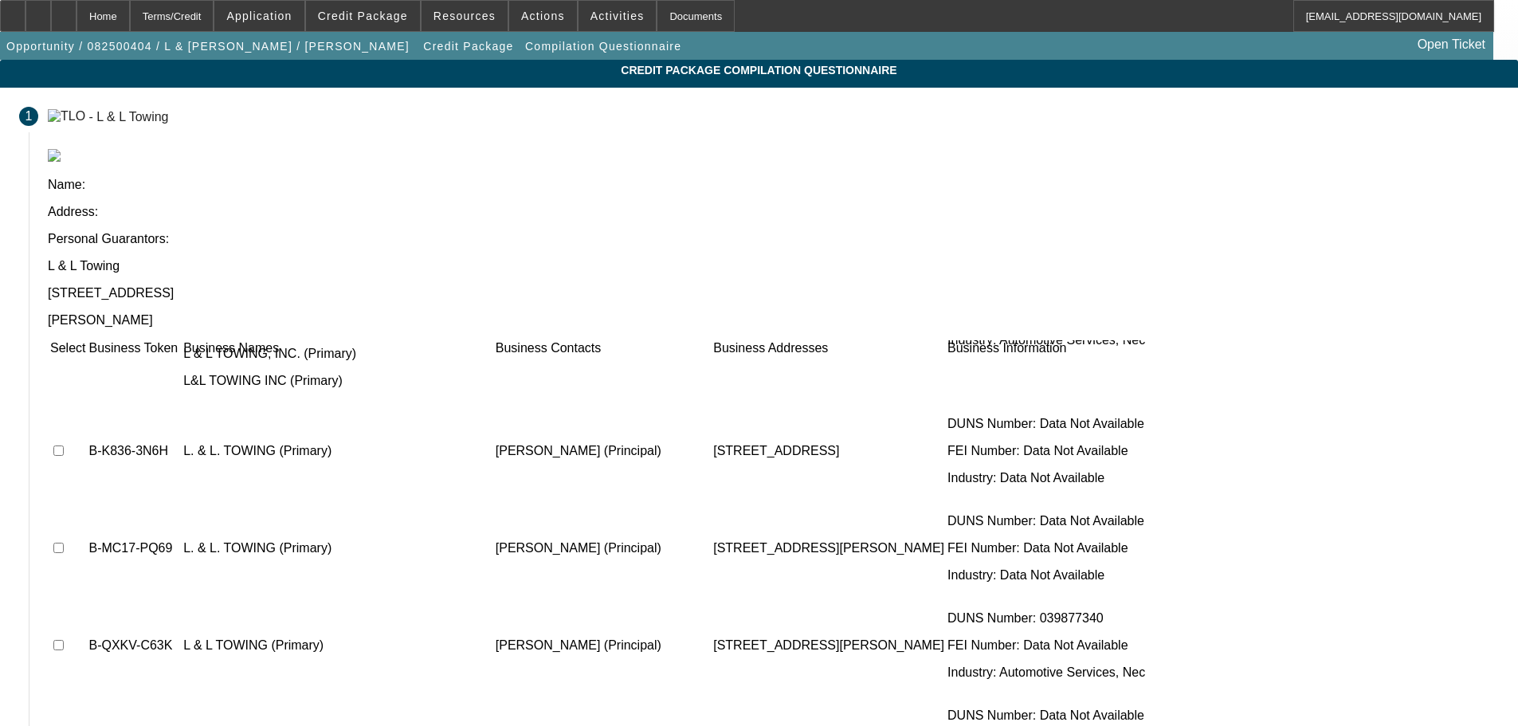
scroll to position [159, 0]
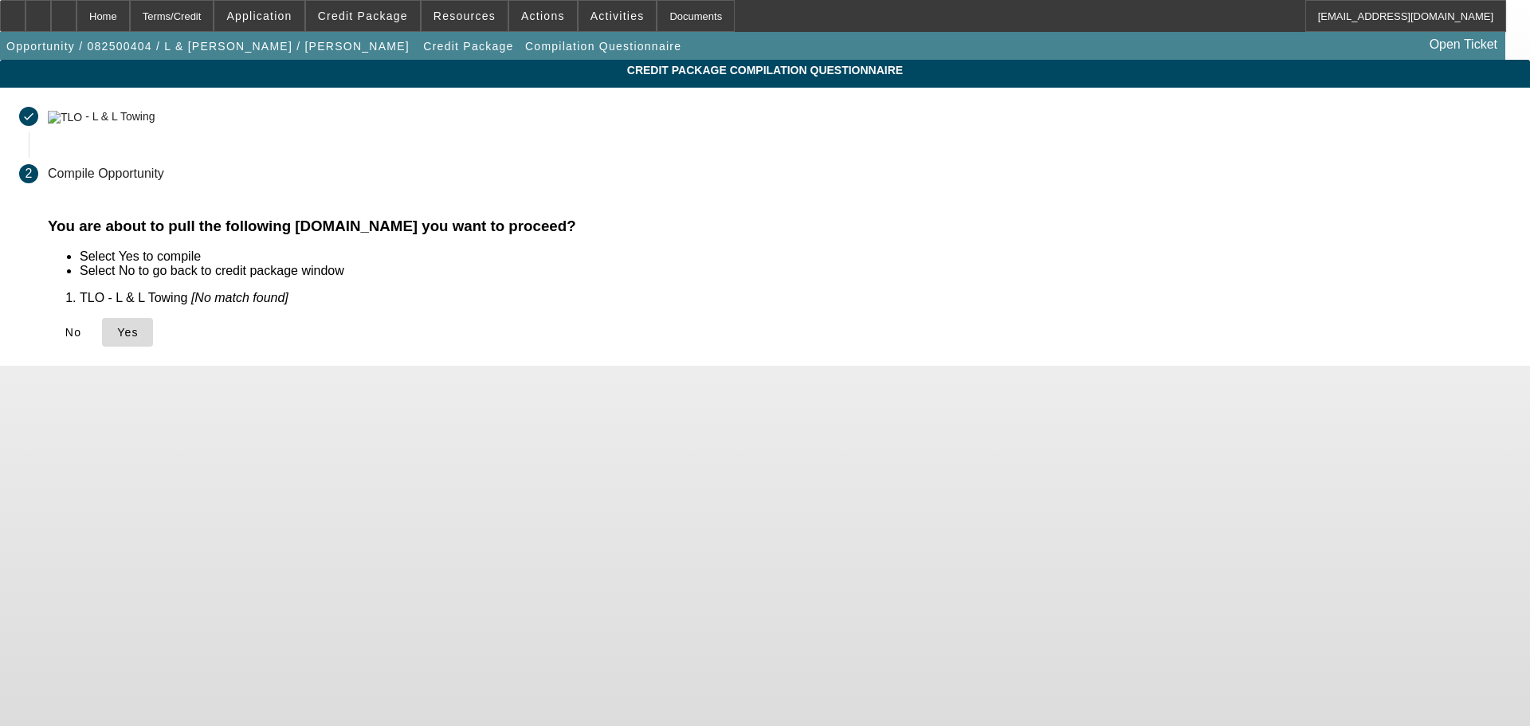
click at [139, 335] on span "Yes" at bounding box center [128, 332] width 22 height 13
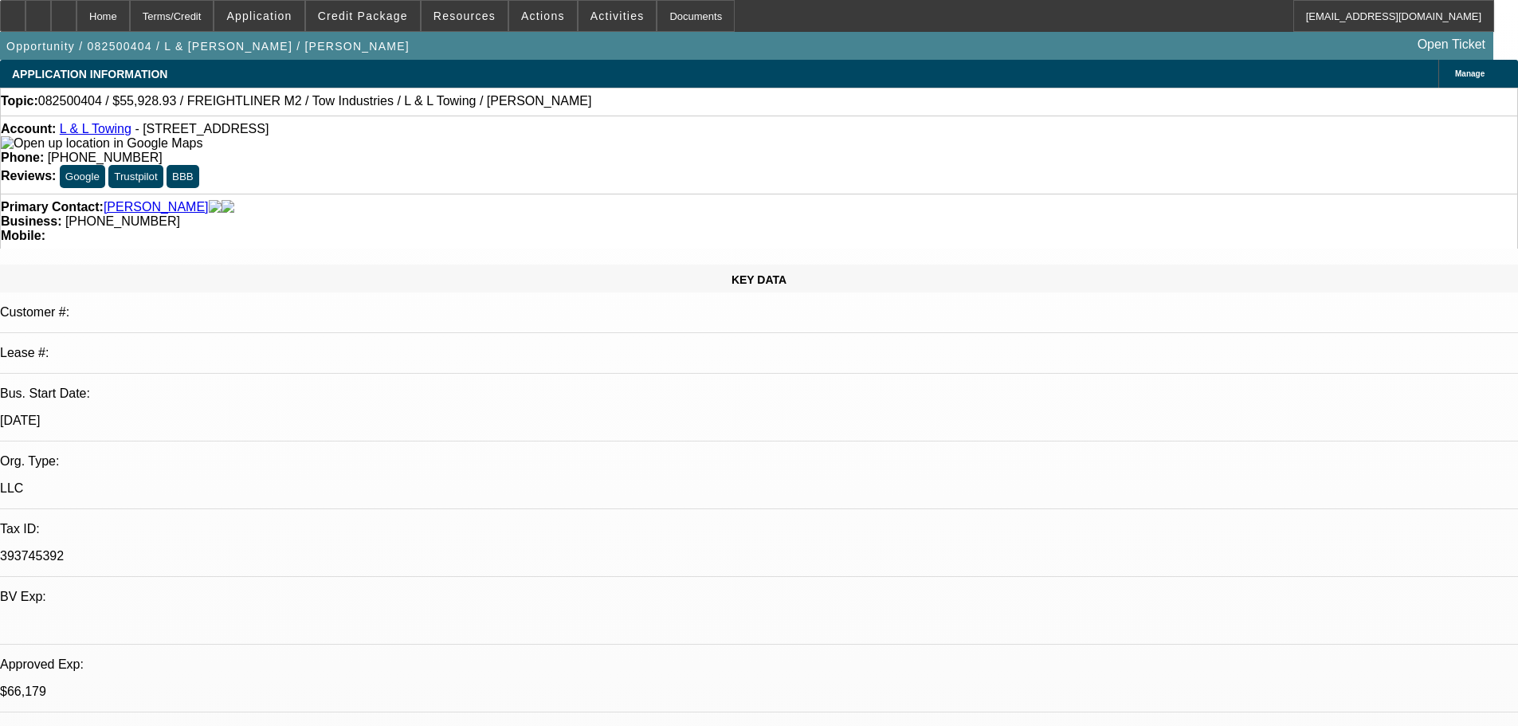
select select "0"
select select "2"
select select "0.1"
select select "4"
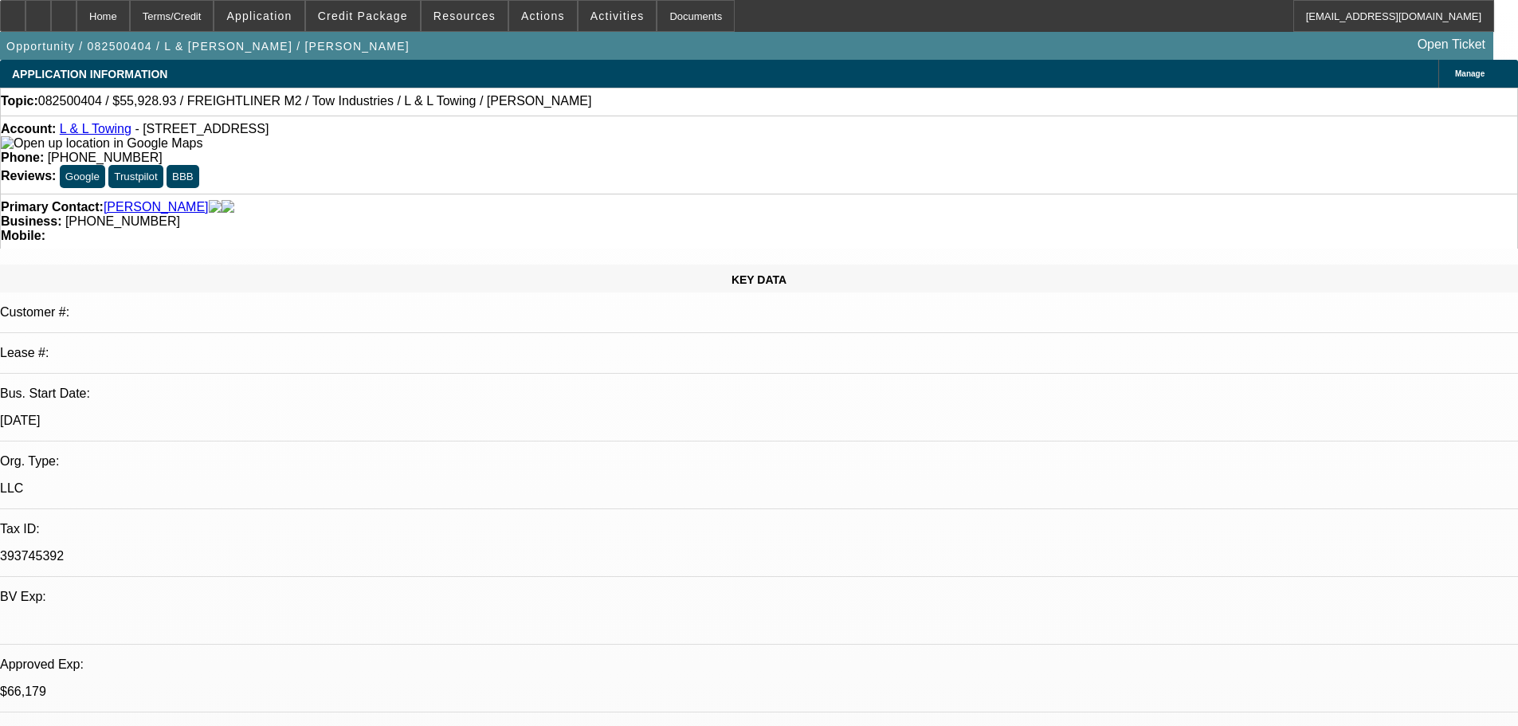
select select "0"
select select "2"
select select "0.1"
select select "4"
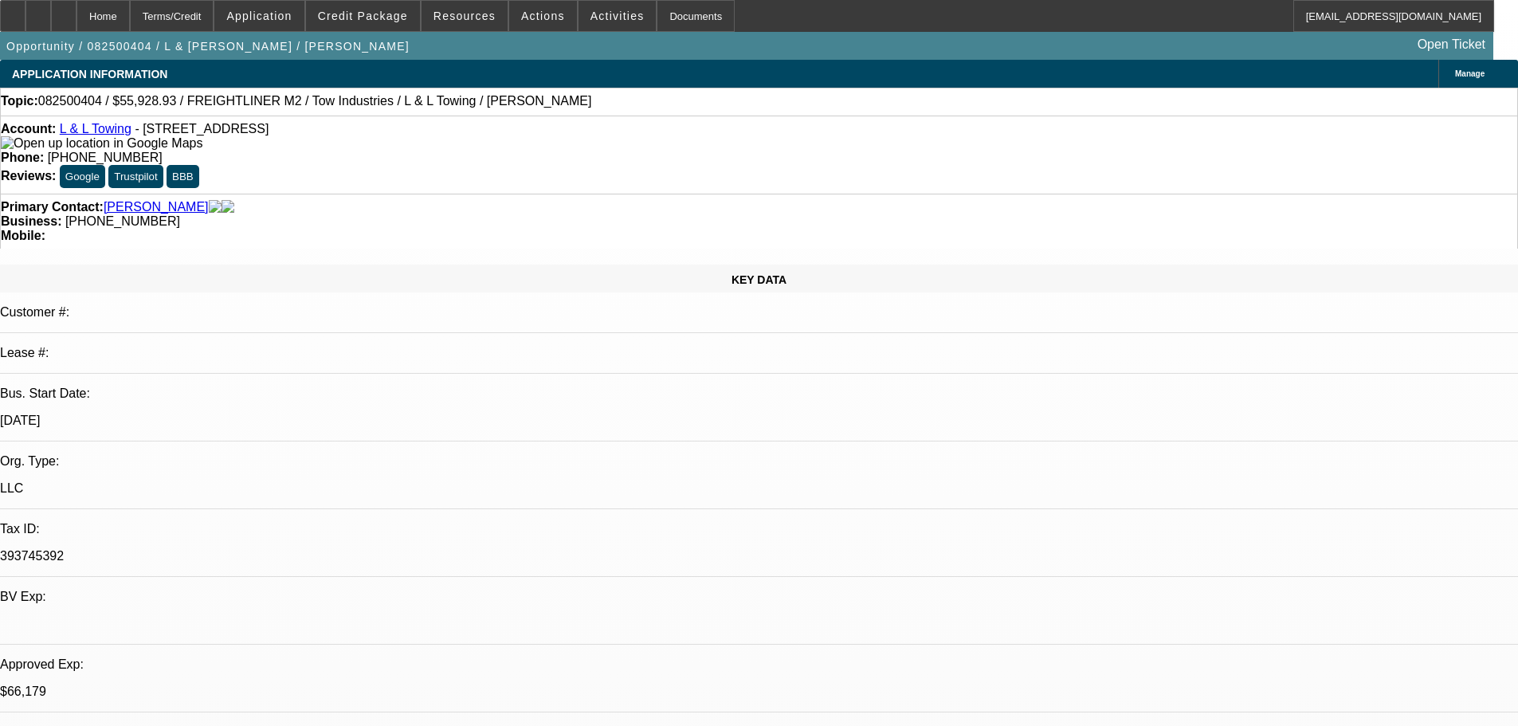
select select "0"
select select "2"
select select "0.1"
select select "4"
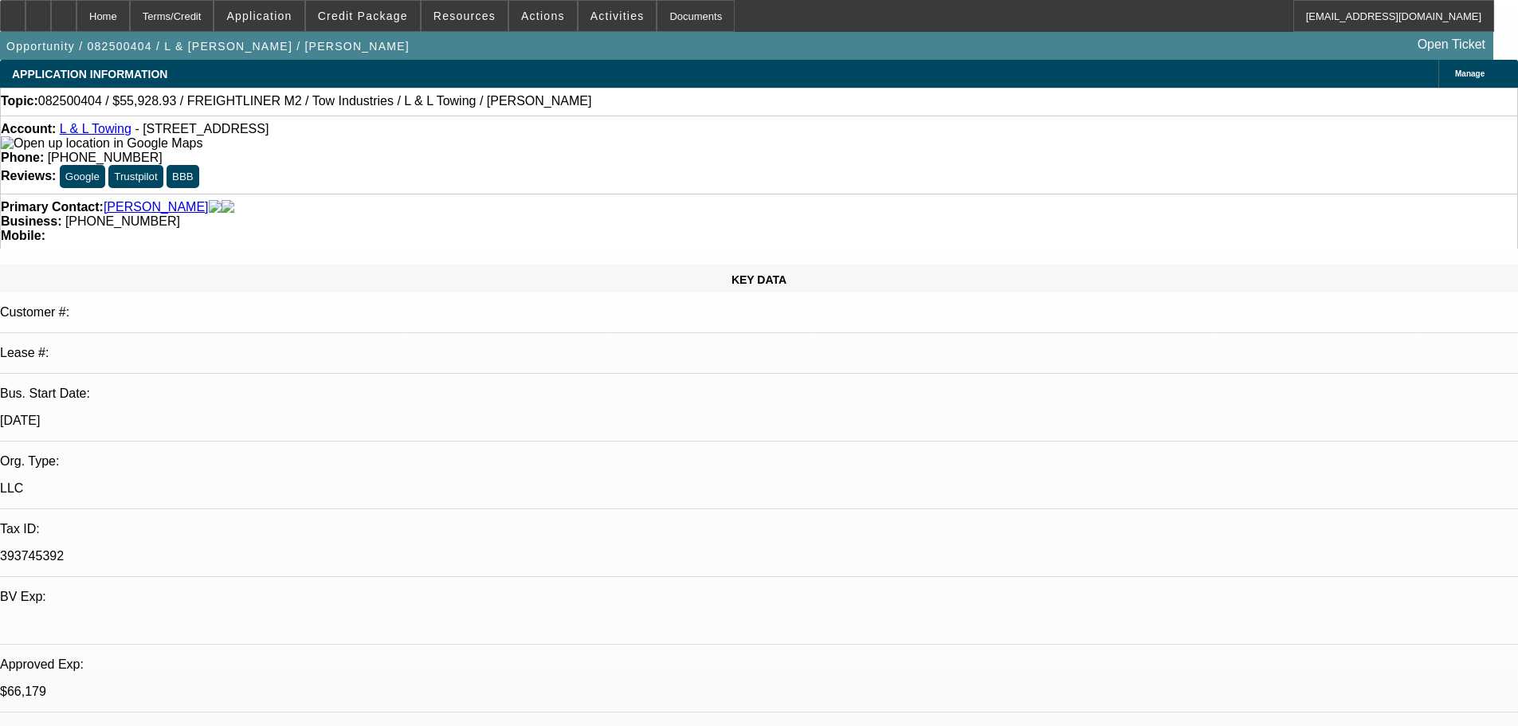
select select "0"
select select "2"
select select "0.1"
select select "4"
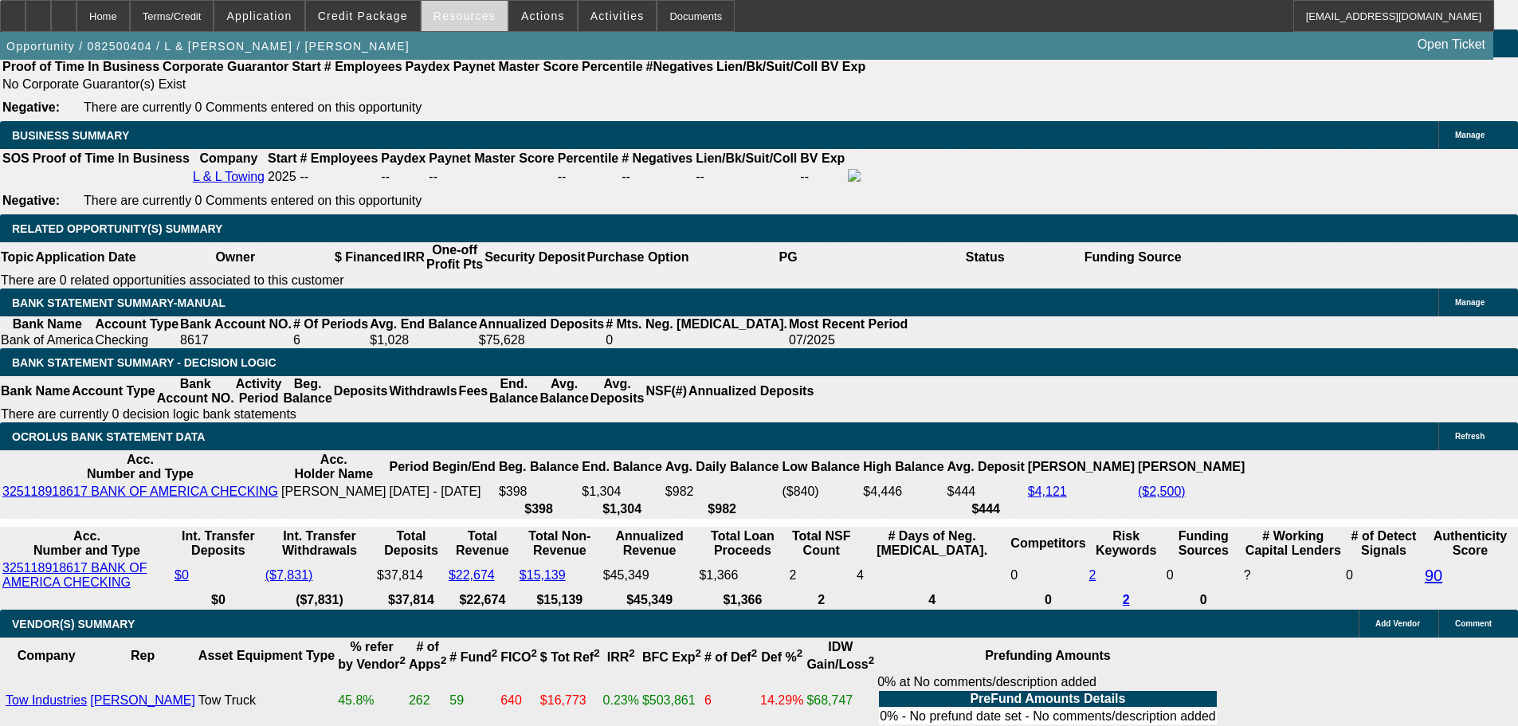
scroll to position [2470, 0]
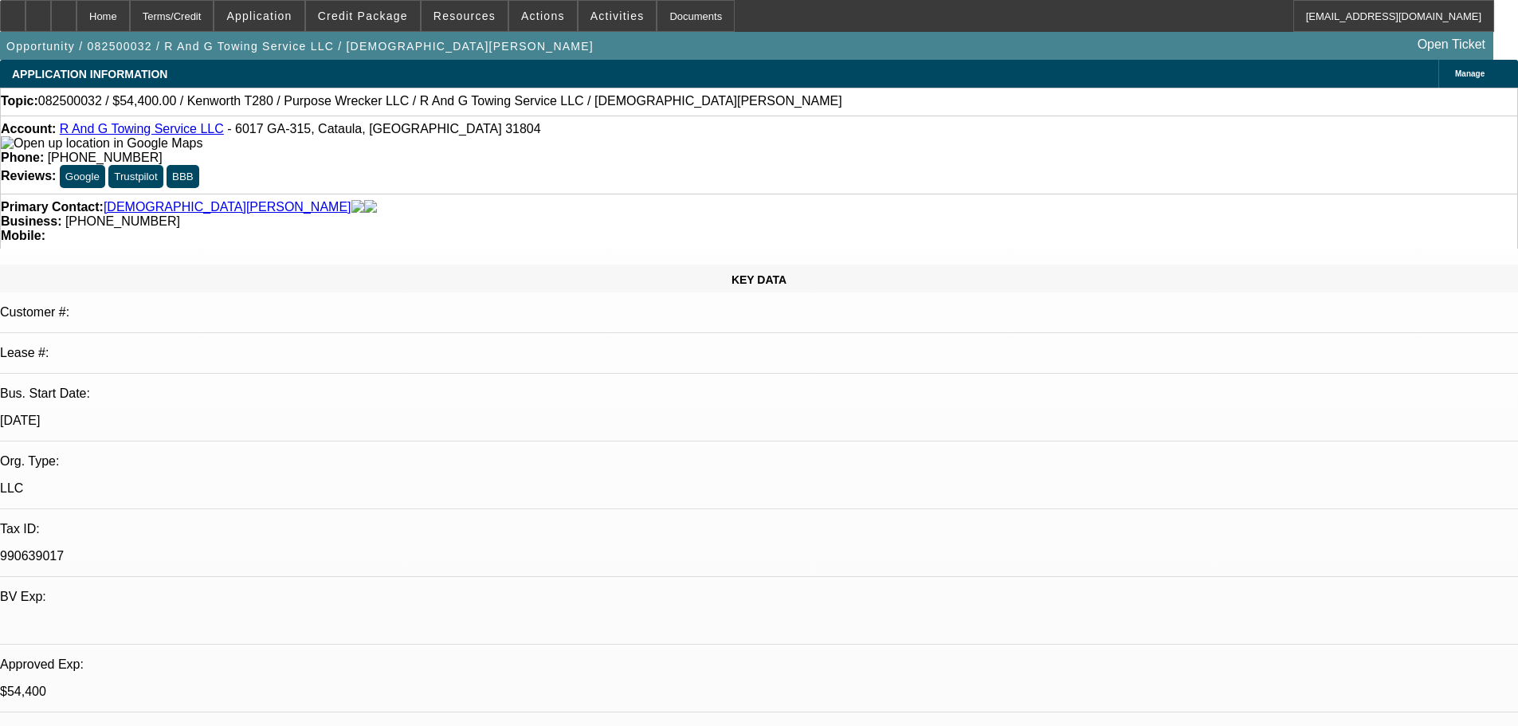
select select "0"
select select "3"
select select "0"
select select "6"
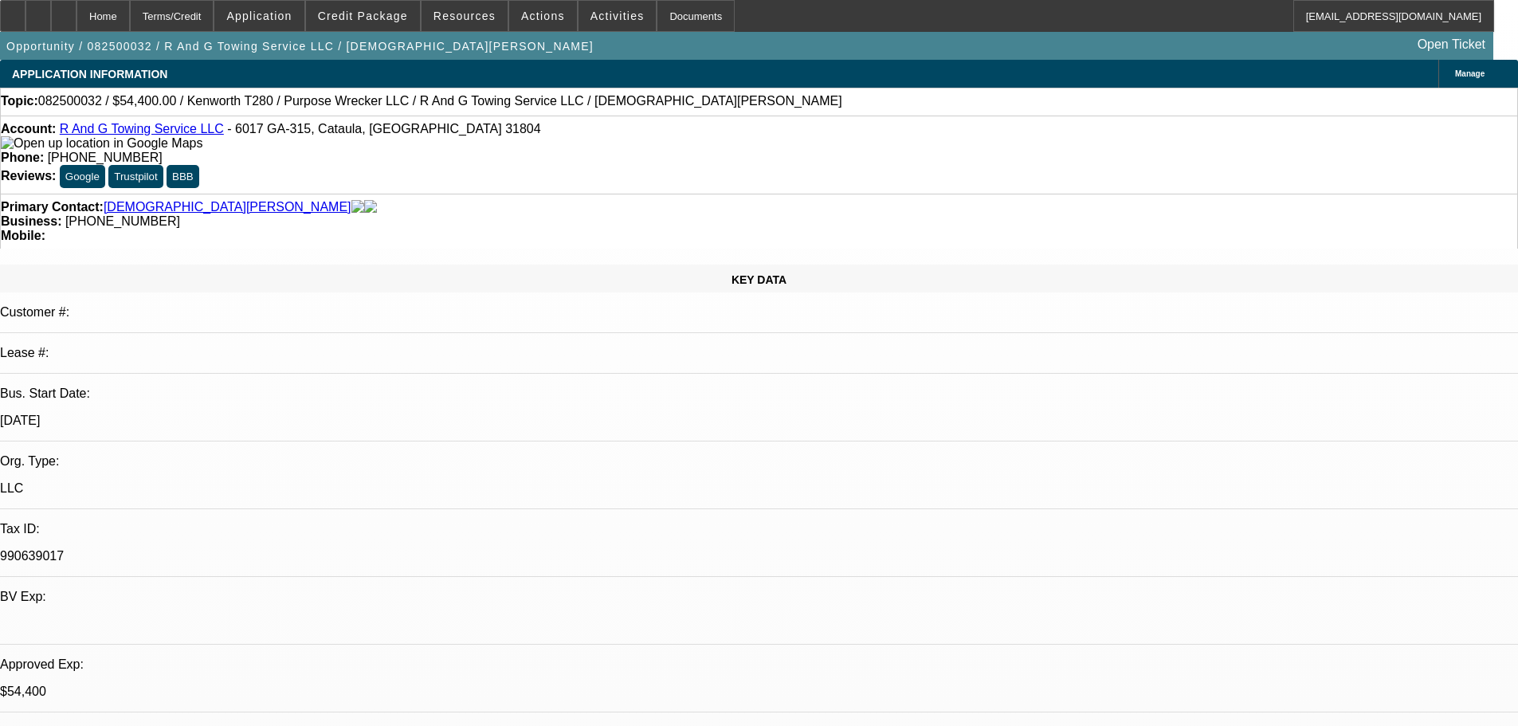
select select "0"
select select "3"
select select "0"
select select "6"
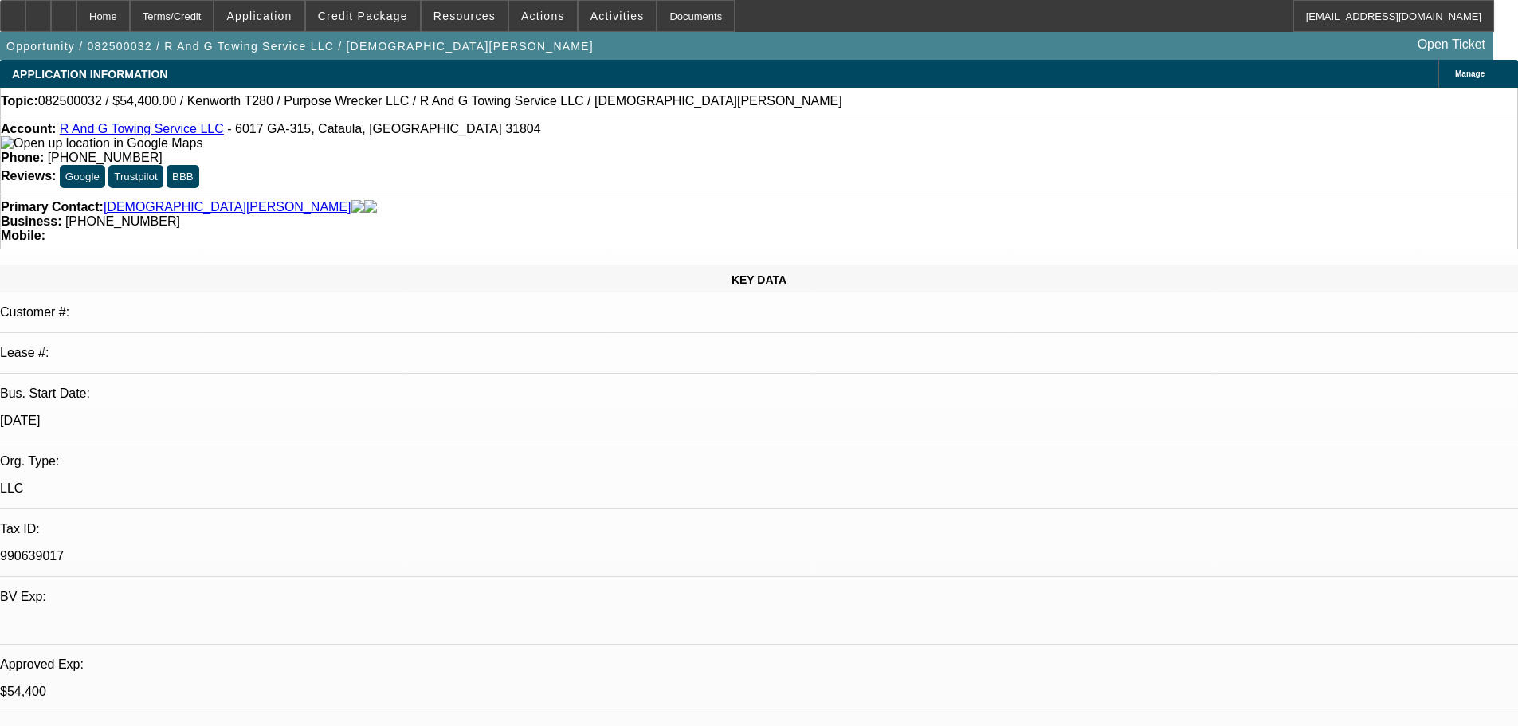
select select "0"
select select "3"
select select "0"
select select "6"
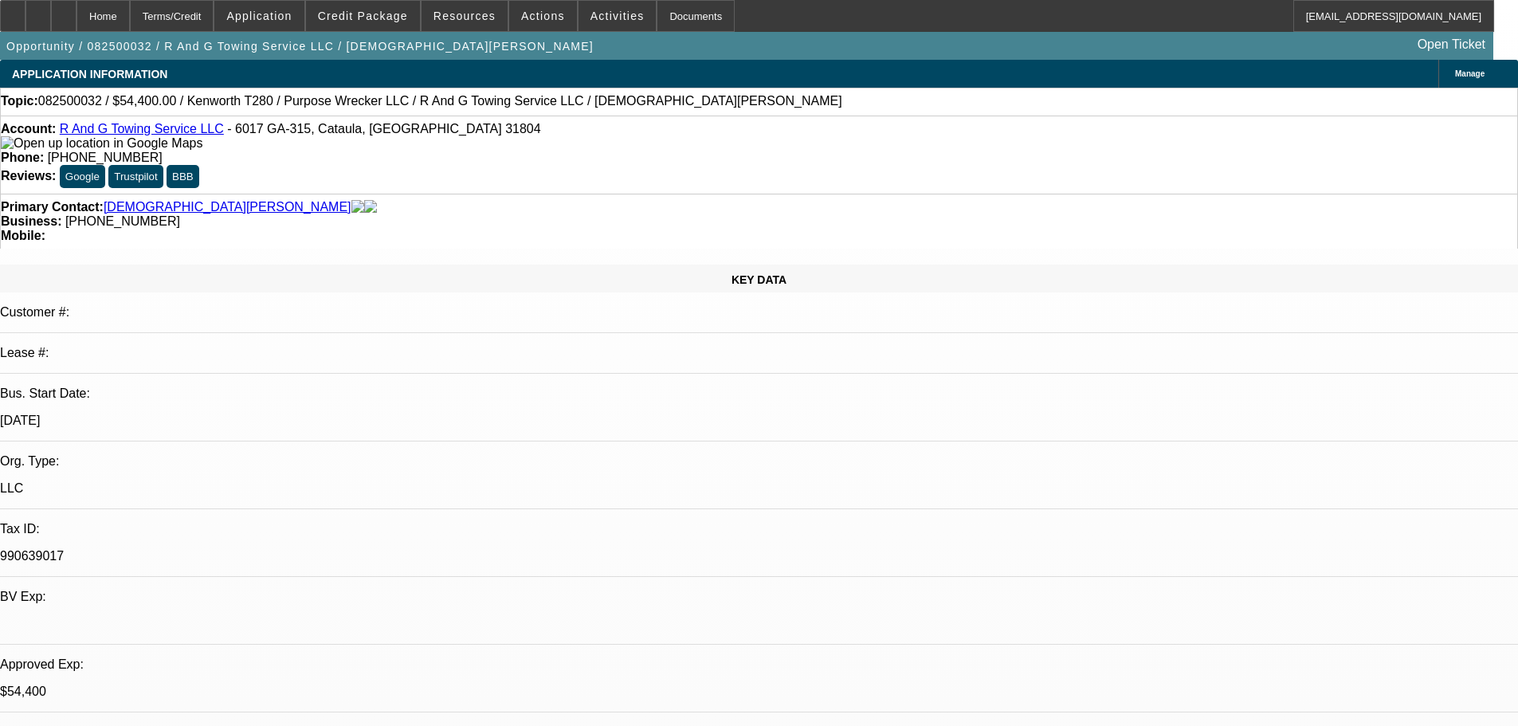
select select "0.15"
select select "2"
select select "0"
select select "6"
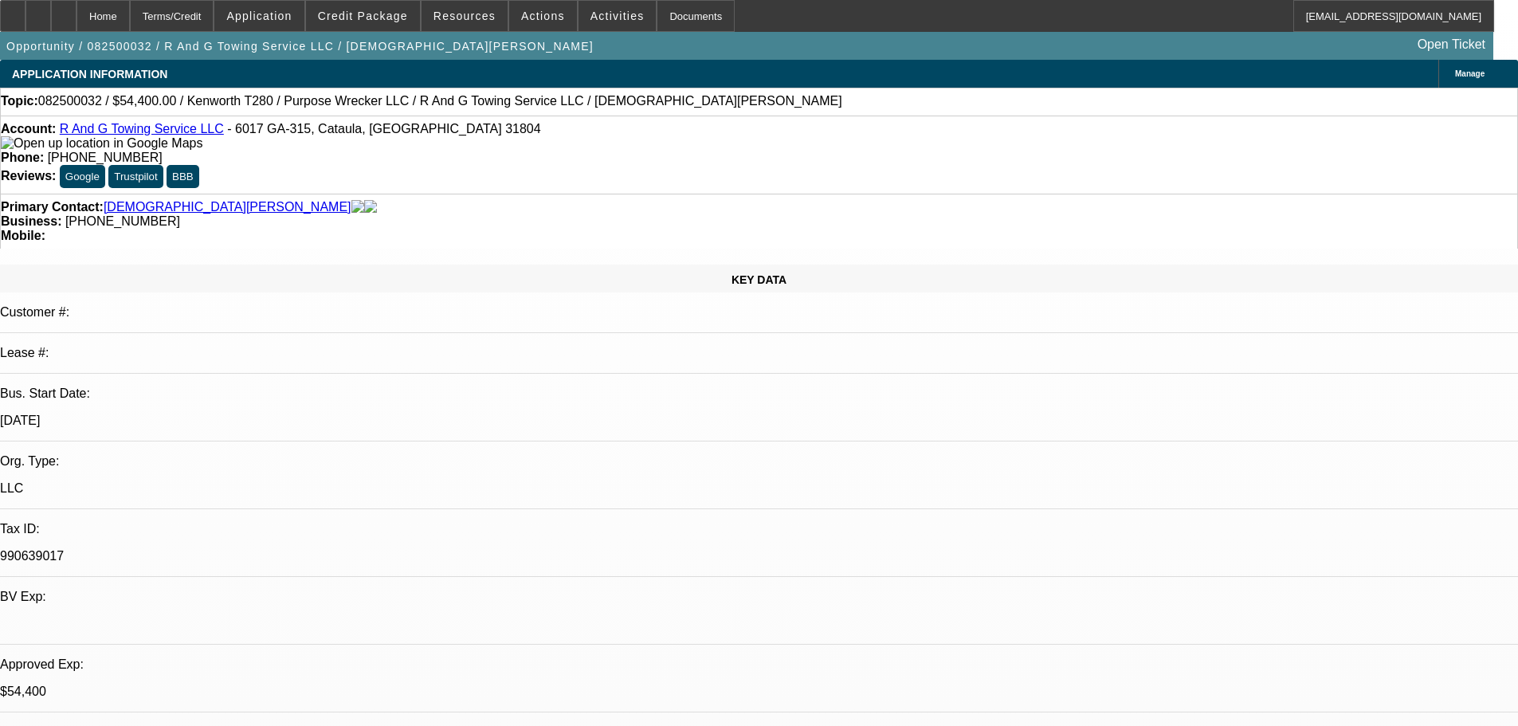
click at [156, 130] on div "Account: R And G Towing Service LLC - [STREET_ADDRESS]" at bounding box center [759, 136] width 1516 height 29
click at [156, 130] on link "R And G Towing Service LLC" at bounding box center [142, 129] width 164 height 14
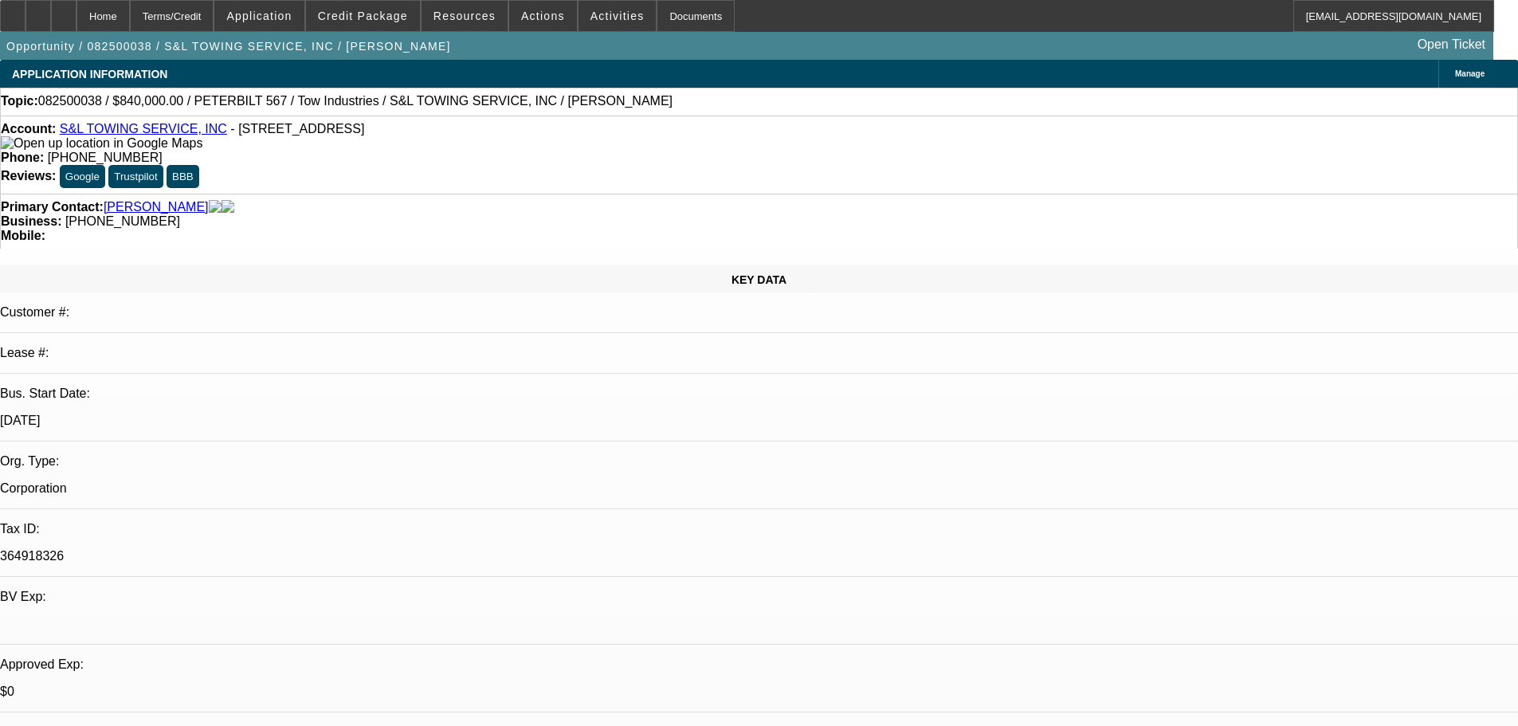
select select "0"
select select "2"
select select "0.1"
select select "4"
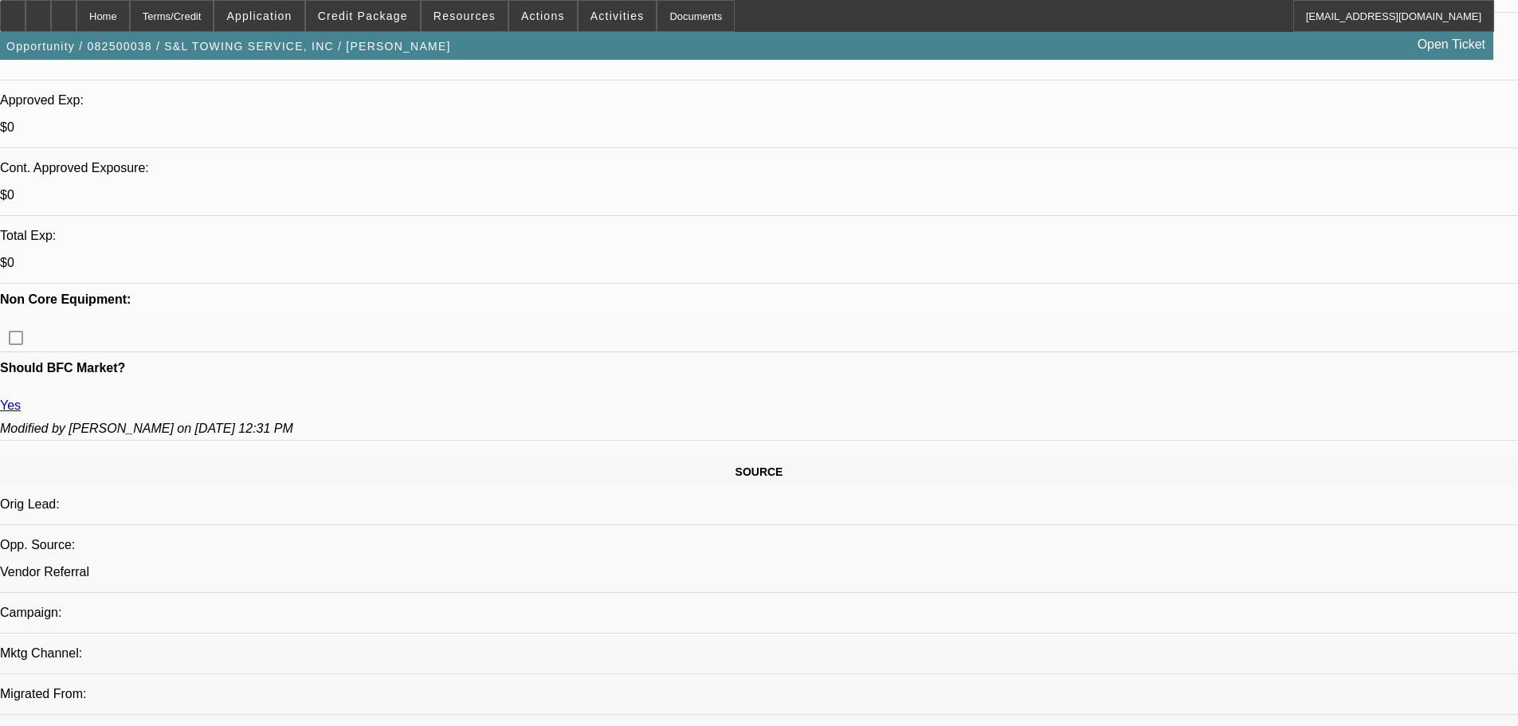
scroll to position [637, 0]
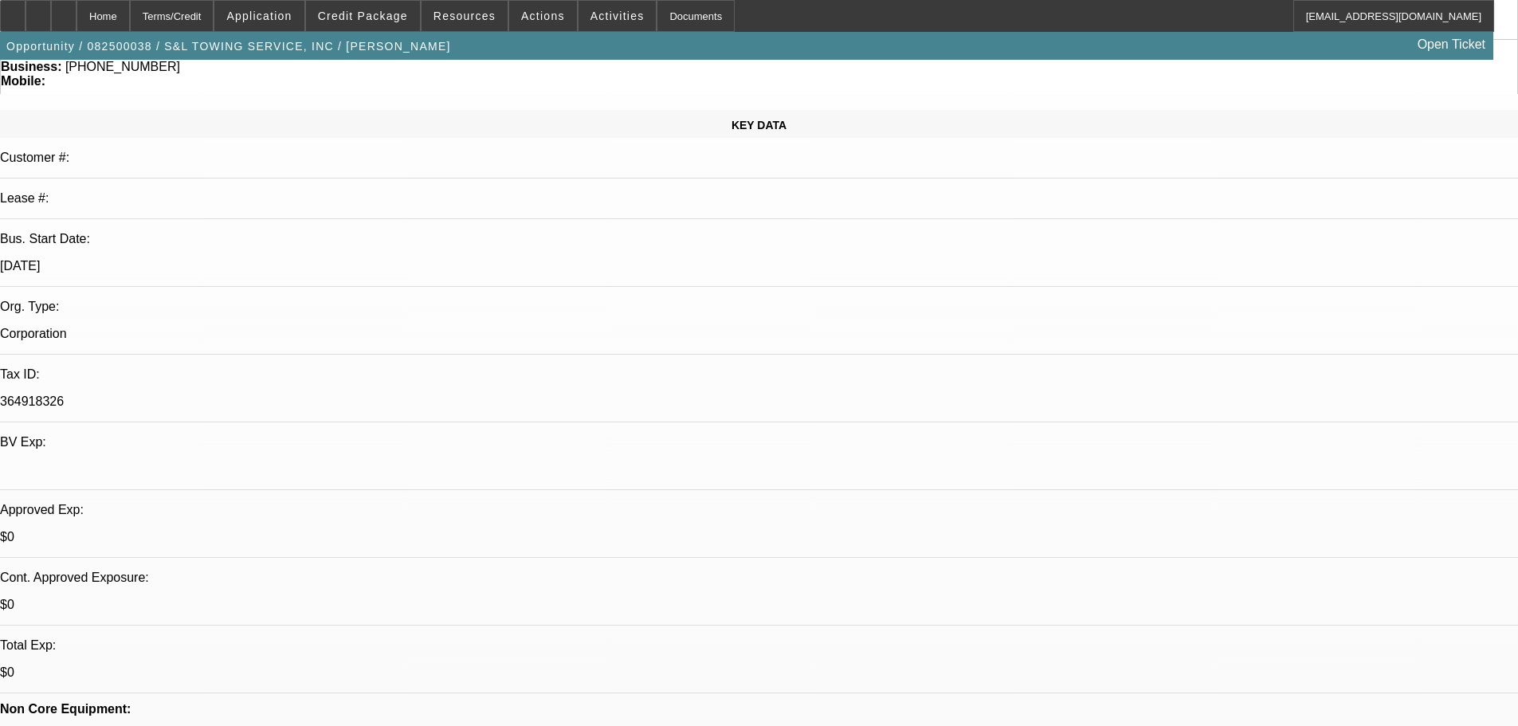
scroll to position [0, 0]
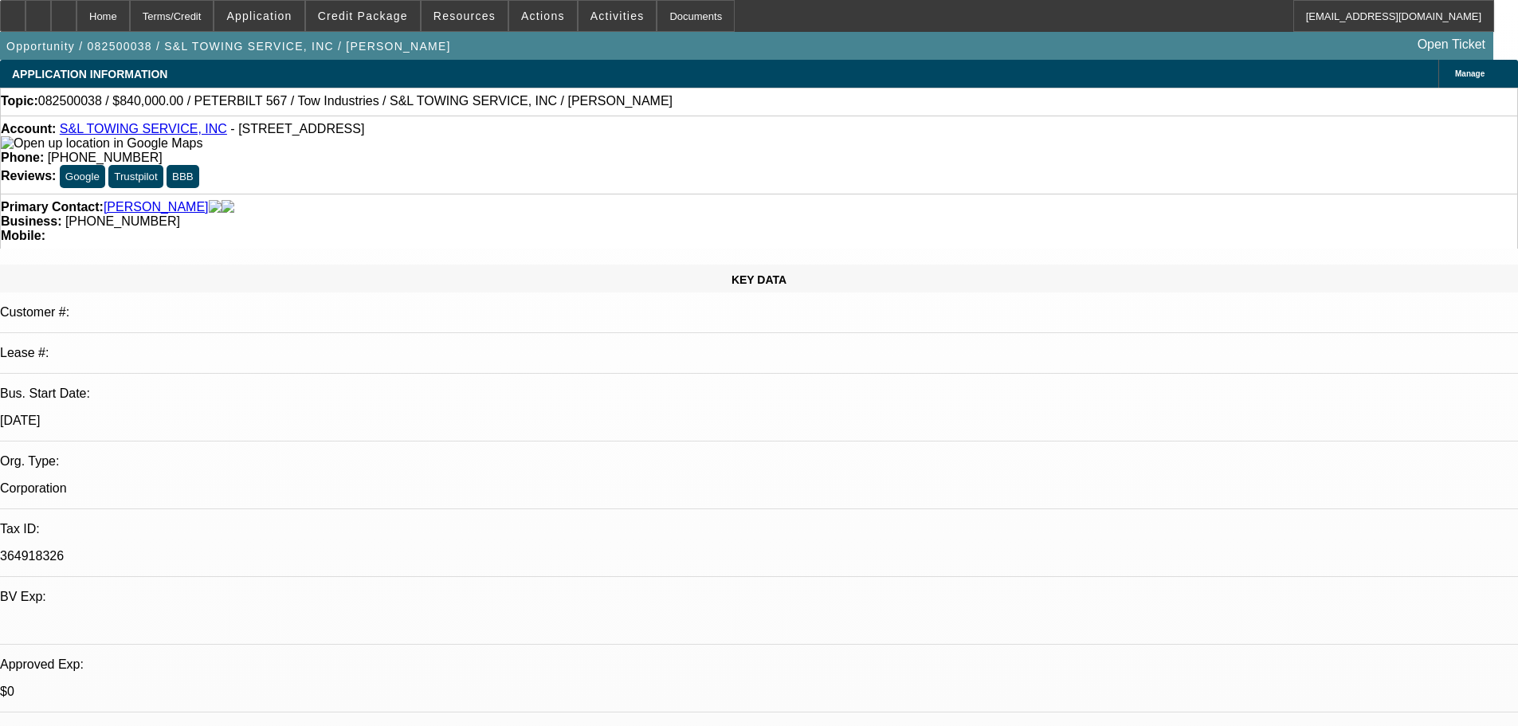
click at [392, 10] on span "Credit Package" at bounding box center [363, 16] width 90 height 13
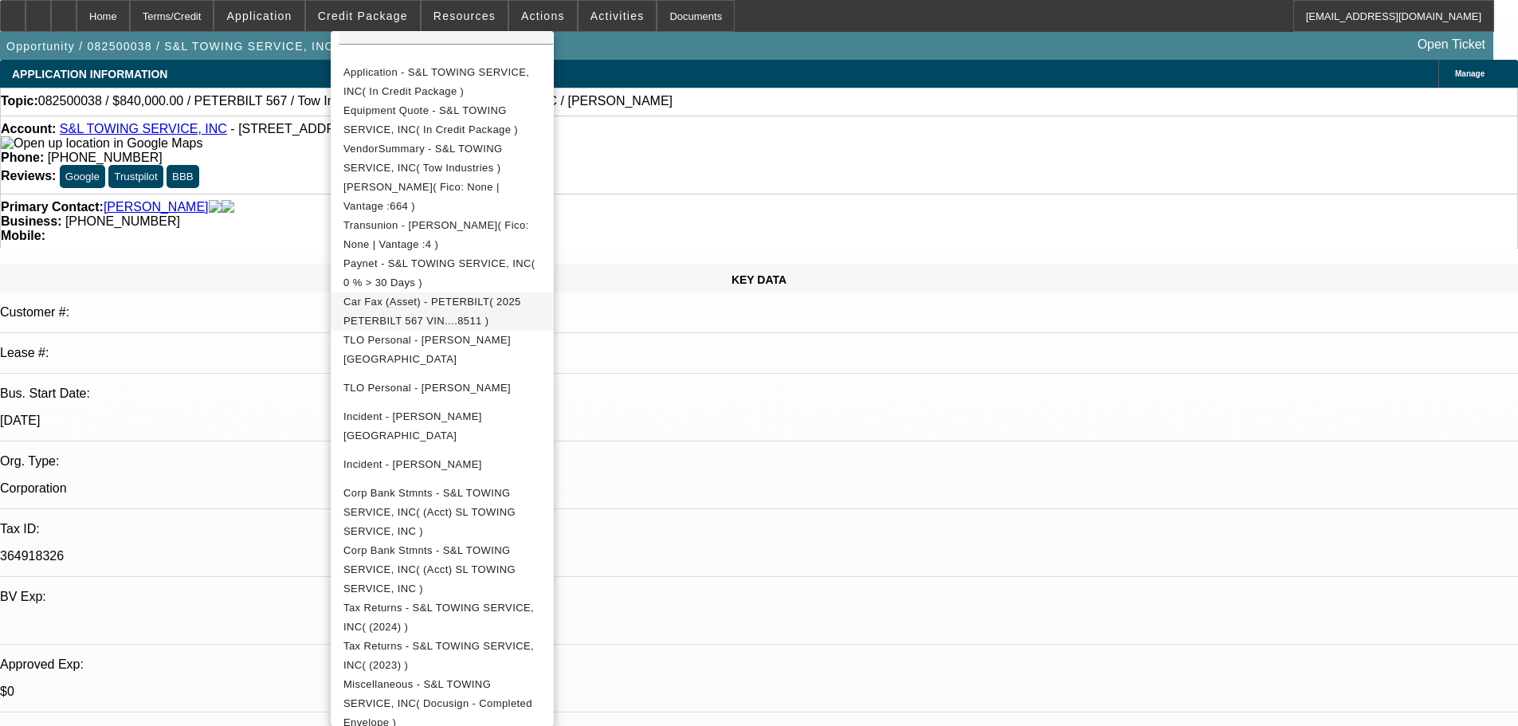
scroll to position [331, 0]
click at [790, 215] on div at bounding box center [759, 363] width 1518 height 726
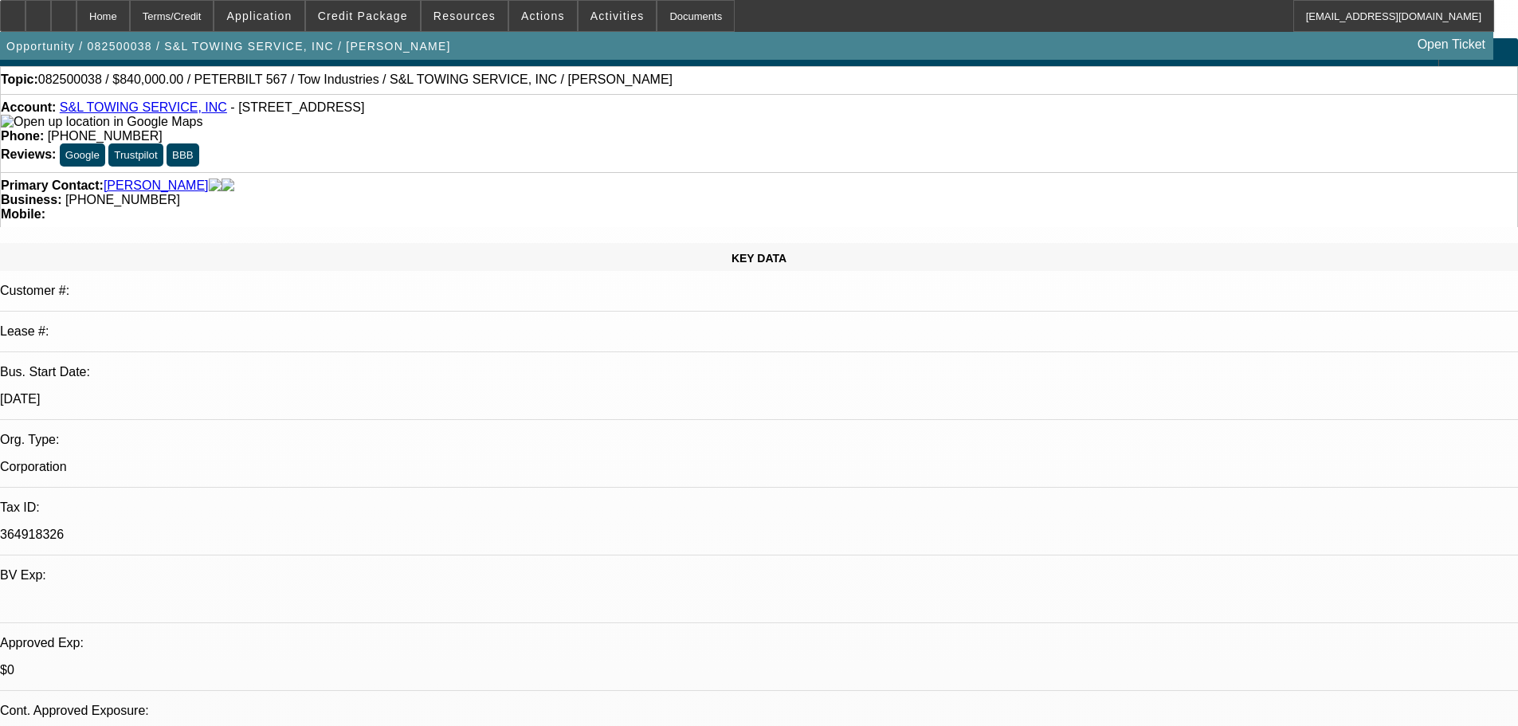
scroll to position [0, 0]
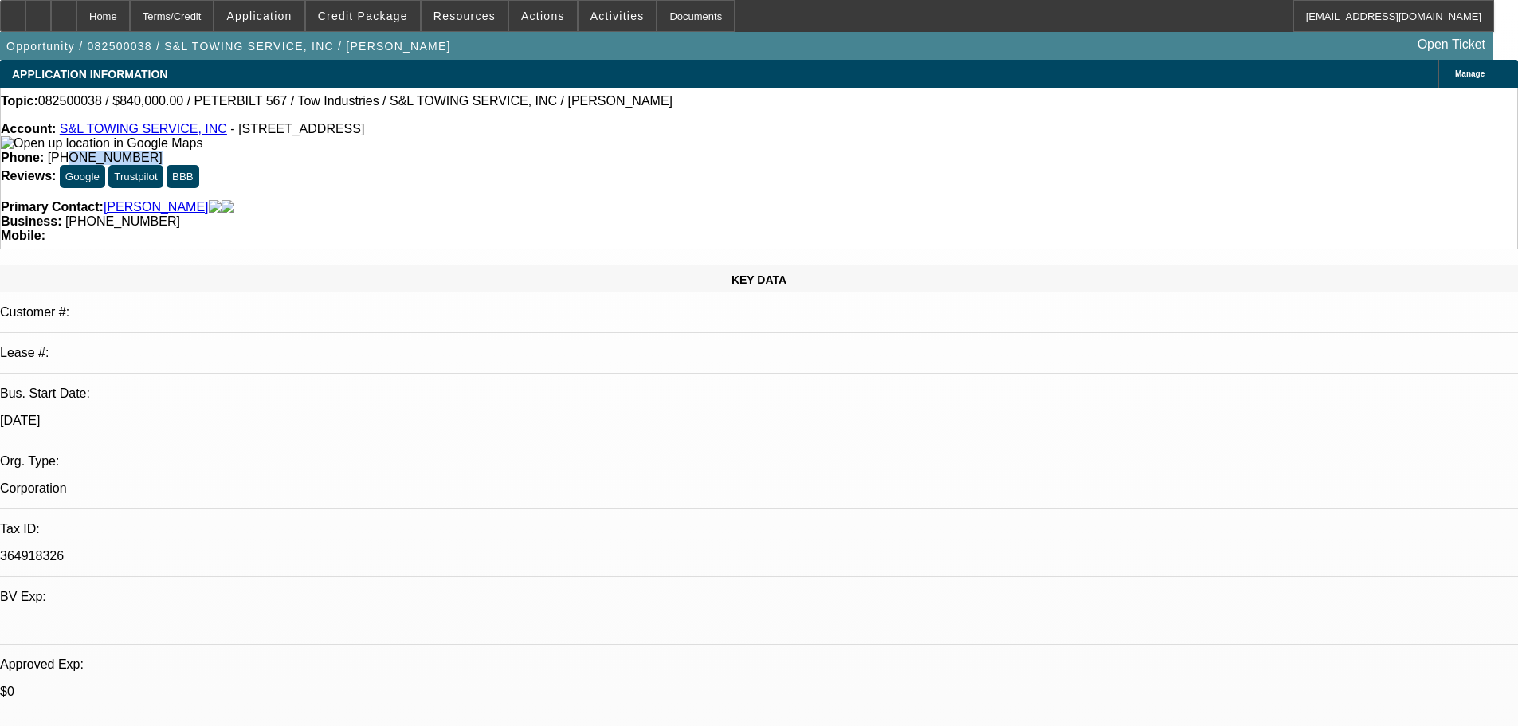
drag, startPoint x: 627, startPoint y: 121, endPoint x: 575, endPoint y: 135, distance: 53.7
click at [568, 139] on div "Account: S&L TOWING SERVICE, INC - [STREET_ADDRESS] Phone: [PHONE_NUMBER] Revie…" at bounding box center [759, 155] width 1518 height 78
drag, startPoint x: 959, startPoint y: 69, endPoint x: 658, endPoint y: 61, distance: 300.5
click at [672, 63] on div "APPLICATION INFORMATION [GEOGRAPHIC_DATA]" at bounding box center [759, 74] width 1518 height 28
drag, startPoint x: 397, startPoint y: 6, endPoint x: 397, endPoint y: 15, distance: 8.8
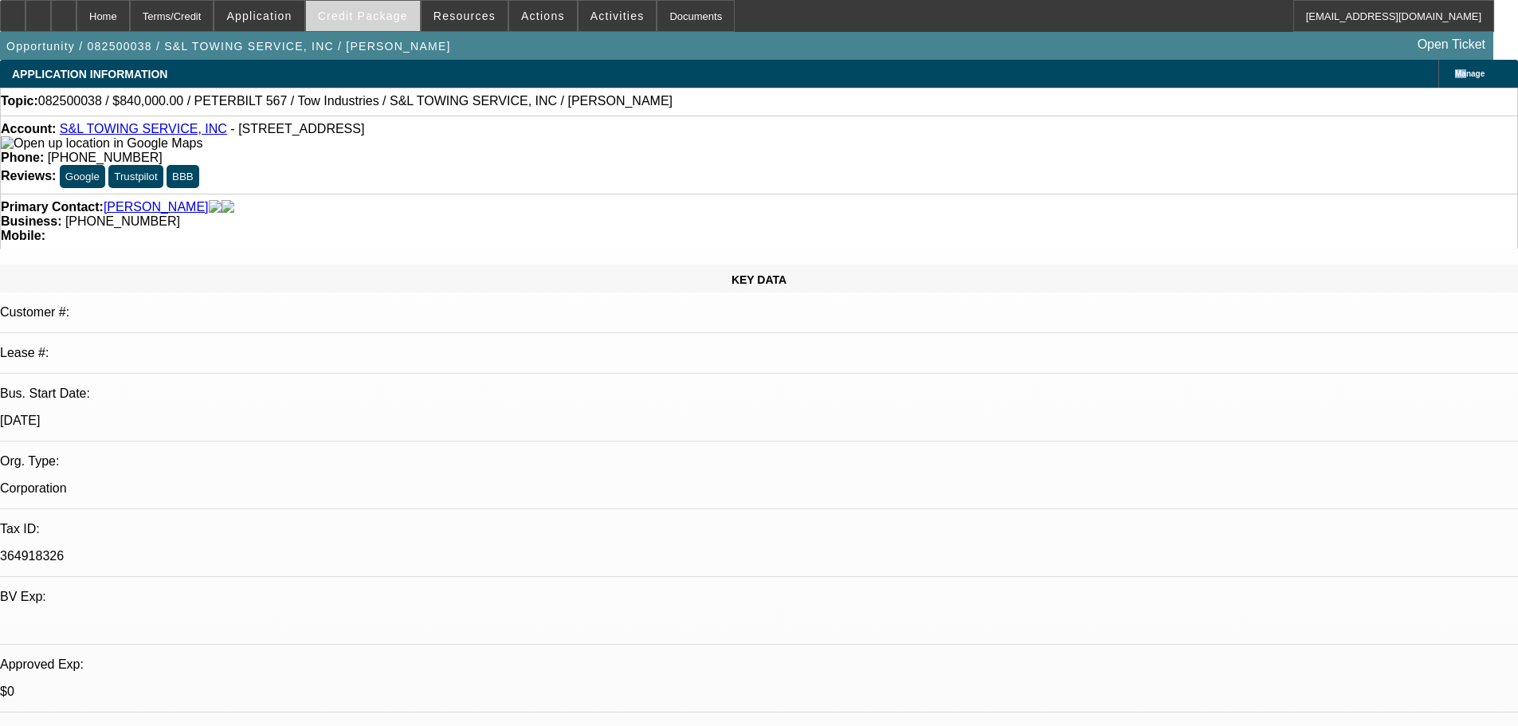
click at [397, 15] on button "Credit Package" at bounding box center [363, 16] width 114 height 30
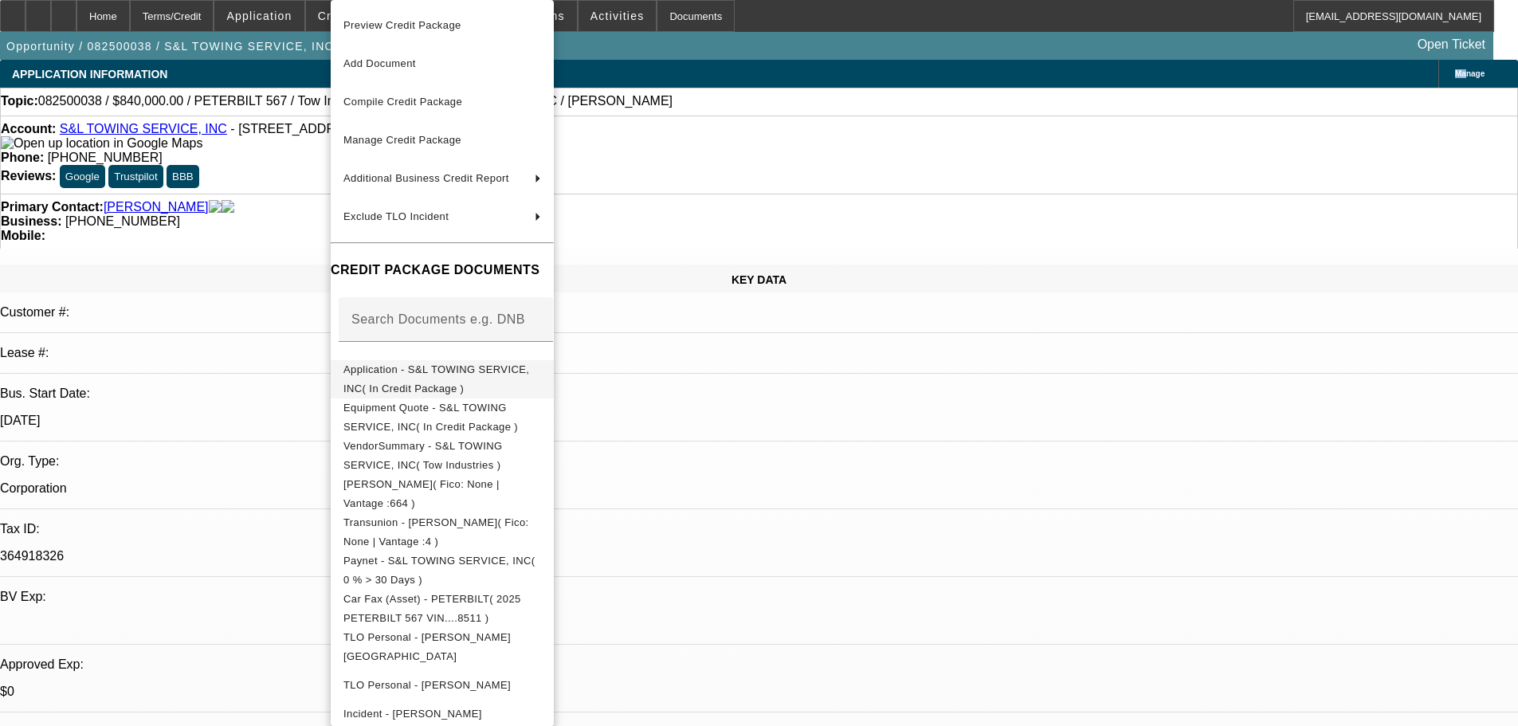
click at [482, 384] on button "Application - S&L TOWING SERVICE, INC( In Credit Package )" at bounding box center [442, 379] width 223 height 38
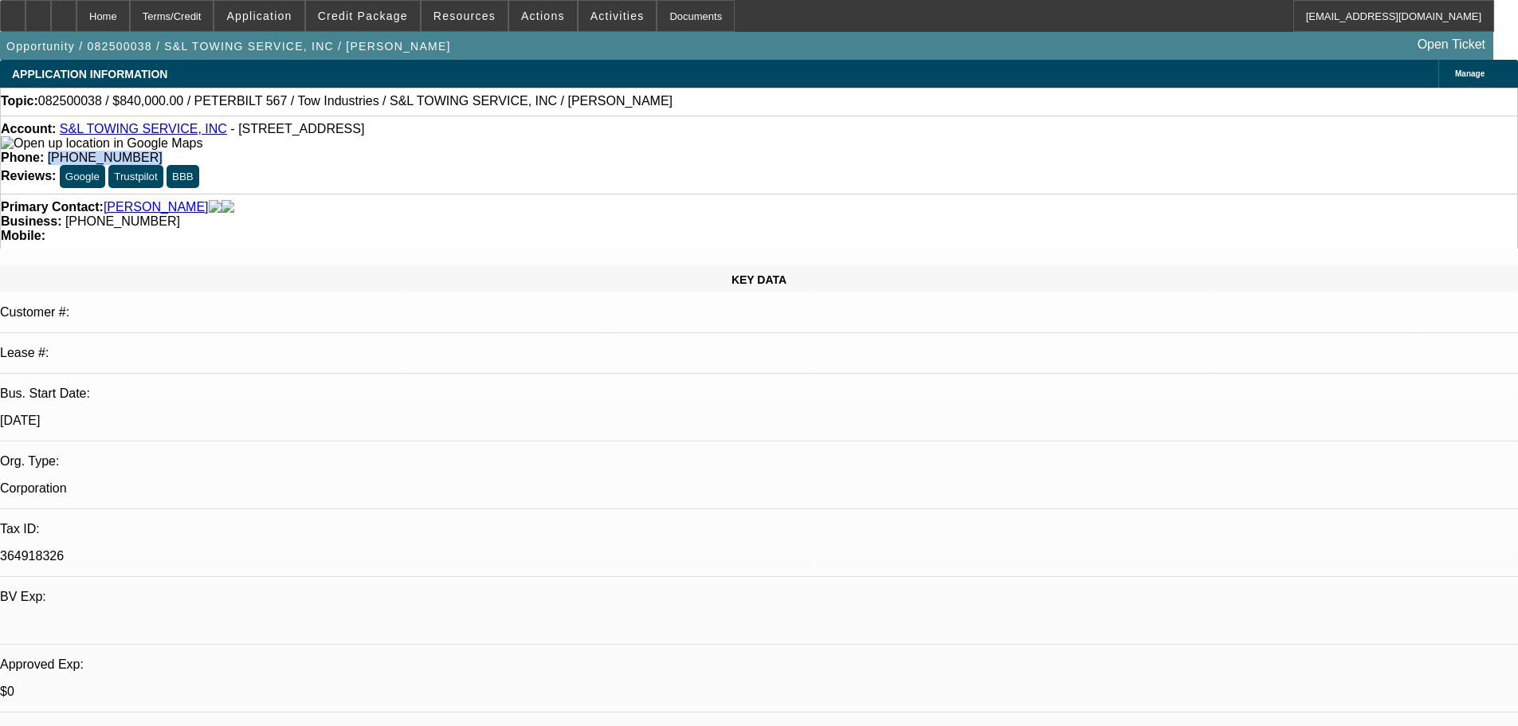
drag, startPoint x: 627, startPoint y: 133, endPoint x: 556, endPoint y: 143, distance: 71.6
click at [556, 143] on div "Account: S&L TOWING SERVICE, INC - [STREET_ADDRESS] Phone: [PHONE_NUMBER] Revie…" at bounding box center [759, 155] width 1518 height 78
copy span "[PHONE_NUMBER]"
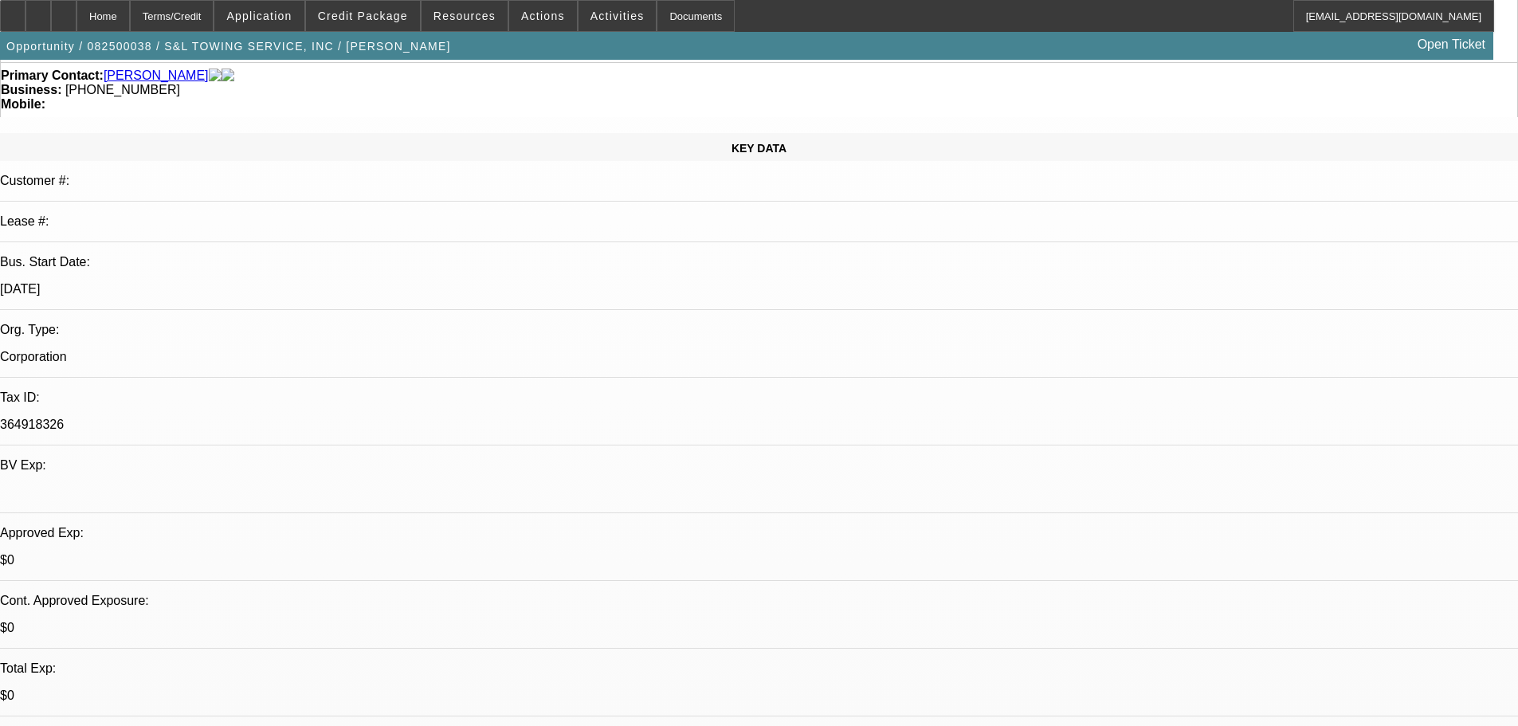
scroll to position [319, 0]
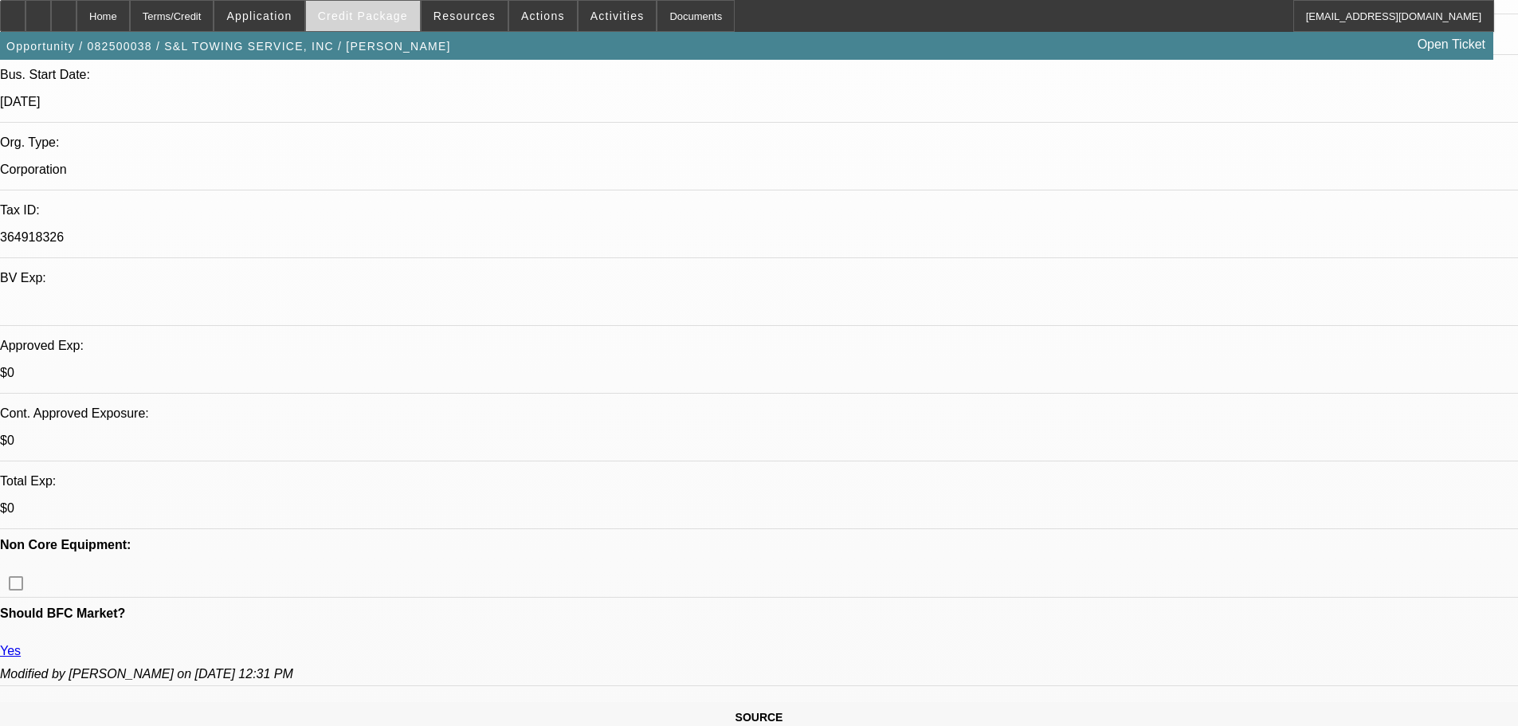
click at [367, 21] on span "Credit Package" at bounding box center [363, 16] width 90 height 13
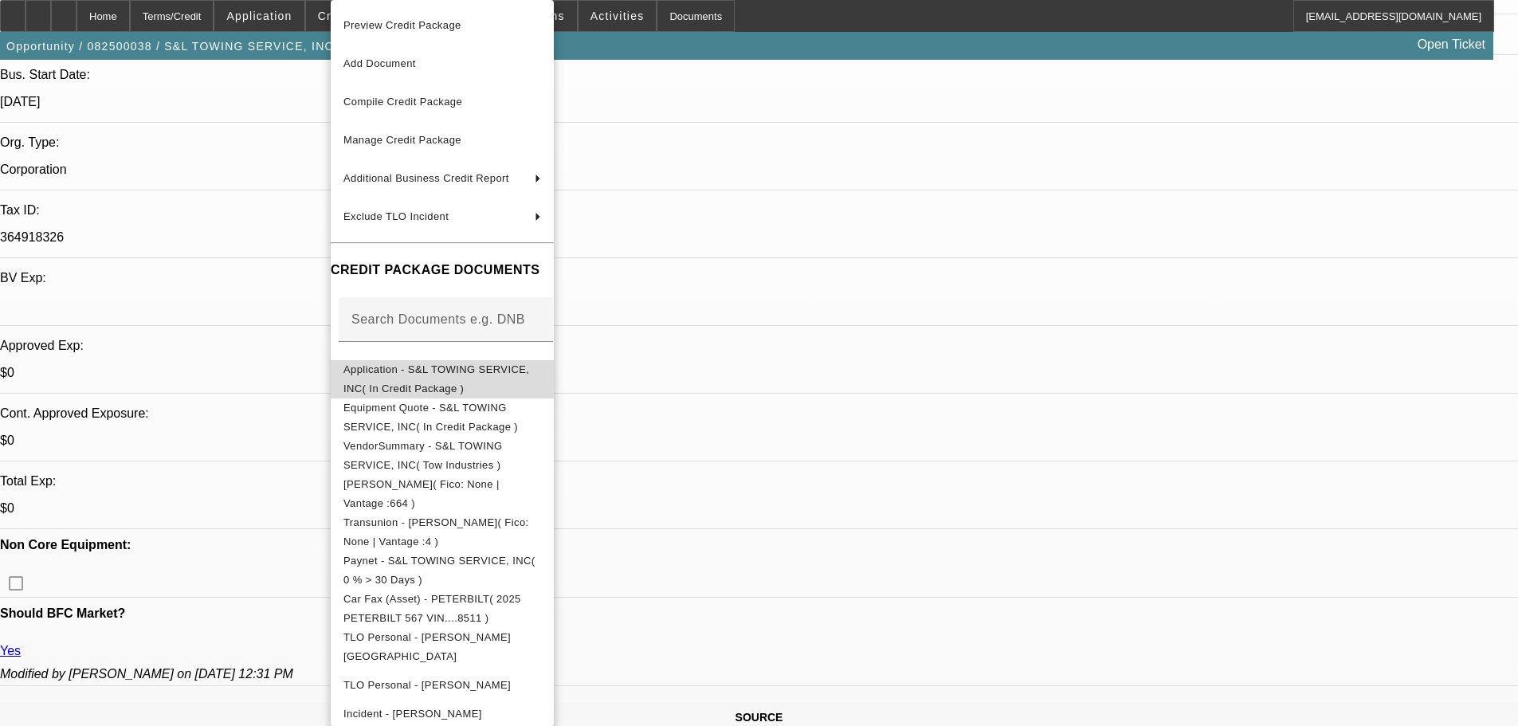
click at [516, 366] on span "Application - S&L TOWING SERVICE, INC( In Credit Package )" at bounding box center [442, 379] width 198 height 38
